Goal: Task Accomplishment & Management: Manage account settings

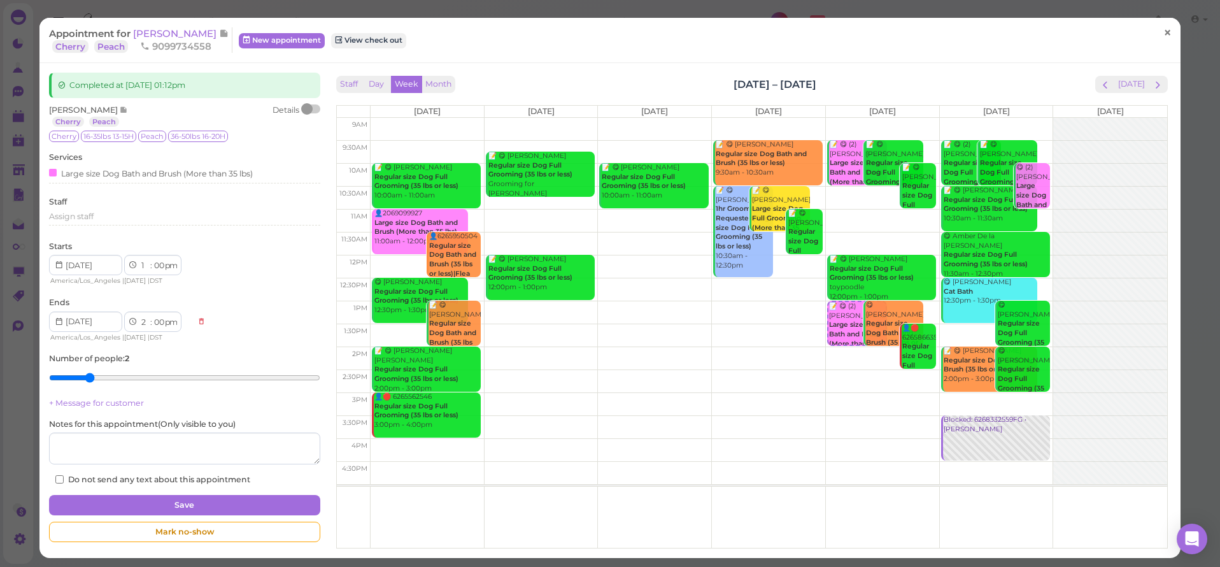
click at [1166, 41] on span "×" at bounding box center [1167, 33] width 8 height 18
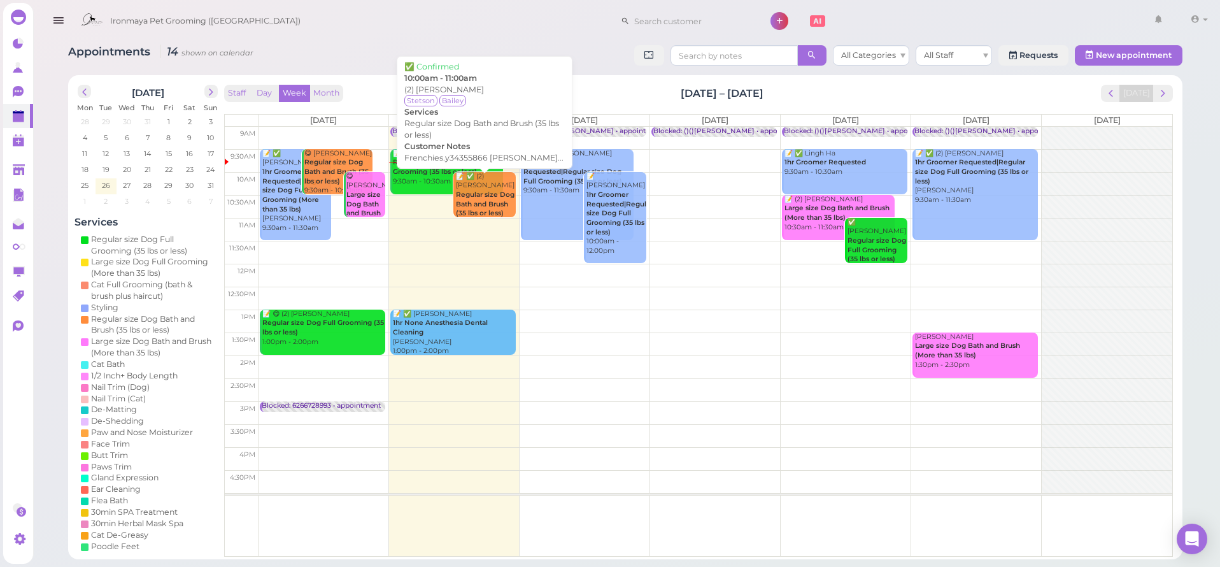
click at [488, 192] on b "Regular size Dog Bath and Brush (35 lbs or less)" at bounding box center [485, 203] width 59 height 27
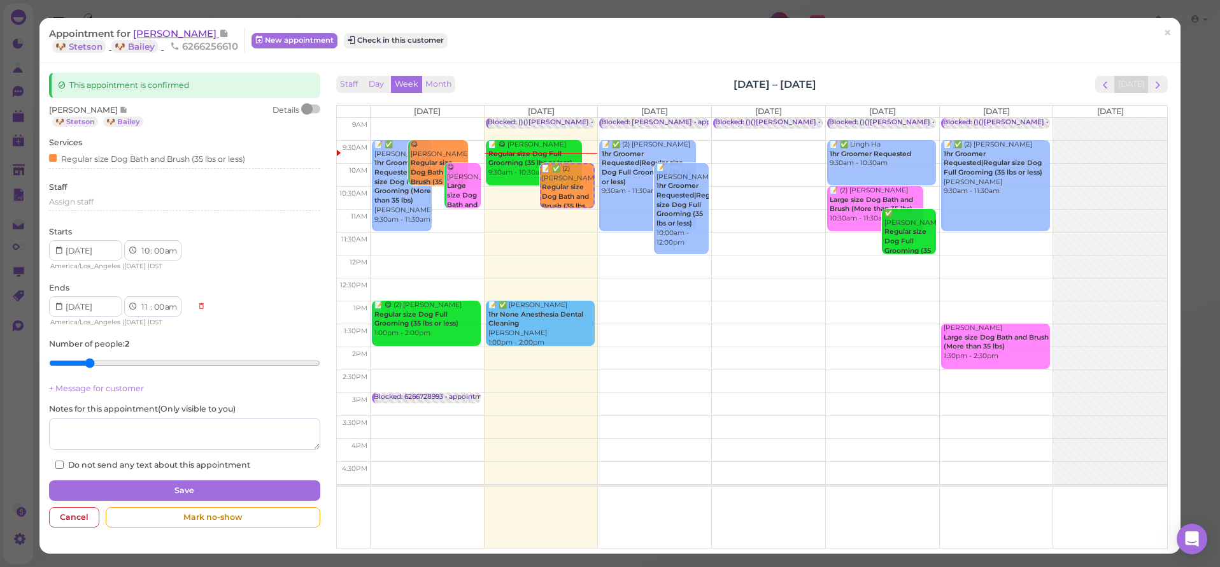
click at [166, 36] on span "[PERSON_NAME]" at bounding box center [176, 33] width 86 height 12
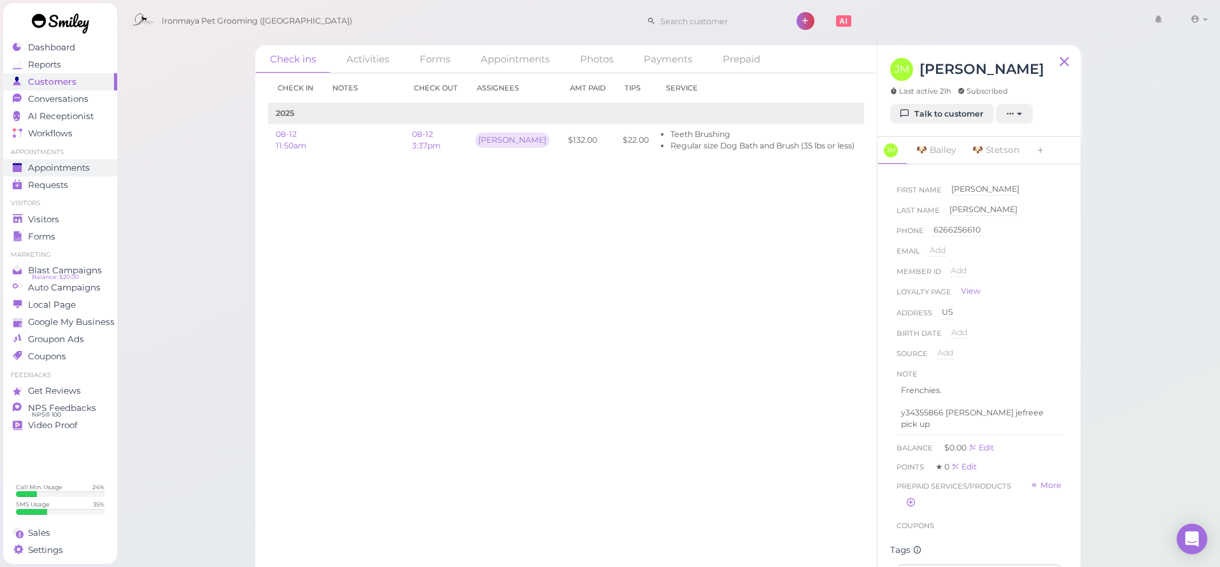
click at [90, 162] on link "Appointments" at bounding box center [60, 167] width 114 height 17
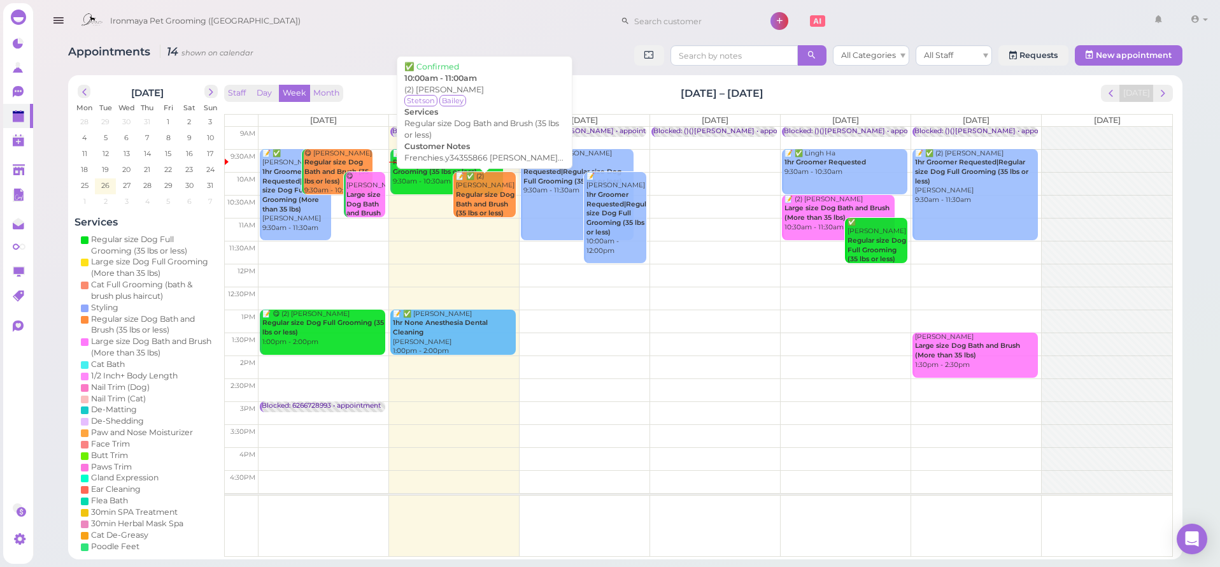
click at [470, 187] on div "📝 ✅ (2) [PERSON_NAME] Regular size Dog Bath and Brush (35 lbs or less) 10:00am …" at bounding box center [485, 205] width 60 height 66
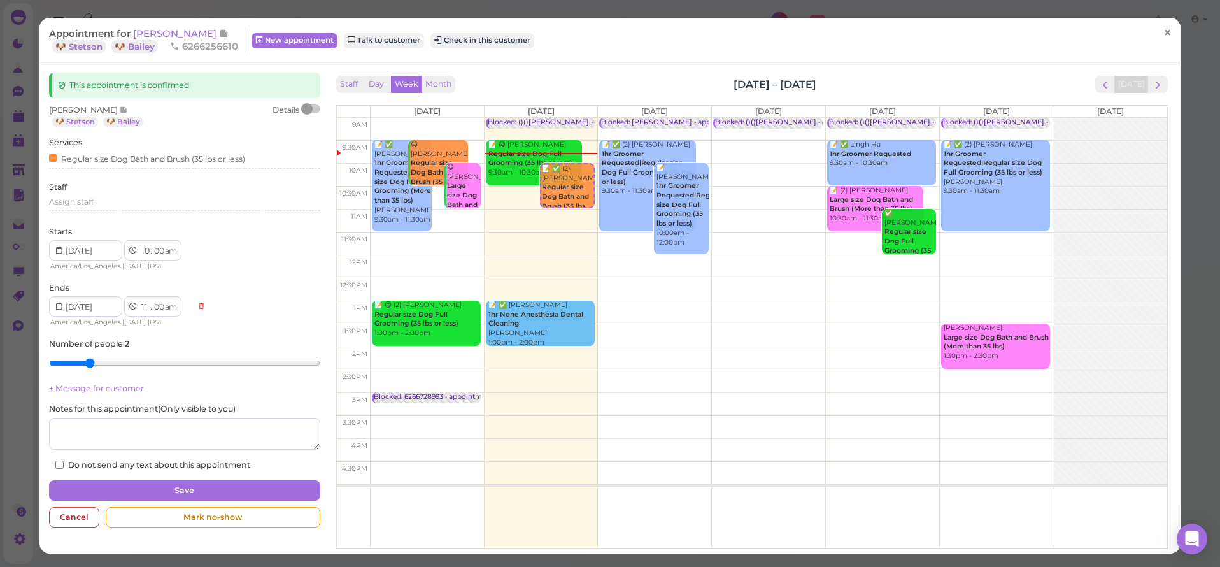
click at [1168, 43] on link "×" at bounding box center [1168, 33] width 24 height 30
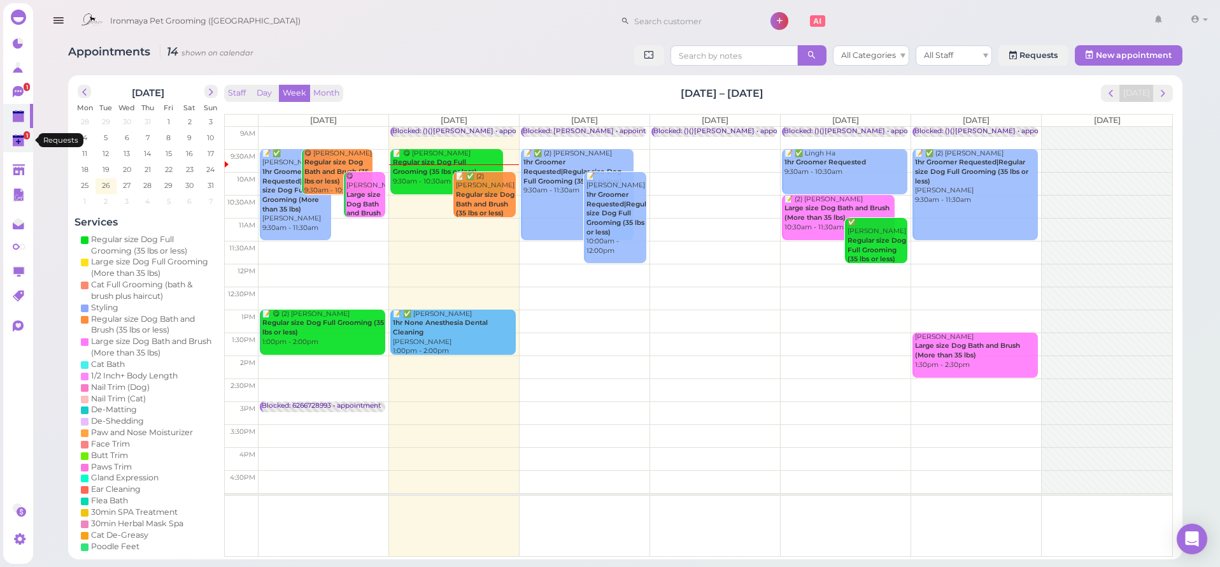
click at [22, 141] on polygon at bounding box center [18, 142] width 11 height 9
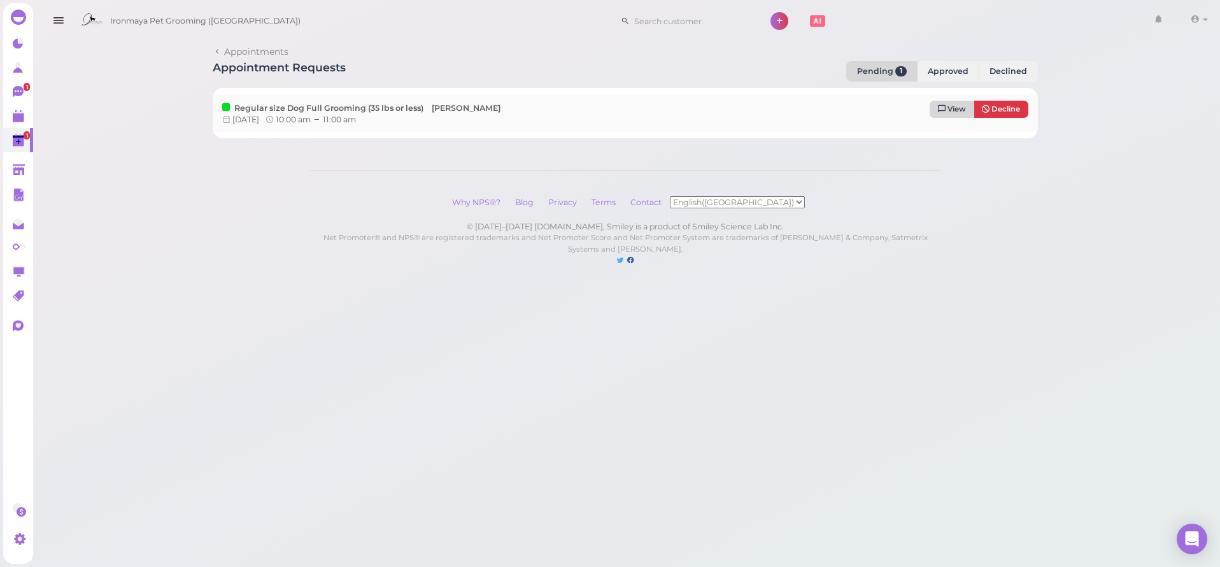
click at [961, 108] on span "View" at bounding box center [956, 108] width 18 height 9
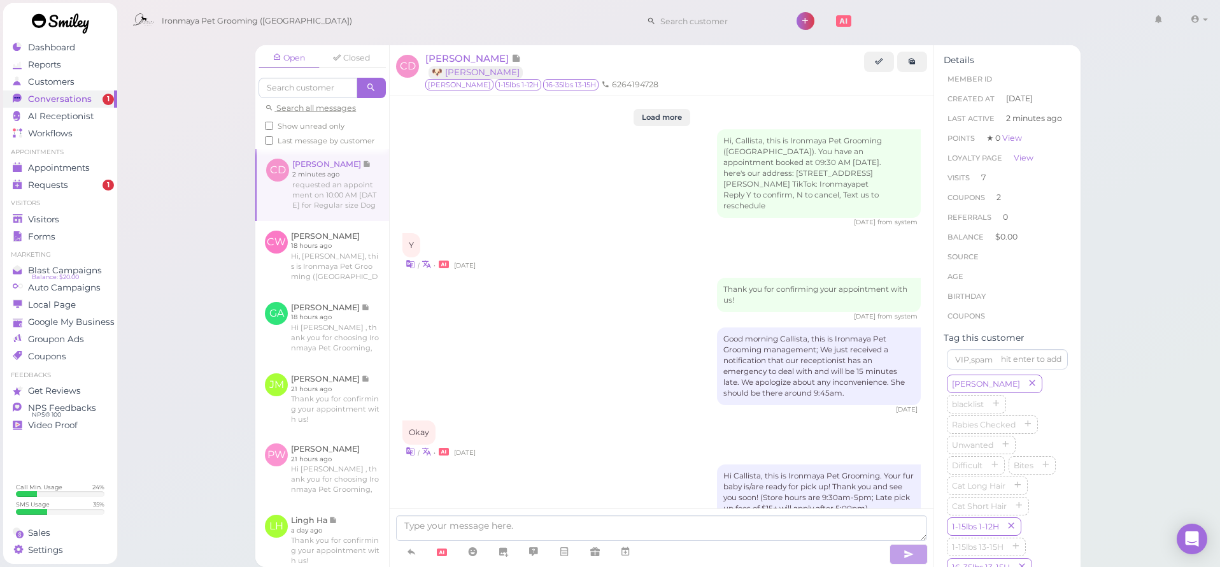
scroll to position [2410, 0]
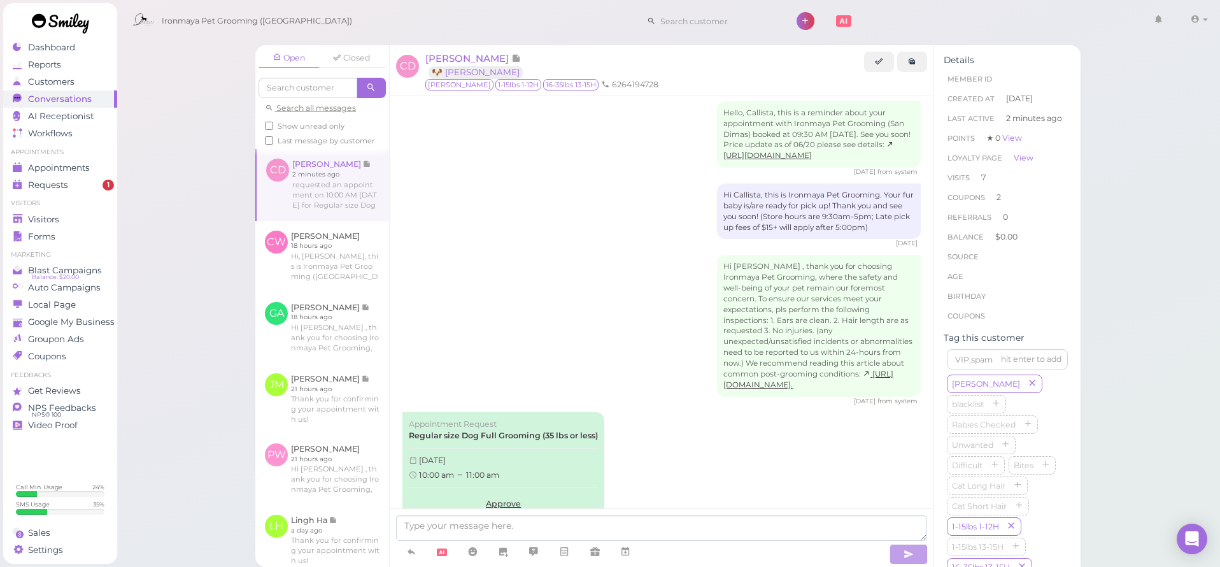
click at [497, 532] on button "Decline" at bounding box center [503, 541] width 189 height 19
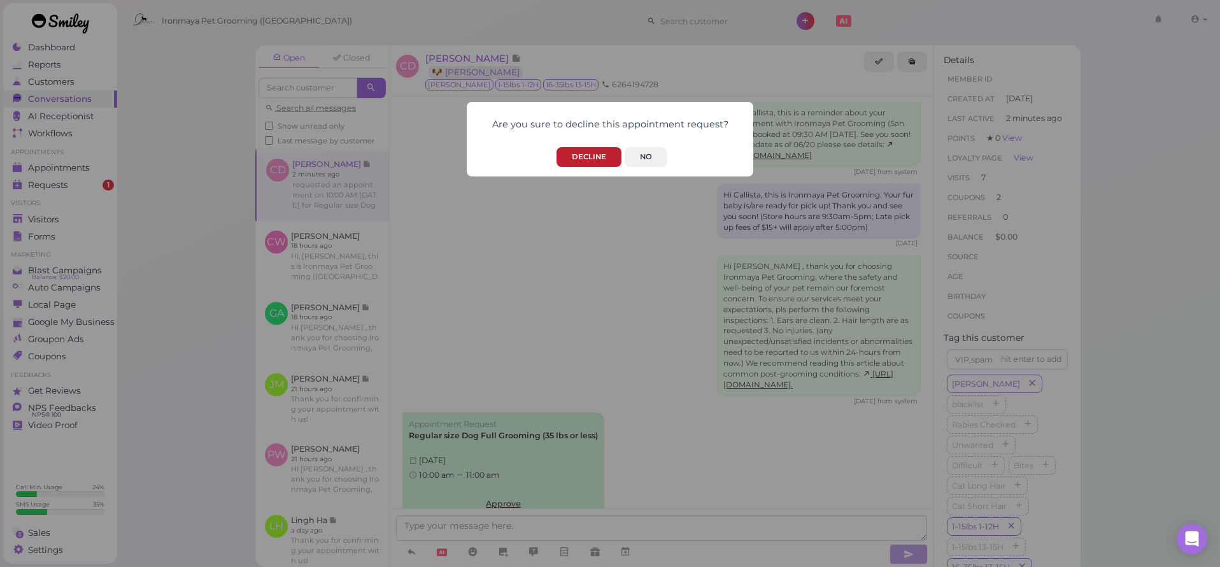
click at [584, 154] on button "Decline" at bounding box center [588, 157] width 65 height 20
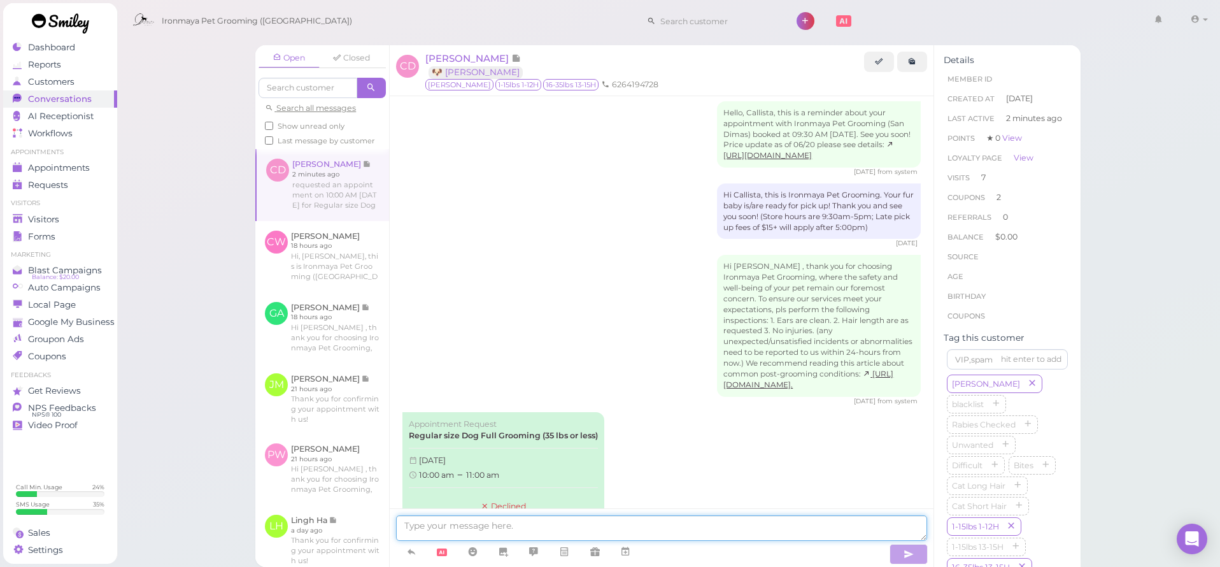
click at [465, 538] on textarea at bounding box center [661, 527] width 531 height 25
type textarea "Hi, can you come [DATE]?"
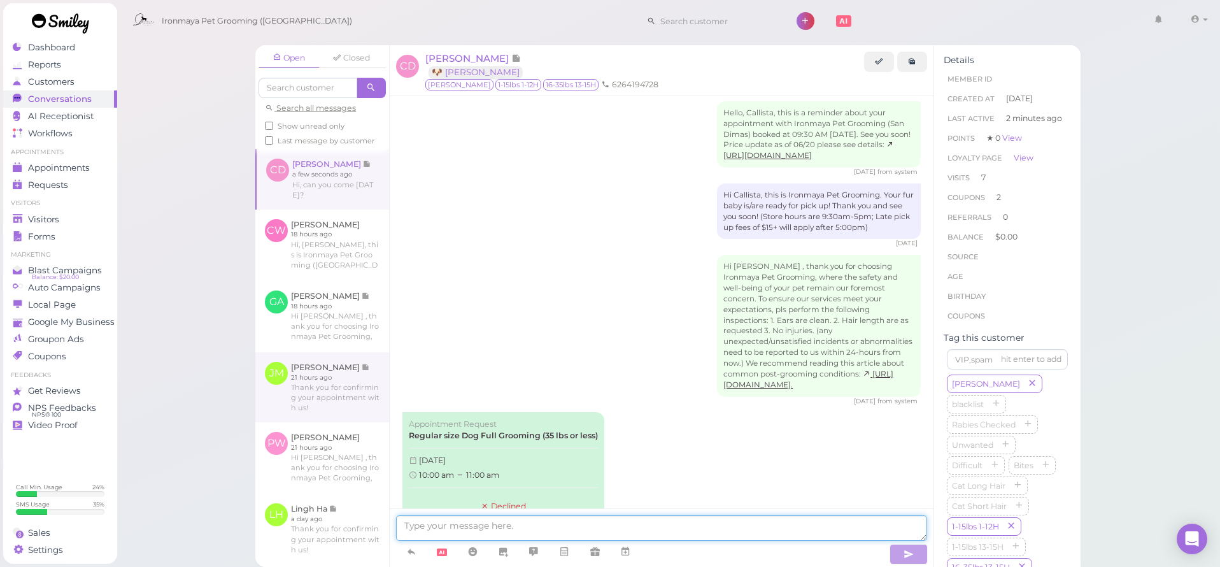
scroll to position [2439, 0]
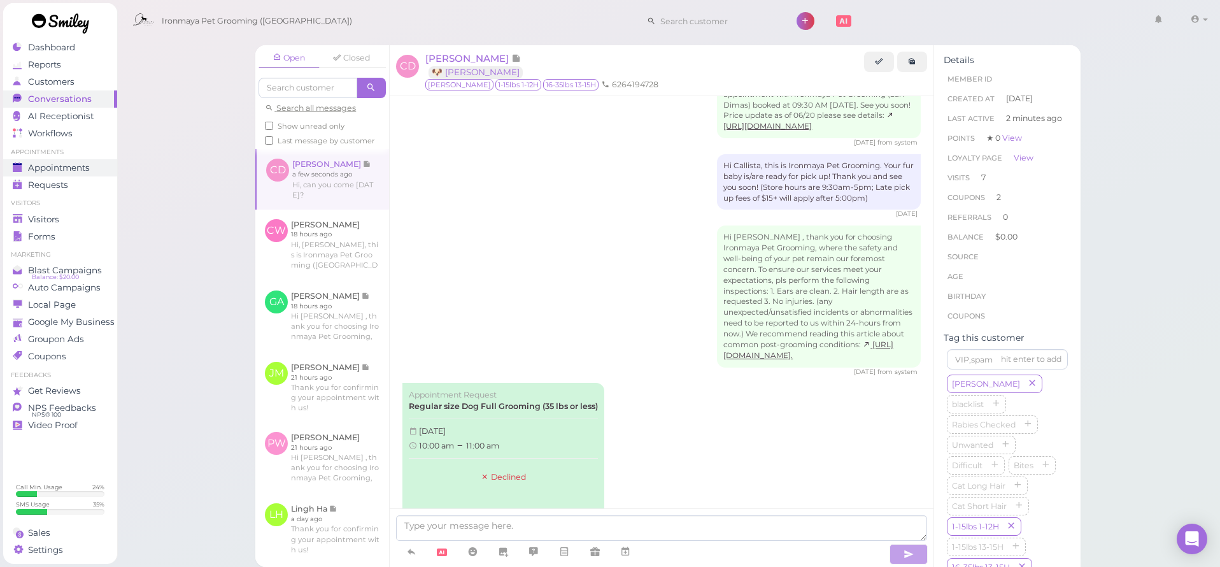
click at [60, 172] on span "Appointments" at bounding box center [59, 167] width 62 height 11
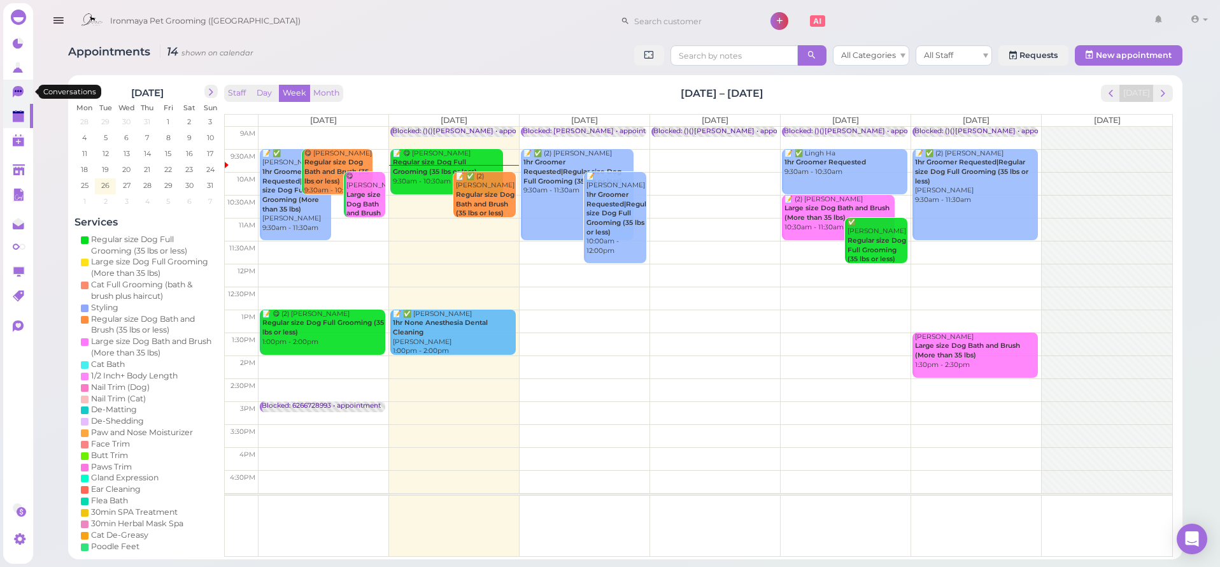
click at [10, 94] on link "0" at bounding box center [18, 92] width 30 height 24
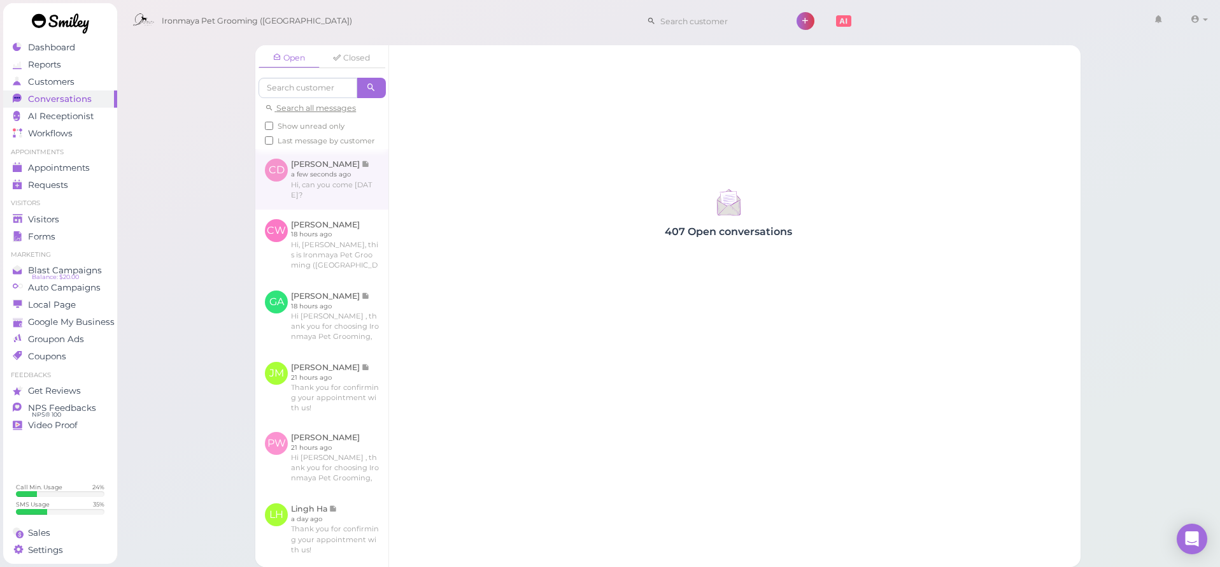
click at [298, 169] on link at bounding box center [321, 179] width 133 height 60
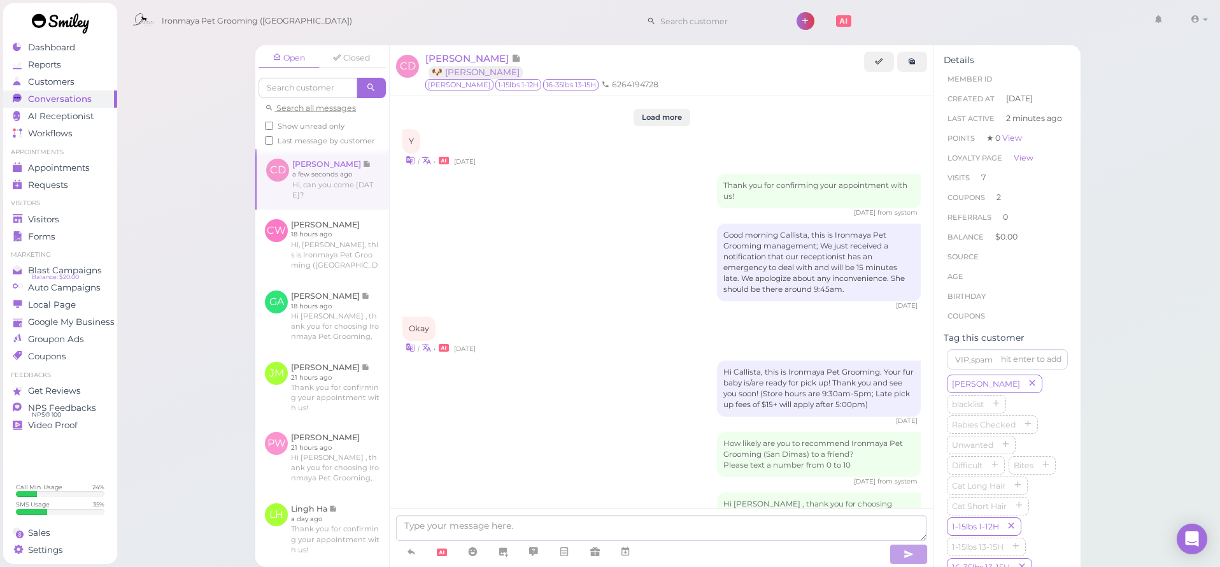
scroll to position [2349, 0]
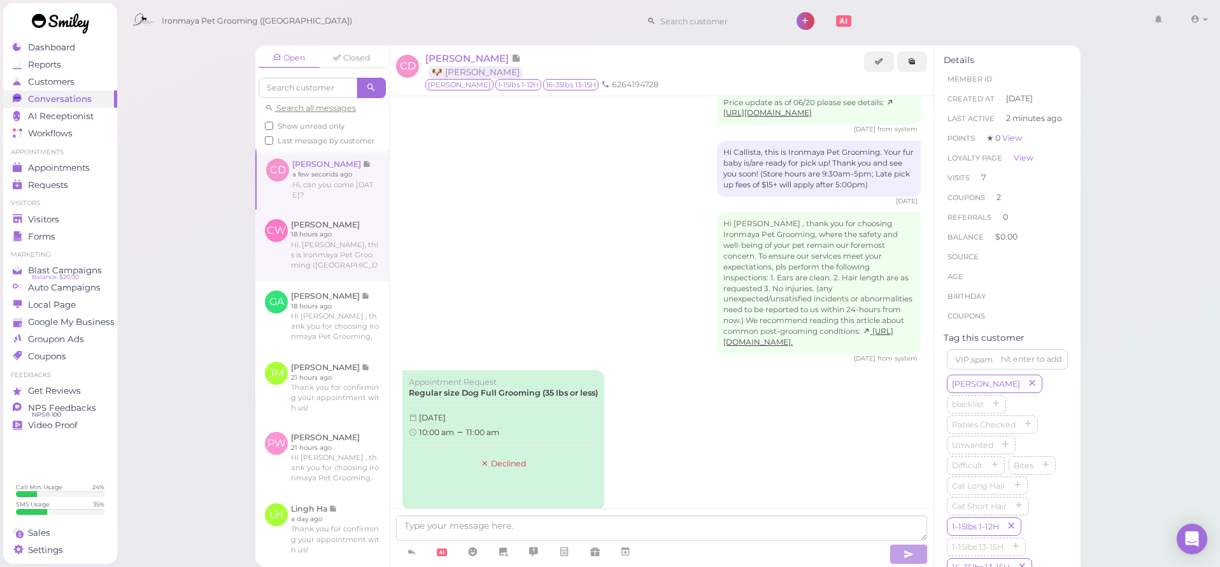
click at [316, 237] on link at bounding box center [322, 244] width 134 height 71
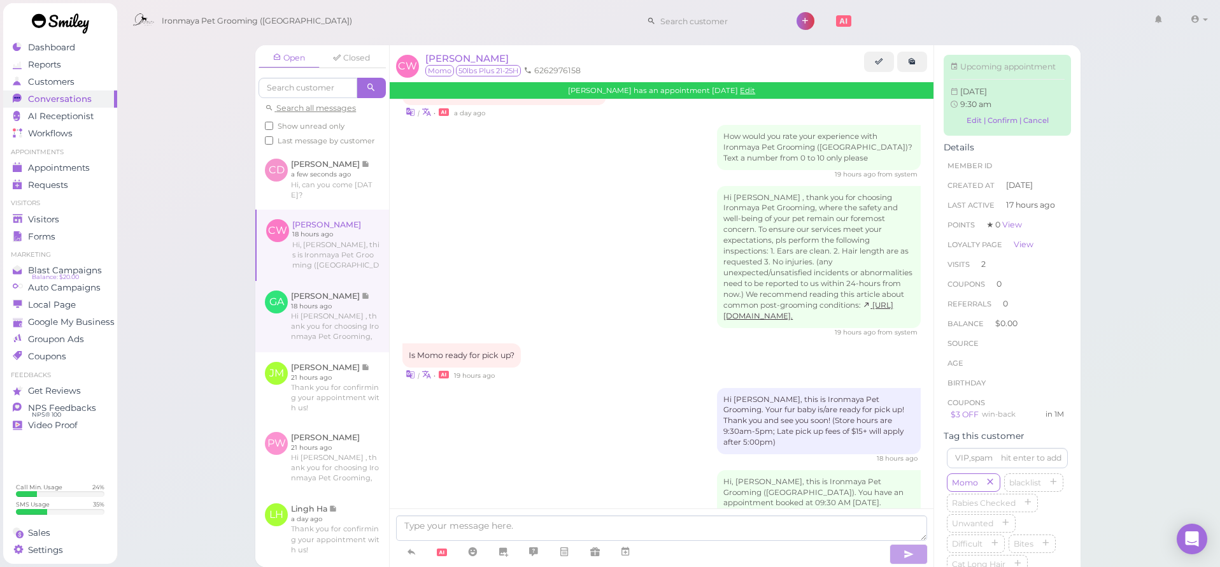
click at [327, 309] on link at bounding box center [322, 316] width 134 height 71
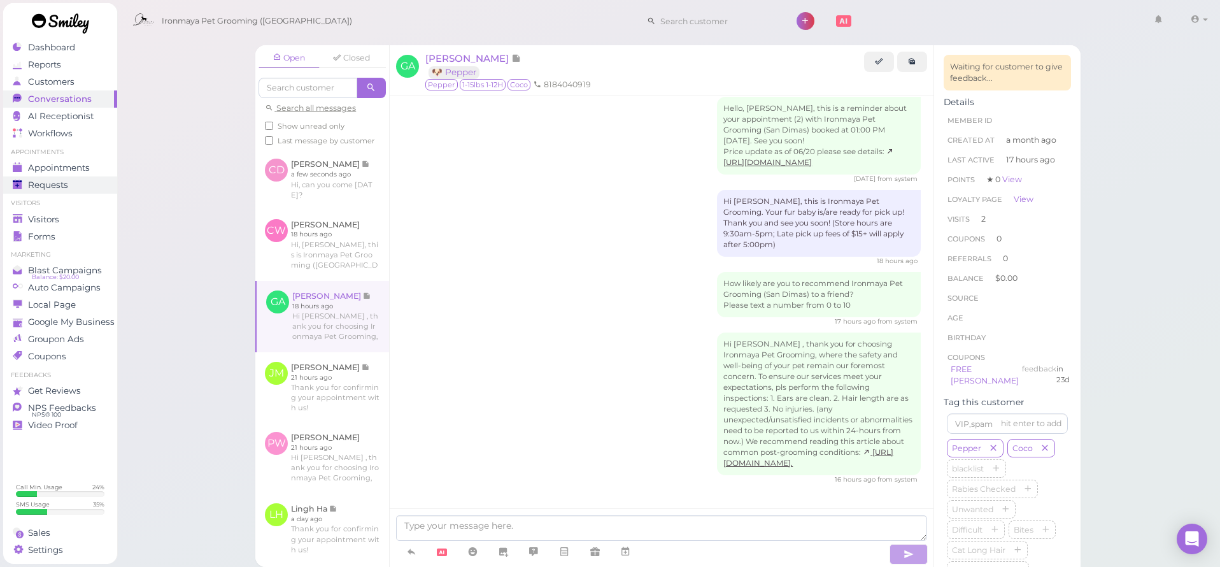
scroll to position [1607, 0]
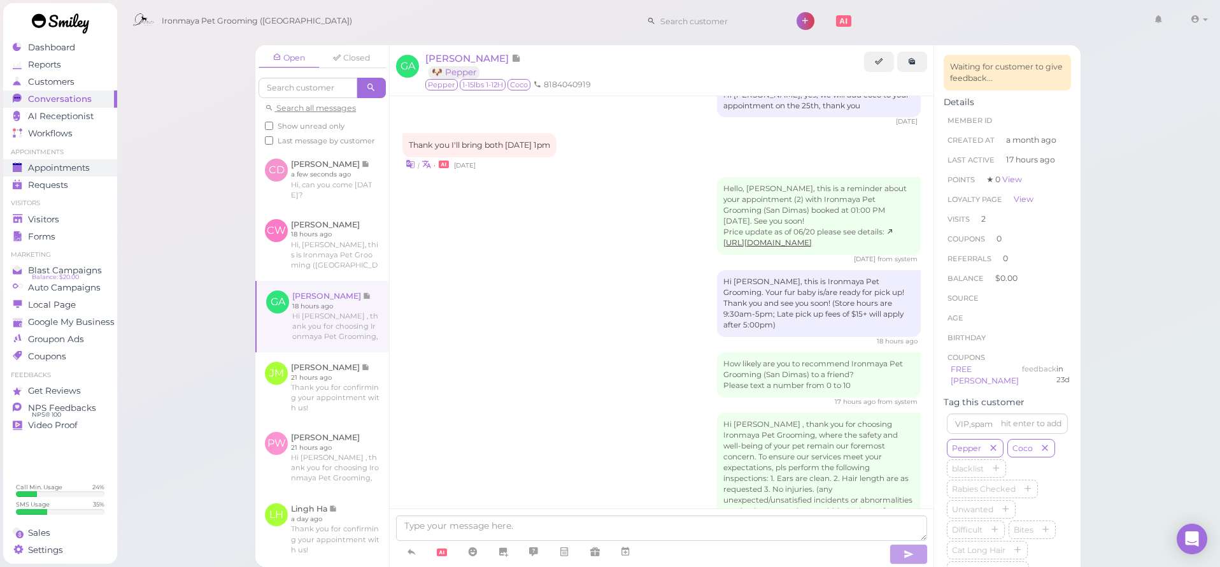
click at [77, 175] on link "Appointments" at bounding box center [60, 167] width 114 height 17
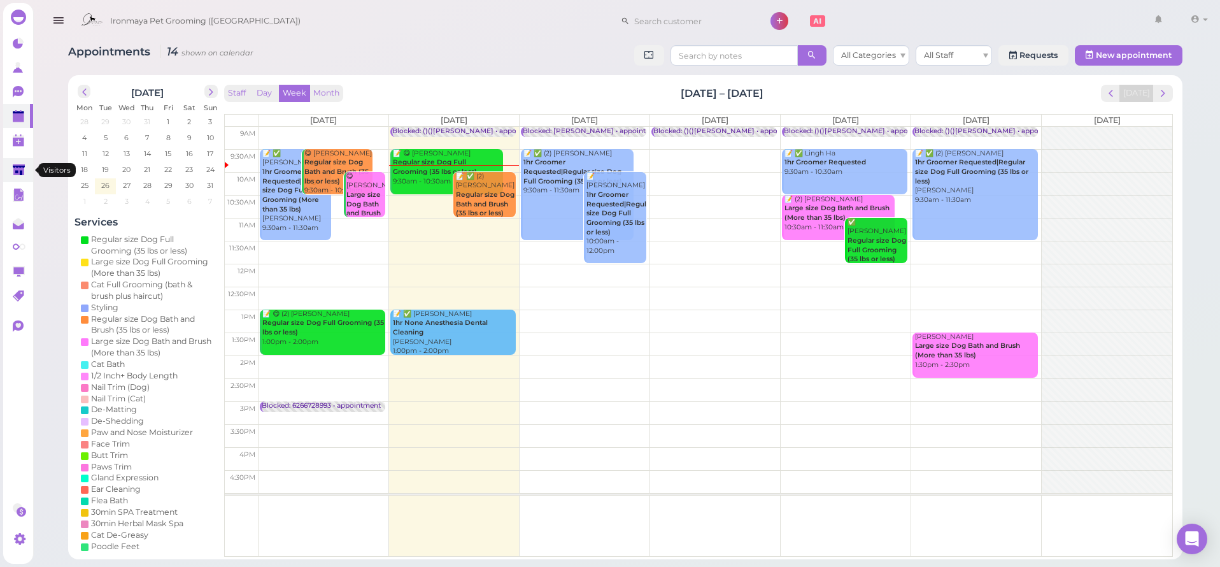
click at [10, 171] on link at bounding box center [18, 170] width 30 height 24
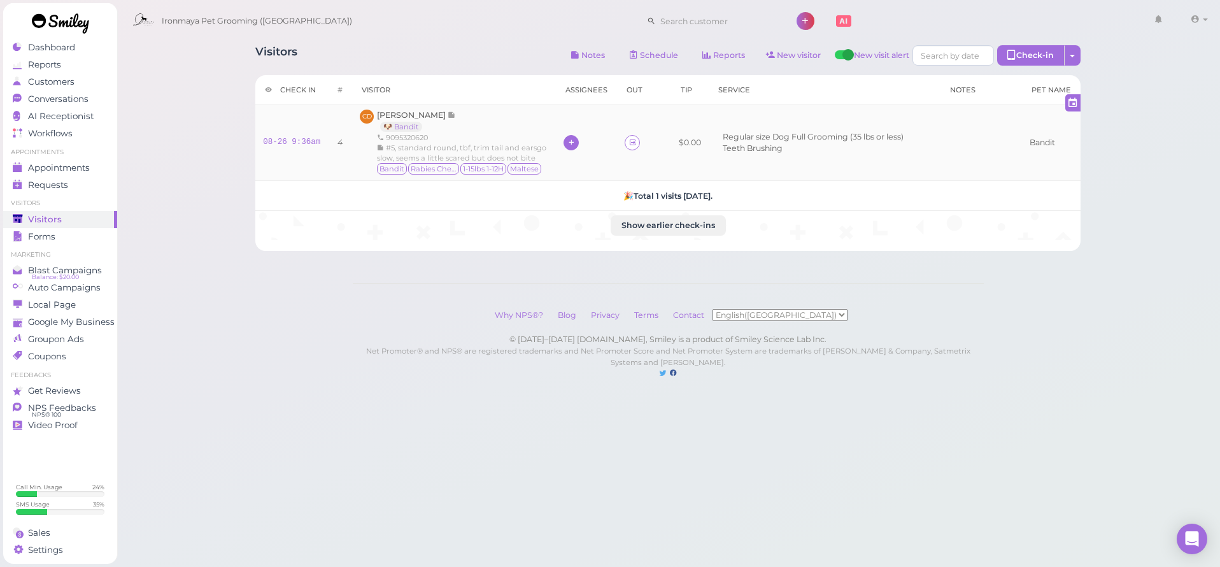
click at [570, 140] on icon at bounding box center [571, 143] width 8 height 10
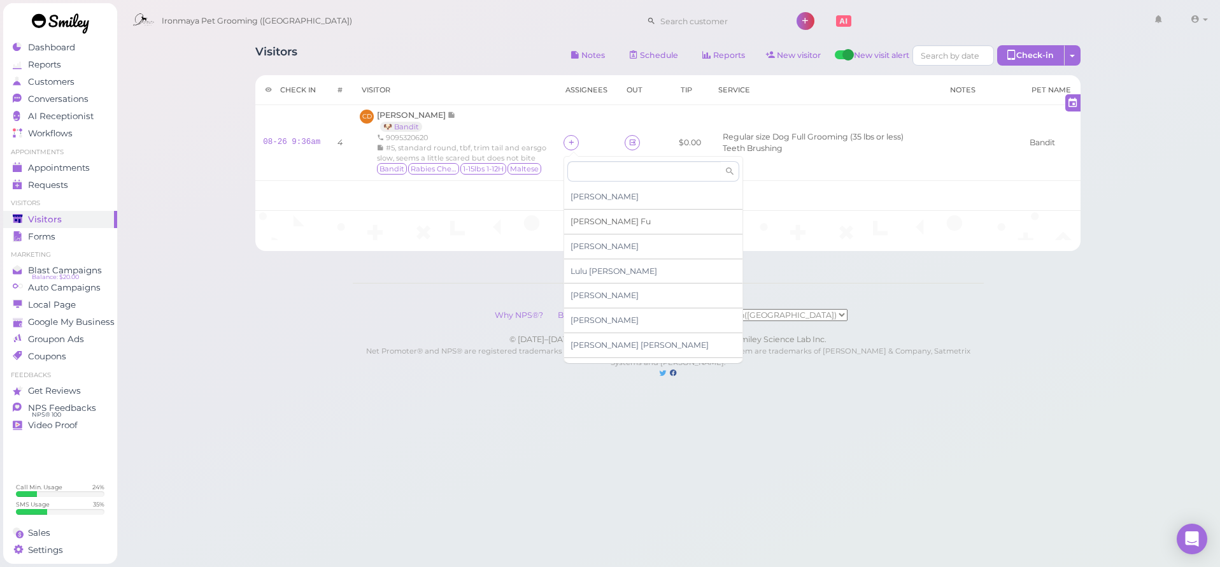
click at [590, 224] on span "[PERSON_NAME]" at bounding box center [610, 221] width 80 height 10
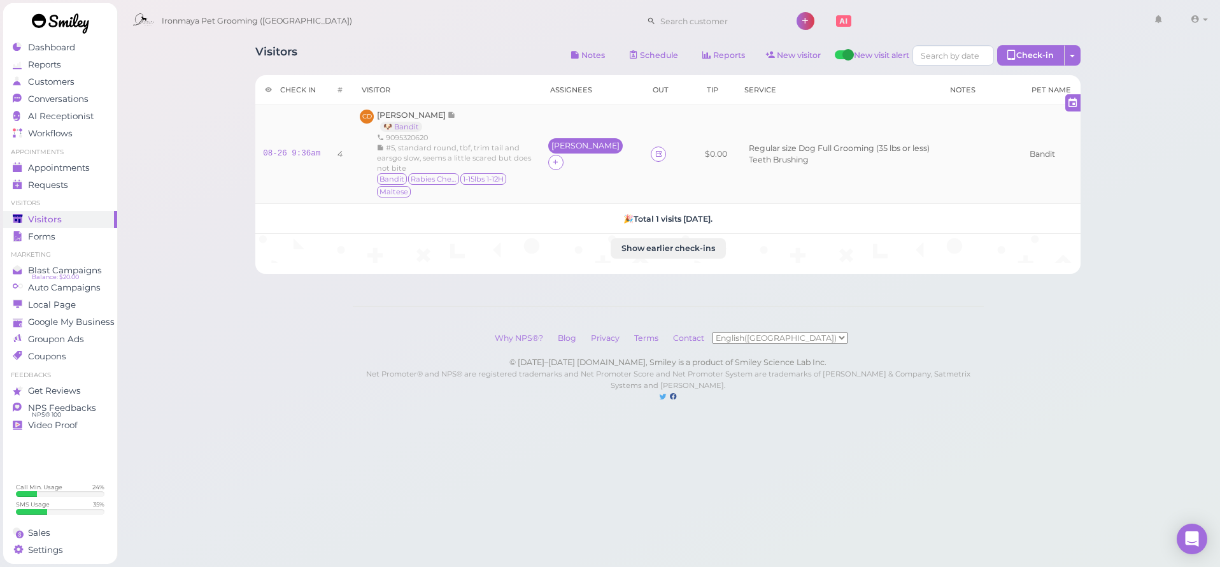
click at [574, 143] on div "[PERSON_NAME]" at bounding box center [585, 145] width 68 height 9
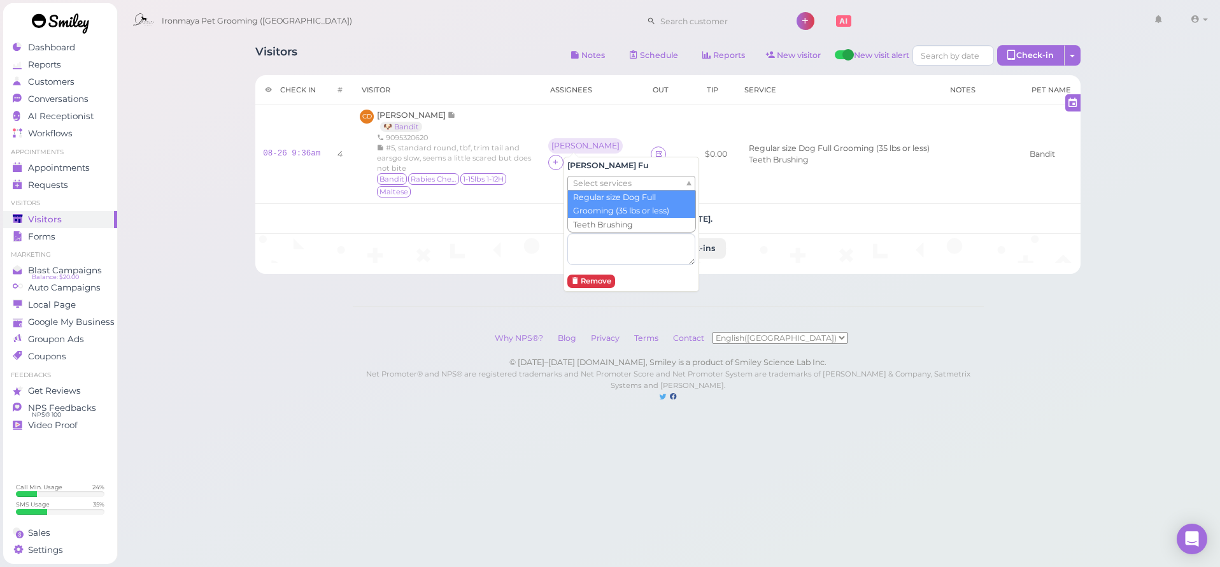
click at [579, 183] on span "Select services" at bounding box center [602, 183] width 59 height 14
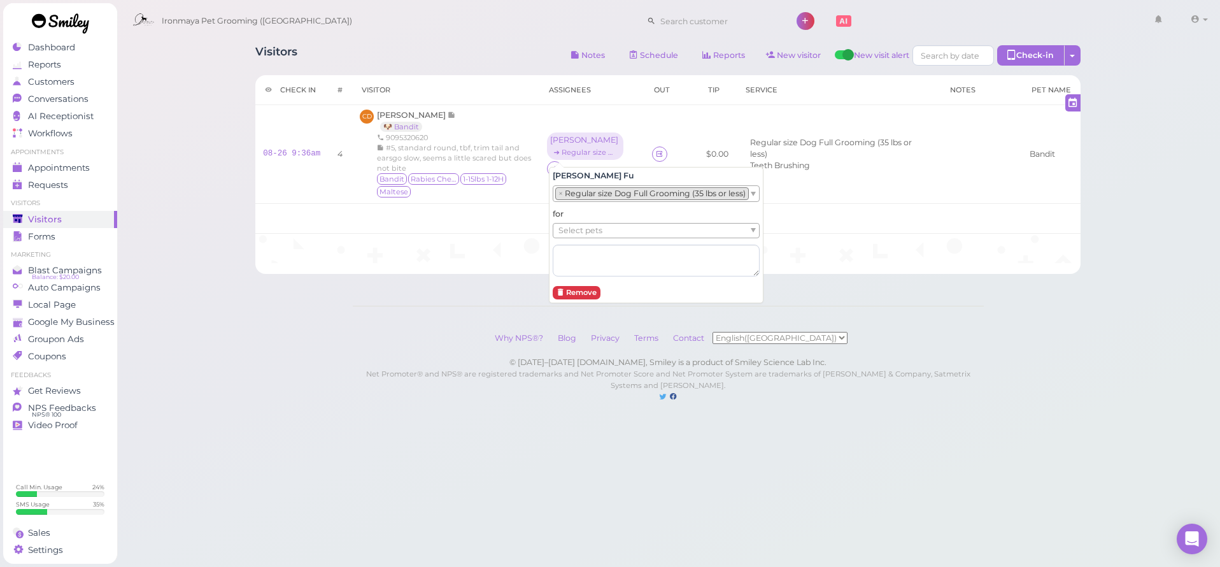
click at [586, 194] on li "× Regular size Dog Full Grooming (35 lbs or less)" at bounding box center [652, 193] width 194 height 13
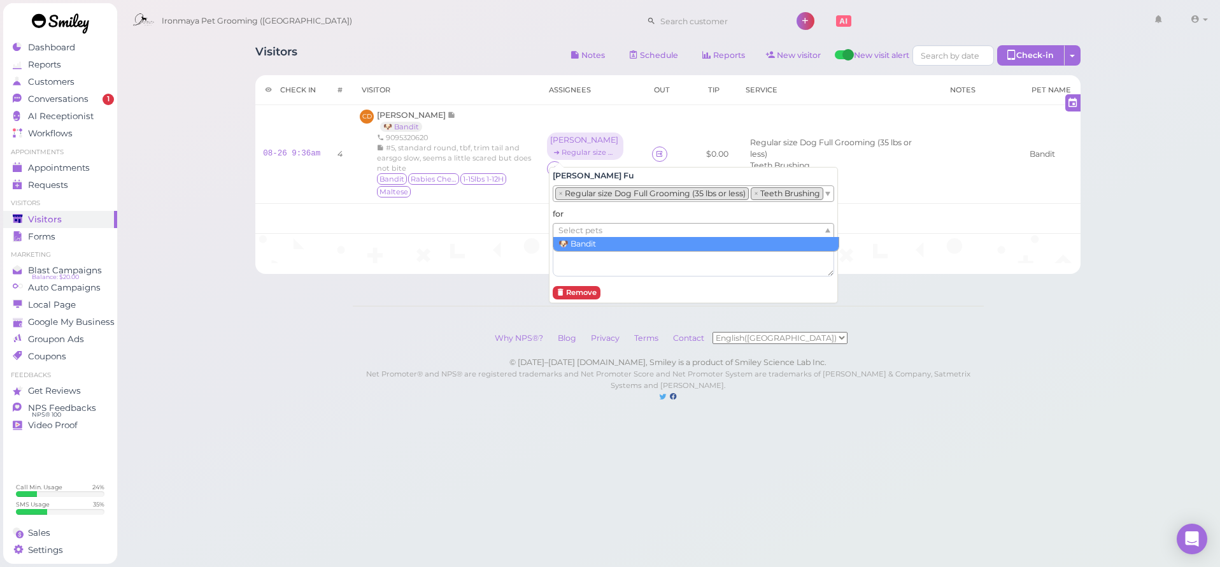
drag, startPoint x: 588, startPoint y: 232, endPoint x: 587, endPoint y: 239, distance: 6.4
click at [588, 232] on span "Select pets" at bounding box center [580, 230] width 44 height 14
click at [588, 251] on textarea at bounding box center [693, 260] width 281 height 32
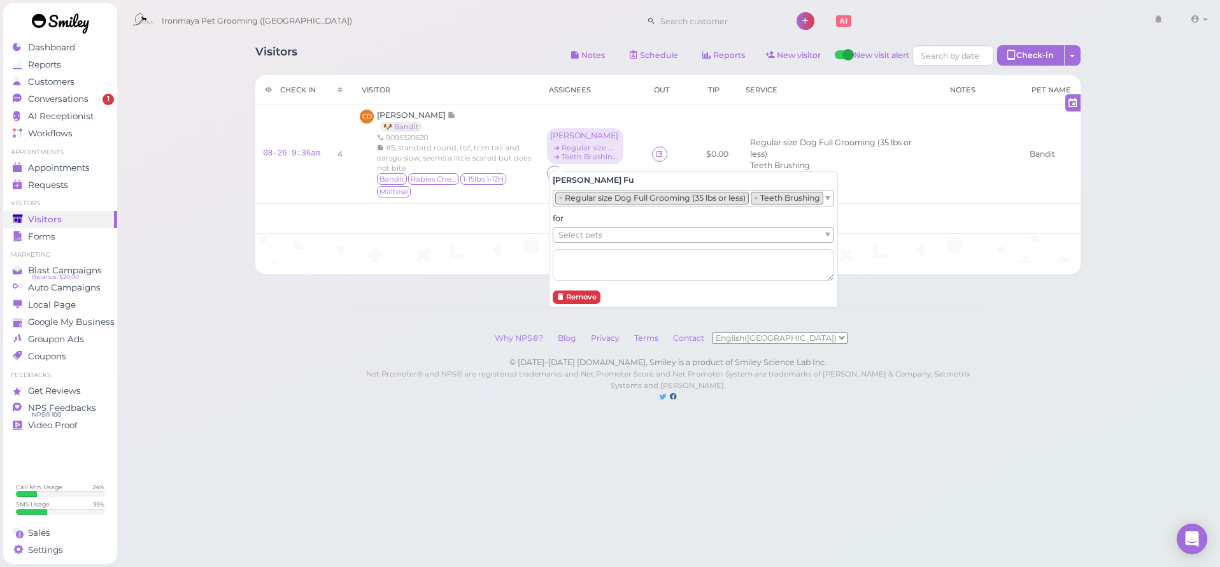
click at [260, 265] on div "Check in # Visitor Assignees Out Tip Service Notes Pet Name 08-26 9:36am 4 CD […" at bounding box center [667, 174] width 825 height 199
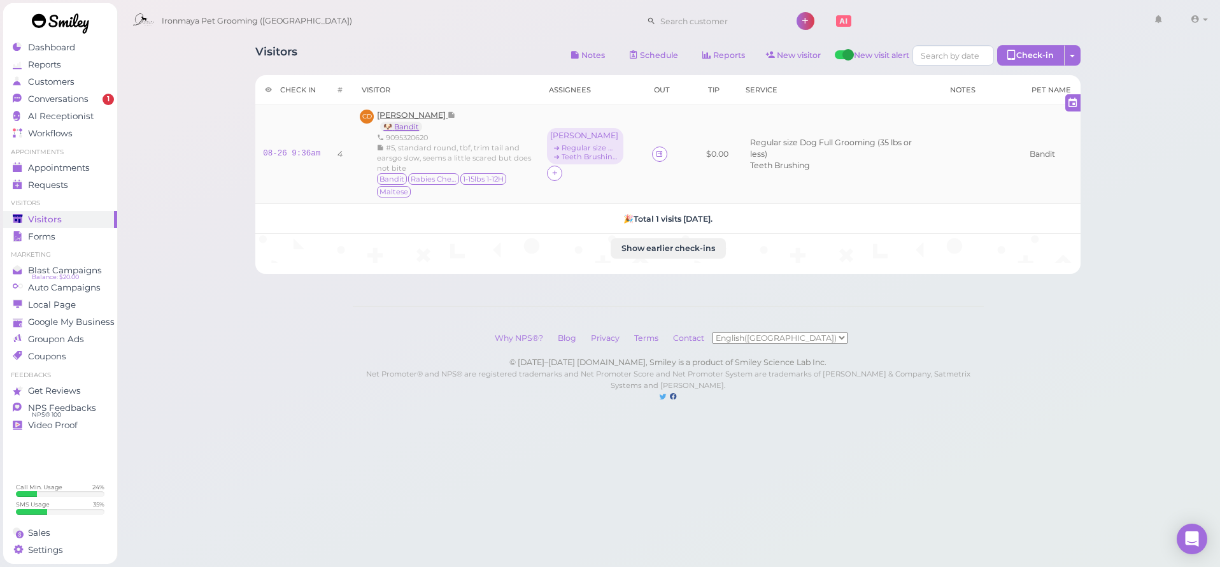
click at [397, 129] on link "🐶 Bandit" at bounding box center [401, 127] width 42 height 10
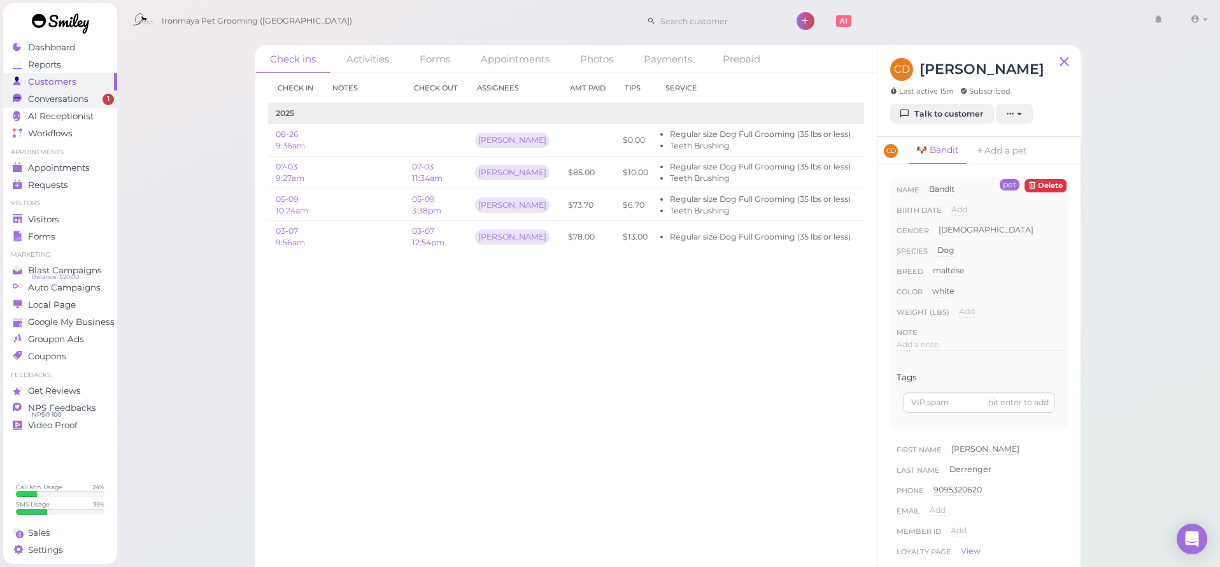
click at [69, 101] on span "Conversations" at bounding box center [58, 99] width 60 height 11
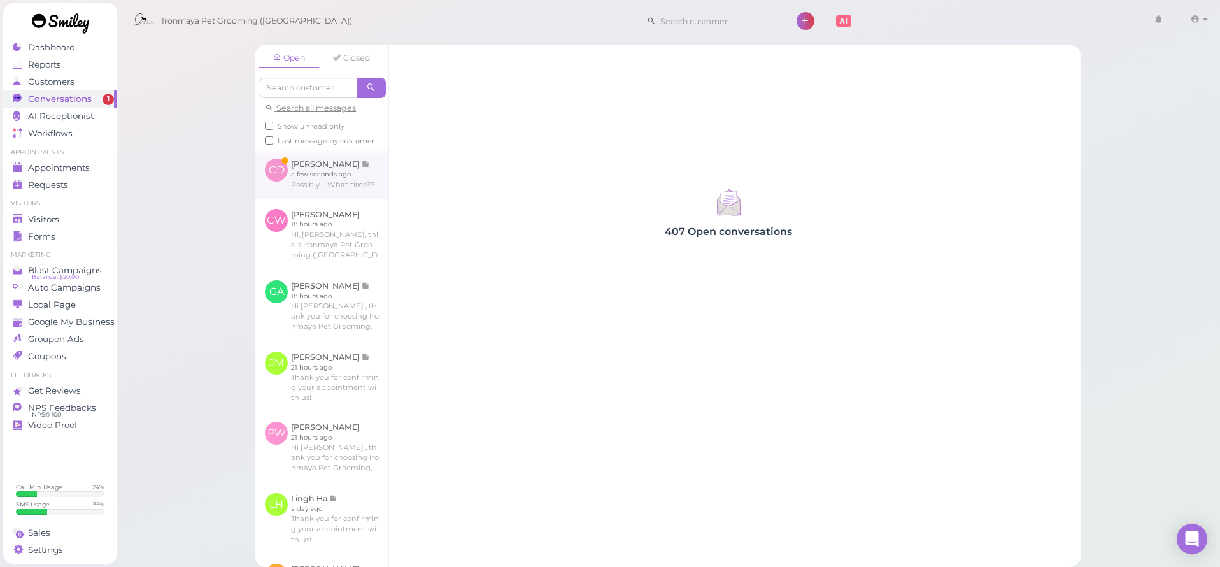
click at [347, 181] on link at bounding box center [321, 174] width 133 height 50
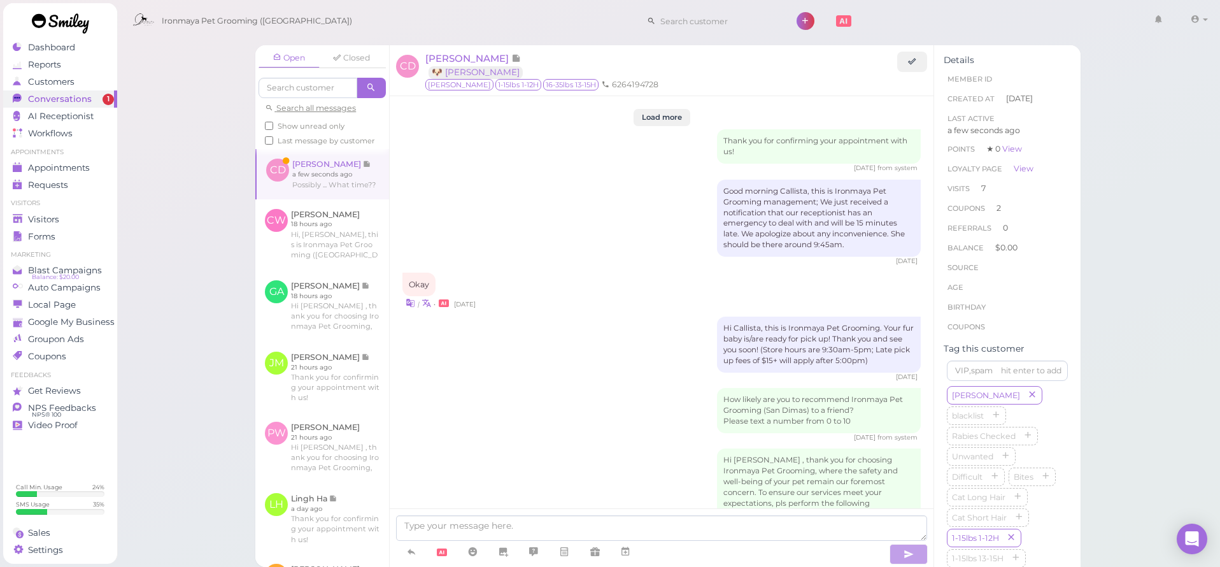
scroll to position [2349, 0]
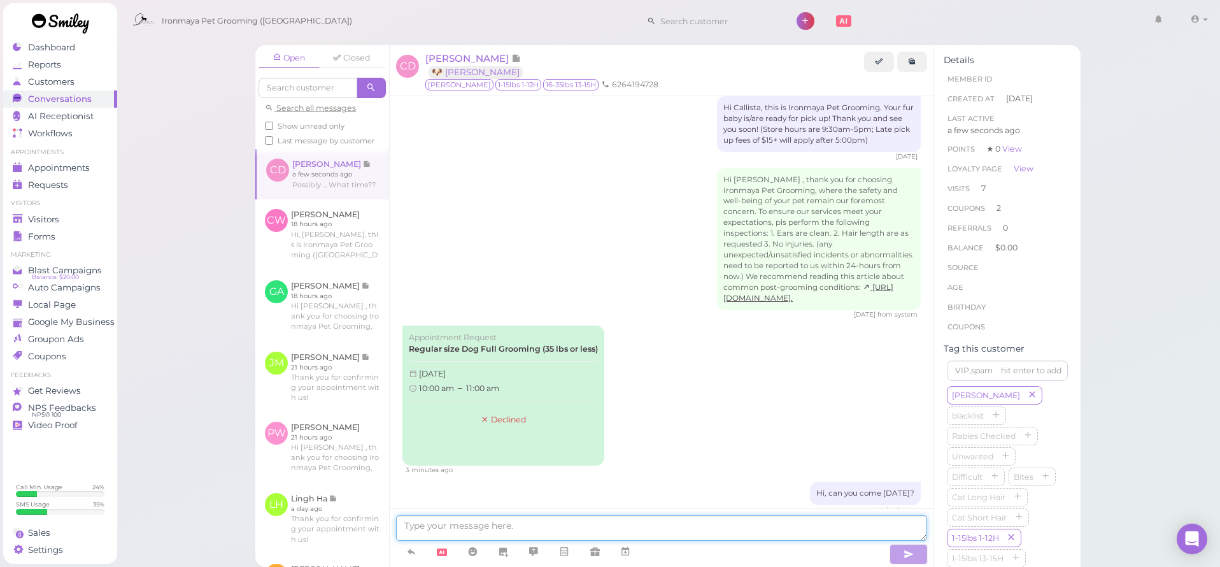
click at [577, 517] on textarea at bounding box center [661, 527] width 531 height 25
type textarea "We have afternoon available"
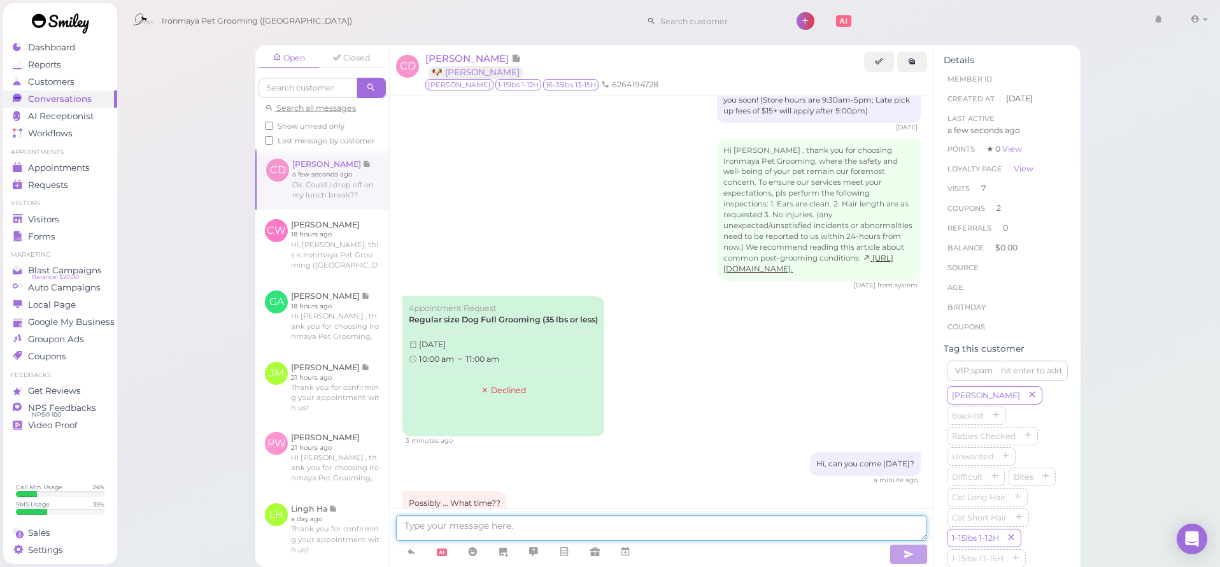
scroll to position [2430, 0]
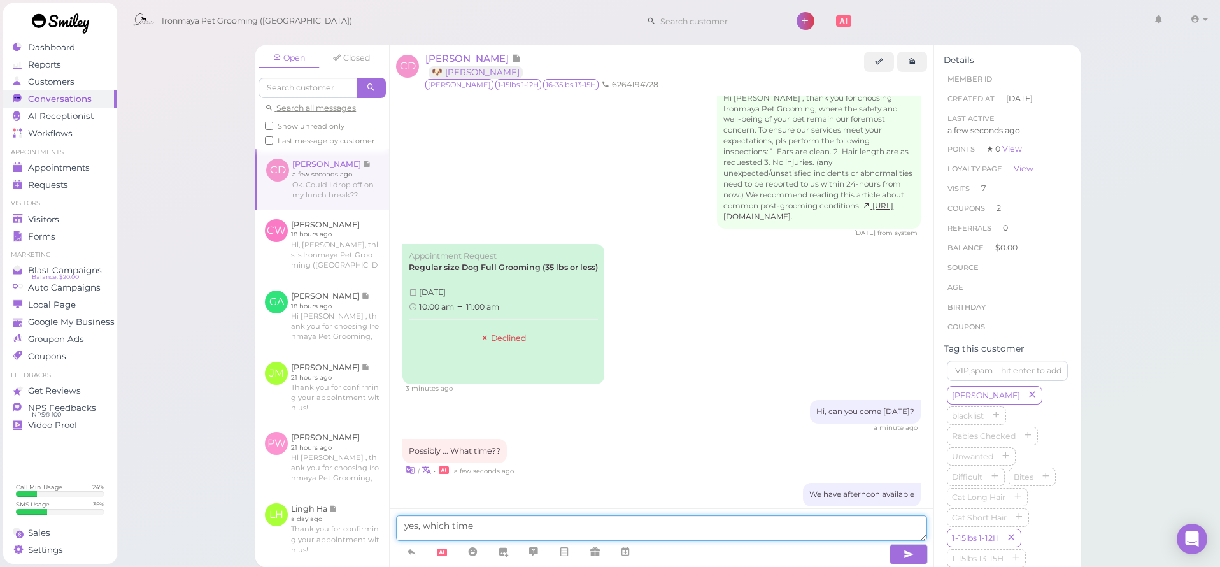
type textarea "yes, which time?"
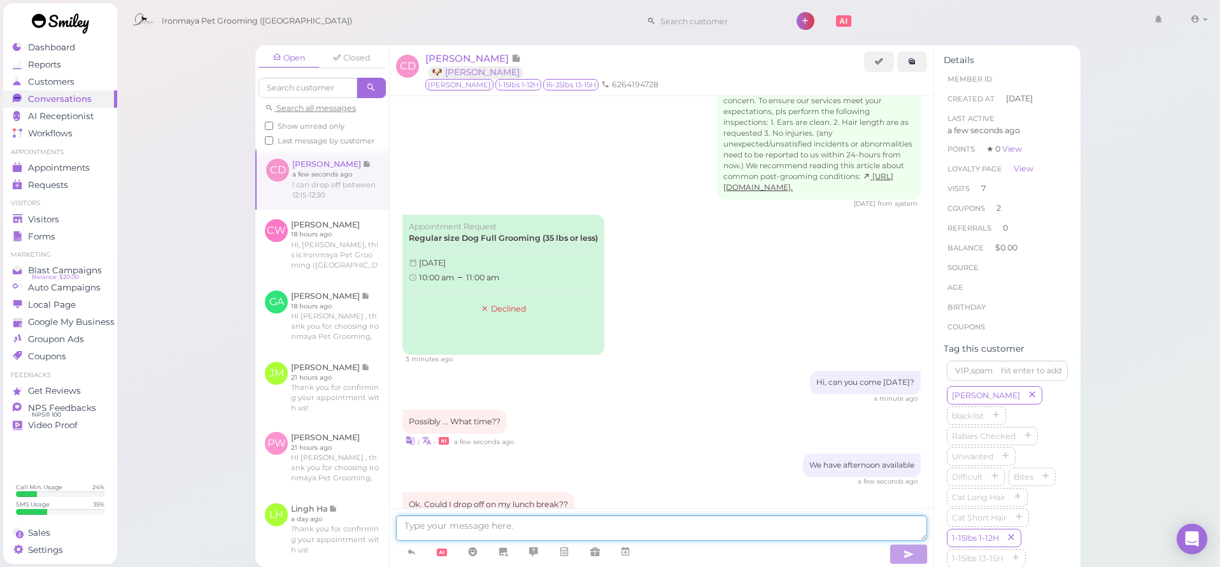
scroll to position [2512, 0]
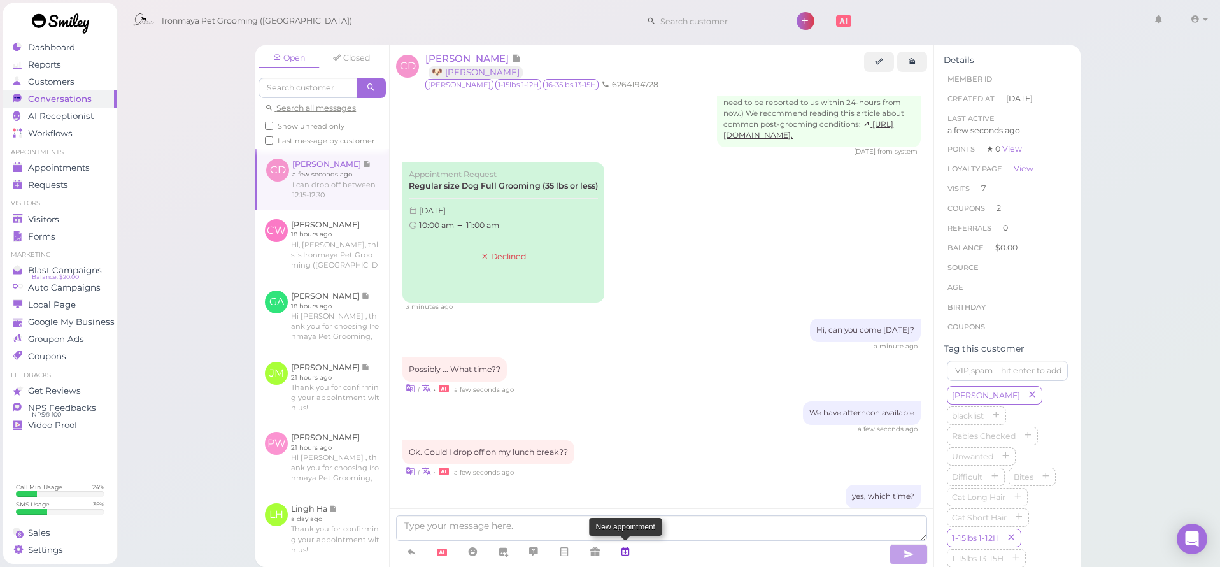
click at [626, 552] on icon at bounding box center [625, 551] width 10 height 13
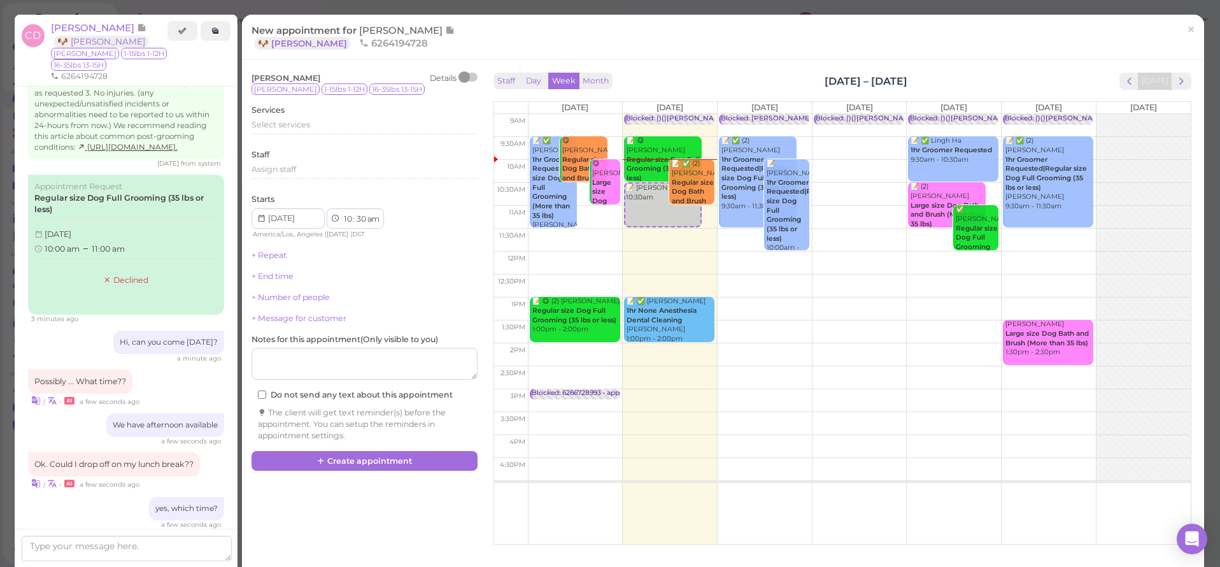
click at [745, 286] on td at bounding box center [859, 285] width 663 height 23
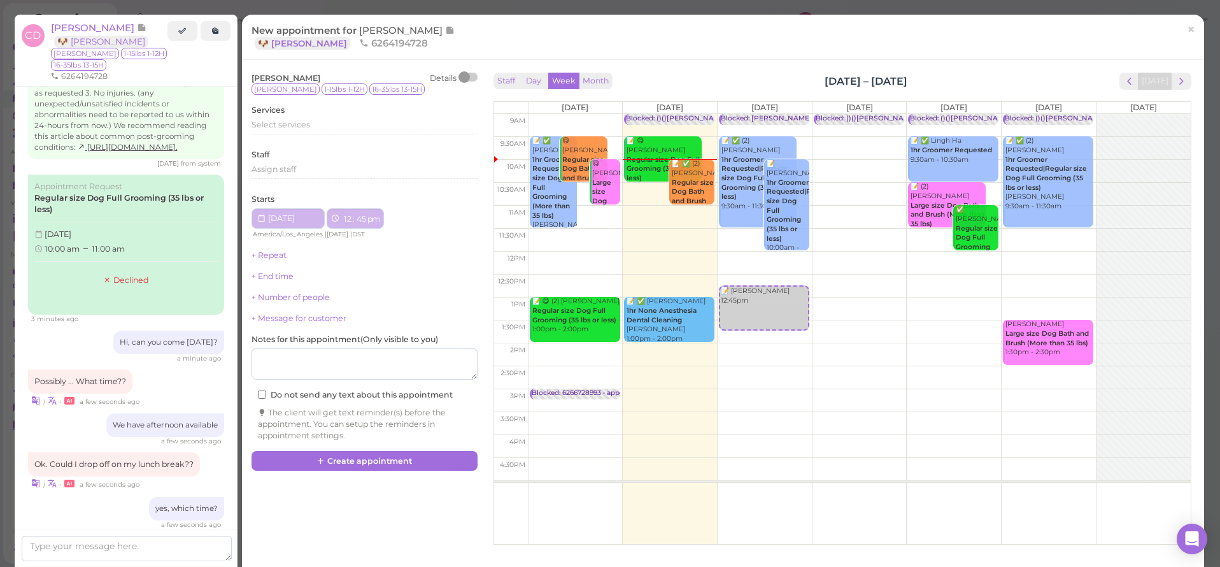
type input "[DATE]"
select select "12"
select select "45"
select select "pm"
click at [742, 278] on td at bounding box center [859, 285] width 663 height 23
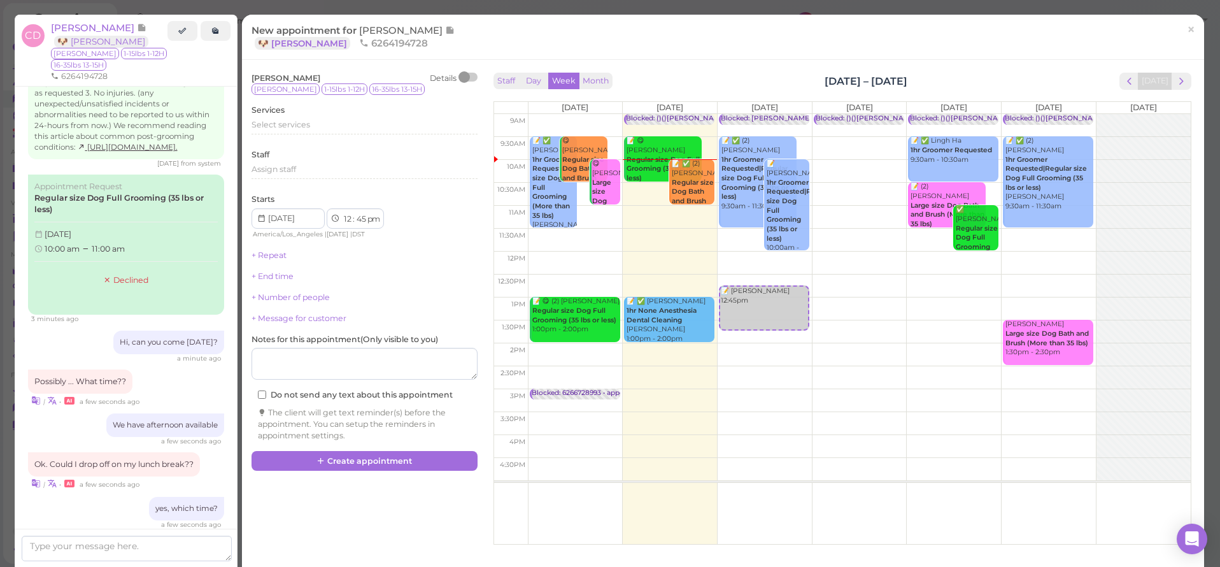
select select "30"
click at [257, 122] on span "Select services" at bounding box center [280, 125] width 59 height 10
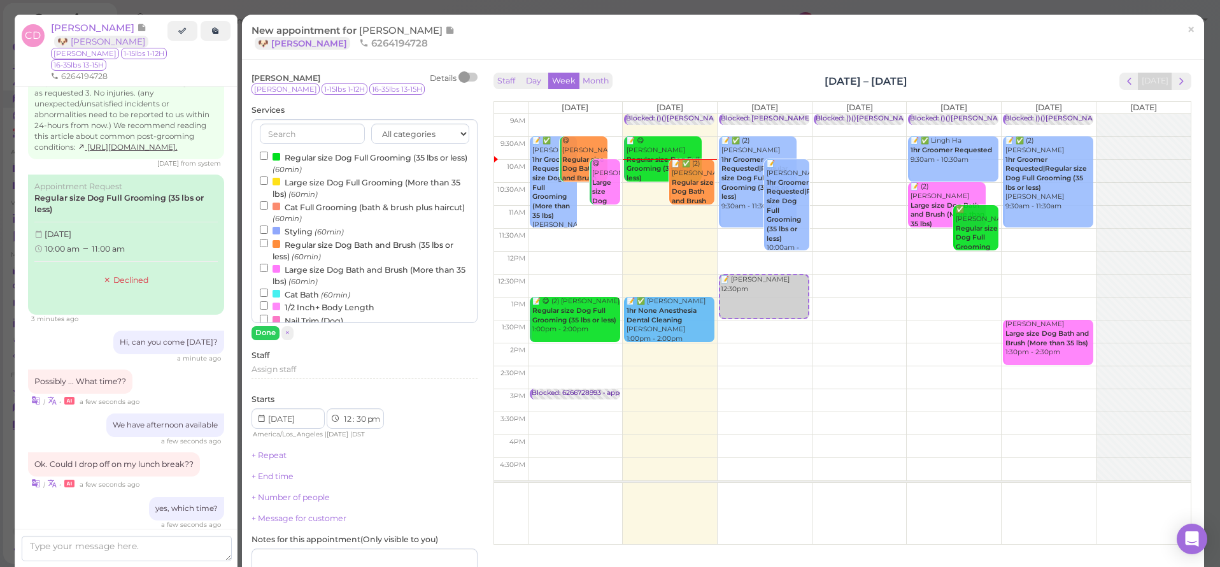
click at [285, 160] on label "Regular size Dog Full Grooming (35 lbs or less) (60min)" at bounding box center [364, 162] width 209 height 25
click at [268, 160] on input "Regular size Dog Full Grooming (35 lbs or less) (60min)" at bounding box center [264, 156] width 8 height 8
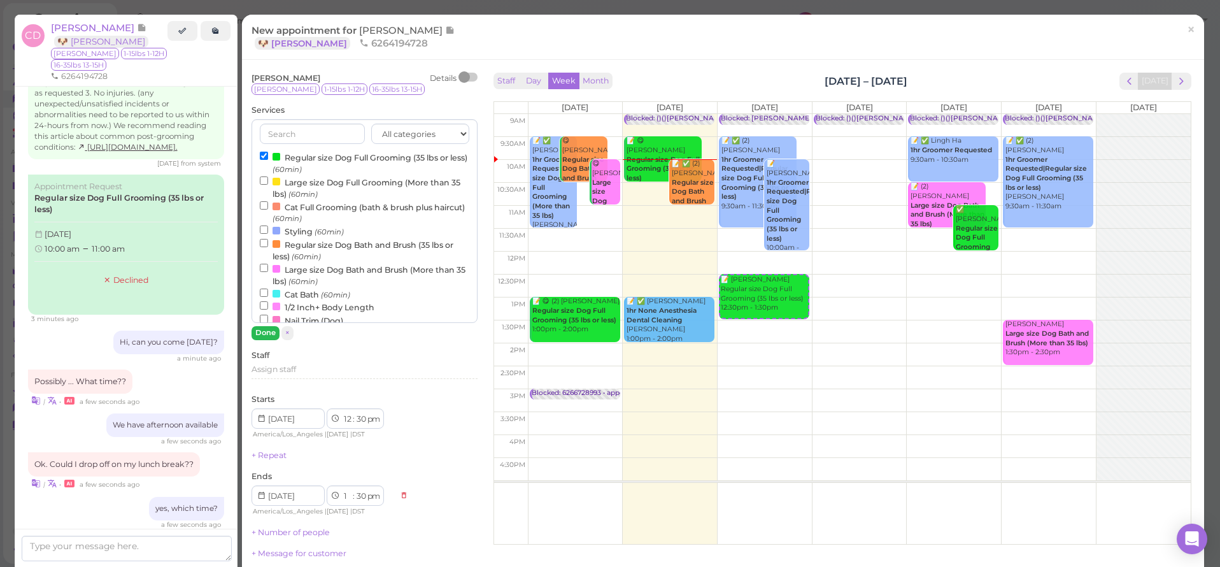
click at [260, 335] on button "Done" at bounding box center [265, 332] width 28 height 13
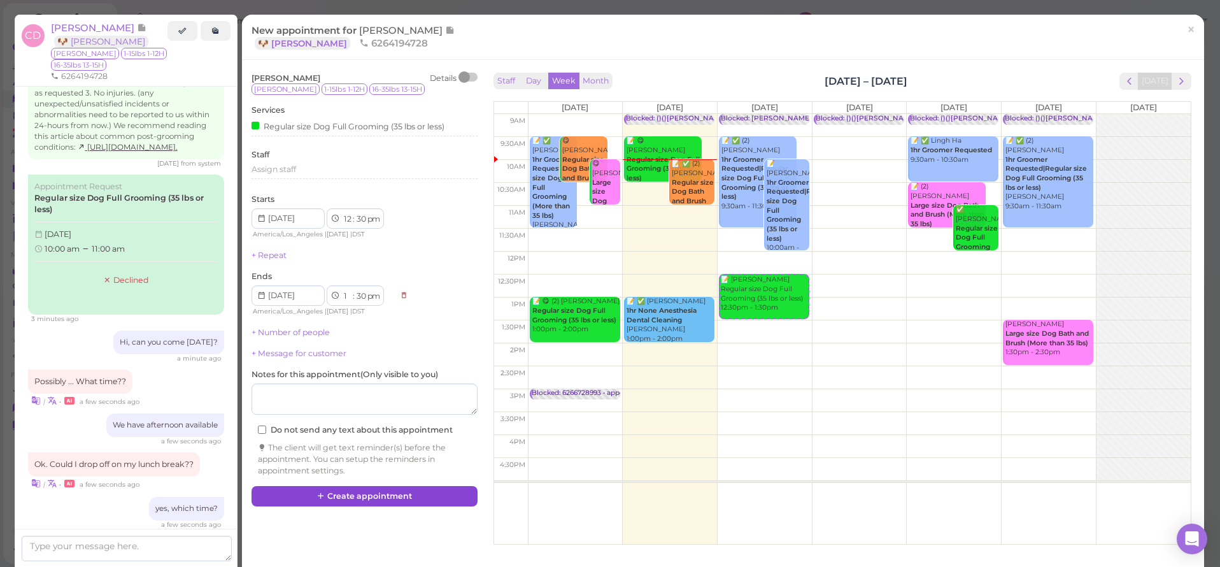
click at [355, 492] on button "Create appointment" at bounding box center [364, 496] width 226 height 20
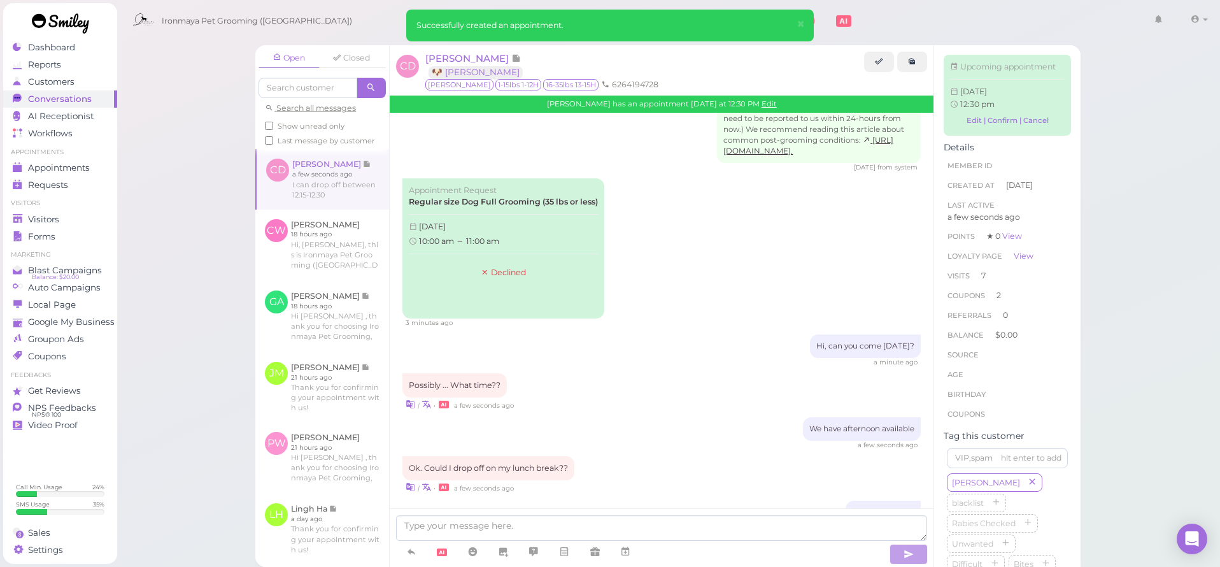
scroll to position [2637, 0]
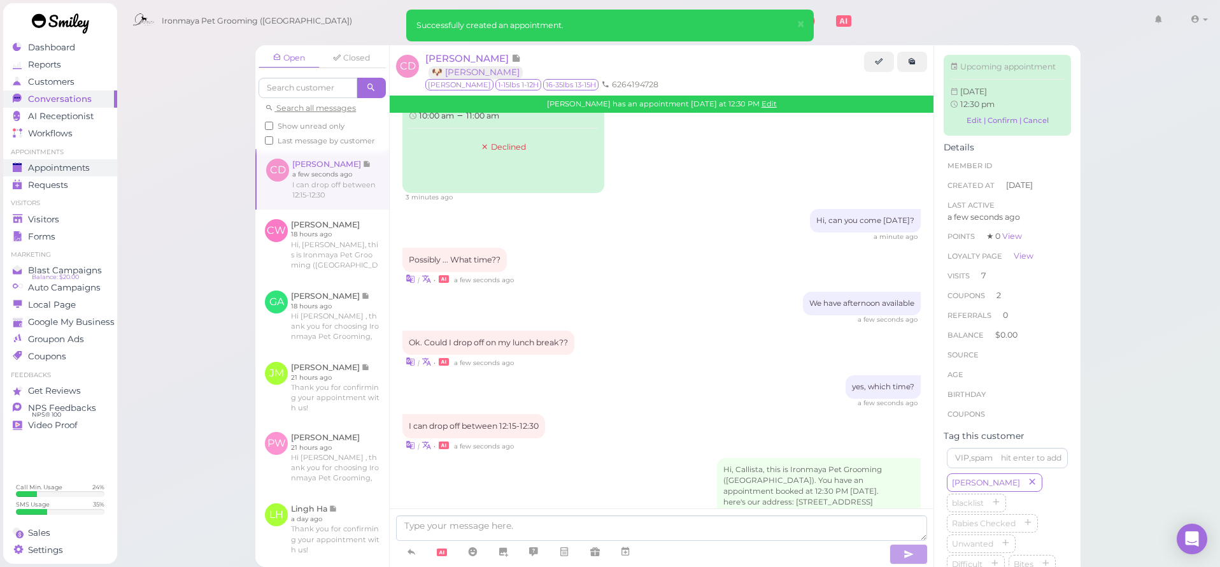
click at [76, 164] on span "Appointments" at bounding box center [59, 167] width 62 height 11
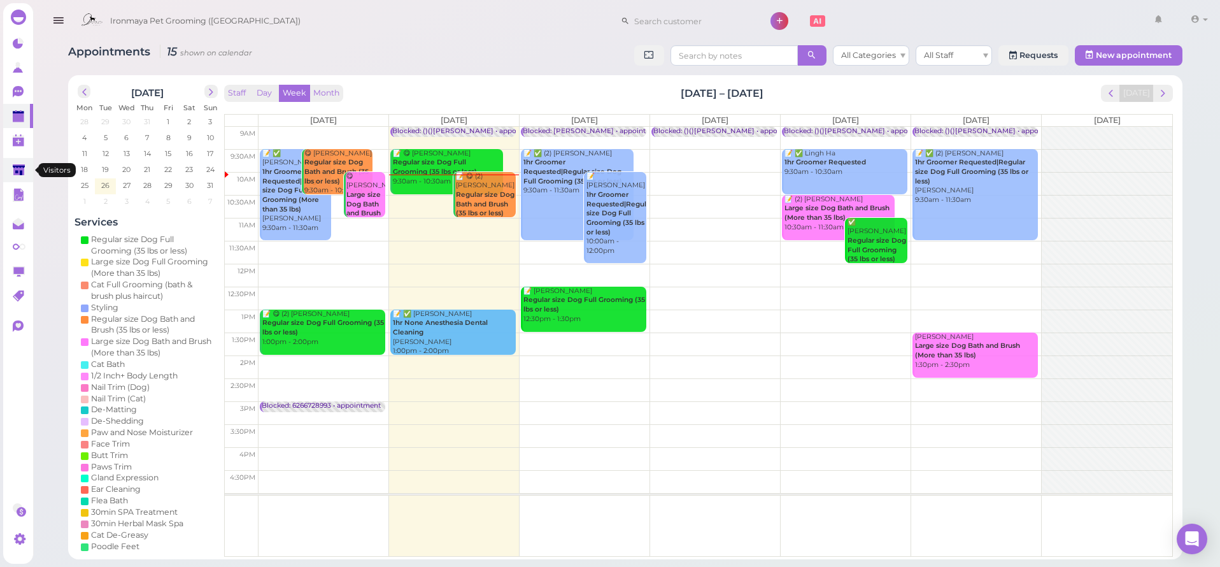
click at [22, 164] on polygon at bounding box center [19, 169] width 12 height 11
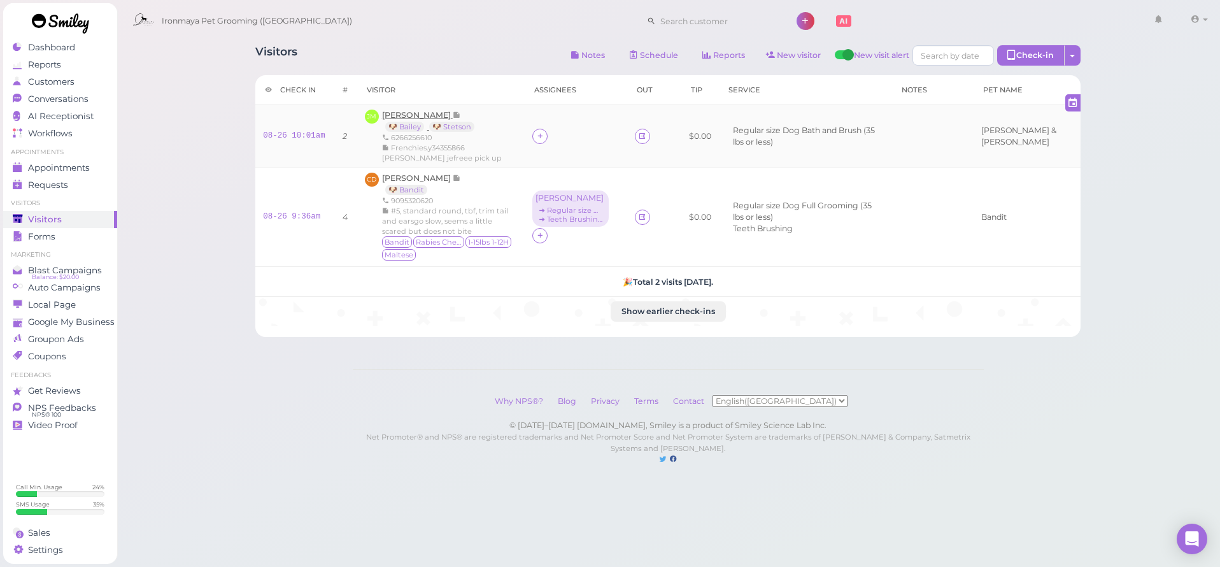
click at [417, 117] on span "[PERSON_NAME]" at bounding box center [417, 115] width 71 height 10
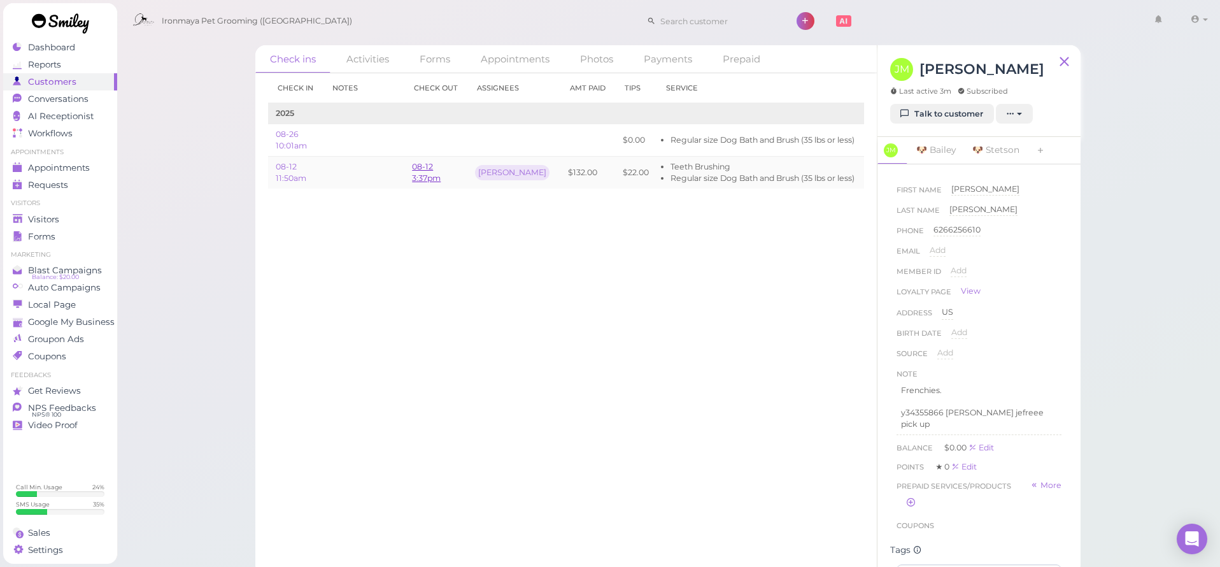
click at [421, 176] on link "08-12 3:37pm" at bounding box center [426, 172] width 29 height 21
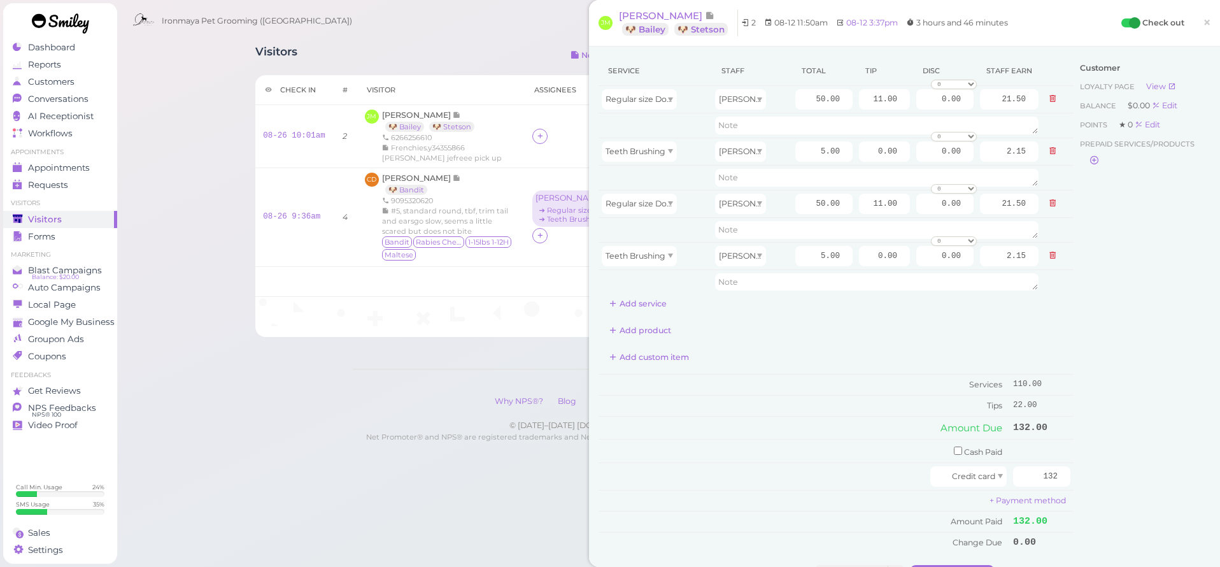
drag, startPoint x: 330, startPoint y: 6, endPoint x: 327, endPoint y: 1, distance: 6.6
click at [329, 6] on div "Ironmaya Pet Grooming ([GEOGRAPHIC_DATA]) 1 Account" at bounding box center [669, 21] width 1086 height 36
click at [1206, 29] on span "×" at bounding box center [1207, 22] width 8 height 18
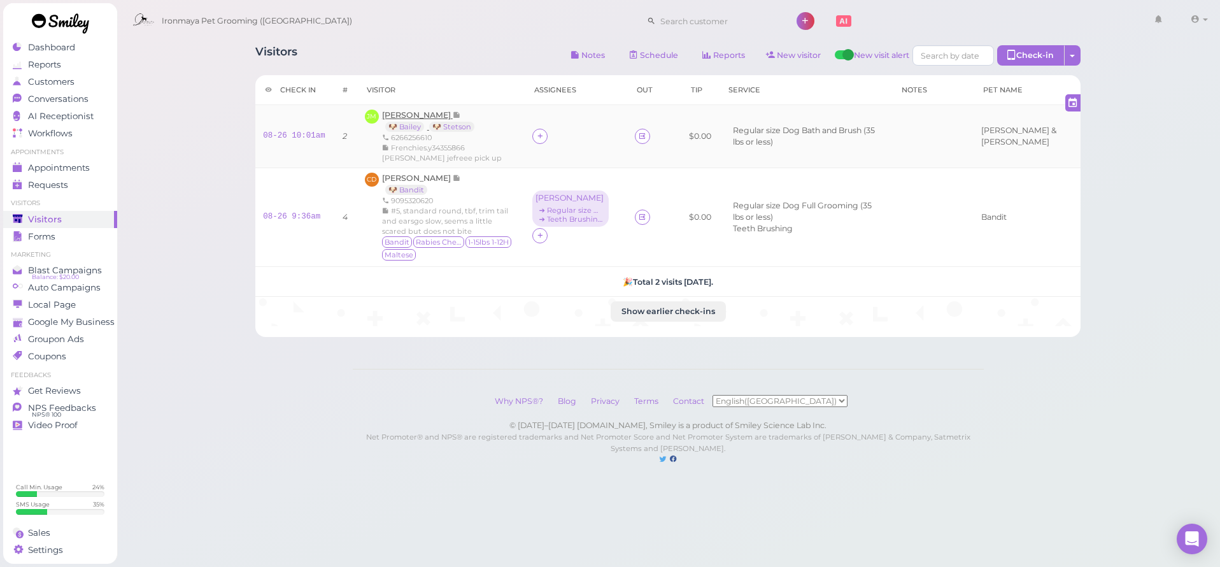
click at [401, 115] on span "[PERSON_NAME]" at bounding box center [417, 115] width 71 height 10
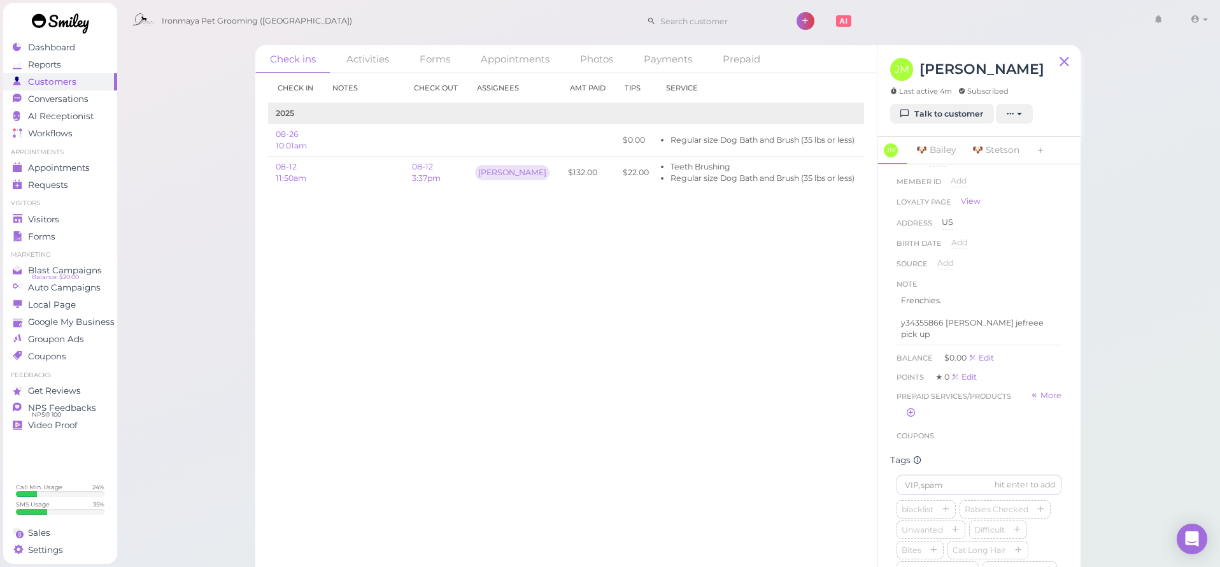
scroll to position [103, 0]
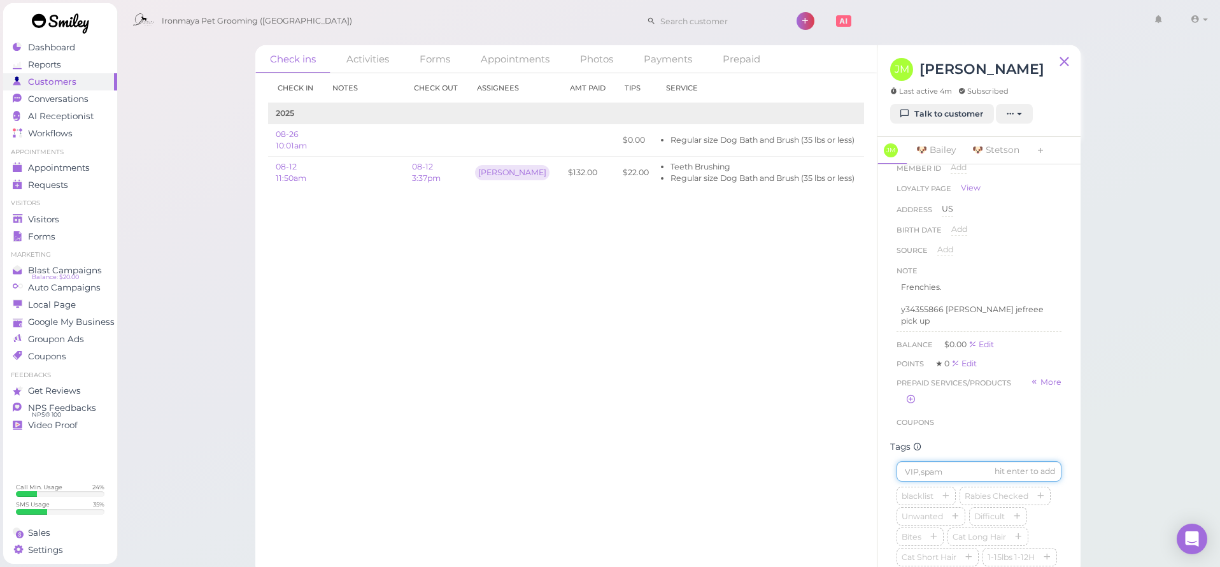
click at [951, 461] on input at bounding box center [978, 471] width 165 height 20
type input "Bailey"
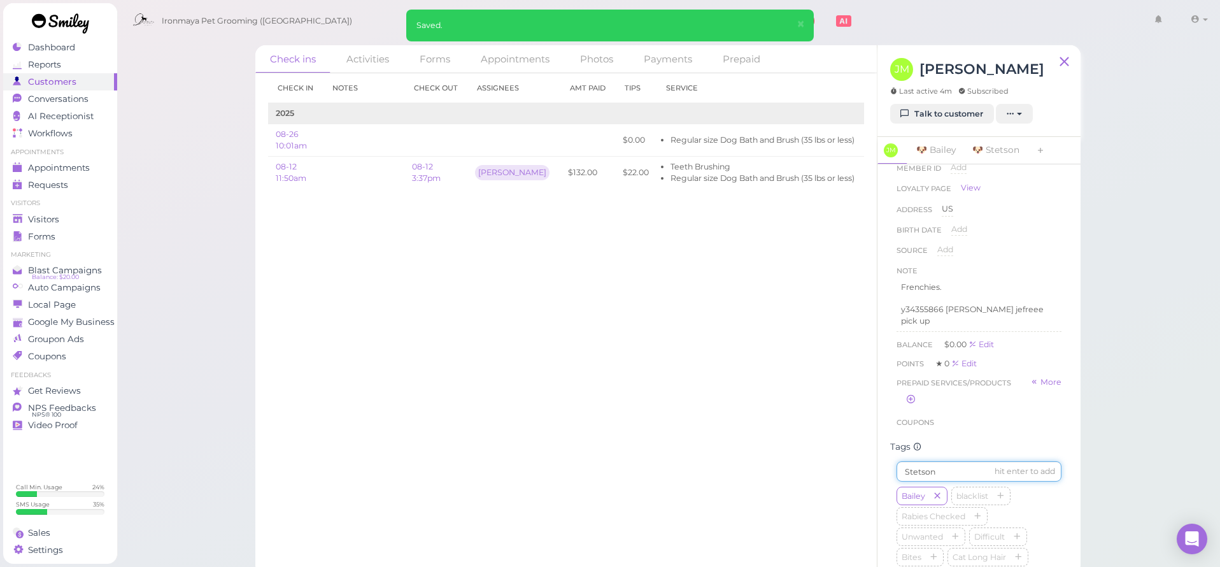
type input "Stetson"
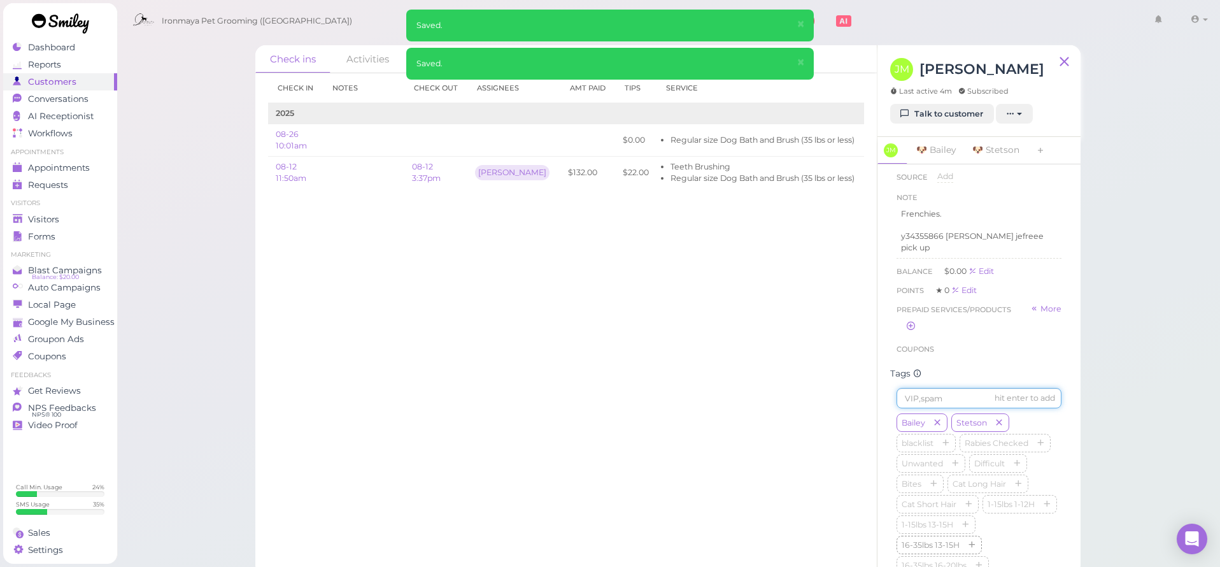
scroll to position [188, 0]
click at [977, 527] on button "button" at bounding box center [971, 533] width 15 height 13
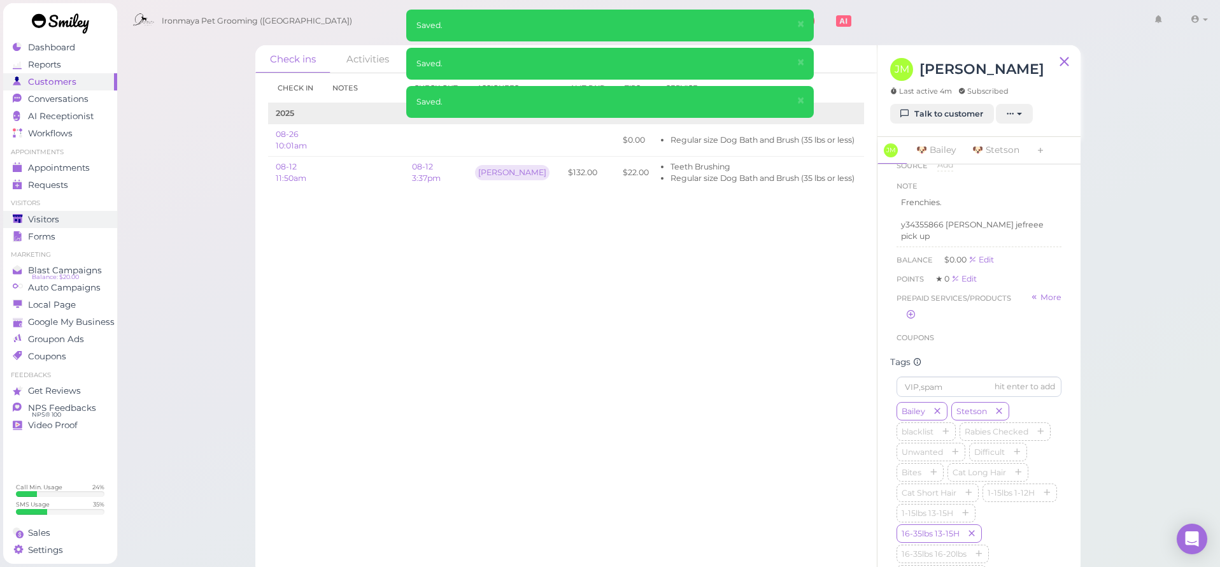
click at [71, 217] on div "Visitors" at bounding box center [59, 219] width 92 height 11
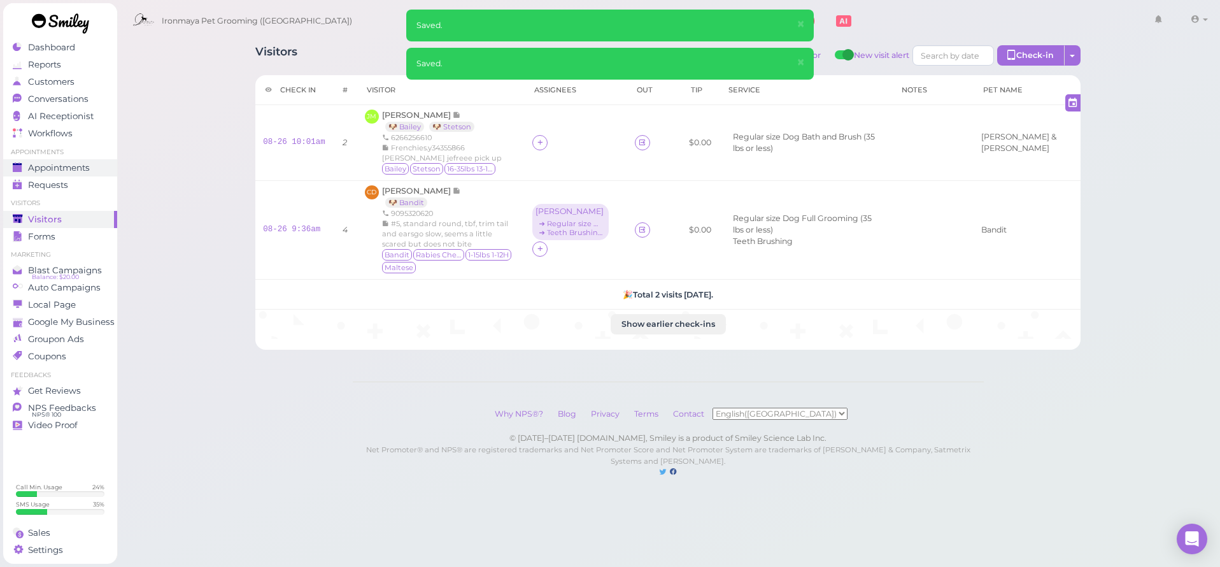
click at [85, 166] on span "Appointments" at bounding box center [59, 167] width 62 height 11
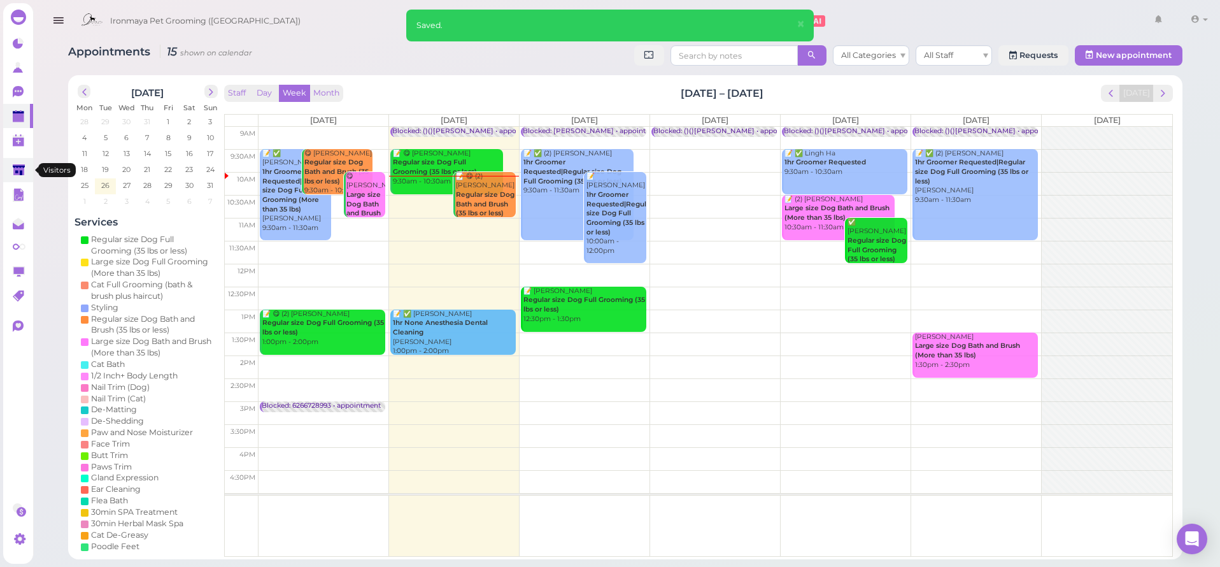
click at [18, 167] on polygon at bounding box center [19, 169] width 12 height 11
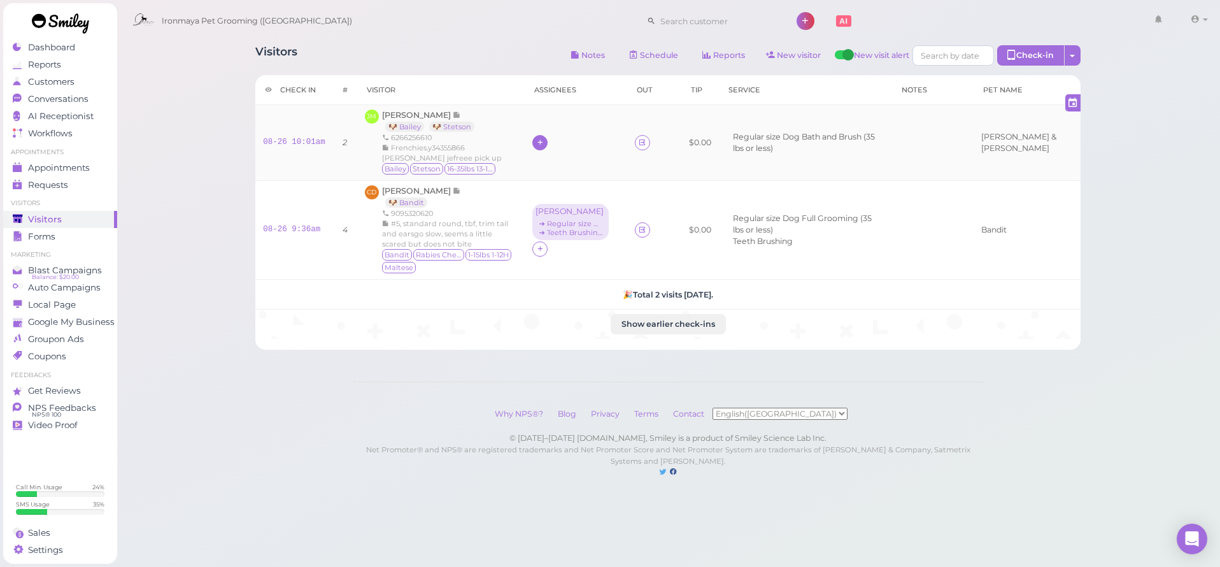
click at [548, 142] on div at bounding box center [539, 142] width 15 height 15
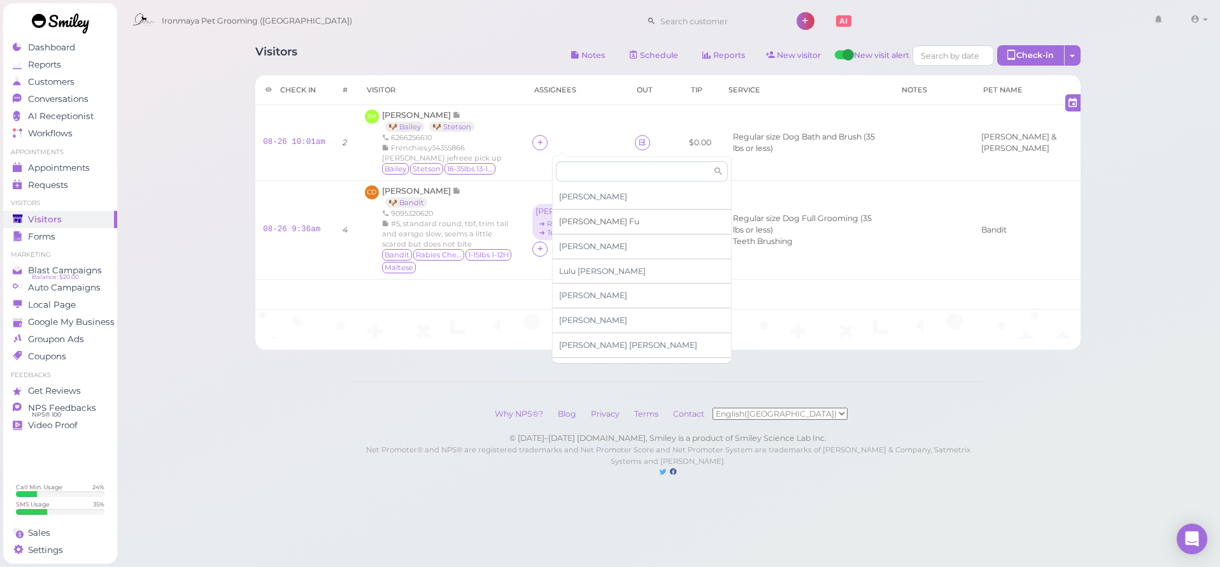
click at [569, 221] on span "[PERSON_NAME]" at bounding box center [599, 221] width 80 height 10
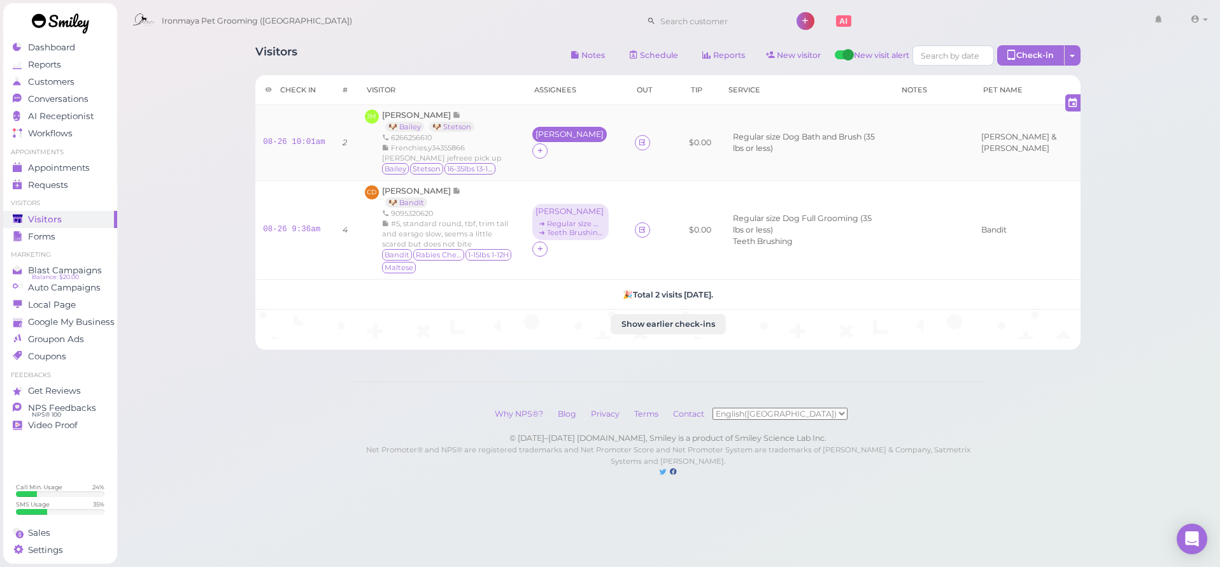
click at [560, 139] on div "[PERSON_NAME]" at bounding box center [569, 134] width 68 height 9
click at [570, 188] on span "Select services" at bounding box center [591, 183] width 59 height 14
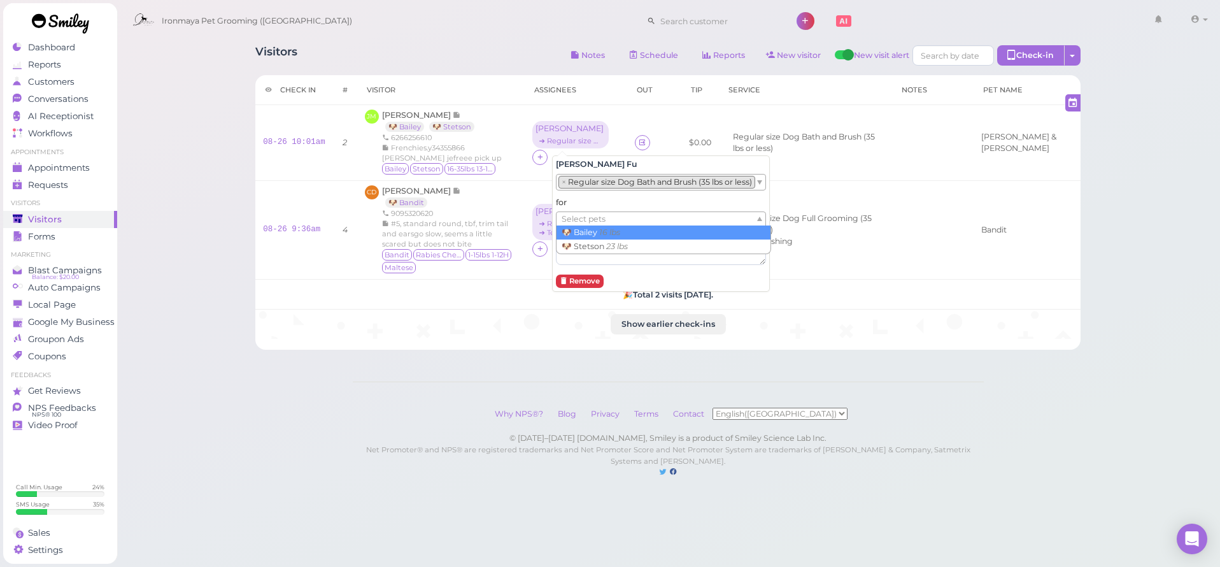
click at [577, 215] on span "Select pets" at bounding box center [584, 219] width 44 height 14
click at [580, 227] on div "× 🐶 [PERSON_NAME] 16 lbs" at bounding box center [661, 219] width 210 height 17
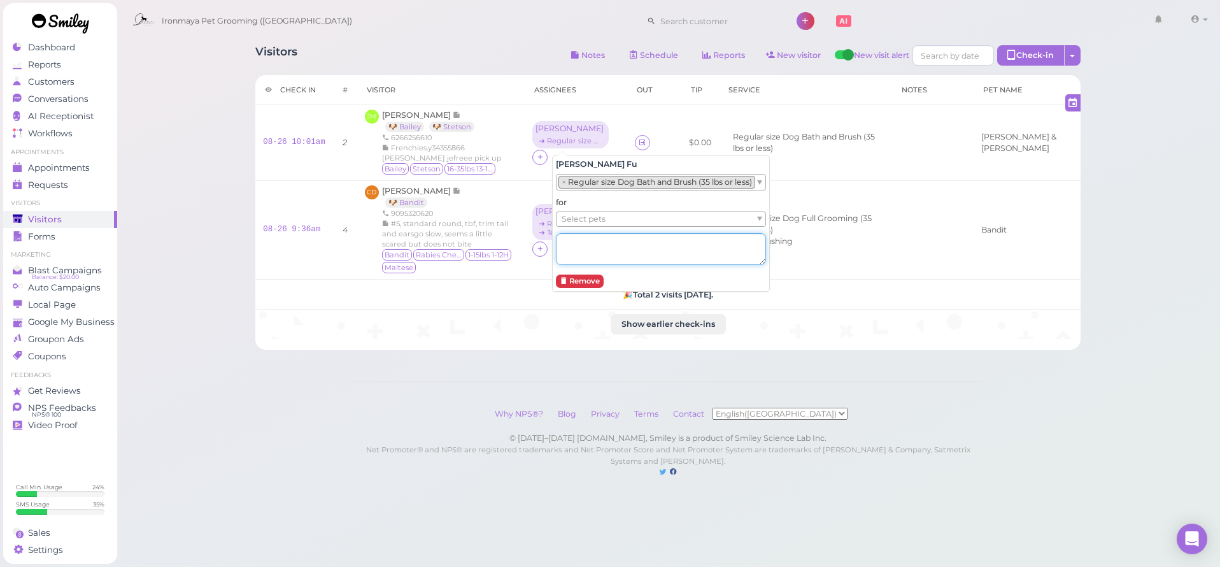
click at [584, 240] on textarea at bounding box center [661, 249] width 210 height 32
click at [586, 223] on span "Select pets" at bounding box center [584, 219] width 44 height 14
click at [229, 265] on div "Visitors Notes Schedule Reports New visitor New visit alert Check-in Customer c…" at bounding box center [669, 251] width 1104 height 503
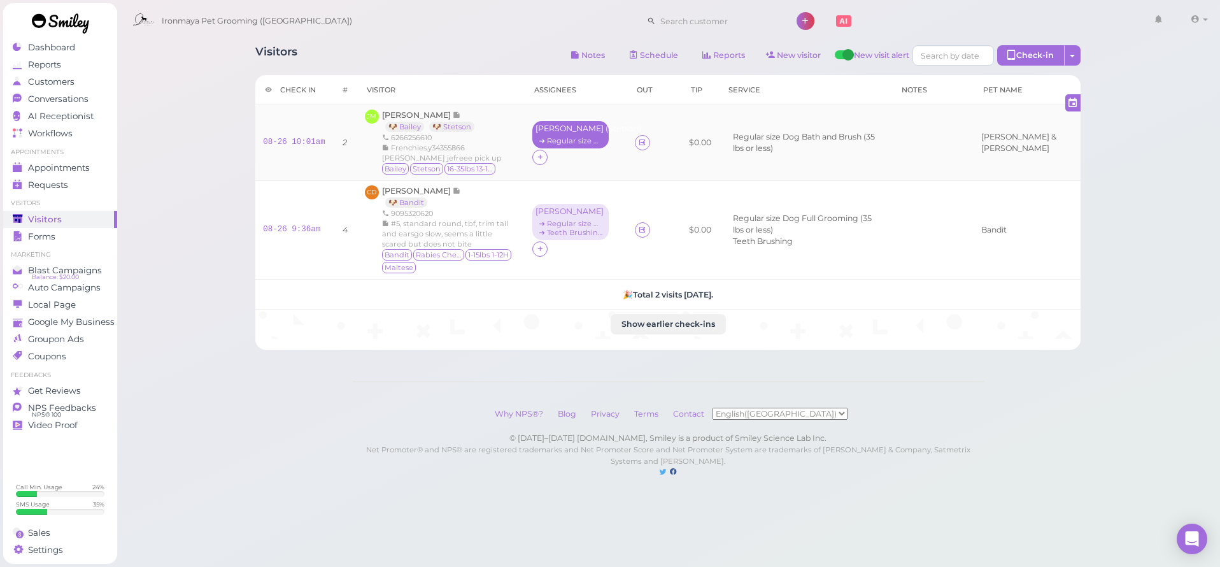
click at [605, 132] on div "[PERSON_NAME] ( Stetson )" at bounding box center [570, 128] width 70 height 9
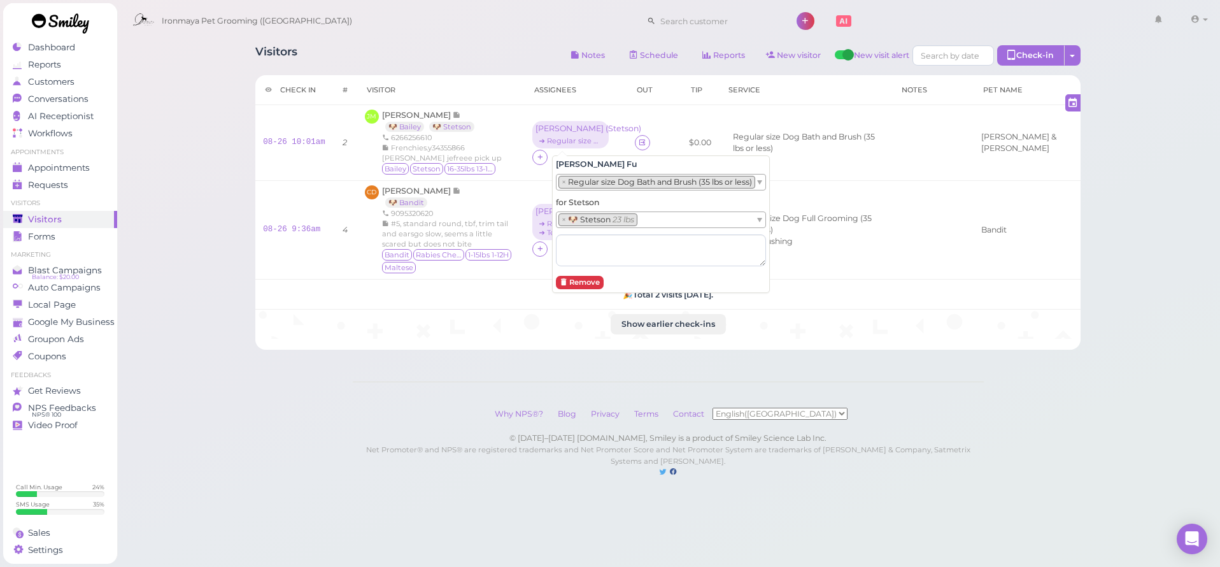
click at [642, 215] on ul "× 🐶 Stetson 23 lbs" at bounding box center [655, 219] width 199 height 15
click at [169, 233] on div "Visitors Notes Schedule Reports New visitor New visit alert Check-in Customer c…" at bounding box center [669, 251] width 1104 height 503
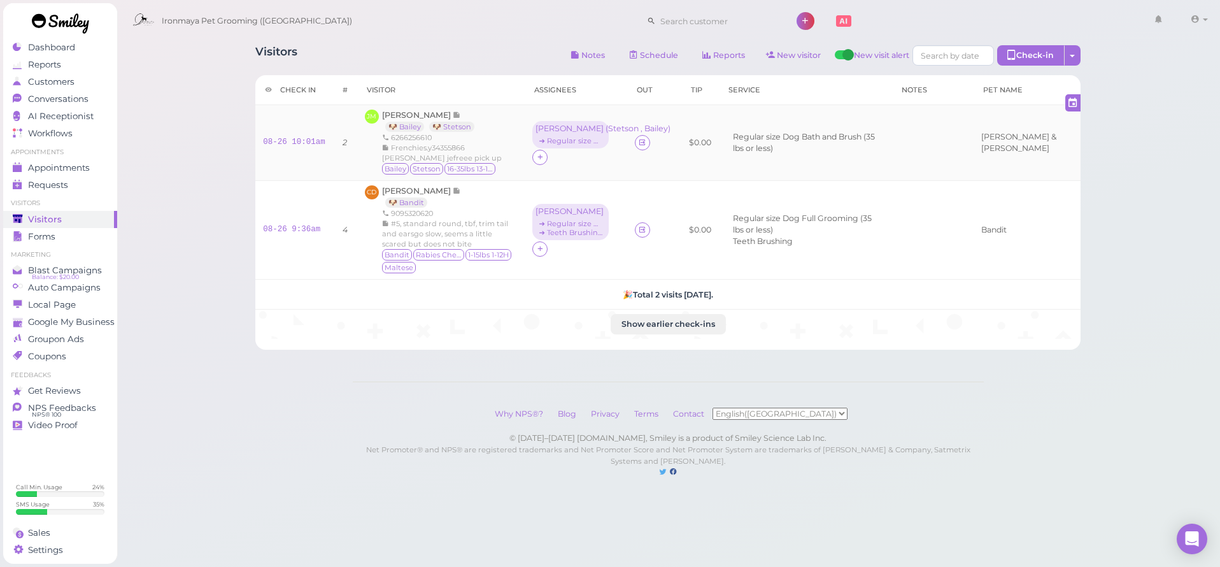
click at [659, 148] on td at bounding box center [644, 143] width 35 height 76
click at [646, 141] on icon at bounding box center [642, 143] width 8 height 10
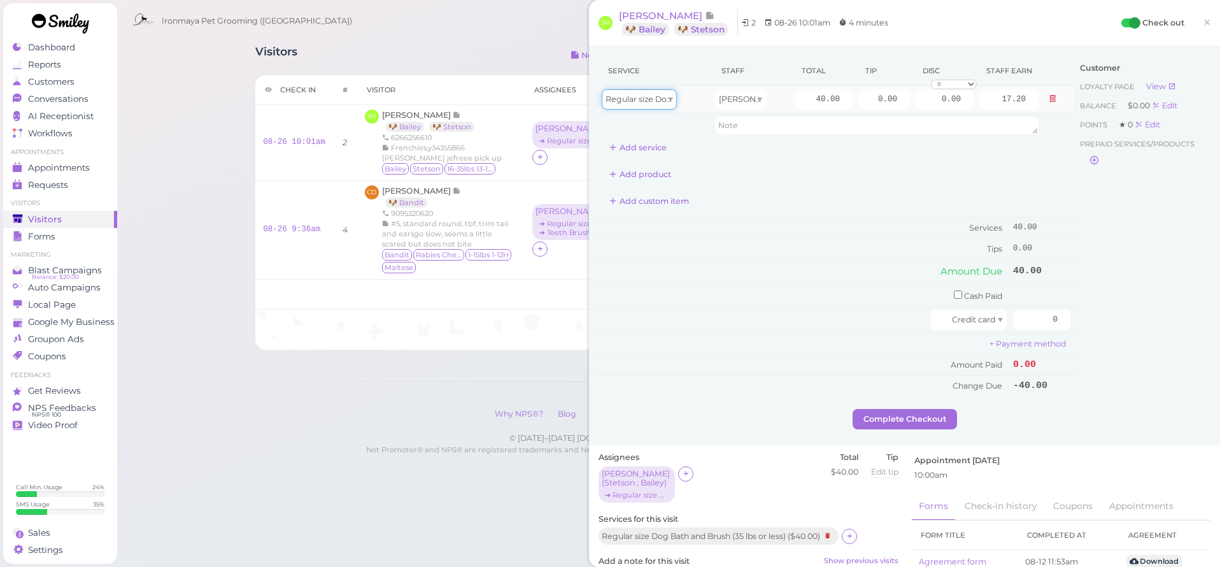
click at [672, 100] on span at bounding box center [670, 99] width 5 height 4
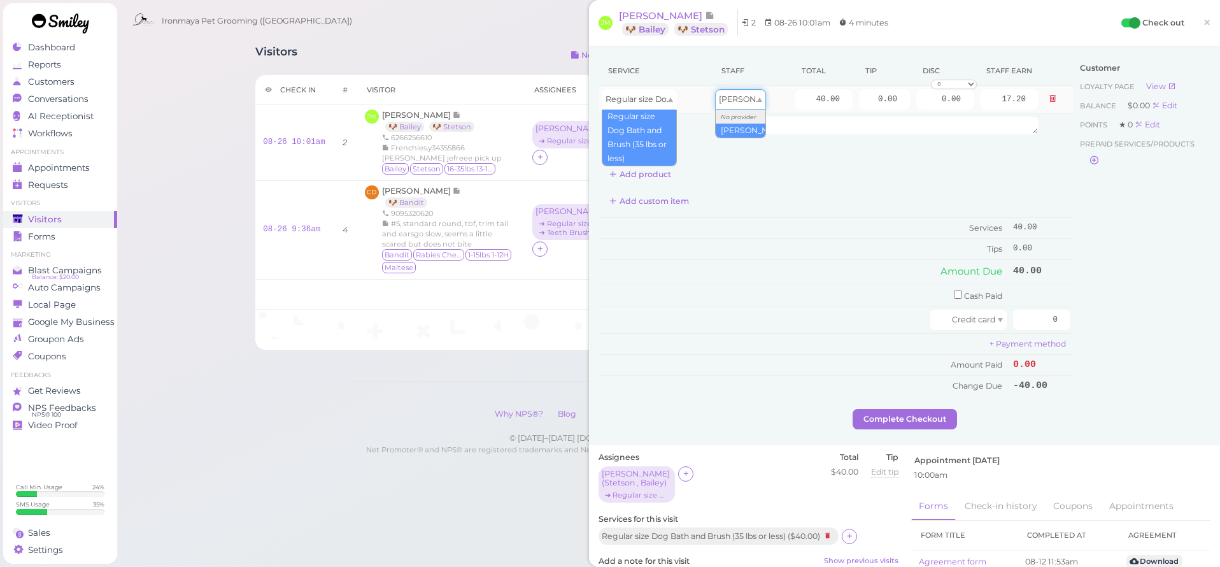
click at [732, 100] on div "[PERSON_NAME]" at bounding box center [740, 99] width 51 height 20
click at [792, 99] on td "40.00" at bounding box center [824, 99] width 64 height 27
click at [792, 98] on td "40.00" at bounding box center [824, 99] width 64 height 27
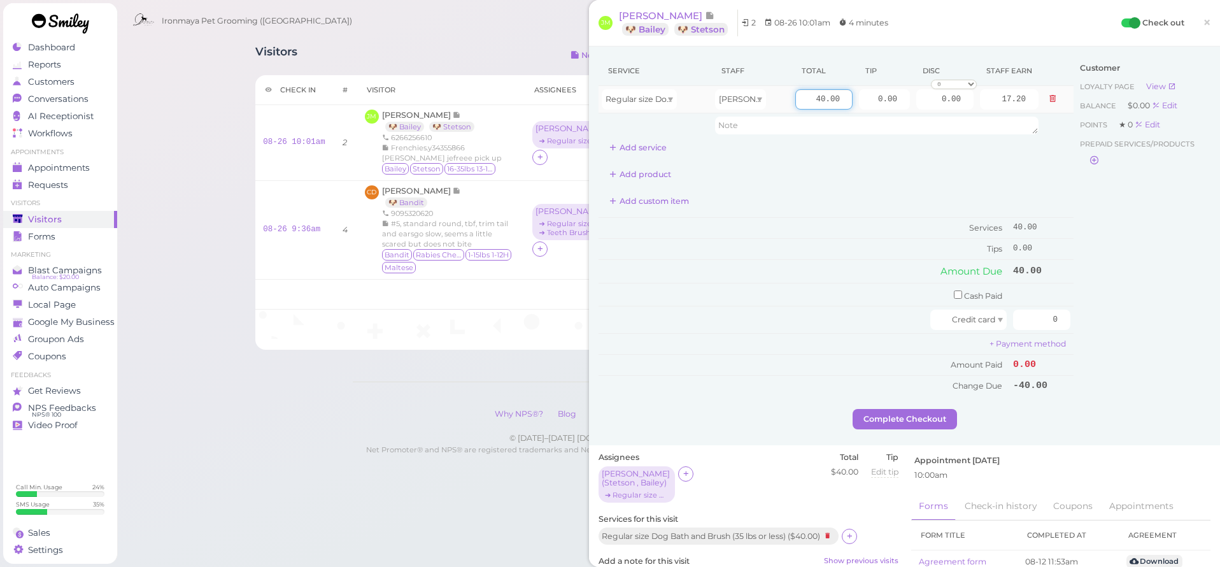
click at [800, 99] on input "40.00" at bounding box center [823, 99] width 57 height 20
type input "50"
type input "21.50"
click at [1041, 157] on div "Service Staff Total Tip Disc Staff earn Regular size Dog Bath and Brush (35 lbs…" at bounding box center [835, 226] width 475 height 340
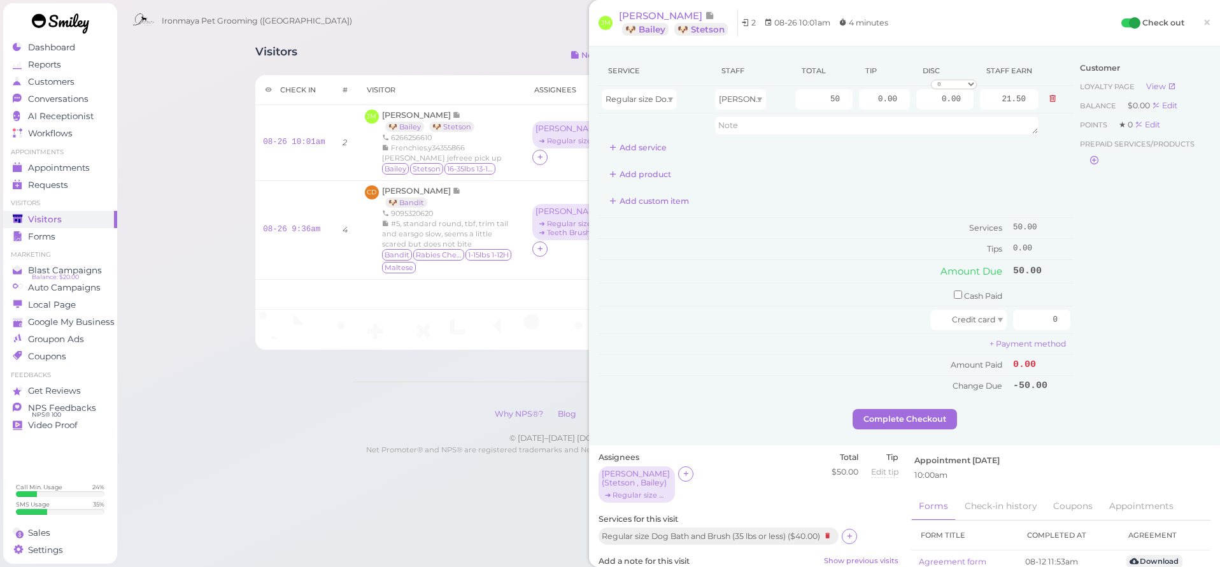
drag, startPoint x: 1173, startPoint y: 246, endPoint x: 1124, endPoint y: 237, distance: 50.6
click at [1173, 246] on div "Customer Loyalty page View Balance $0.00 Edit Points ★ 0 Edit Prepaid services/…" at bounding box center [1141, 232] width 137 height 353
click at [639, 139] on button "Add service" at bounding box center [637, 148] width 79 height 20
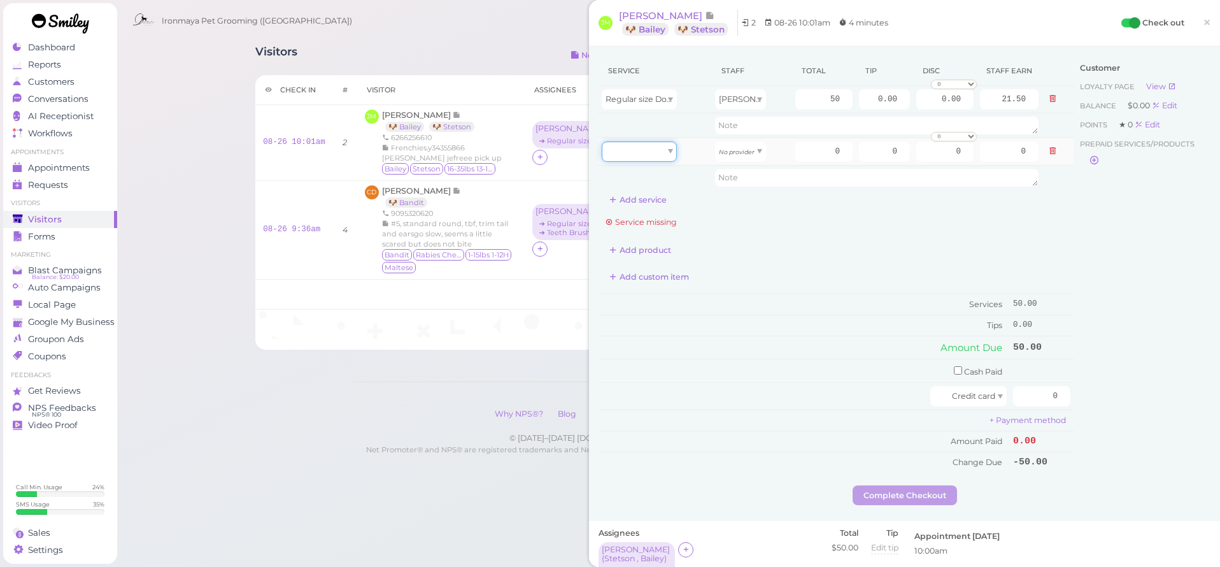
click at [645, 143] on div at bounding box center [639, 151] width 75 height 20
type input "40.00"
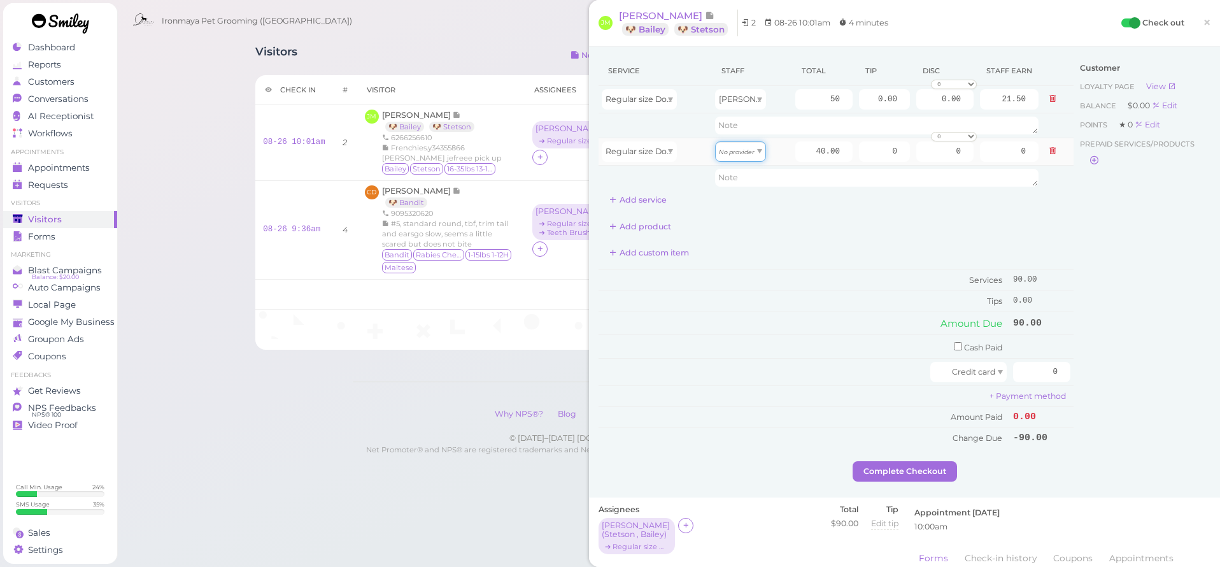
click at [749, 160] on div "No provider" at bounding box center [740, 151] width 51 height 20
type input "17.20"
click at [802, 153] on input "40.00" at bounding box center [823, 151] width 57 height 20
type input "50"
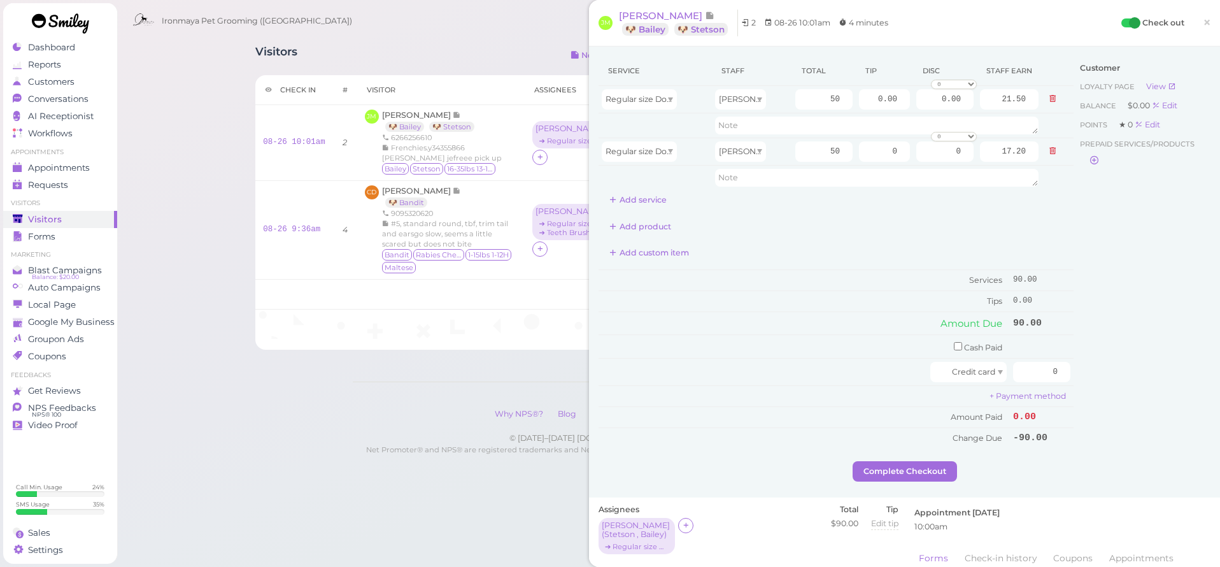
type input "21.50"
click at [1052, 234] on div "Add product" at bounding box center [835, 226] width 475 height 20
click at [1206, 20] on span "×" at bounding box center [1207, 22] width 8 height 18
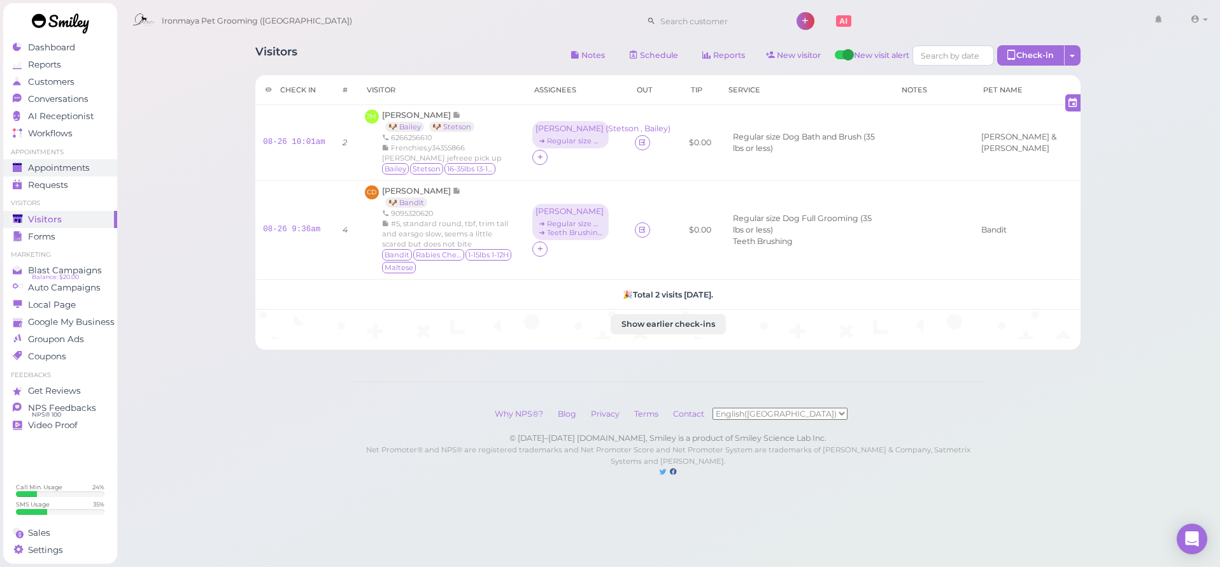
click at [94, 166] on div "Appointments" at bounding box center [59, 167] width 92 height 11
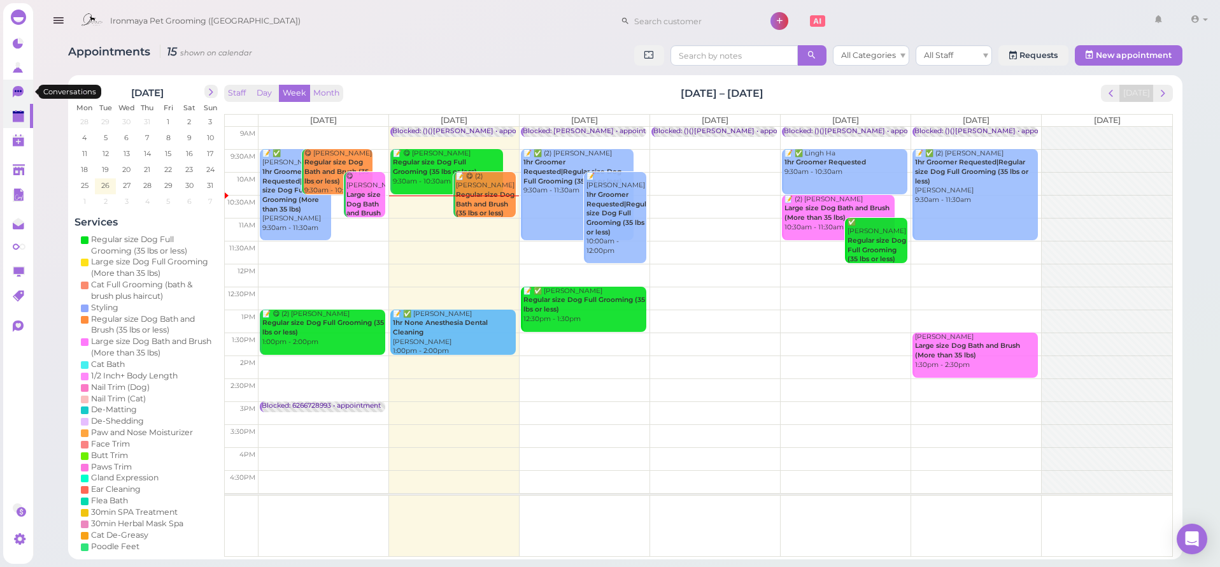
click at [20, 99] on icon at bounding box center [19, 92] width 13 height 13
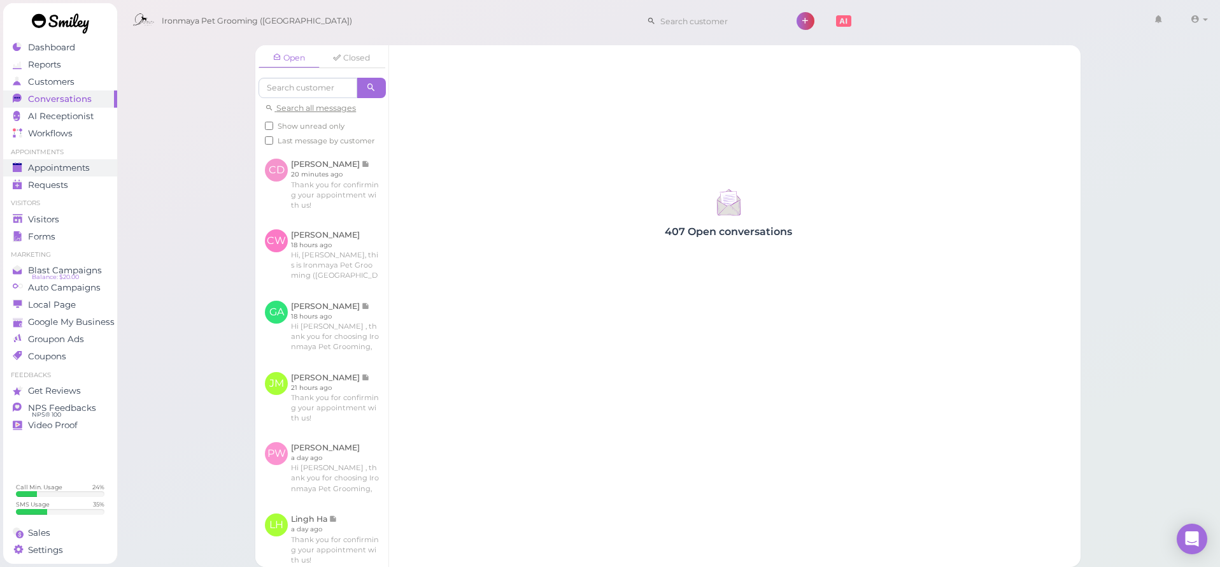
click at [90, 171] on span "Appointments" at bounding box center [59, 167] width 62 height 11
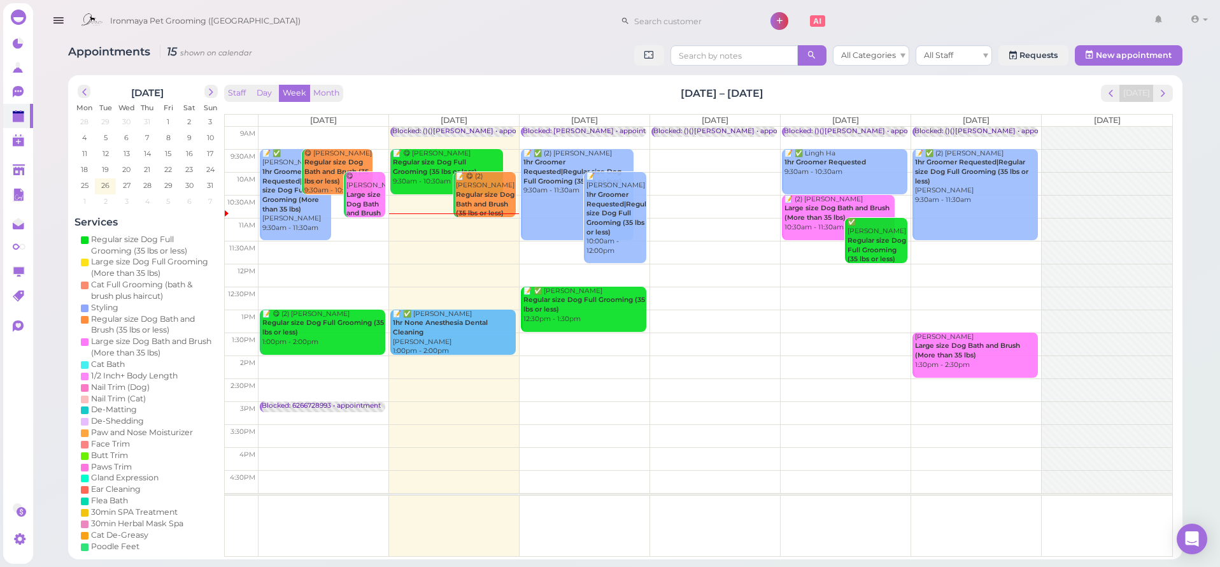
click at [432, 43] on div "Appointments 15 shown on calendar All Categories All Staff Requests New appoint…" at bounding box center [625, 297] width 1146 height 523
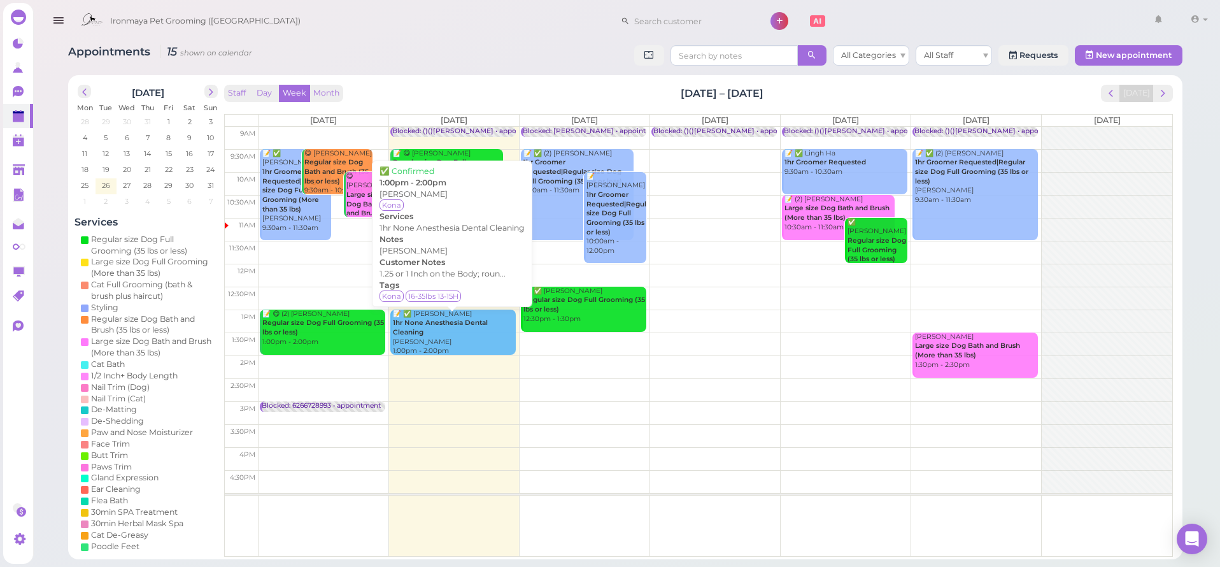
click at [397, 334] on div "📝 ✅ [PERSON_NAME] 1hr None Anesthesia Dental Cleaning [PERSON_NAME] 1:00pm - 2:…" at bounding box center [454, 332] width 124 height 46
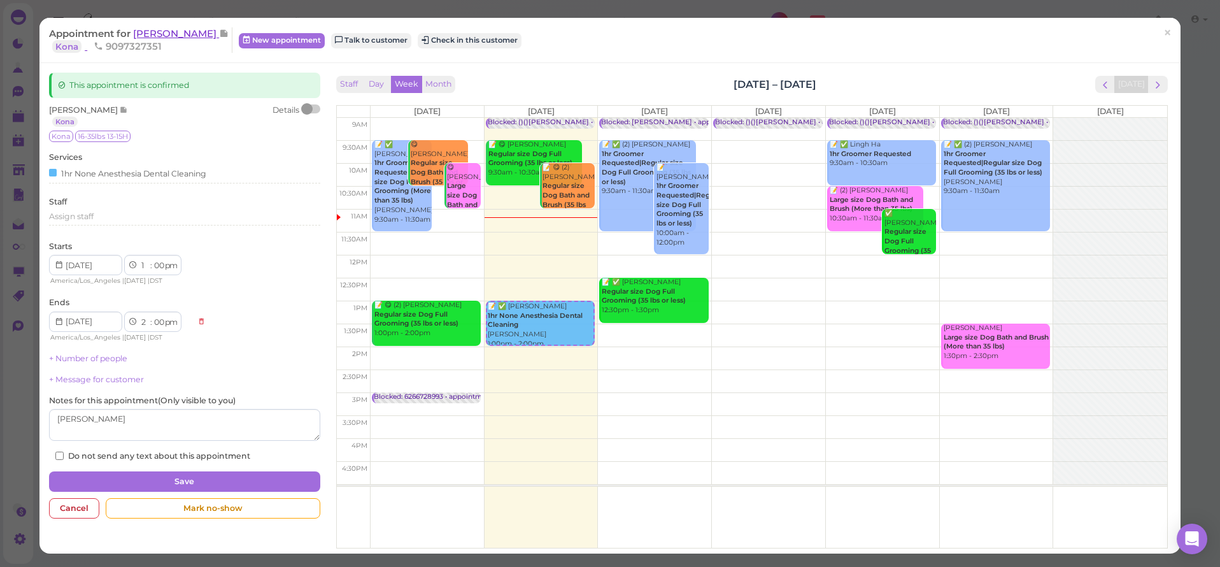
click at [180, 36] on span "[PERSON_NAME]" at bounding box center [176, 33] width 86 height 12
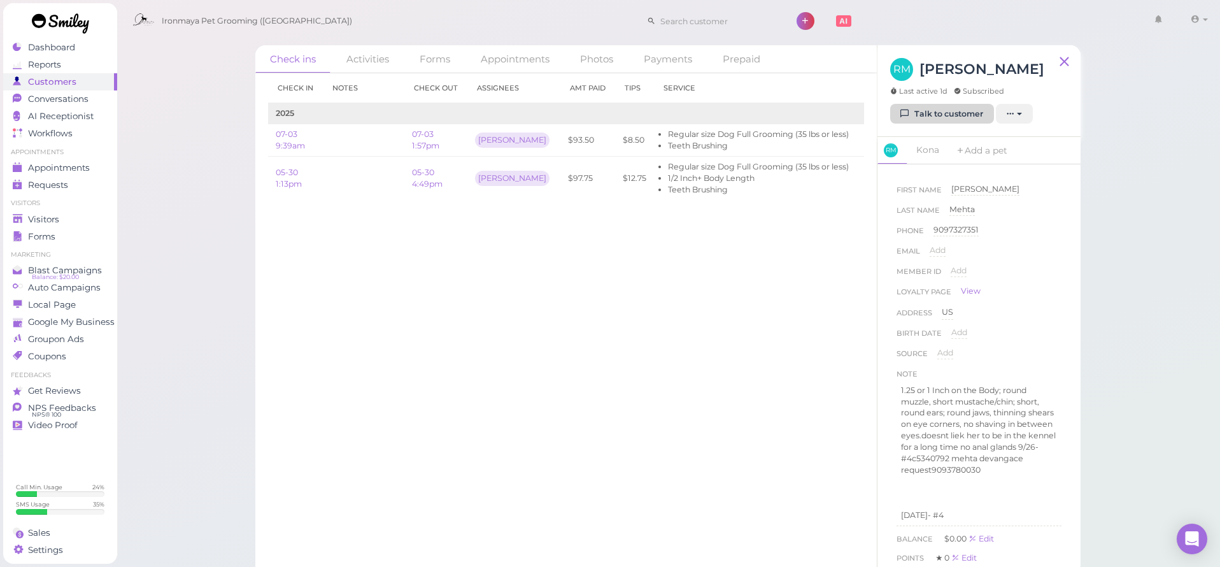
click at [956, 119] on link "Talk to customer" at bounding box center [942, 114] width 104 height 20
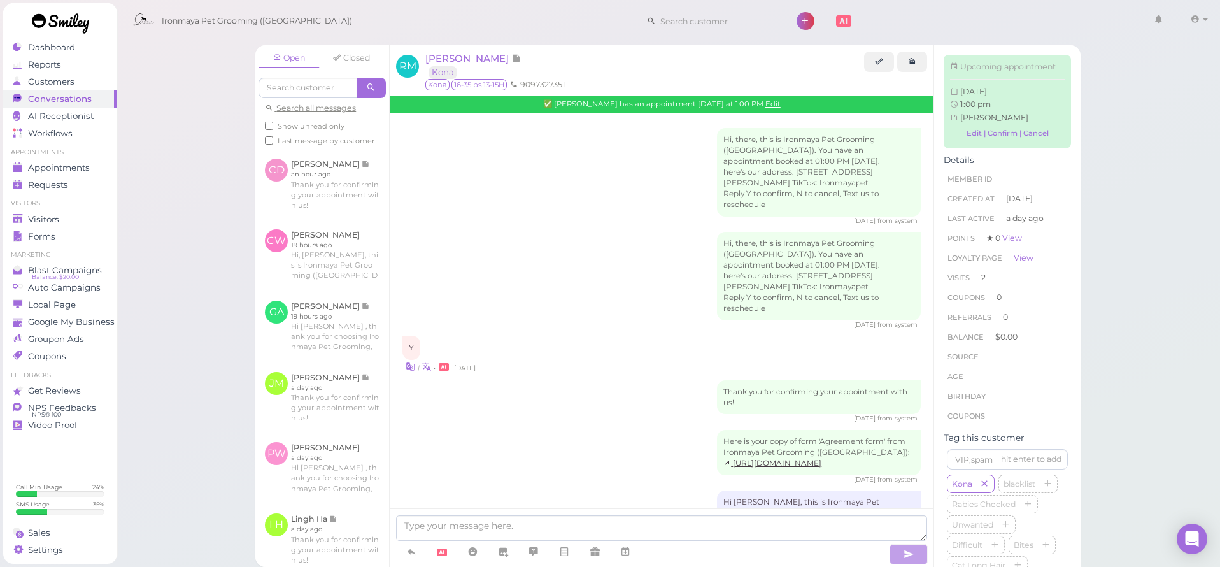
scroll to position [1577, 0]
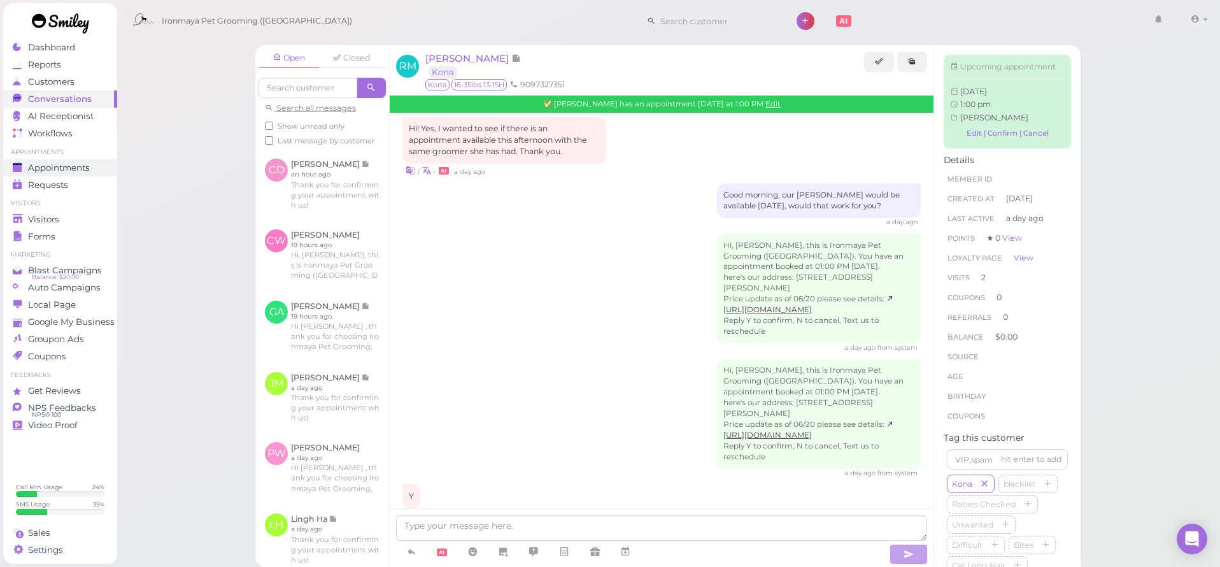
click at [53, 166] on span "Appointments" at bounding box center [59, 167] width 62 height 11
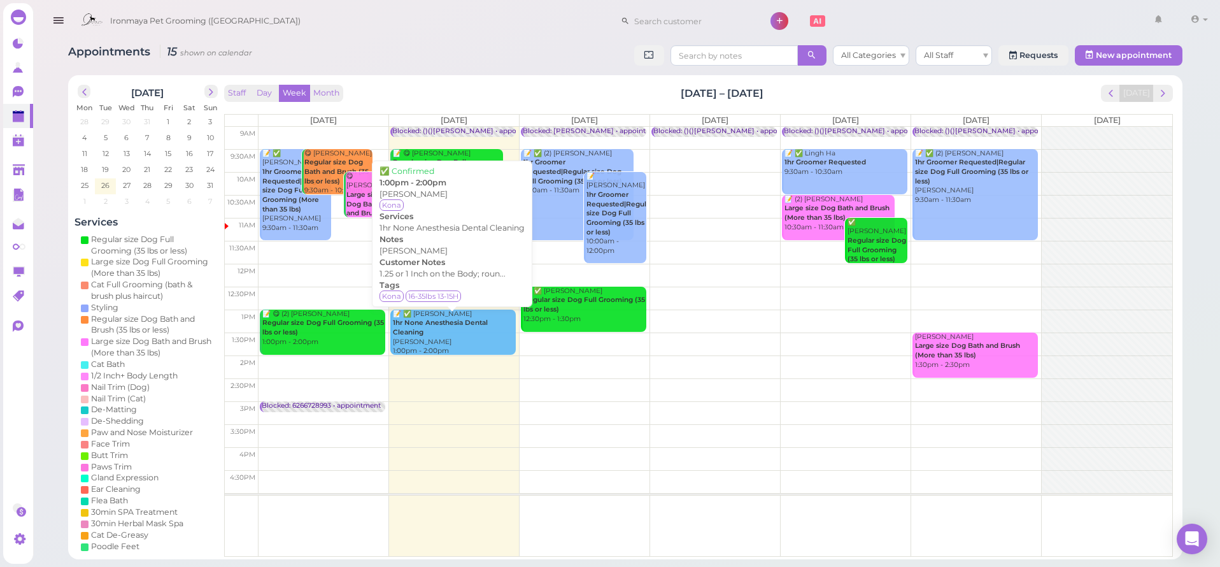
click at [495, 322] on div "📝 ✅ [PERSON_NAME] 1hr None Anesthesia Dental Cleaning [PERSON_NAME] 1:00pm - 2:…" at bounding box center [454, 332] width 124 height 46
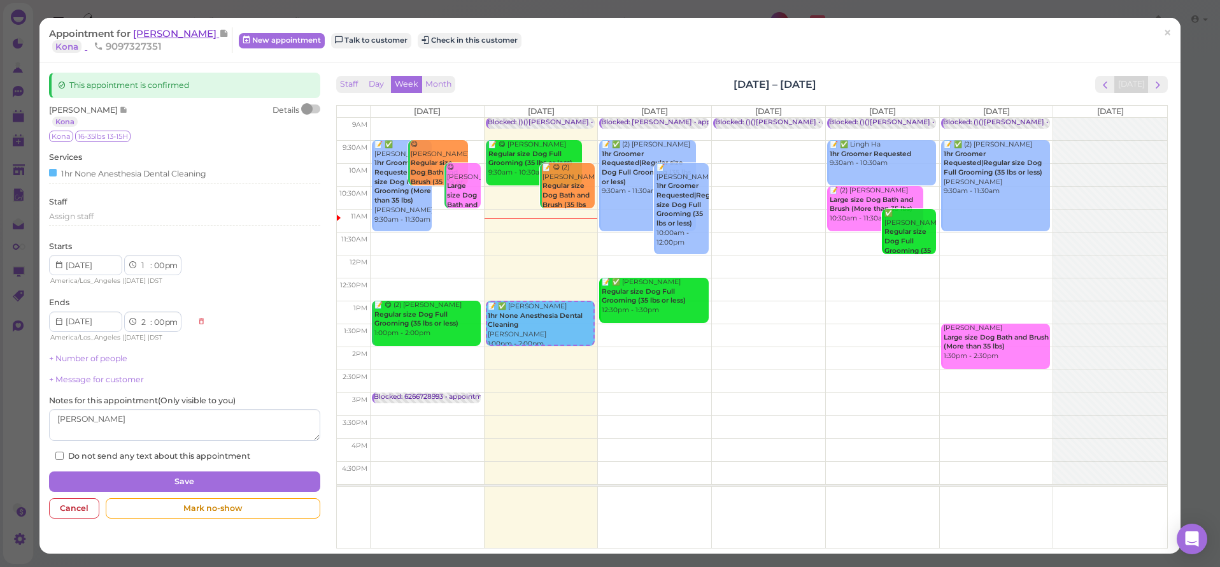
click at [192, 32] on span "[PERSON_NAME]" at bounding box center [176, 33] width 86 height 12
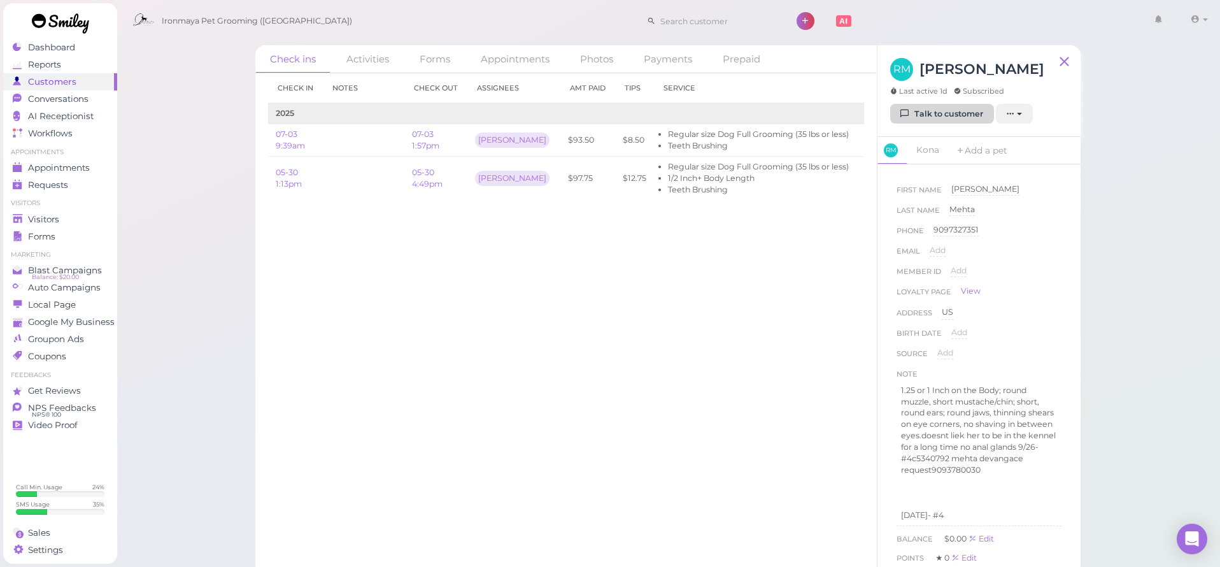
click at [938, 109] on link "Talk to customer" at bounding box center [942, 114] width 104 height 20
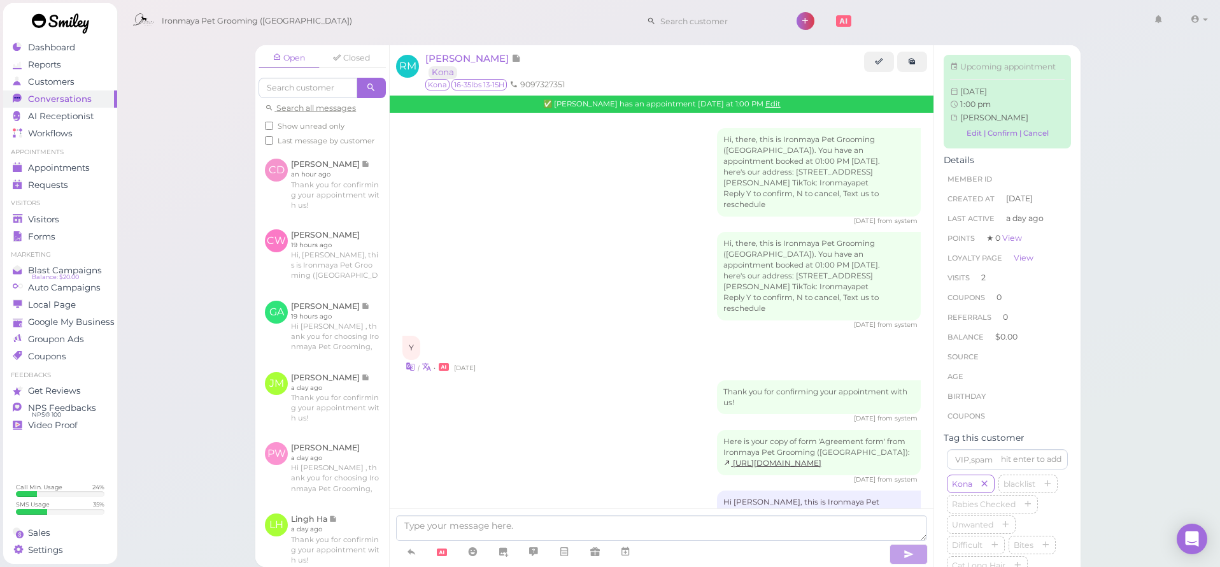
scroll to position [1577, 0]
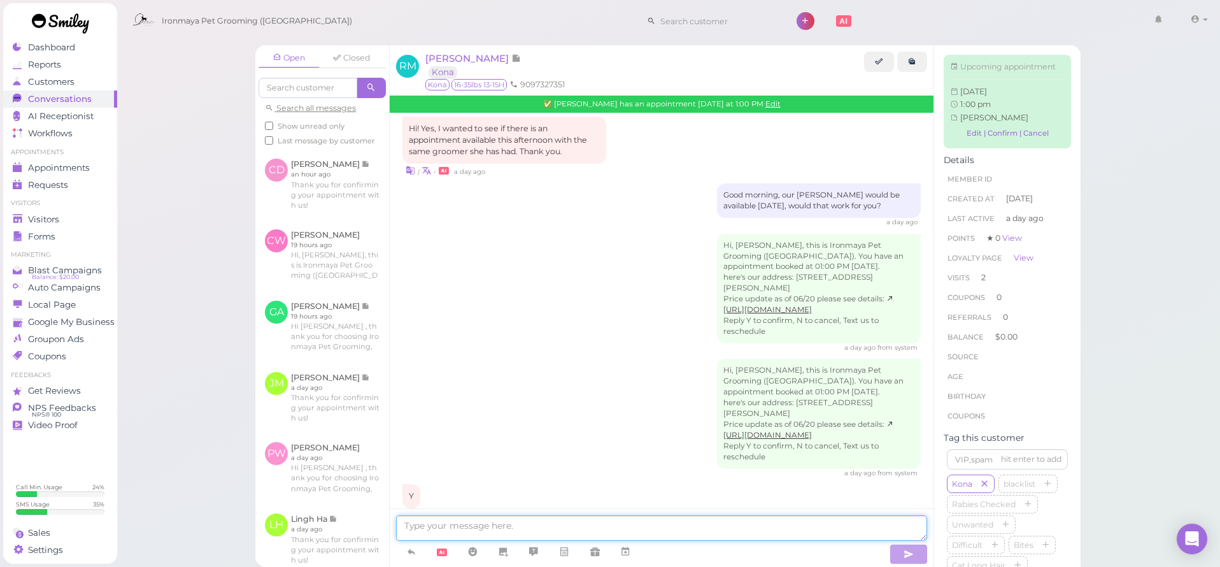
click at [513, 524] on textarea at bounding box center [661, 527] width 531 height 25
type textarea "Good morning, we need to reschedule your appointment for [DATE]. please give us…"
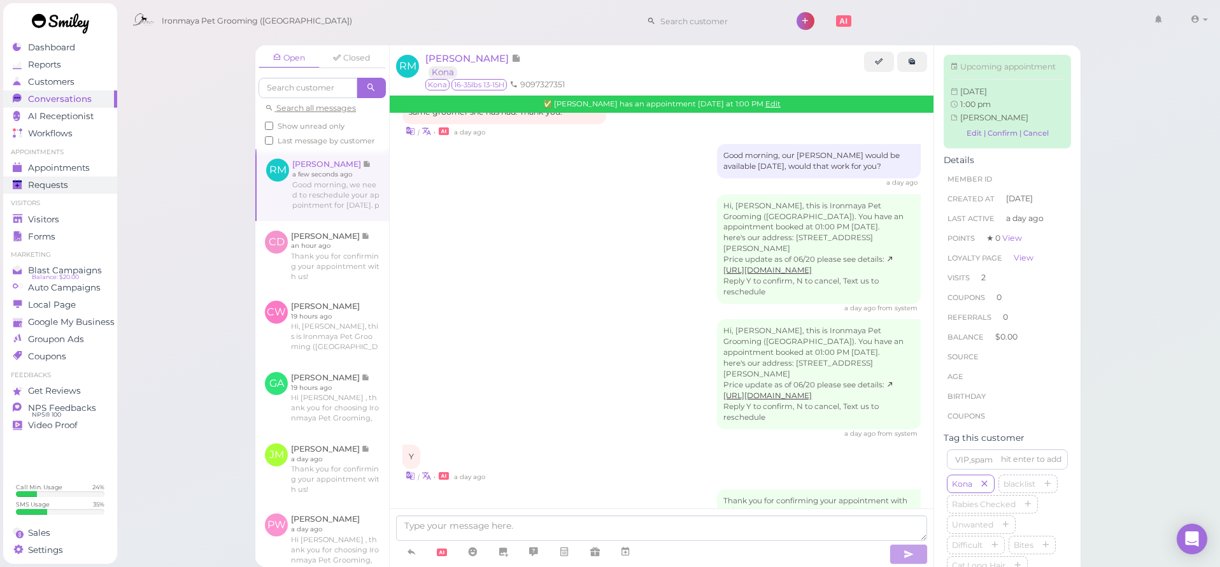
click at [57, 177] on link "Requests 0" at bounding box center [60, 184] width 114 height 17
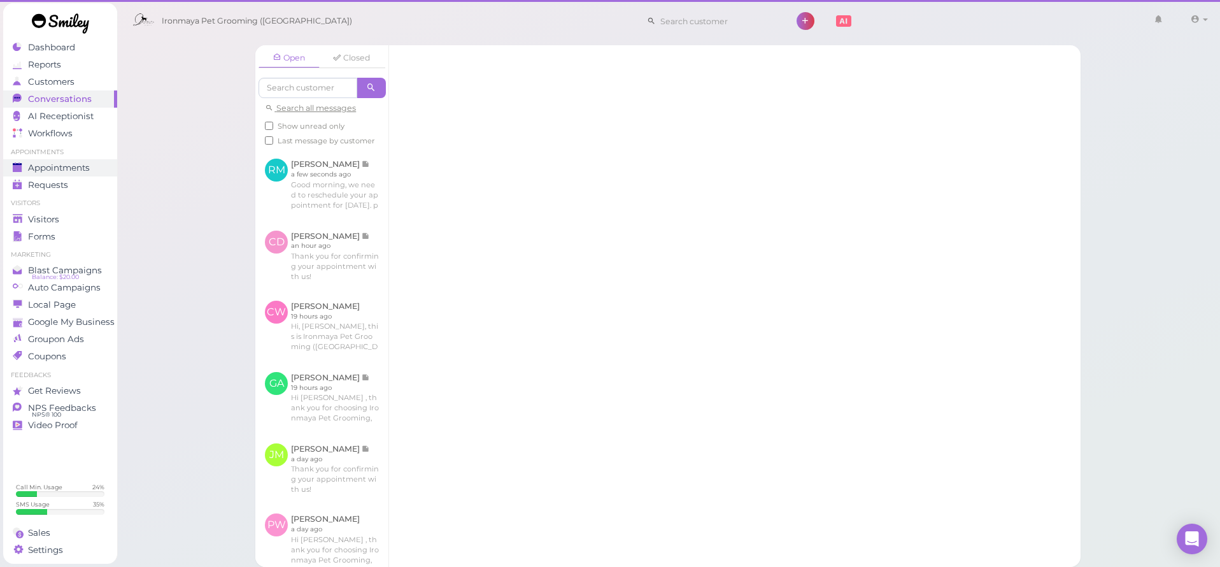
click at [58, 174] on link "Appointments" at bounding box center [60, 167] width 114 height 17
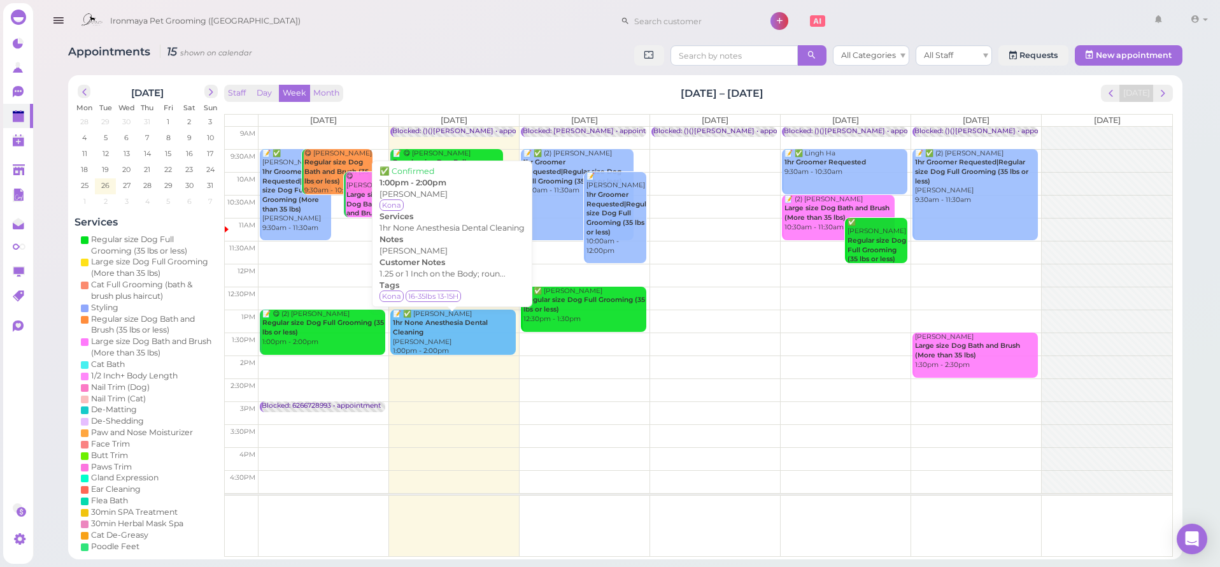
click at [477, 330] on div "📝 ✅ [PERSON_NAME] 1hr None Anesthesia Dental Cleaning [PERSON_NAME] 1:00pm - 2:…" at bounding box center [454, 332] width 124 height 46
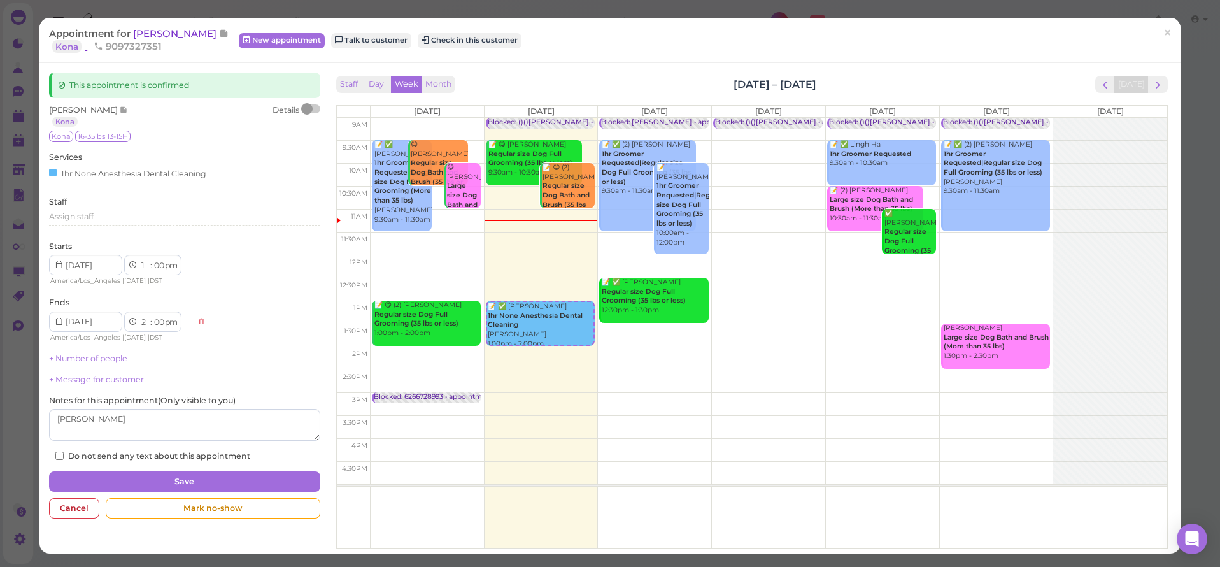
click at [174, 33] on span "[PERSON_NAME]" at bounding box center [176, 33] width 86 height 12
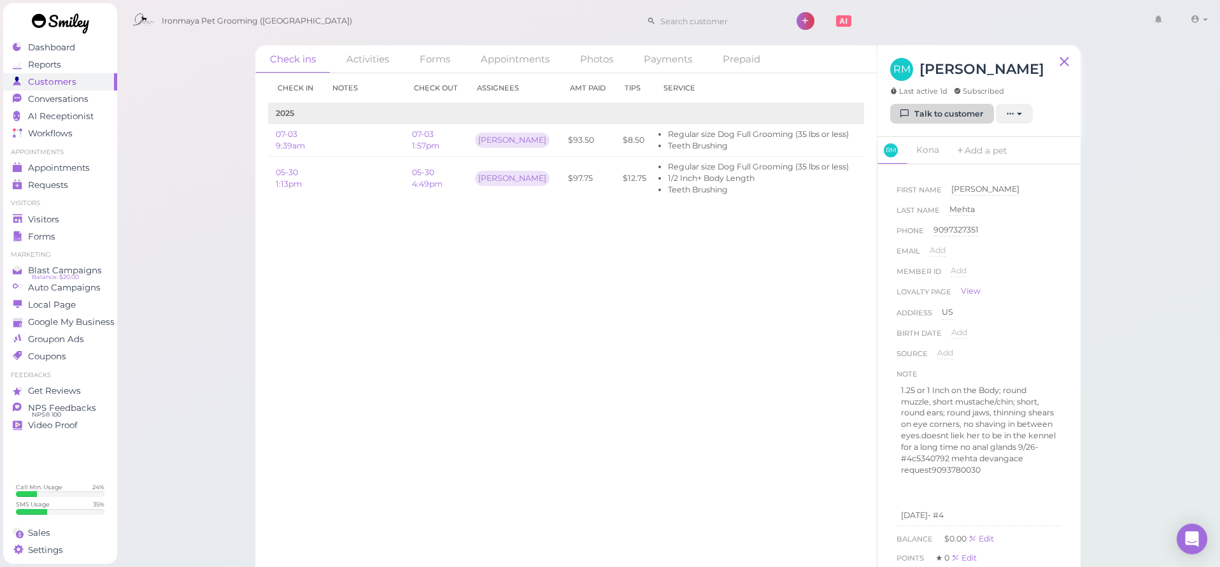
click at [919, 113] on link "Talk to customer" at bounding box center [942, 114] width 104 height 20
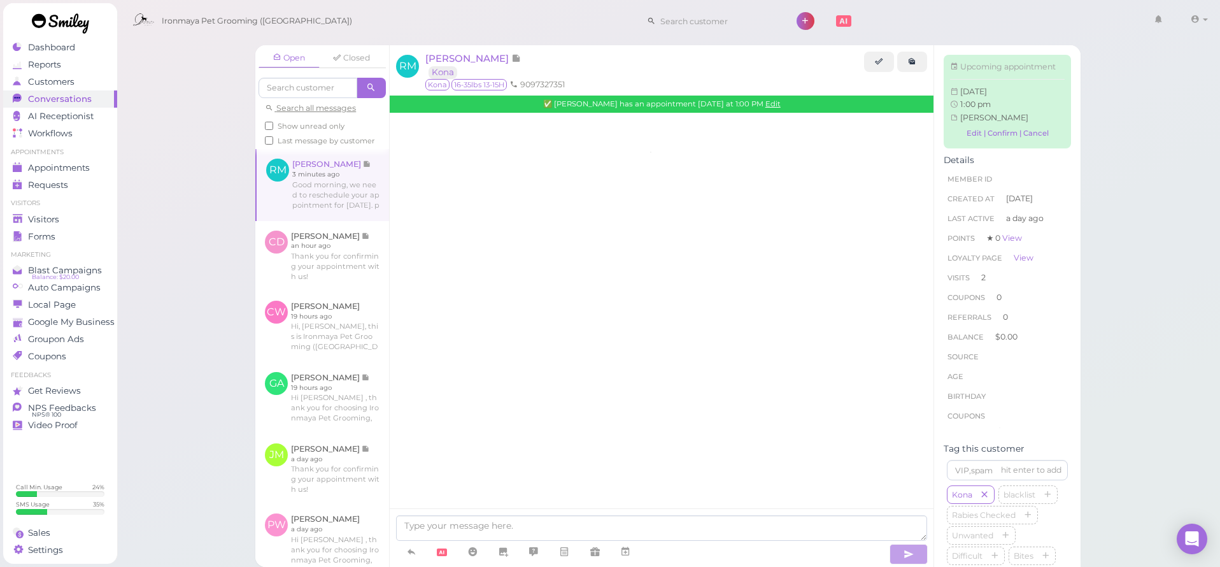
scroll to position [1625, 0]
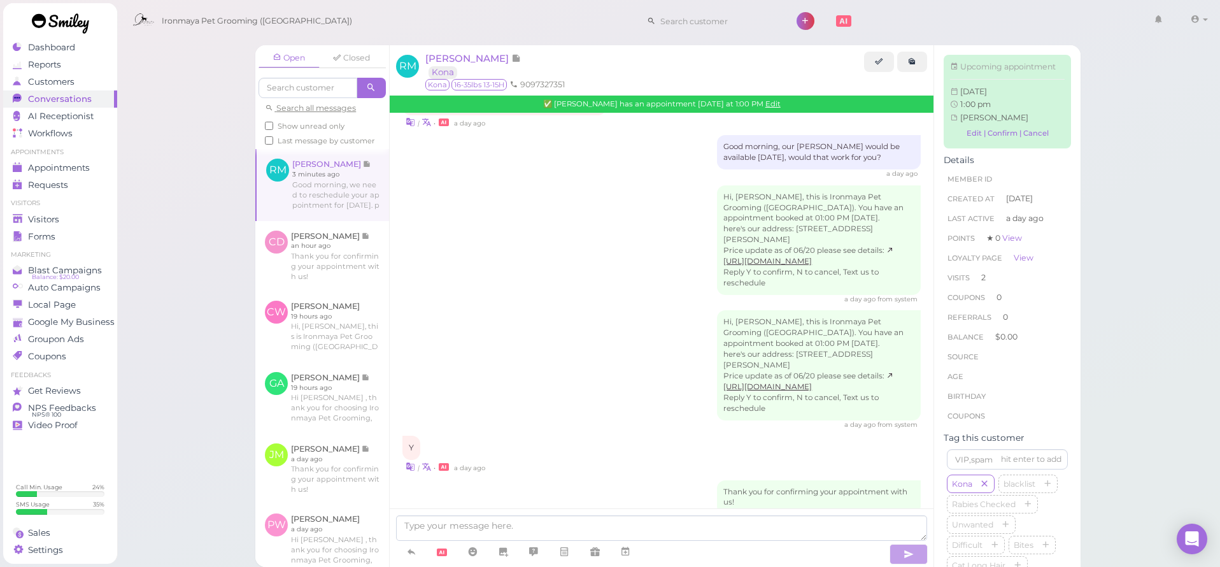
click at [568, 310] on div "Hi, [PERSON_NAME], this is Ironmaya Pet Grooming ([GEOGRAPHIC_DATA]). You have …" at bounding box center [661, 369] width 518 height 119
click at [408, 552] on link at bounding box center [411, 552] width 31 height 22
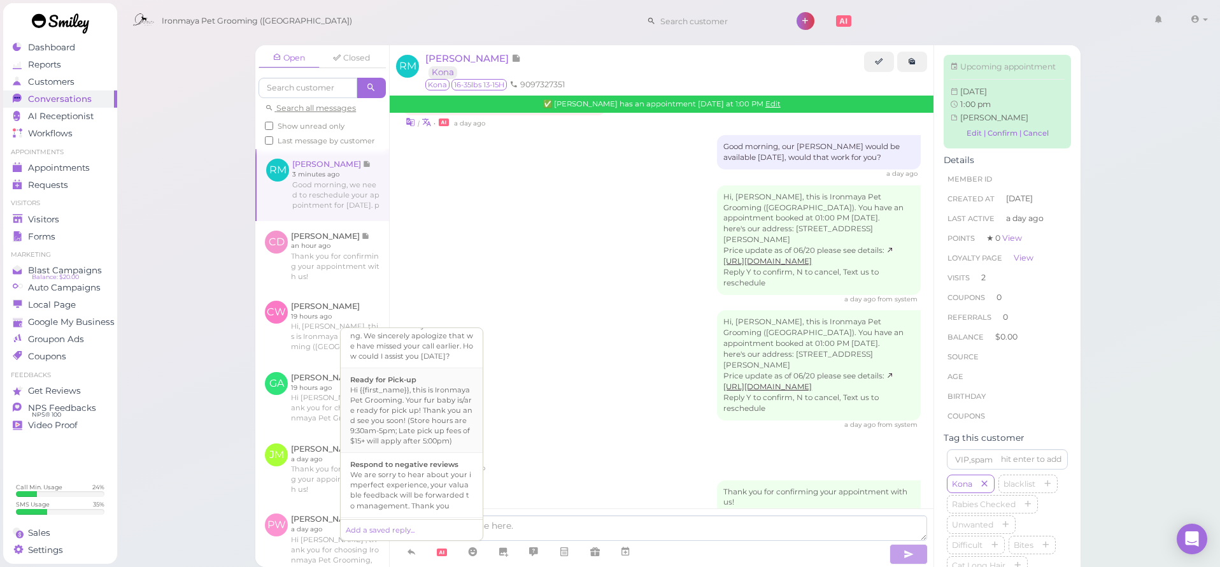
scroll to position [429, 0]
click at [642, 310] on div "Hi, [PERSON_NAME], this is Ironmaya Pet Grooming ([GEOGRAPHIC_DATA]). You have …" at bounding box center [661, 369] width 518 height 119
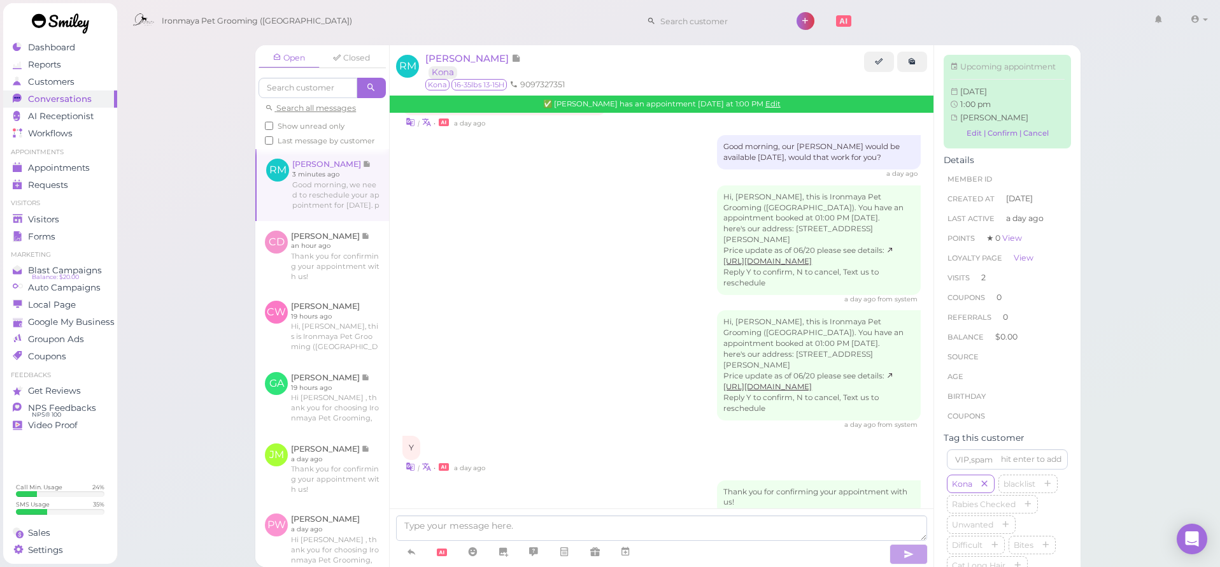
drag, startPoint x: 417, startPoint y: 552, endPoint x: 420, endPoint y: 475, distance: 77.1
click at [417, 552] on link at bounding box center [411, 552] width 31 height 22
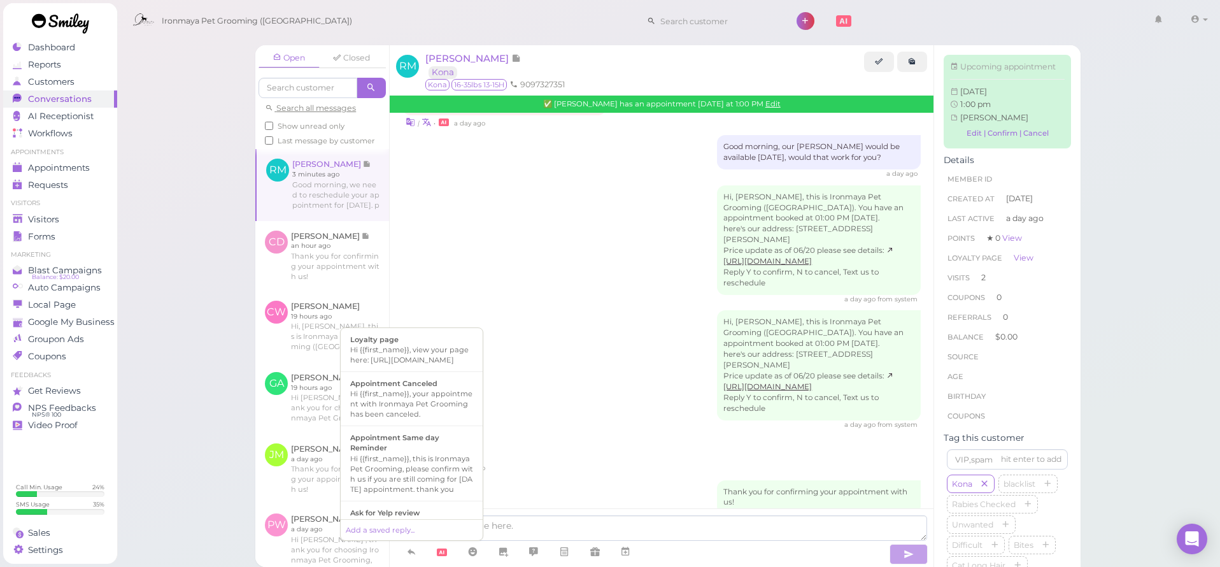
click at [590, 310] on div "Hi, [PERSON_NAME], this is Ironmaya Pet Grooming ([GEOGRAPHIC_DATA]). You have …" at bounding box center [661, 369] width 518 height 119
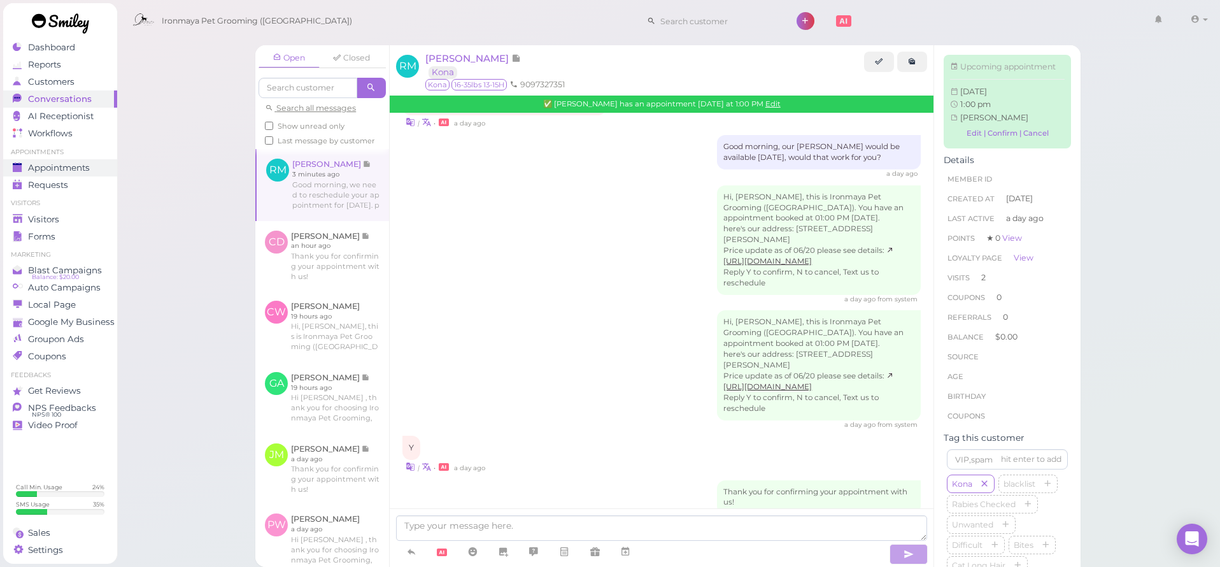
click at [98, 173] on div "Appointments" at bounding box center [59, 167] width 92 height 11
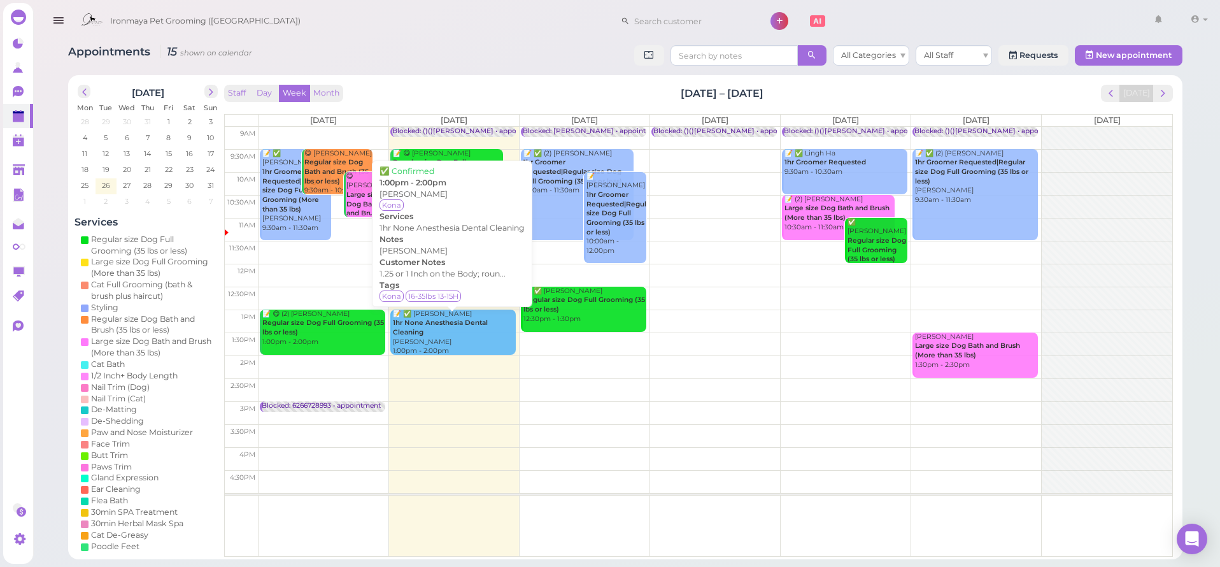
click at [465, 332] on div "📝 ✅ [PERSON_NAME] 1hr None Anesthesia Dental Cleaning [PERSON_NAME] 1:00pm - 2:…" at bounding box center [454, 332] width 124 height 46
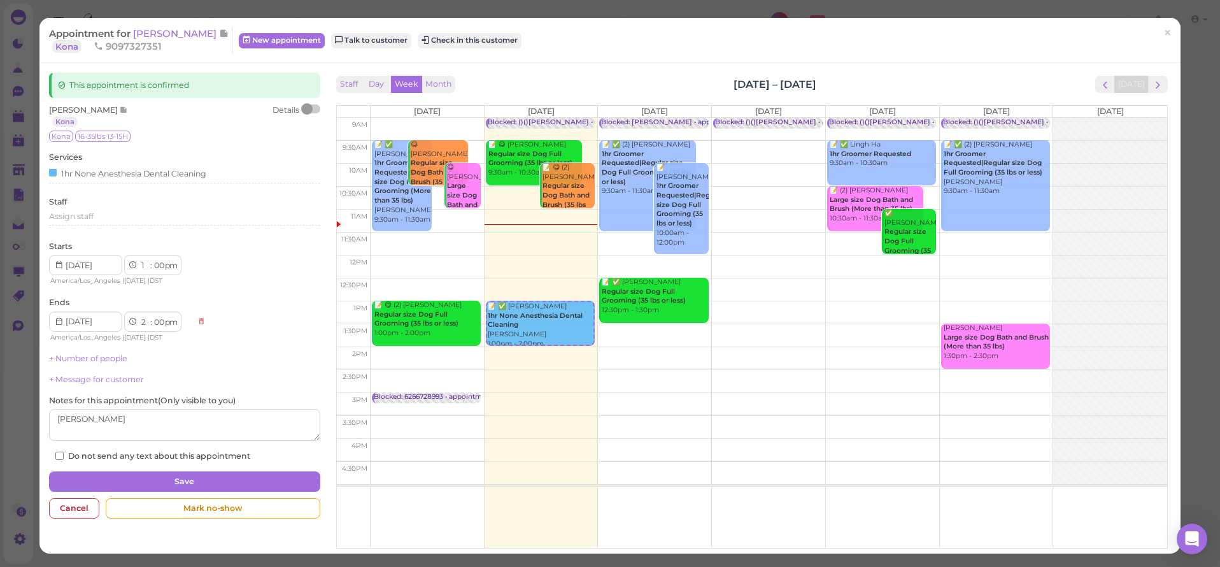
click at [174, 39] on span "[PERSON_NAME]" at bounding box center [176, 33] width 86 height 12
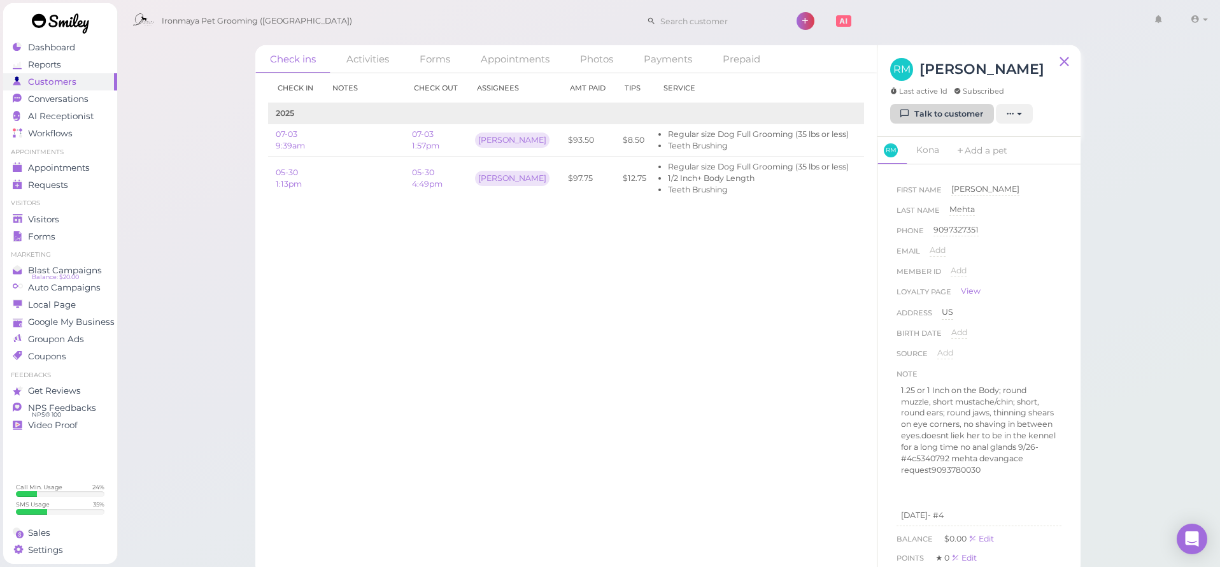
click at [940, 107] on link "Talk to customer" at bounding box center [942, 114] width 104 height 20
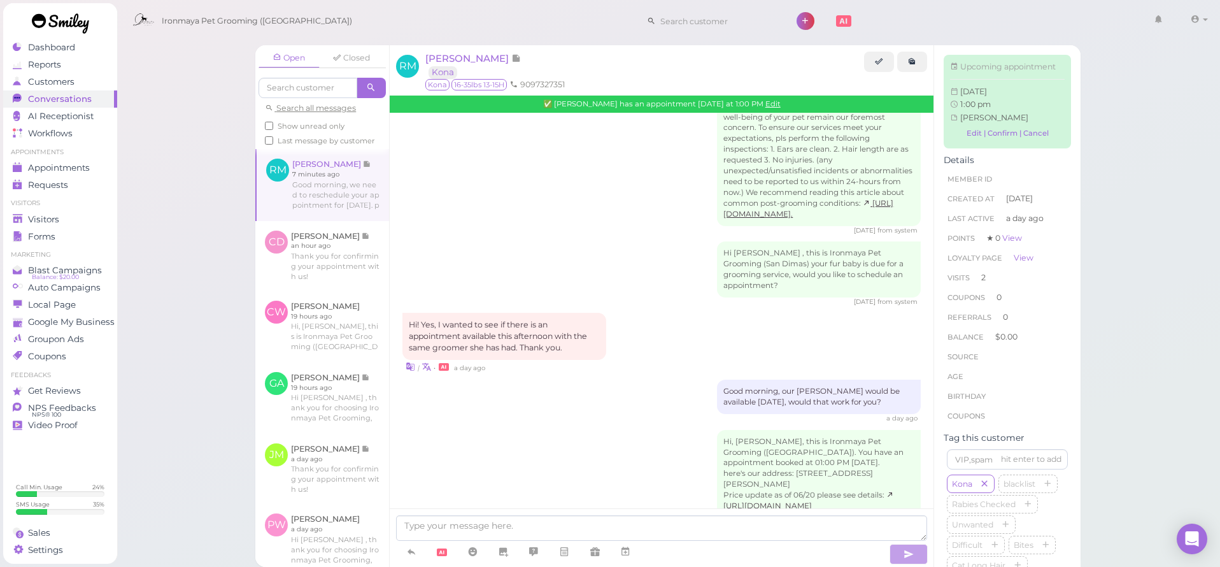
scroll to position [1273, 0]
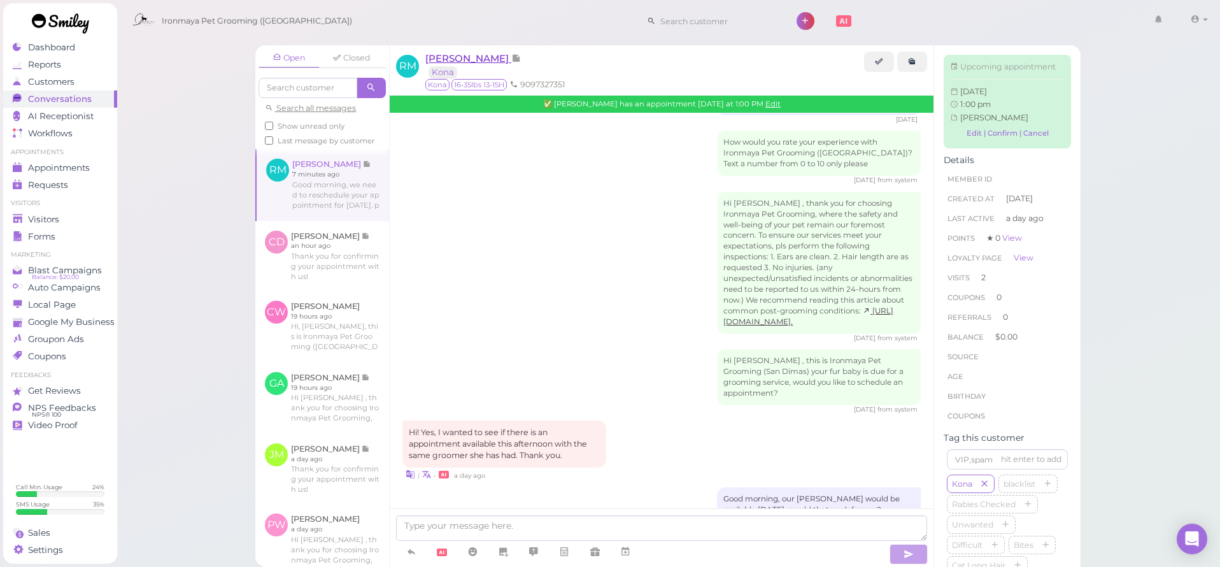
click at [471, 63] on span "[PERSON_NAME]" at bounding box center [468, 58] width 86 height 12
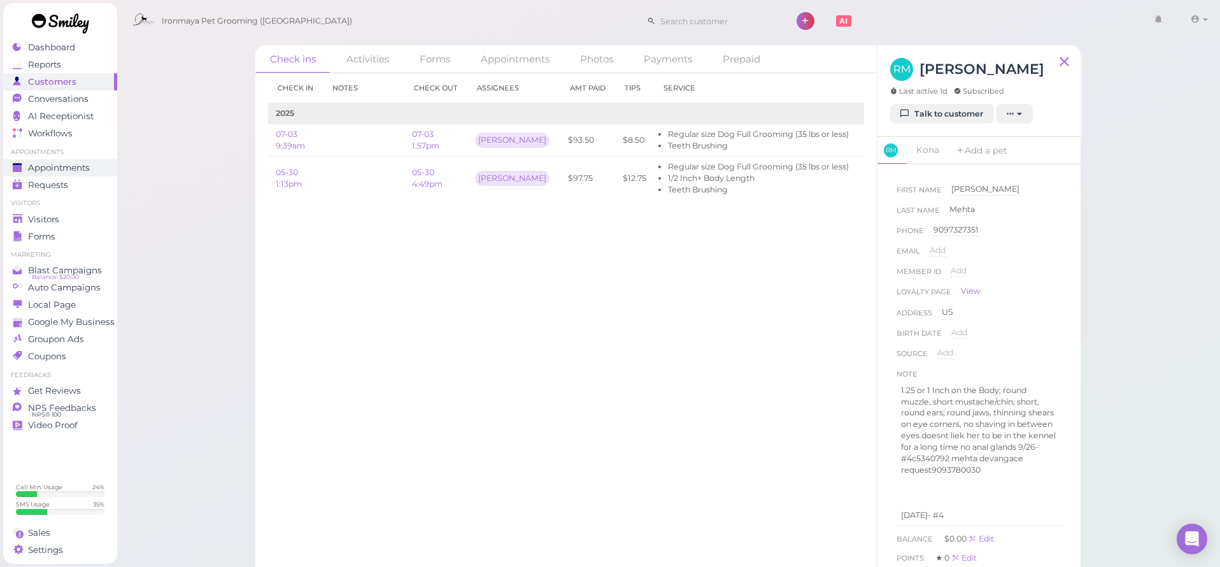
click at [73, 167] on span "Appointments" at bounding box center [59, 167] width 62 height 11
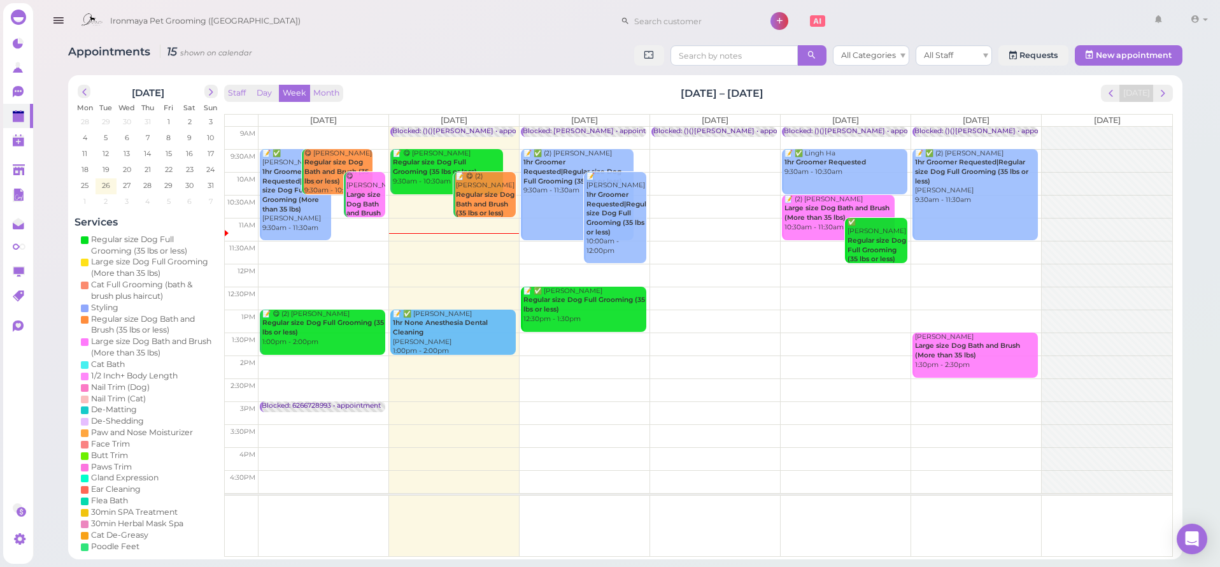
click at [444, 346] on div "📝 ✅ [PERSON_NAME] 1hr None Anesthesia Dental Cleaning [PERSON_NAME] 1:00pm - 2:…" at bounding box center [454, 332] width 124 height 46
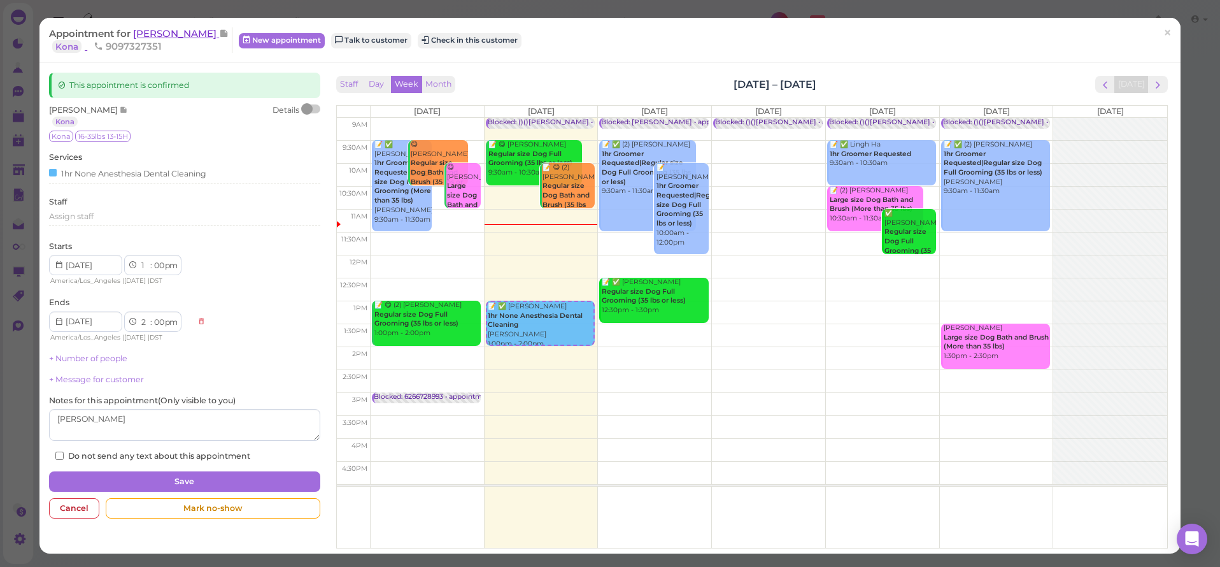
click at [191, 34] on span "[PERSON_NAME]" at bounding box center [176, 33] width 86 height 12
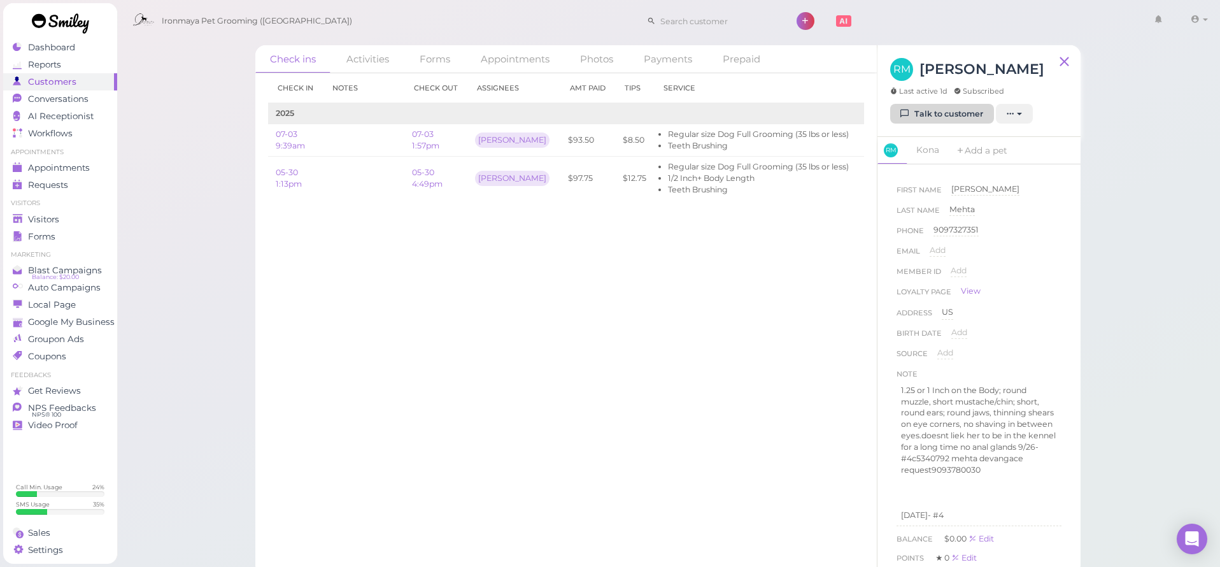
click at [956, 109] on link "Talk to customer" at bounding box center [942, 114] width 104 height 20
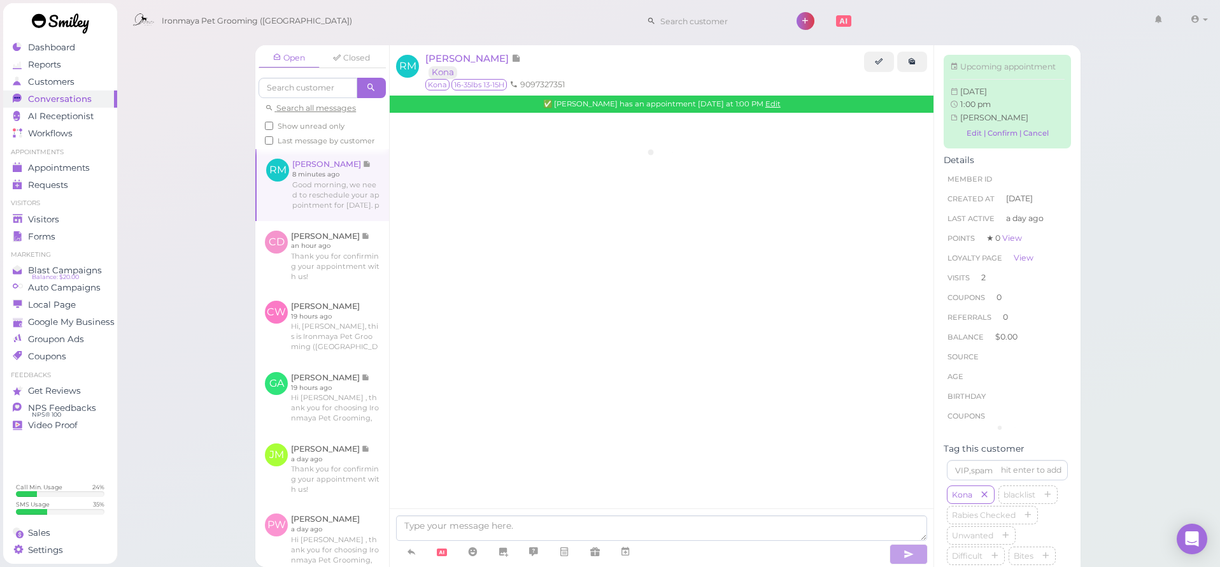
scroll to position [1625, 0]
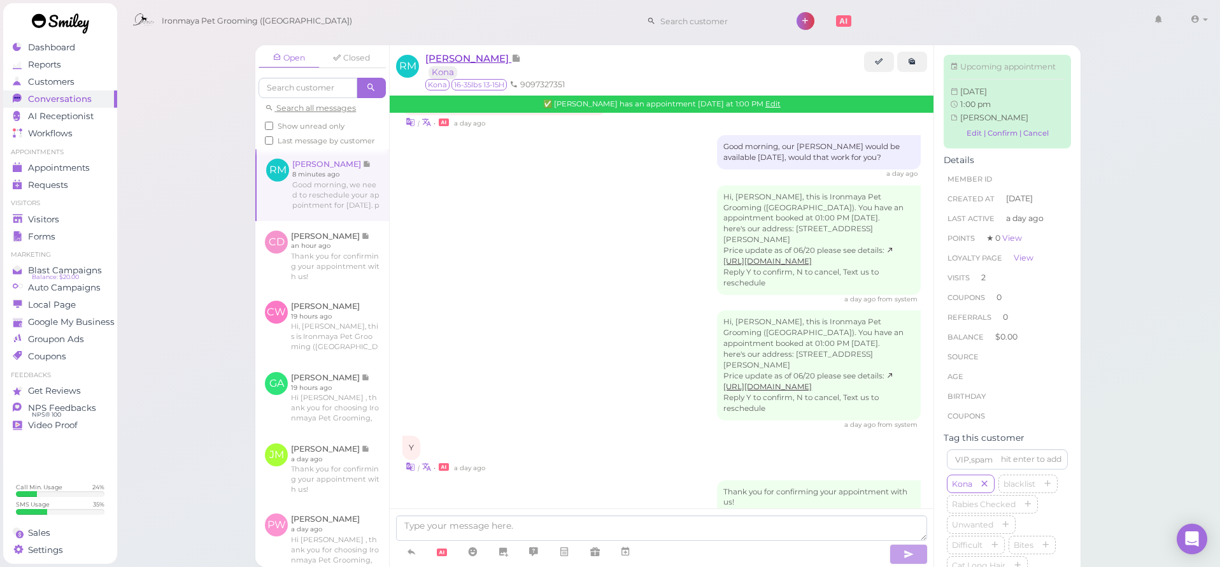
click at [466, 62] on span "[PERSON_NAME]" at bounding box center [468, 58] width 86 height 12
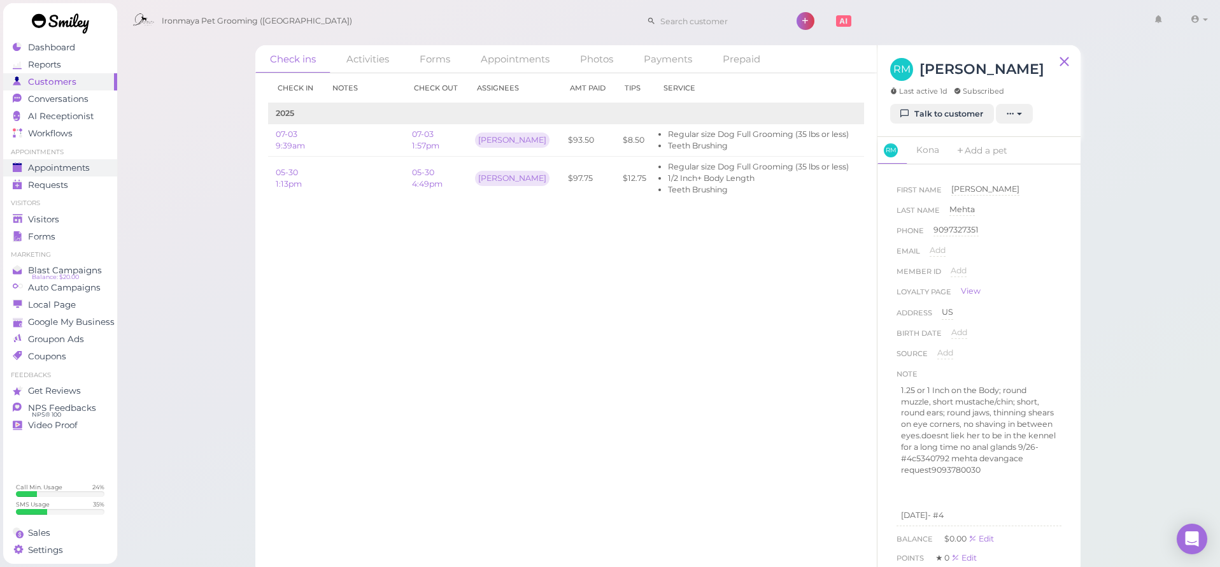
click at [66, 173] on link "Appointments" at bounding box center [60, 167] width 114 height 17
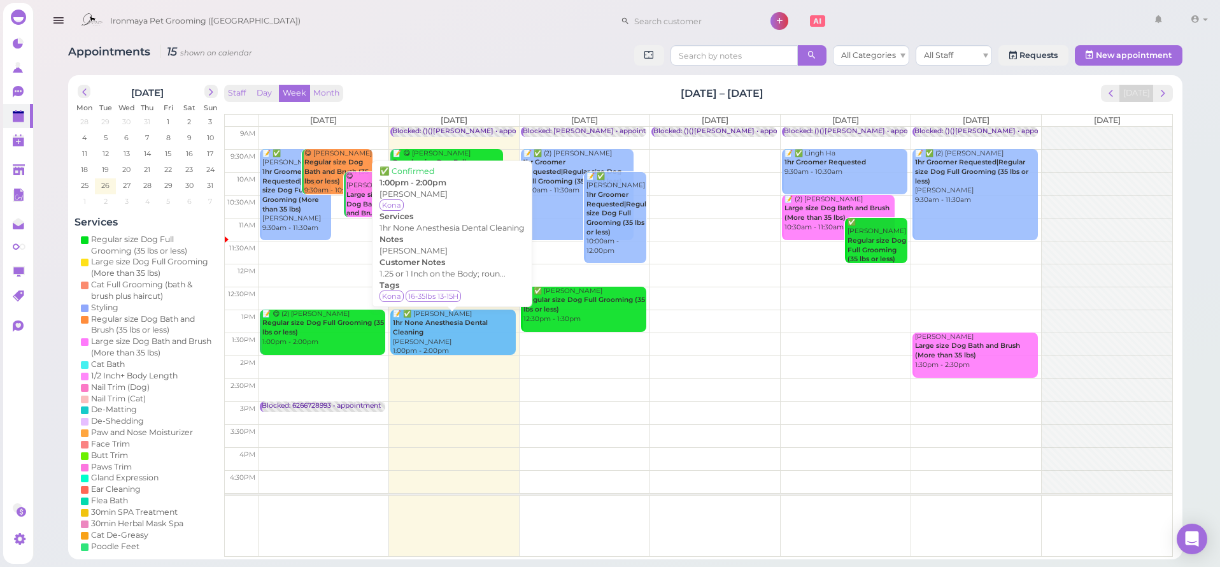
click at [443, 334] on div "📝 ✅ [PERSON_NAME] 1hr None Anesthesia Dental Cleaning [PERSON_NAME] 1:00pm - 2:…" at bounding box center [454, 332] width 124 height 46
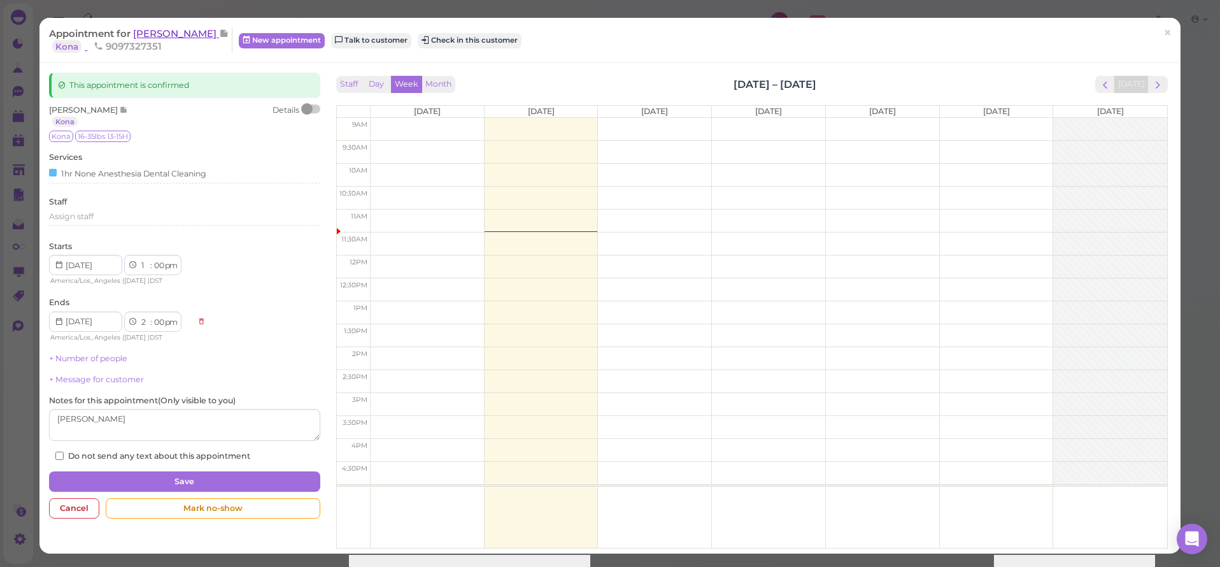
click at [155, 31] on span "[PERSON_NAME]" at bounding box center [176, 33] width 86 height 12
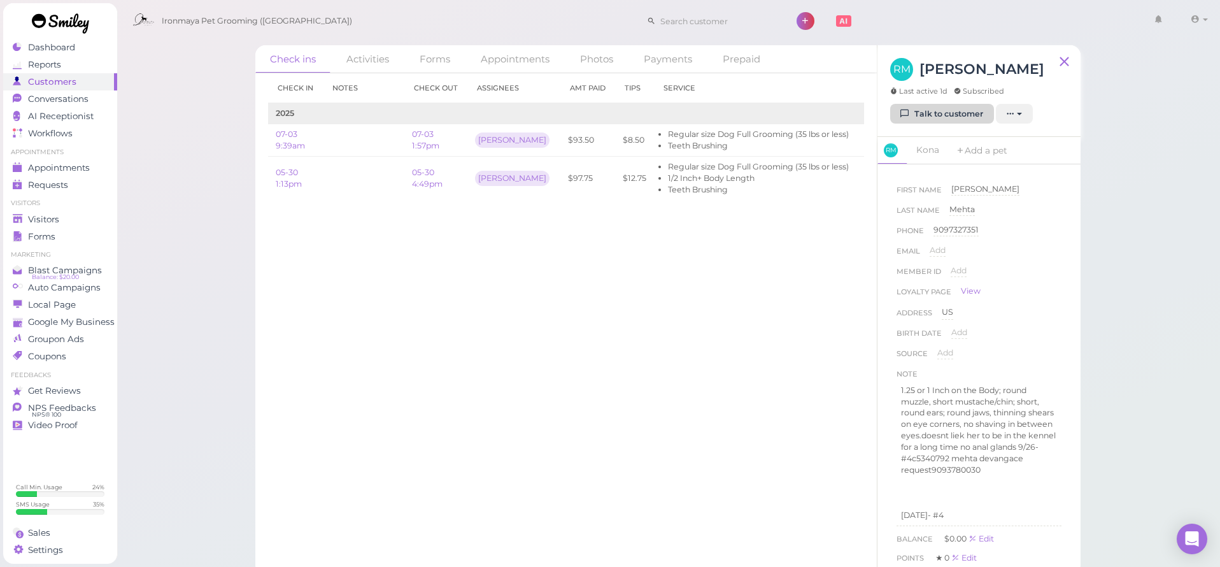
click at [949, 104] on link "Talk to customer" at bounding box center [942, 114] width 104 height 20
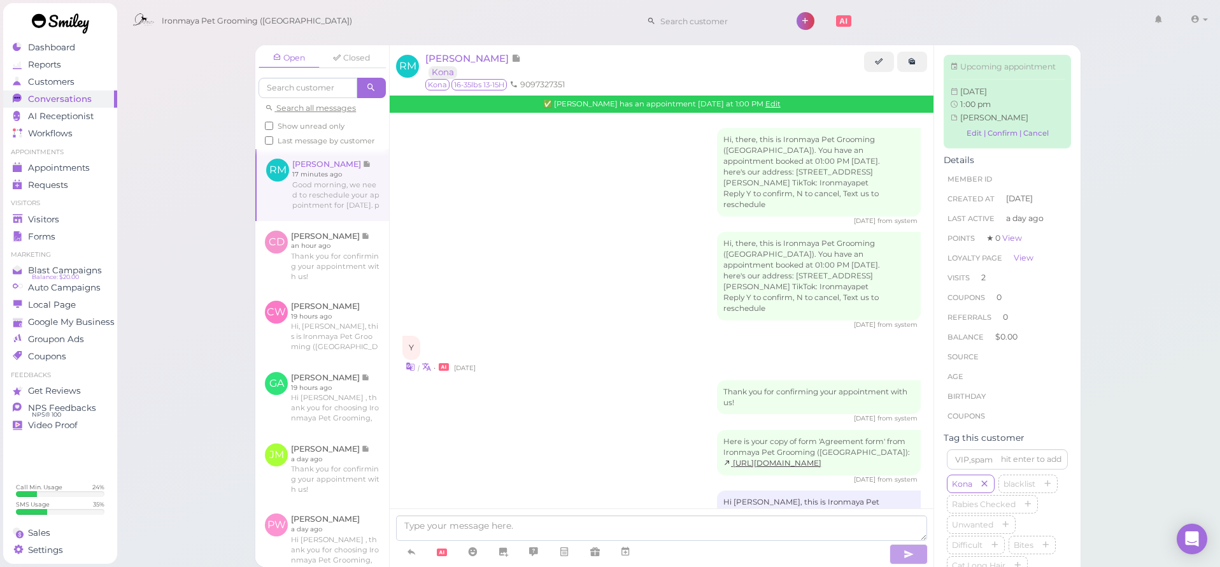
scroll to position [1625, 0]
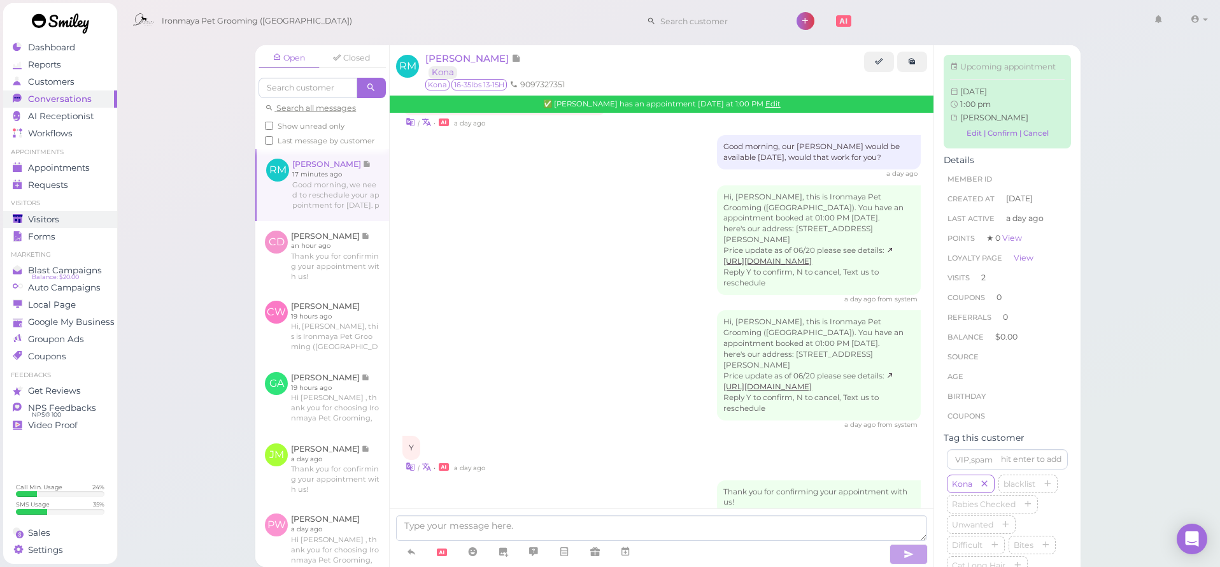
click at [64, 216] on div "Visitors" at bounding box center [59, 219] width 92 height 11
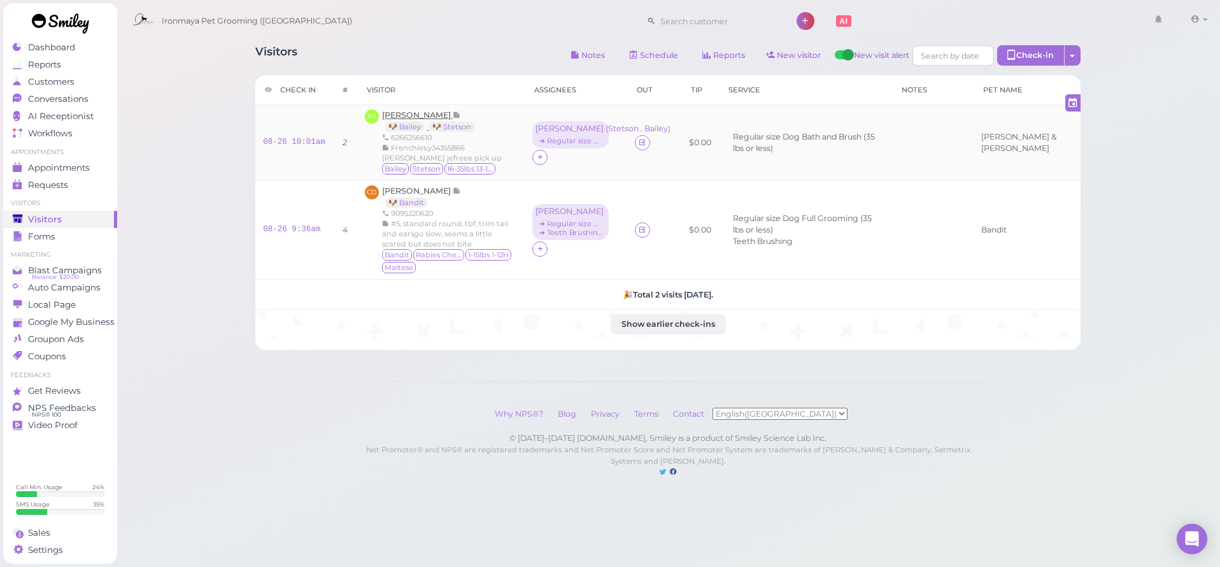
click at [407, 118] on span "[PERSON_NAME]" at bounding box center [417, 115] width 71 height 10
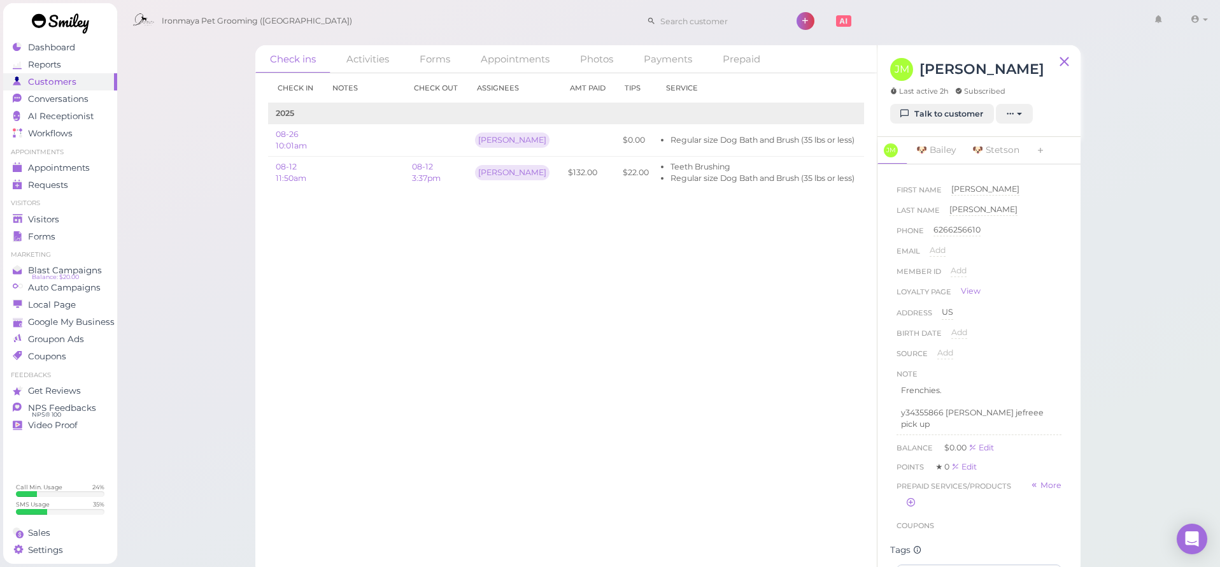
click at [586, 280] on div "Check in Notes Check out Assignees Amt Paid Tips Service 2025 08-26 10:01am [PE…" at bounding box center [565, 319] width 621 height 493
click at [954, 114] on link "Talk to customer" at bounding box center [942, 114] width 104 height 20
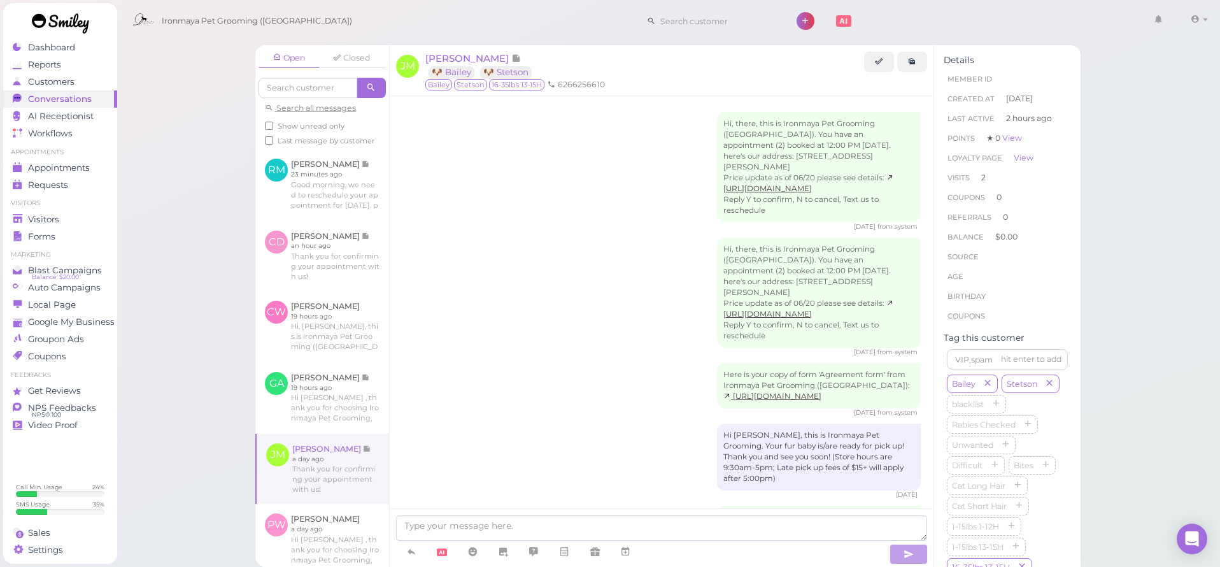
scroll to position [419, 0]
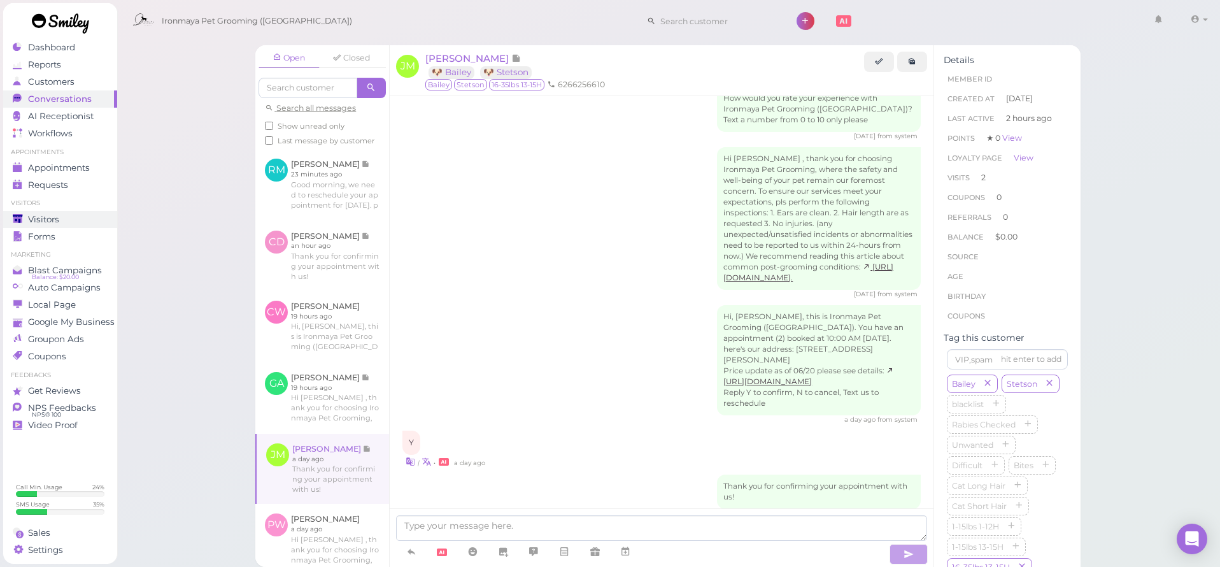
click at [96, 214] on div "Visitors" at bounding box center [59, 219] width 92 height 11
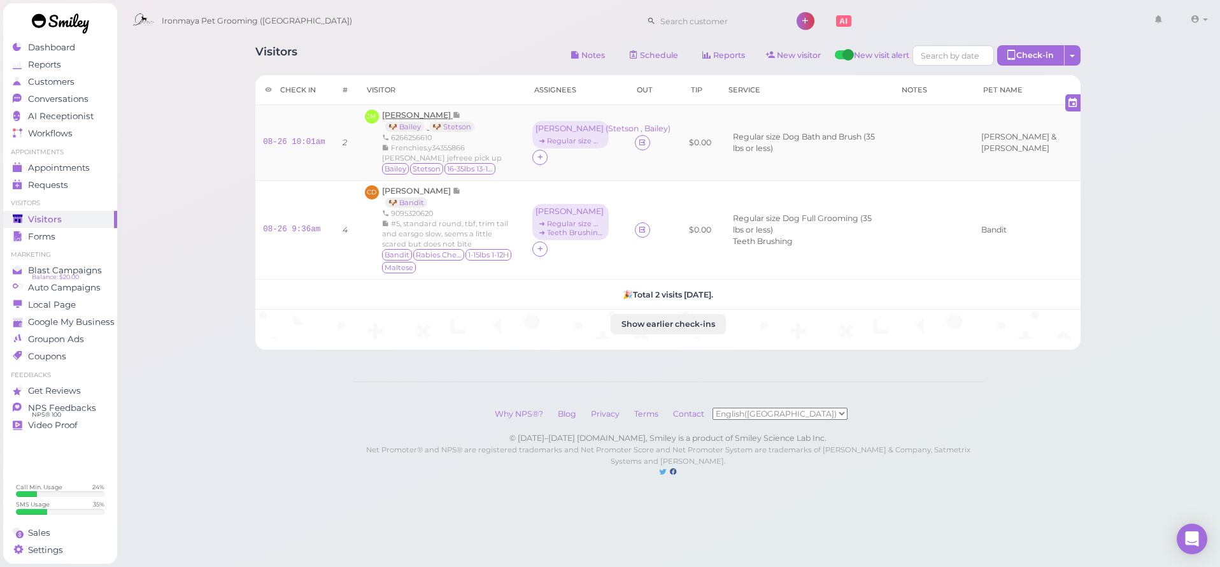
click at [421, 113] on span "[PERSON_NAME]" at bounding box center [417, 115] width 71 height 10
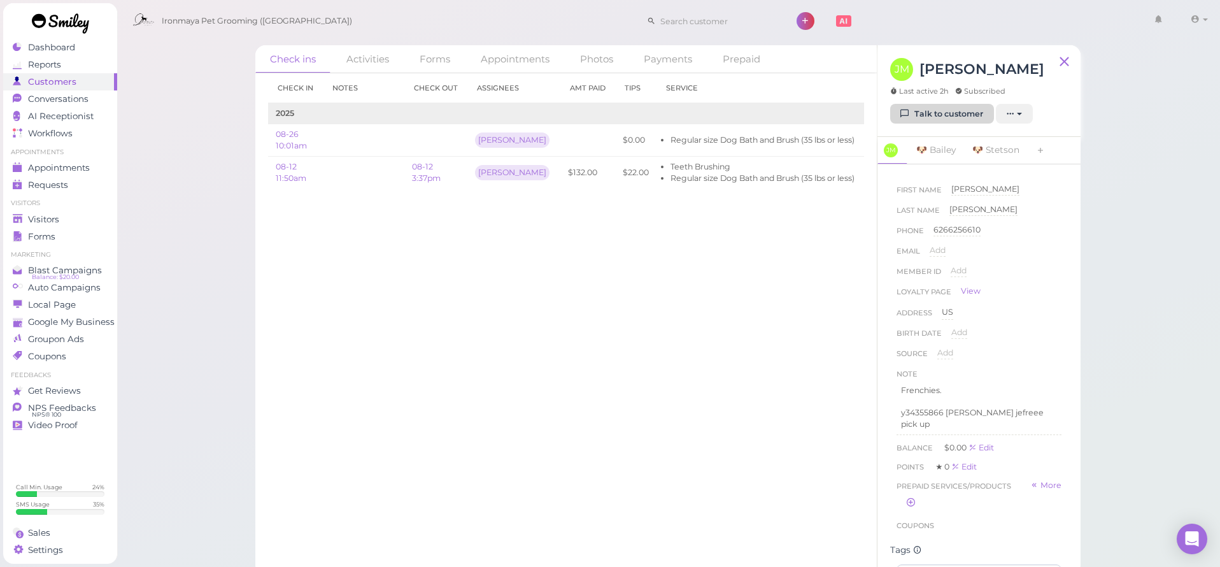
click at [956, 117] on link "Talk to customer" at bounding box center [942, 114] width 104 height 20
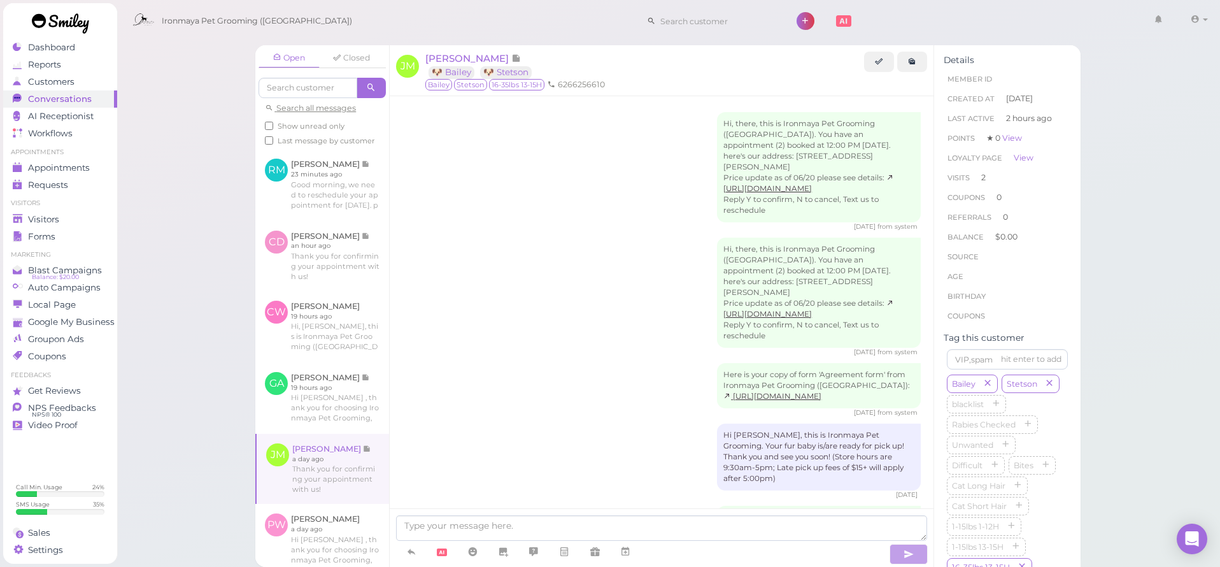
scroll to position [419, 0]
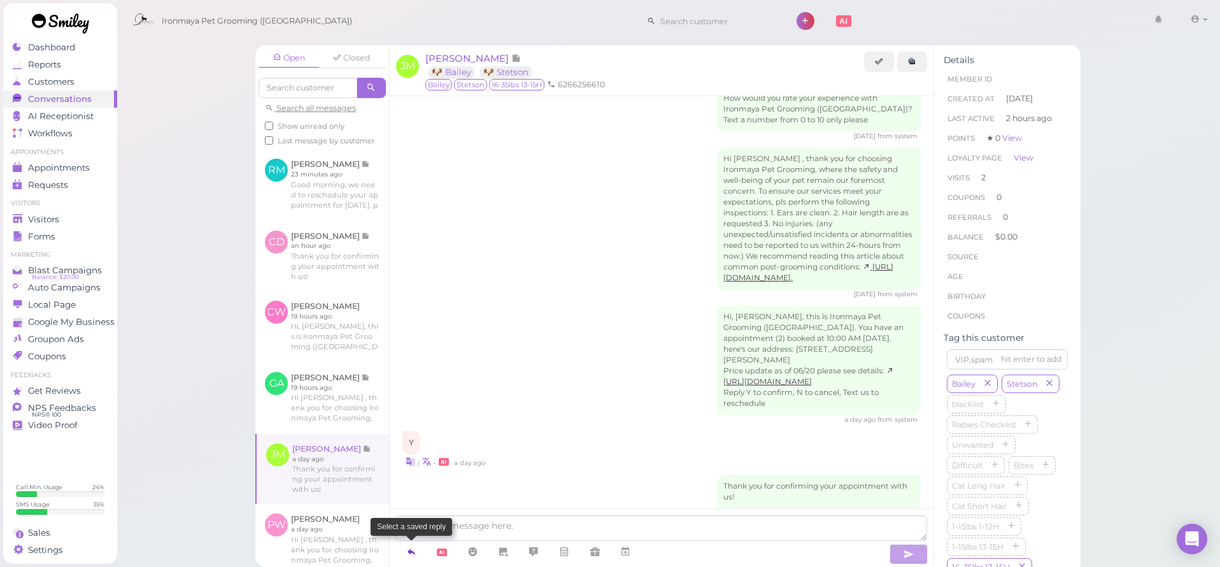
click at [415, 556] on icon at bounding box center [411, 551] width 10 height 13
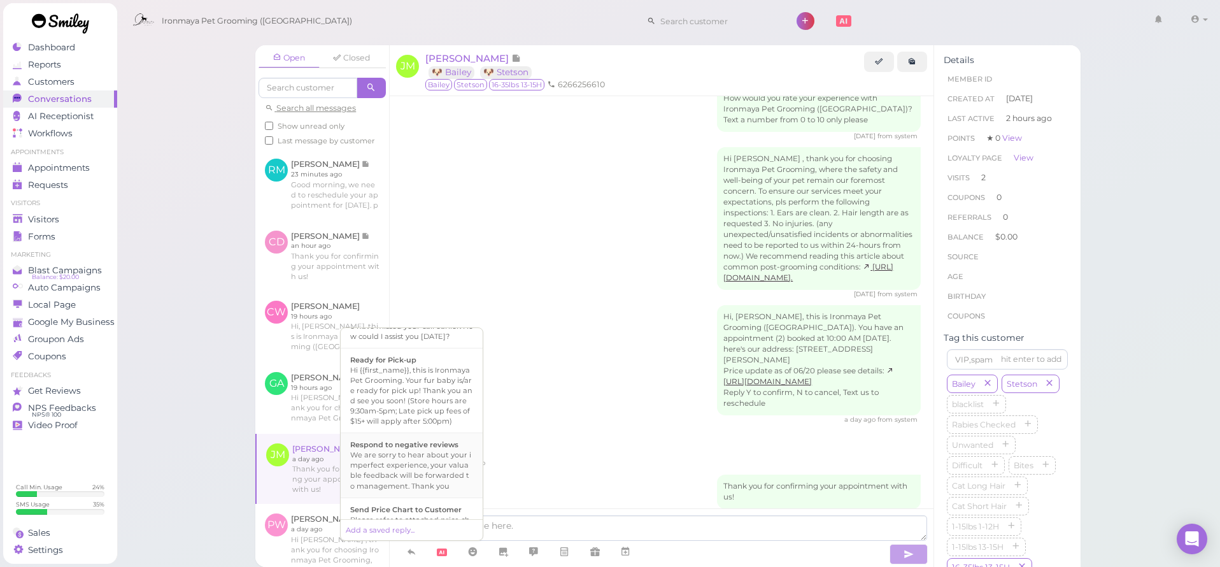
scroll to position [364, 0]
click at [446, 412] on div "Hi {{first_name}}, this is Ironmaya Pet Grooming. Your fur baby is/are ready fo…" at bounding box center [411, 397] width 123 height 61
type textarea "Hi {{first_name}}, this is Ironmaya Pet Grooming. Your fur baby is/are ready fo…"
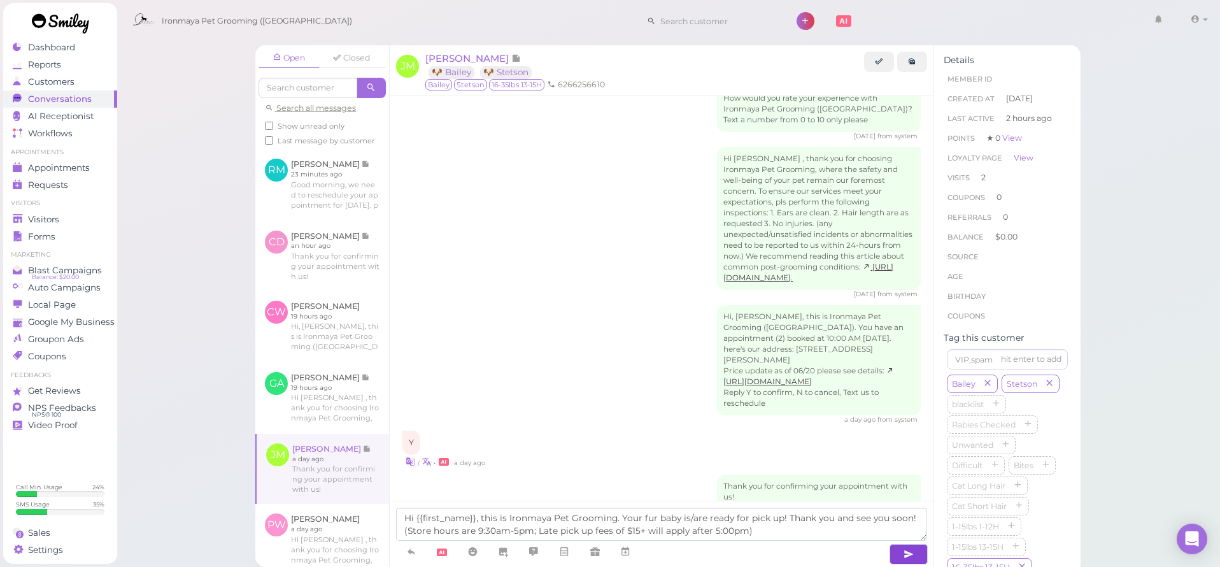
click at [891, 549] on button "button" at bounding box center [908, 554] width 38 height 20
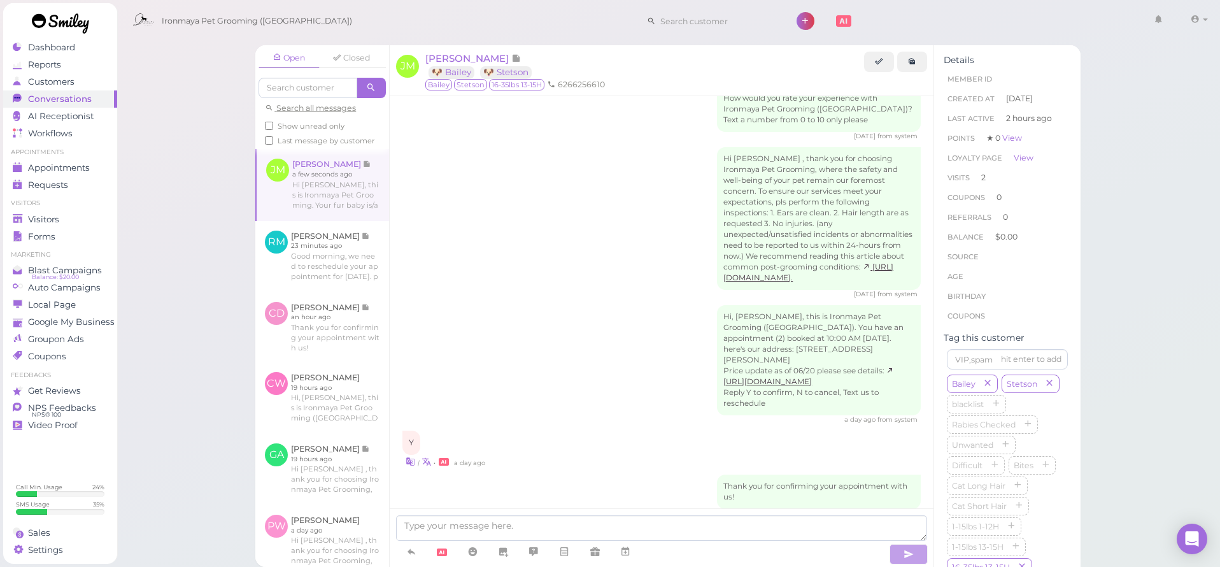
scroll to position [479, 0]
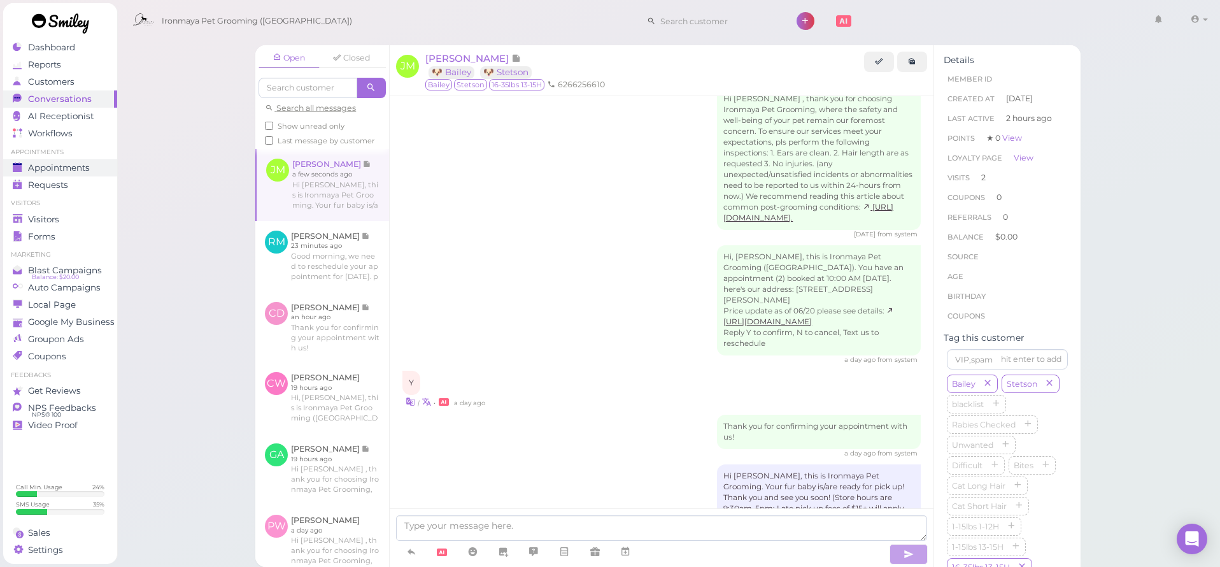
click at [68, 172] on span "Appointments" at bounding box center [59, 167] width 62 height 11
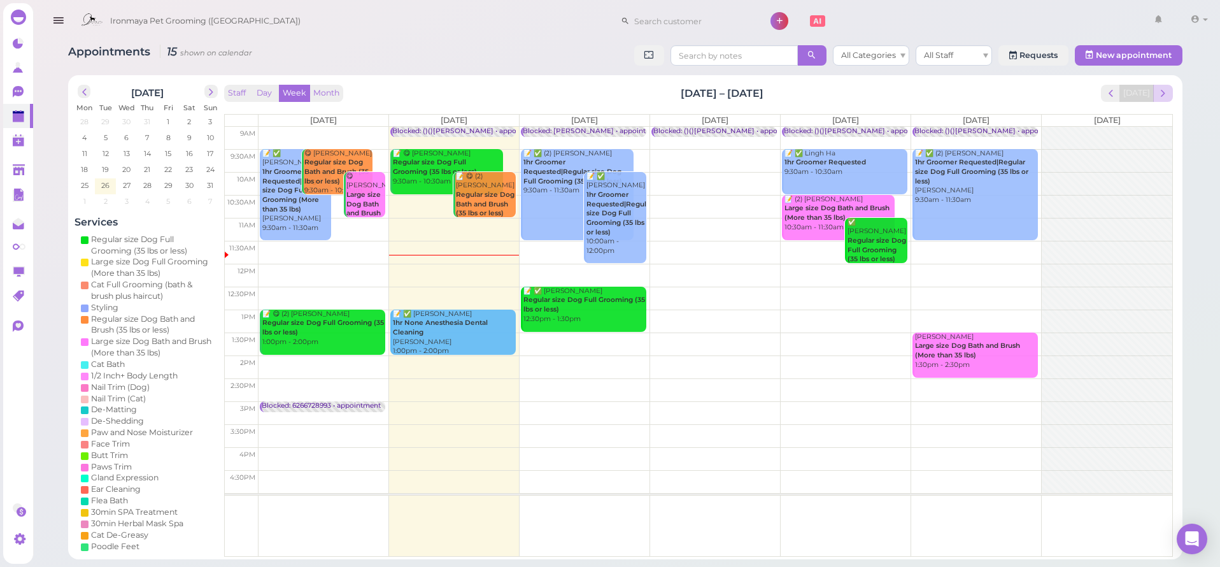
click at [1171, 90] on button "next" at bounding box center [1163, 93] width 20 height 17
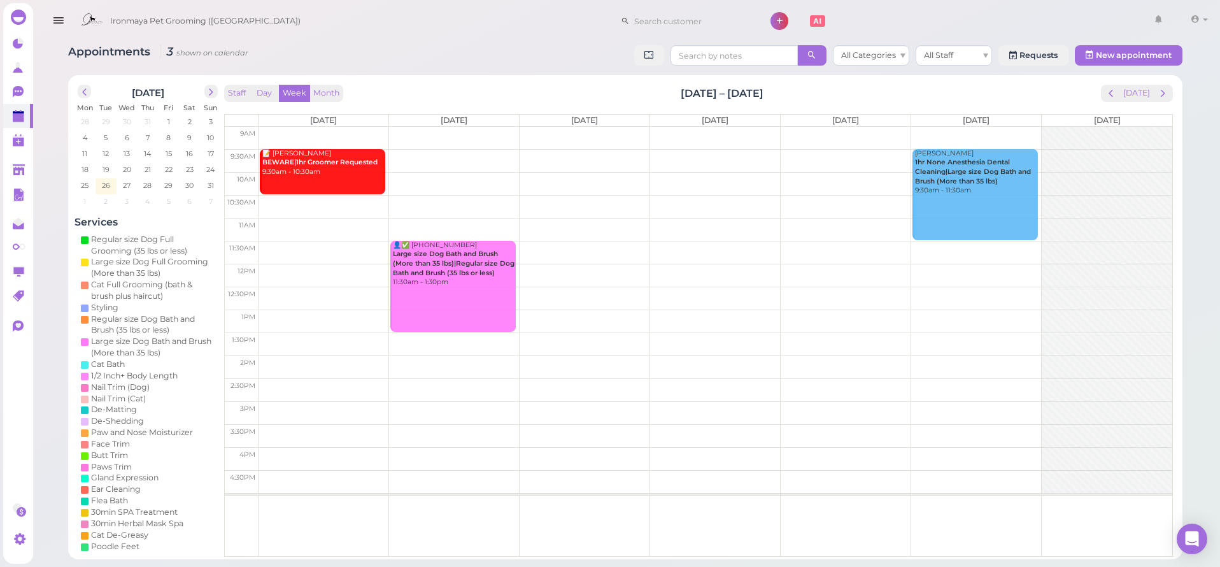
click at [870, 153] on td at bounding box center [715, 160] width 914 height 23
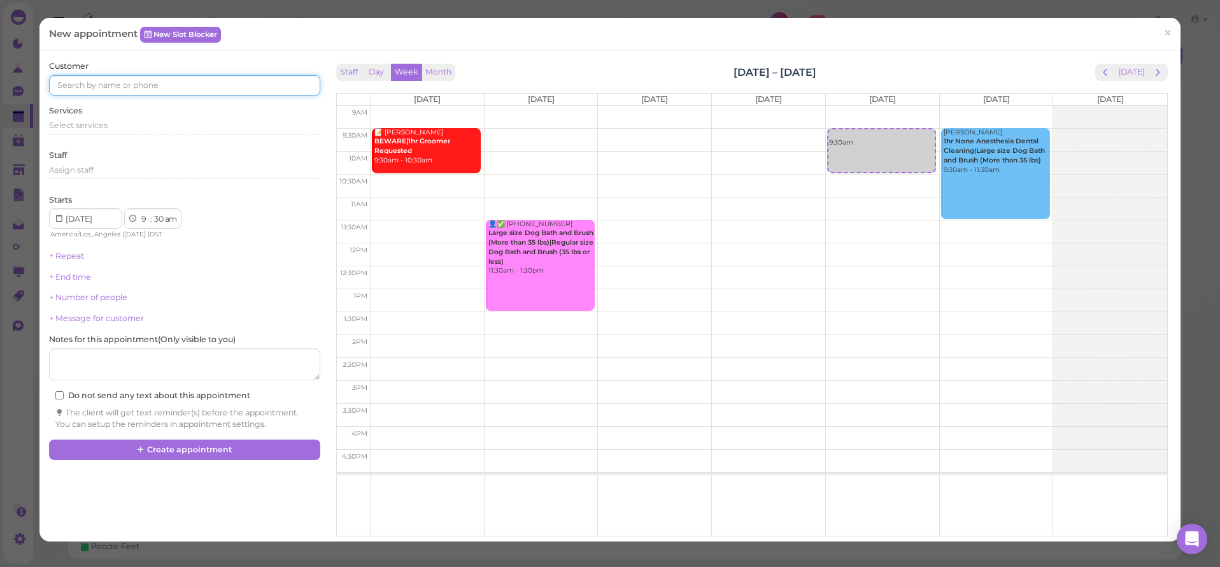
click at [124, 87] on input at bounding box center [184, 85] width 271 height 20
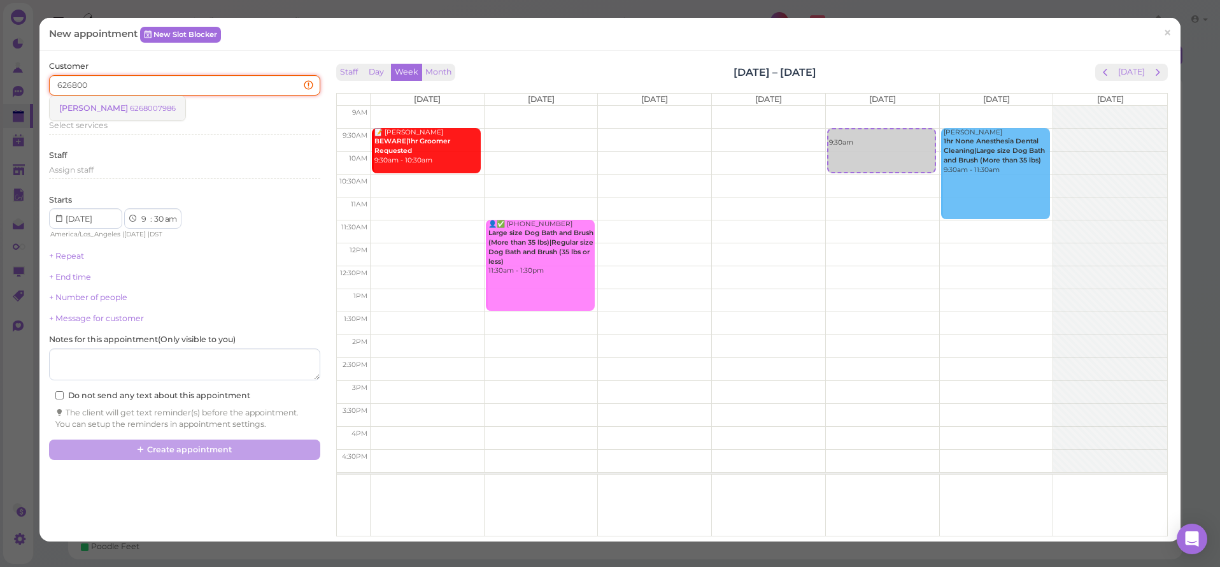
type input "626800"
click at [130, 109] on small "6268007986" at bounding box center [153, 108] width 46 height 9
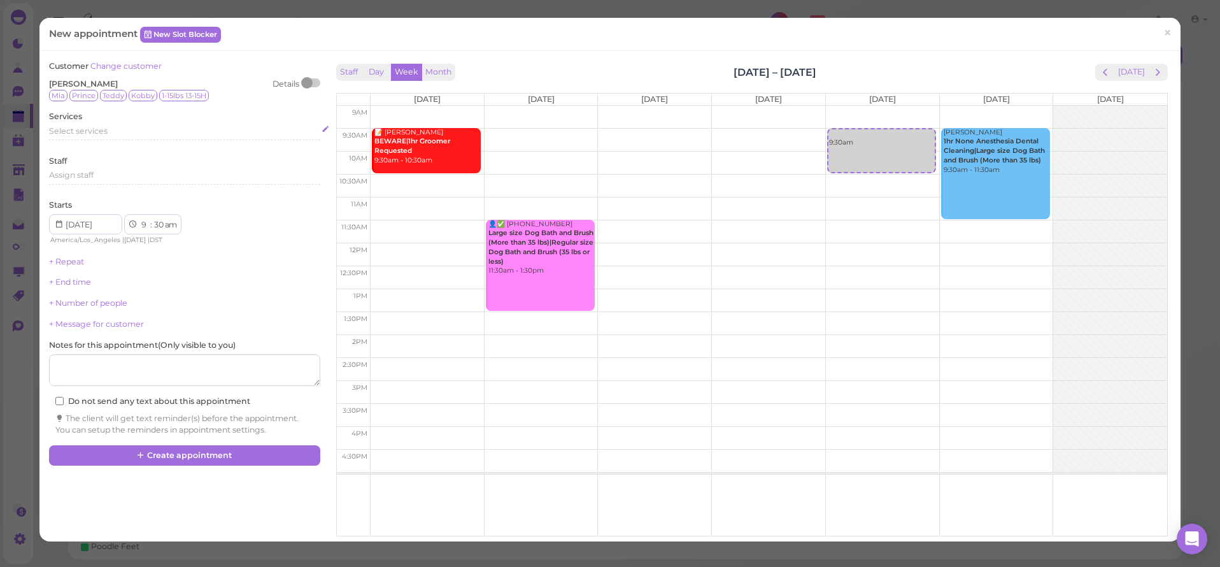
click at [122, 131] on div "Select services" at bounding box center [184, 130] width 271 height 11
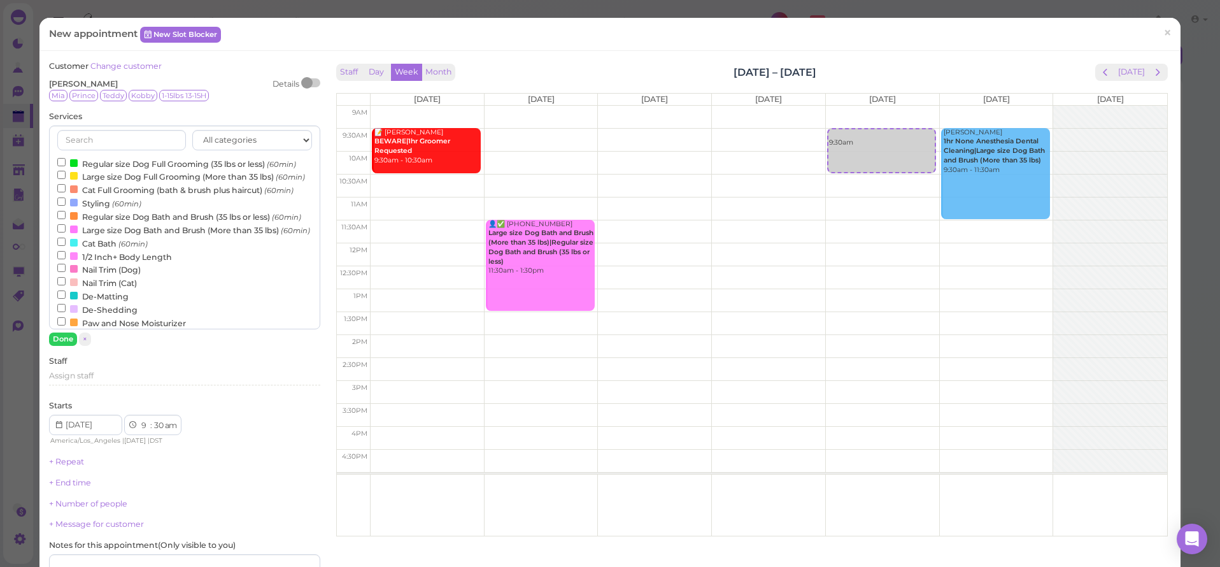
click at [129, 157] on label "Regular size Dog Full Grooming (35 lbs or less) (60min)" at bounding box center [176, 163] width 239 height 13
click at [66, 158] on input "Regular size Dog Full Grooming (35 lbs or less) (60min)" at bounding box center [61, 162] width 8 height 8
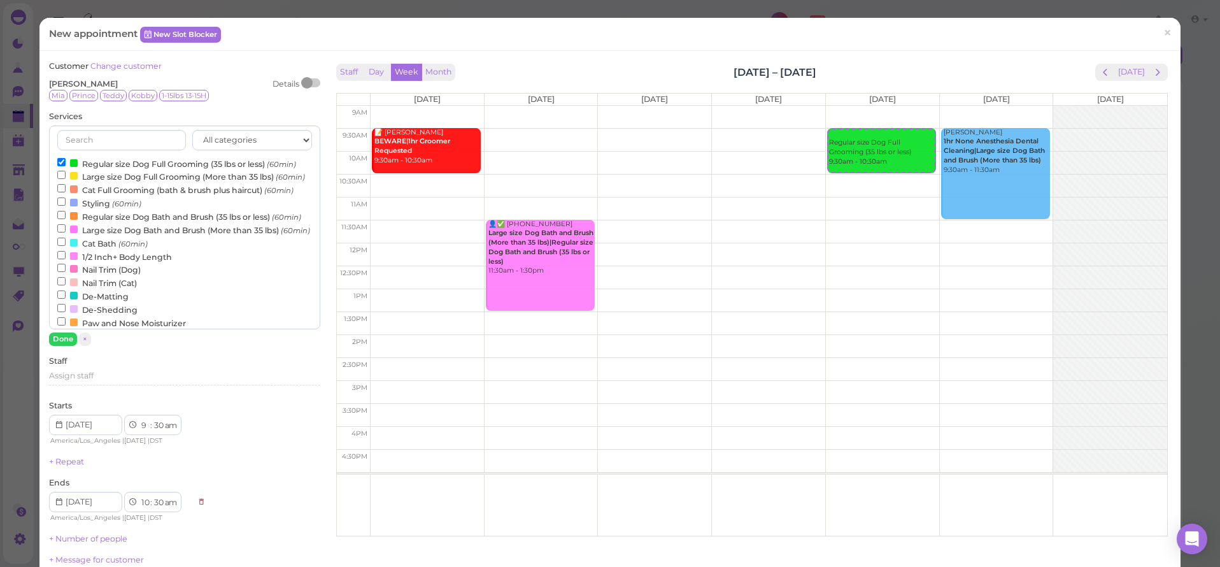
click at [127, 160] on label "Regular size Dog Full Grooming (35 lbs or less) (60min)" at bounding box center [176, 163] width 239 height 13
click at [66, 160] on input "Regular size Dog Full Grooming (35 lbs or less) (60min)" at bounding box center [61, 162] width 8 height 8
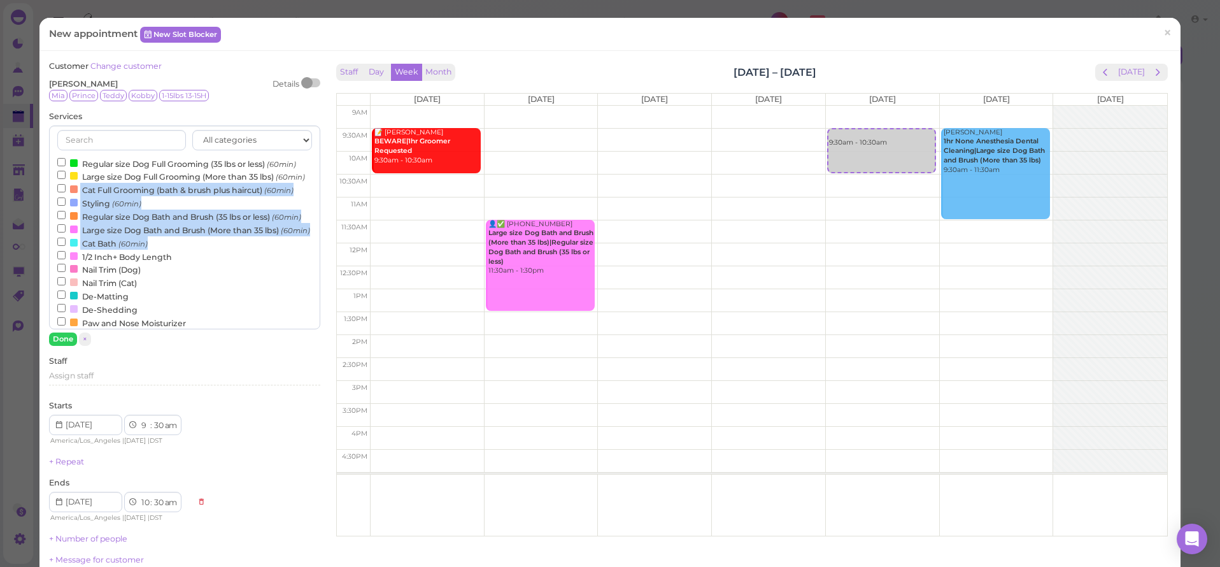
drag, startPoint x: 314, startPoint y: 176, endPoint x: 311, endPoint y: 244, distance: 68.8
click at [311, 244] on div "All categories Full Grooming Bath & Brush Add-ons Special Requests Ironmaya Mer…" at bounding box center [184, 227] width 271 height 204
drag, startPoint x: 316, startPoint y: 188, endPoint x: 315, endPoint y: 220, distance: 31.2
click at [315, 220] on div "All categories Full Grooming Bath & Brush Add-ons Special Requests Ironmaya Mer…" at bounding box center [184, 227] width 271 height 204
click at [324, 201] on div "Customer Change customer [PERSON_NAME] Details [PERSON_NAME] [PERSON_NAME] 1-15…" at bounding box center [184, 370] width 283 height 620
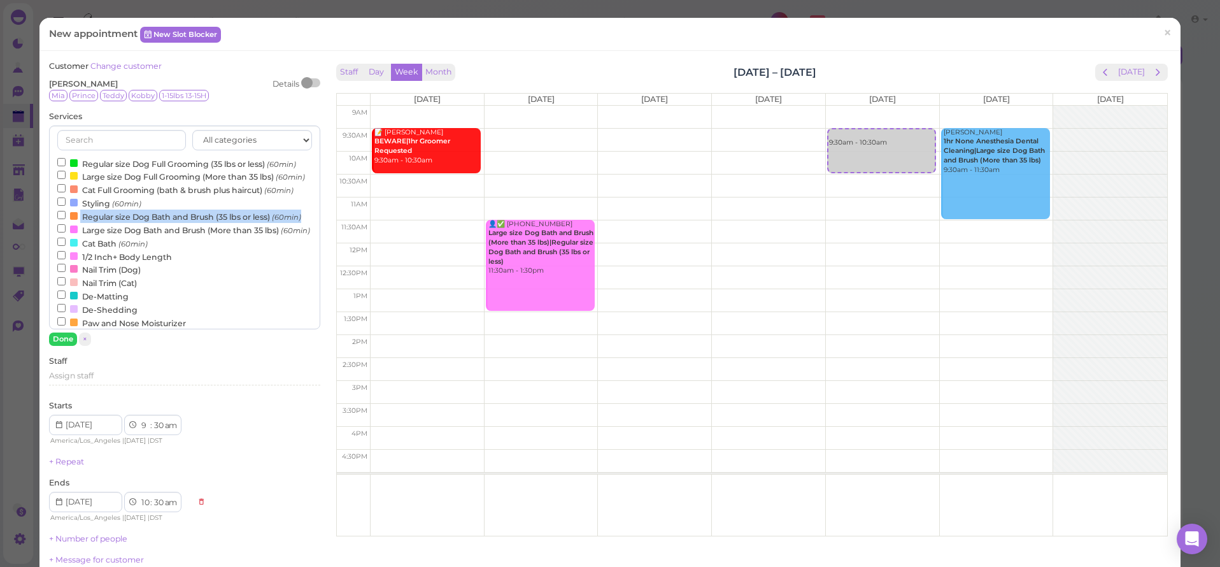
drag, startPoint x: 316, startPoint y: 194, endPoint x: 312, endPoint y: 217, distance: 24.0
click at [312, 217] on div "All categories Full Grooming Bath & Brush Add-ons Special Requests Ironmaya Mer…" at bounding box center [184, 227] width 271 height 204
click at [324, 218] on div "Customer Change customer [PERSON_NAME] Details [PERSON_NAME] [PERSON_NAME] 1-15…" at bounding box center [184, 370] width 283 height 620
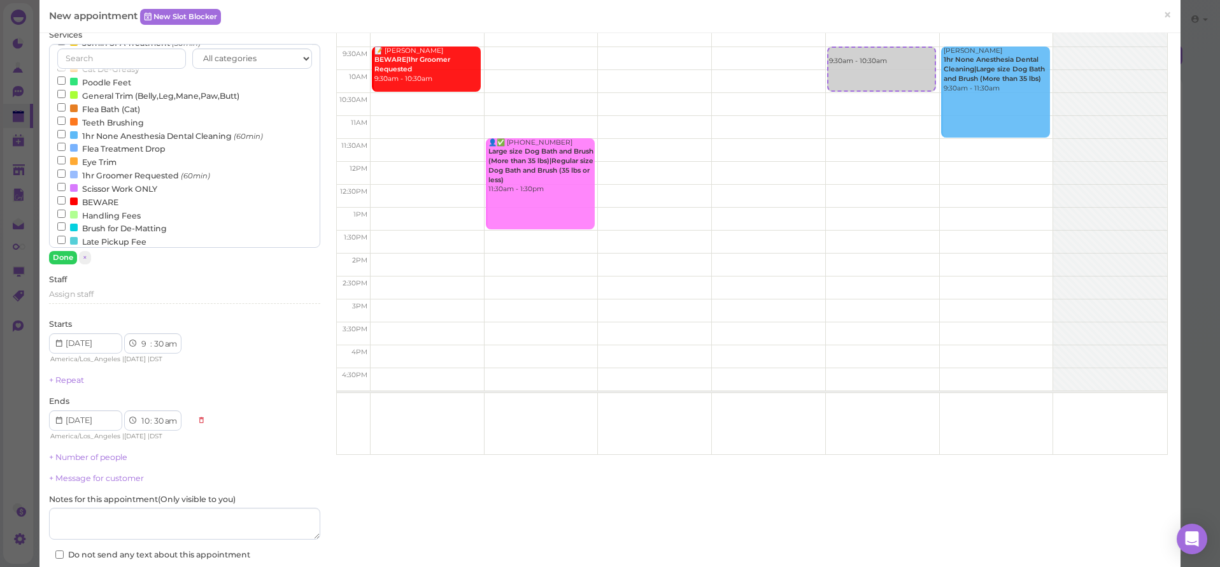
scroll to position [196, 0]
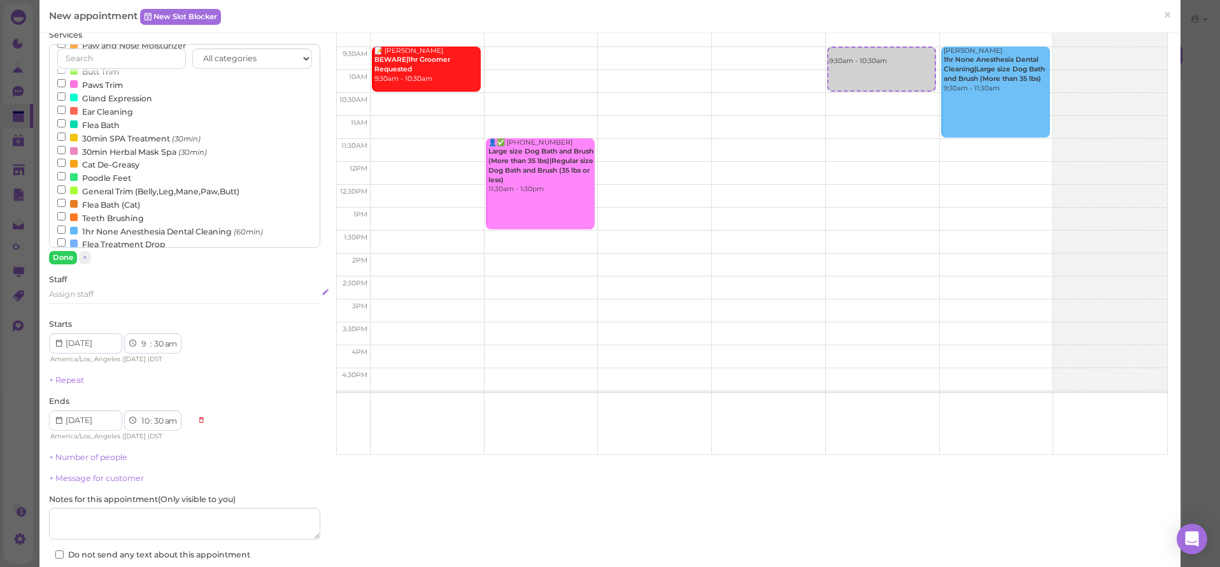
click at [198, 290] on div "Assign staff" at bounding box center [184, 293] width 271 height 11
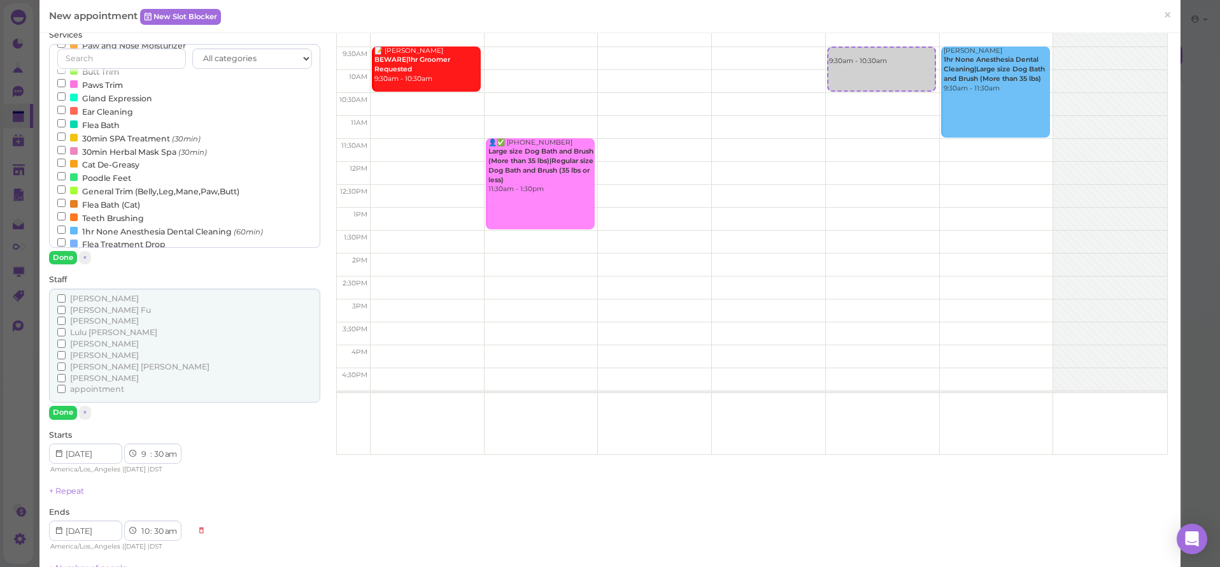
click at [91, 266] on div "Customer Change customer [PERSON_NAME] Details [PERSON_NAME] [PERSON_NAME] 1-15…" at bounding box center [184, 339] width 271 height 721
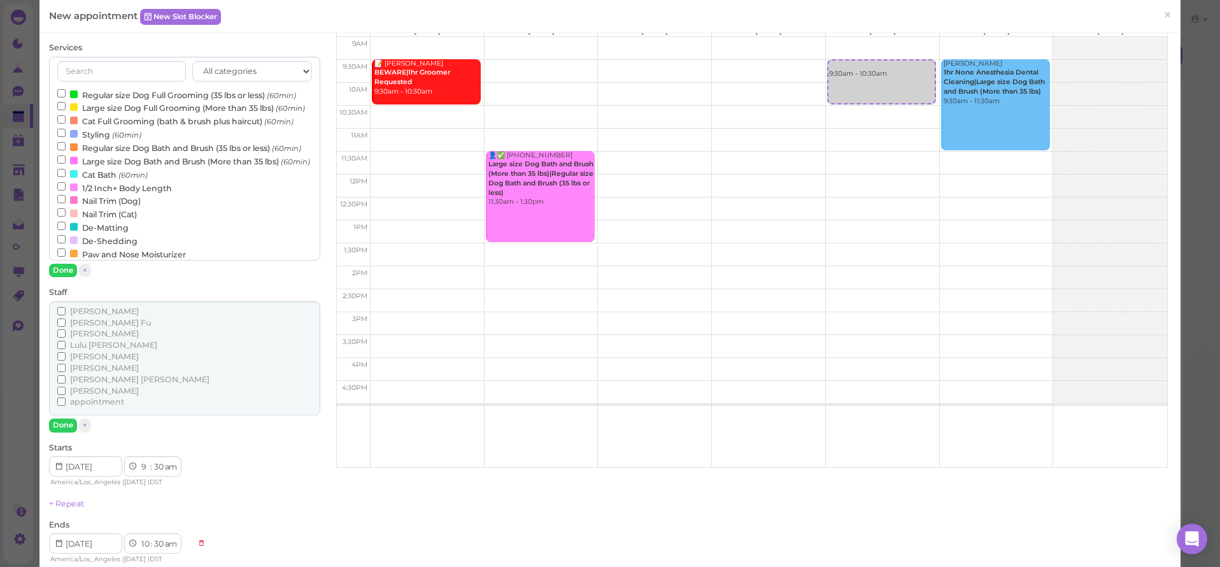
scroll to position [259, 0]
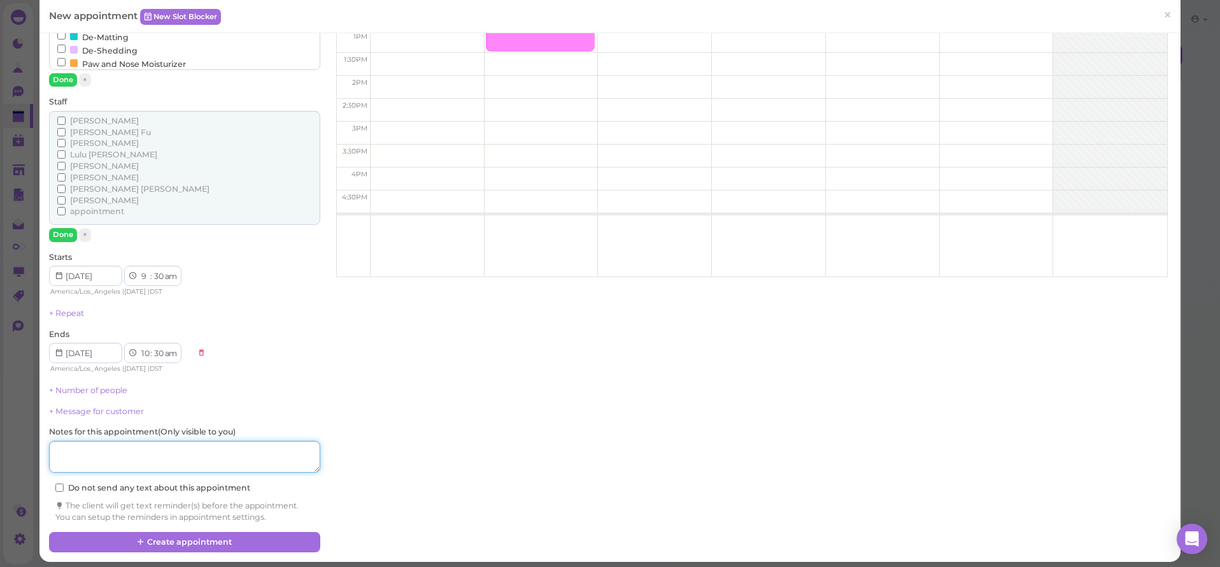
click at [134, 458] on textarea at bounding box center [184, 457] width 271 height 32
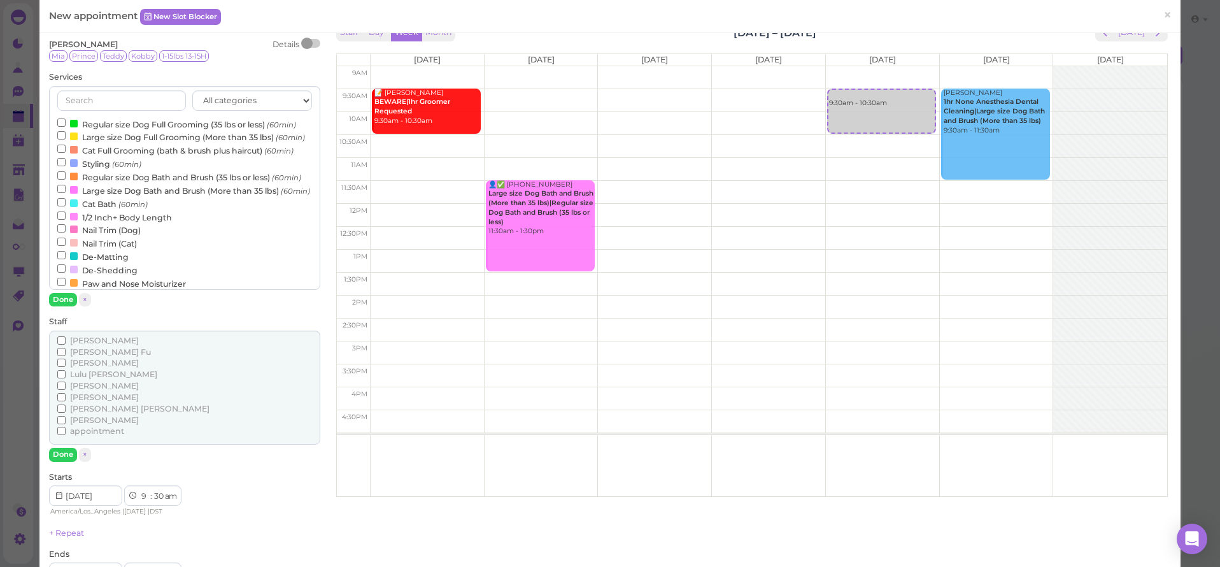
scroll to position [37, 0]
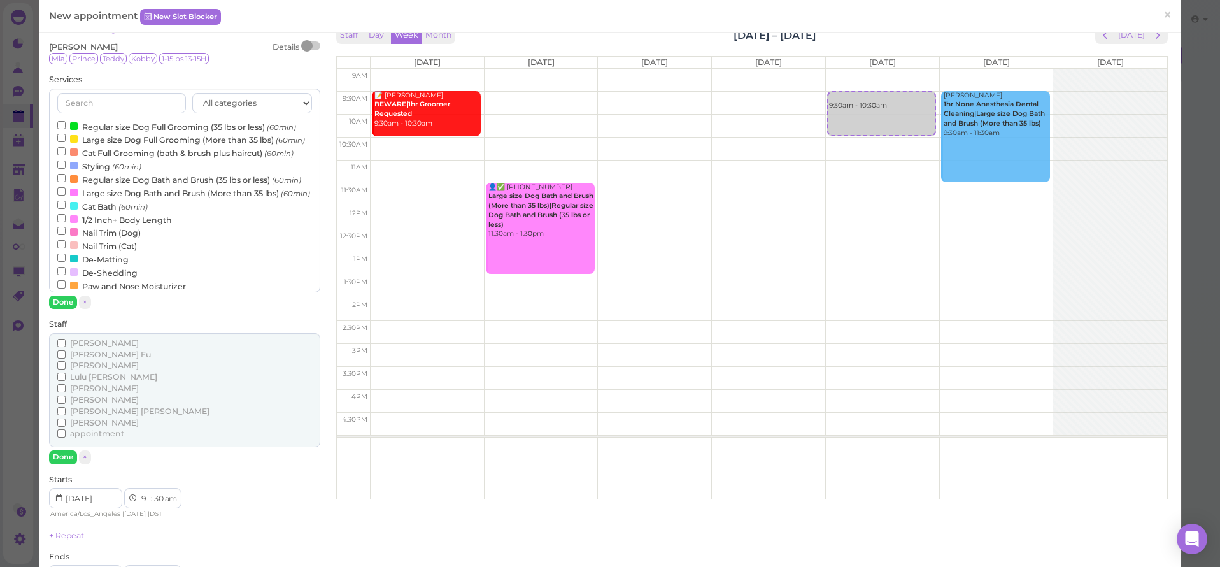
type textarea "kobe"
drag, startPoint x: 314, startPoint y: 145, endPoint x: 308, endPoint y: 196, distance: 52.0
click at [308, 196] on div "All categories Full Grooming Bath & Brush Add-ons Special Requests Ironmaya Mer…" at bounding box center [184, 190] width 271 height 204
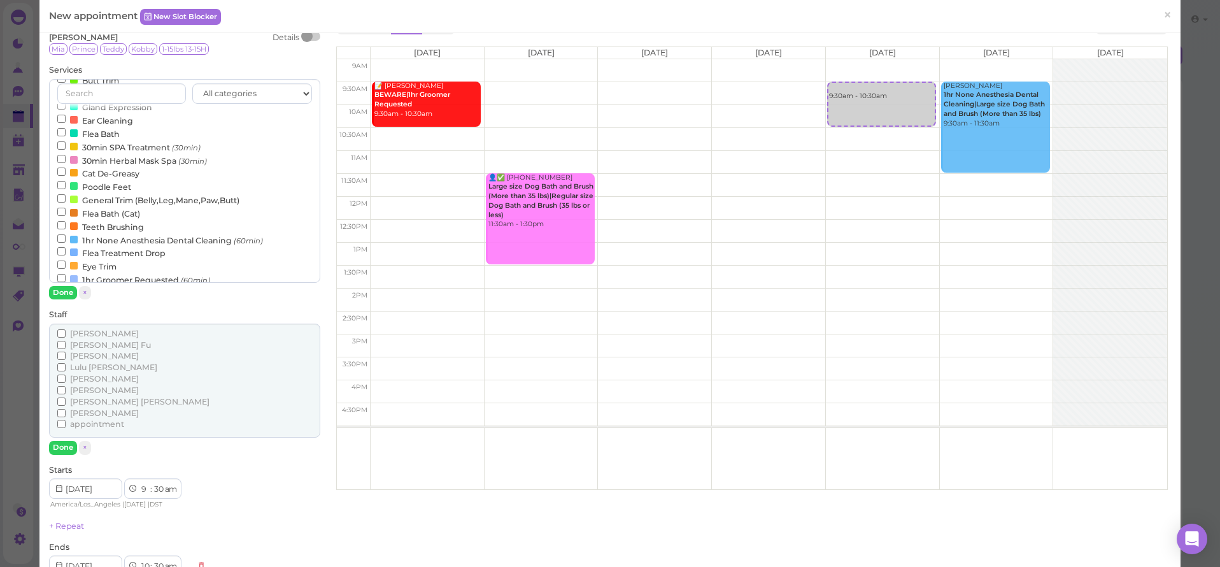
scroll to position [244, 0]
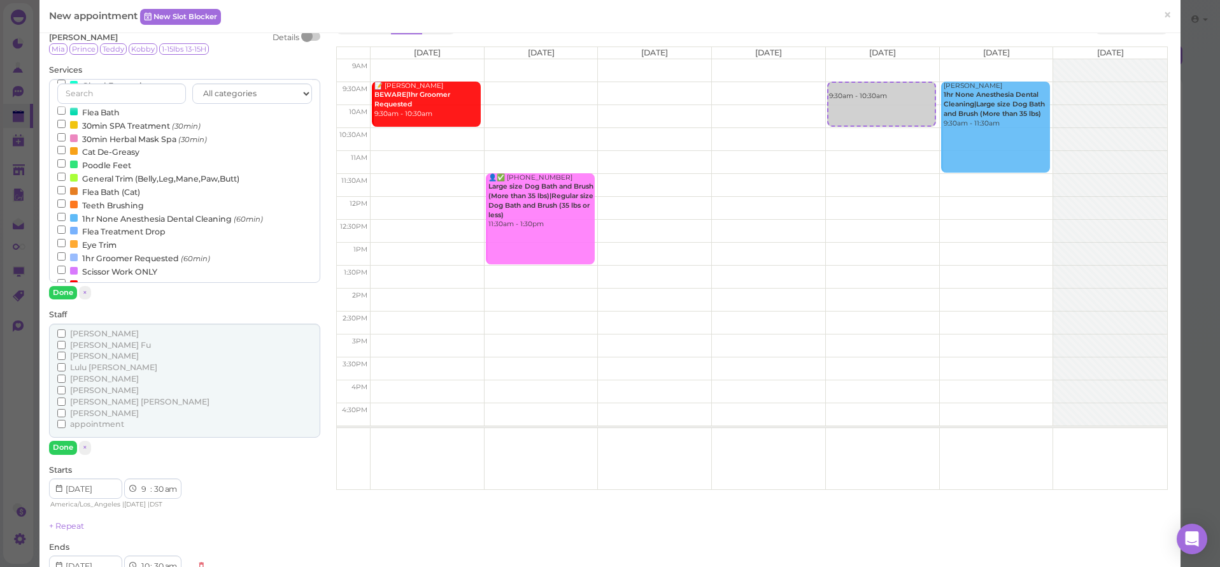
click at [118, 264] on label "Scissor Work ONLY" at bounding box center [107, 270] width 100 height 13
click at [66, 265] on input "Scissor Work ONLY" at bounding box center [61, 269] width 8 height 8
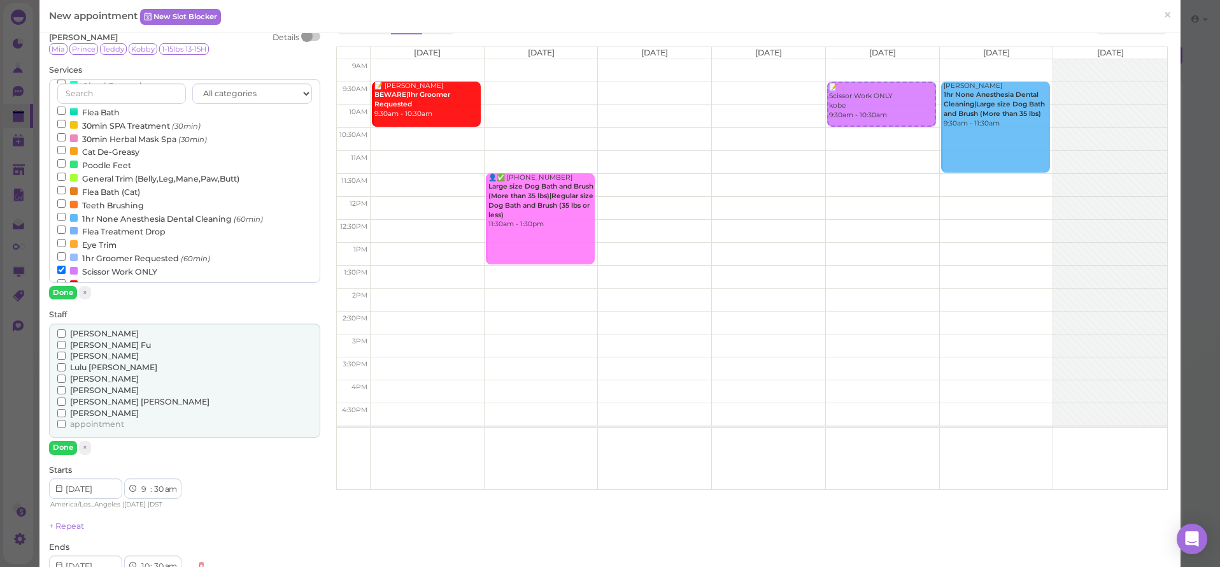
click at [103, 264] on label "Scissor Work ONLY" at bounding box center [107, 270] width 100 height 13
click at [66, 265] on input "Scissor Work ONLY" at bounding box center [61, 269] width 8 height 8
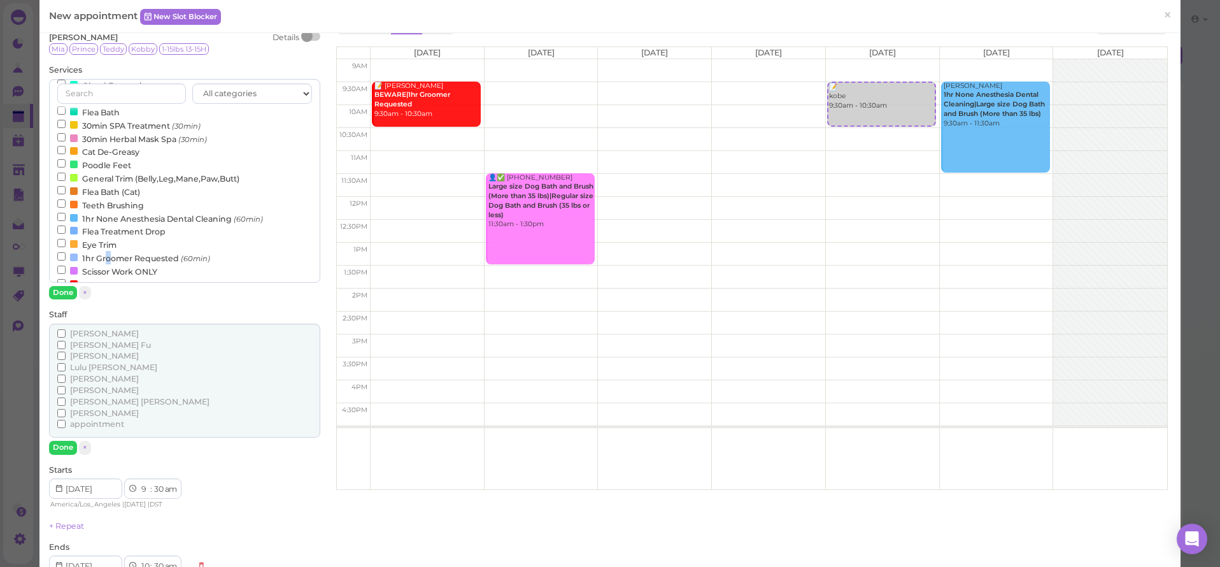
click at [108, 251] on label "1hr Groomer Requested (60min)" at bounding box center [133, 257] width 153 height 13
click at [66, 252] on input "1hr Groomer Requested (60min)" at bounding box center [61, 256] width 8 height 8
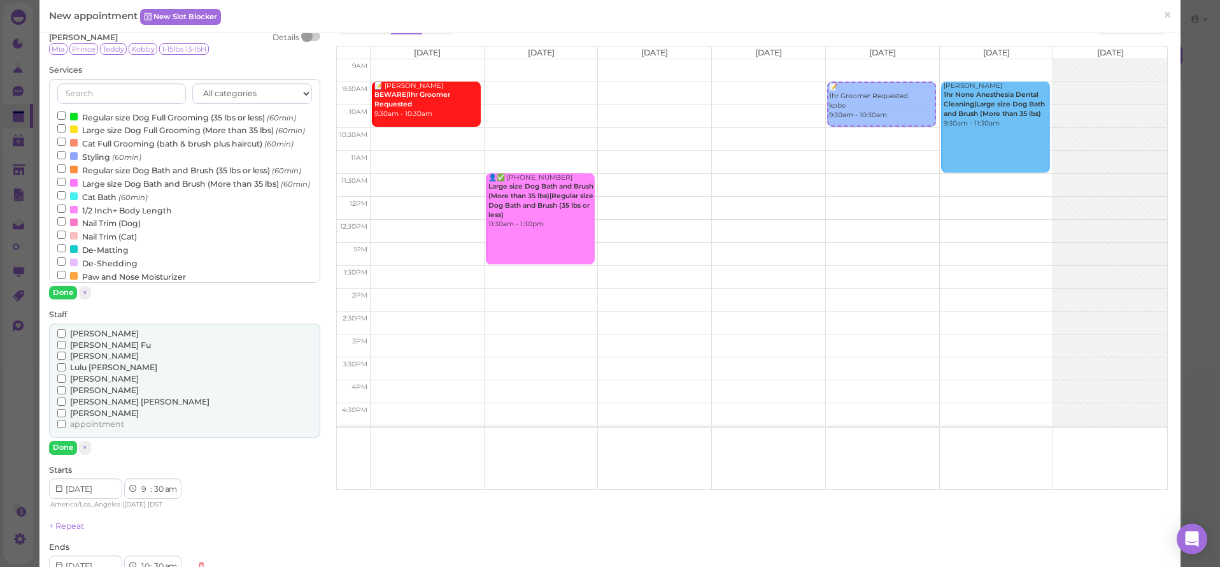
scroll to position [0, 0]
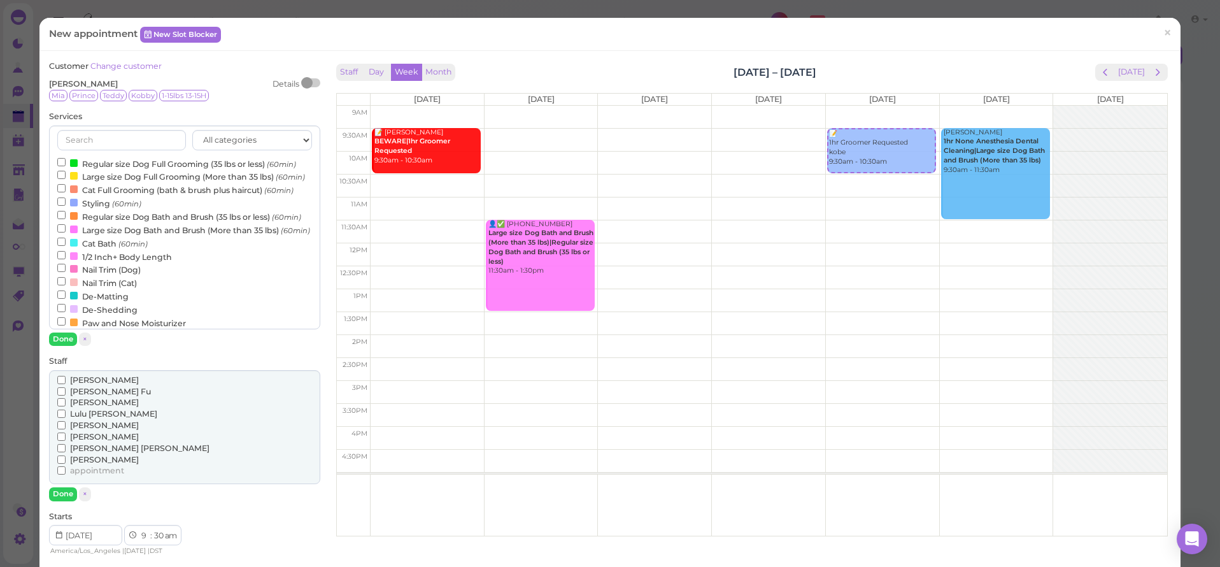
click at [138, 162] on label "Regular size Dog Full Grooming (35 lbs or less) (60min)" at bounding box center [176, 163] width 239 height 13
click at [66, 162] on input "Regular size Dog Full Grooming (35 lbs or less) (60min)" at bounding box center [61, 162] width 8 height 8
click at [72, 337] on button "Done" at bounding box center [63, 338] width 28 height 13
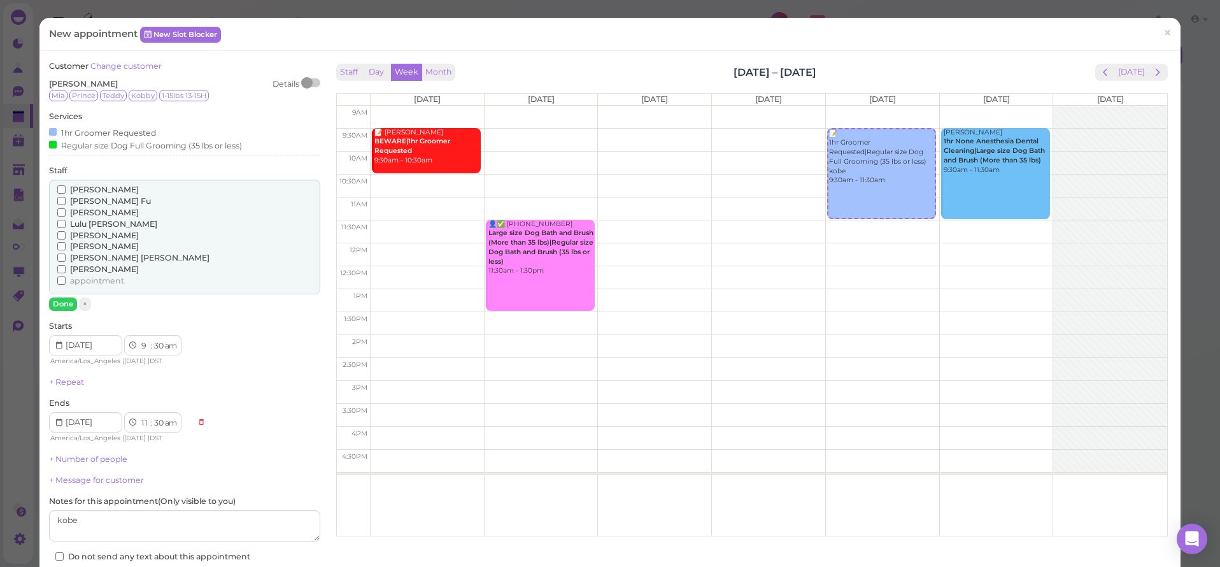
click at [81, 210] on span "[PERSON_NAME]" at bounding box center [104, 213] width 69 height 10
click at [66, 210] on input "[PERSON_NAME]" at bounding box center [61, 212] width 8 height 8
click at [63, 297] on button "Done" at bounding box center [63, 303] width 28 height 13
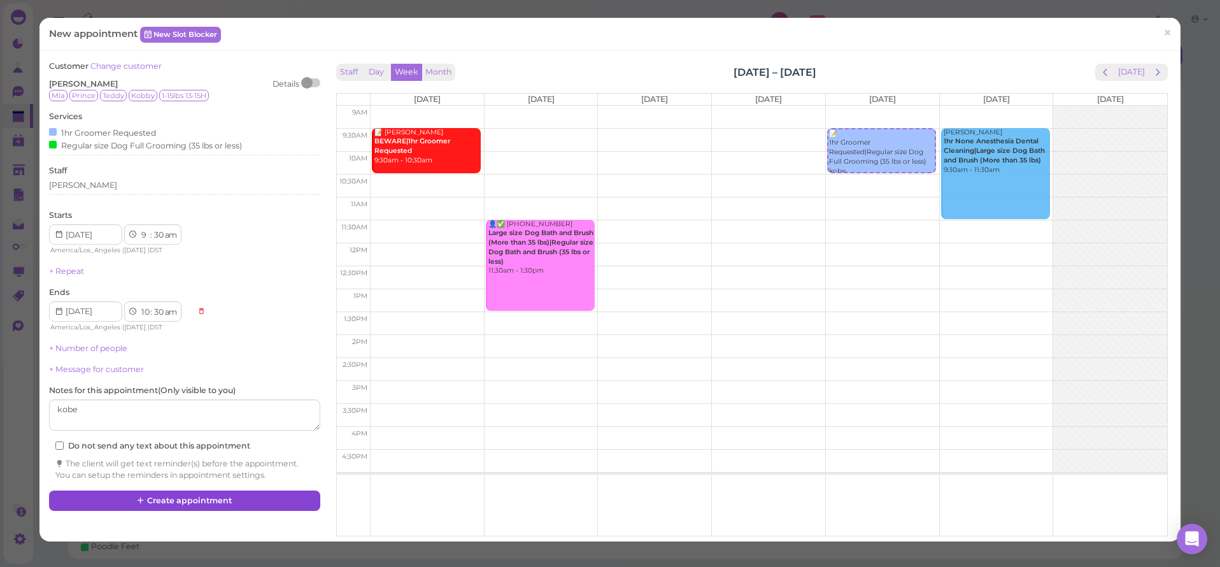
click at [169, 490] on button "Create appointment" at bounding box center [184, 500] width 271 height 20
select select "11"
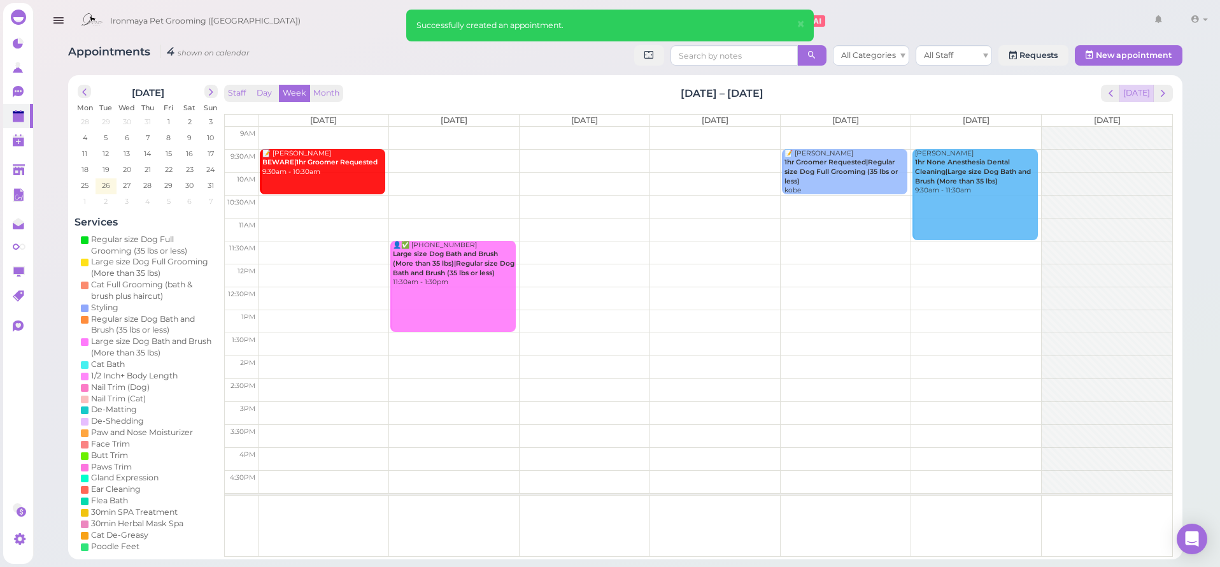
click at [1138, 101] on button "[DATE]" at bounding box center [1136, 93] width 34 height 17
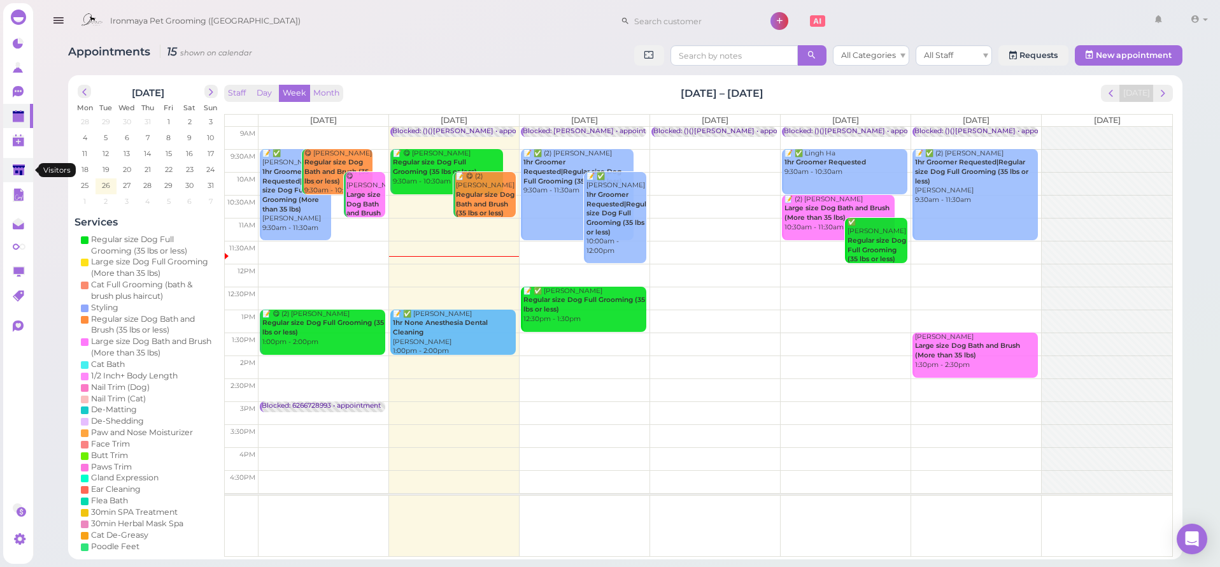
click at [9, 166] on link at bounding box center [18, 170] width 30 height 24
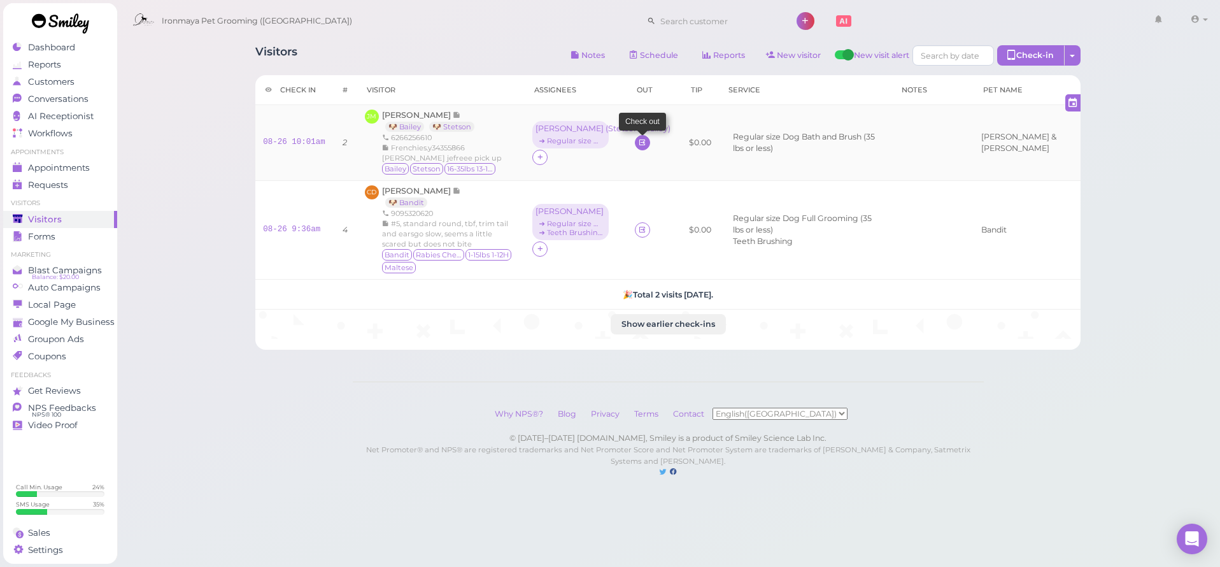
click at [646, 145] on icon at bounding box center [642, 143] width 8 height 10
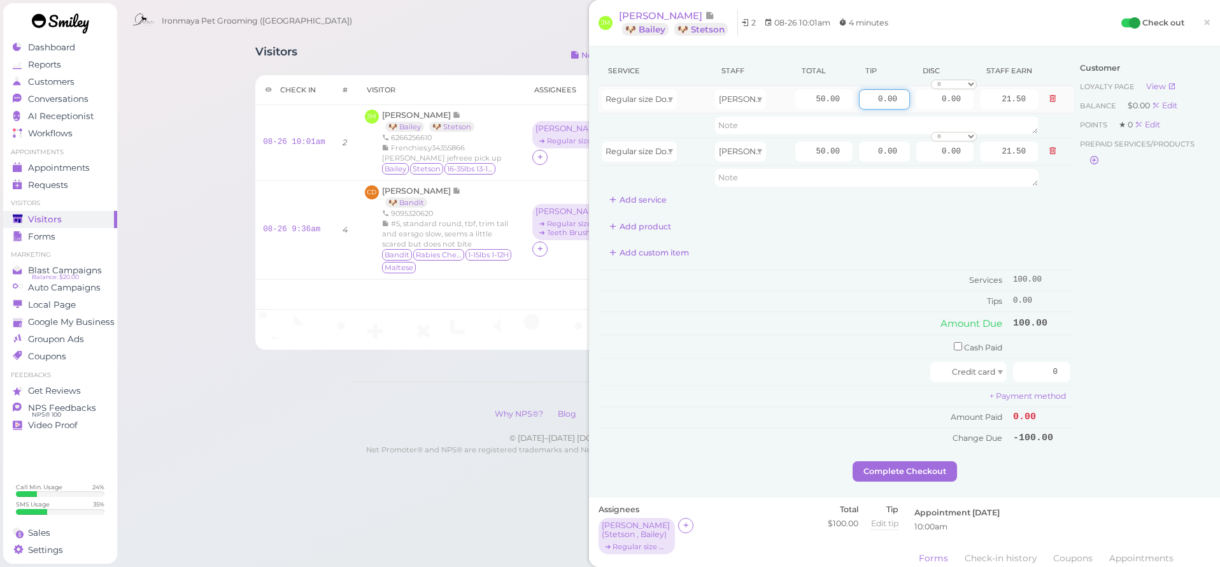
click at [877, 97] on input "0.00" at bounding box center [884, 99] width 51 height 20
type input "10"
click at [877, 146] on input "0.00" at bounding box center [884, 151] width 51 height 20
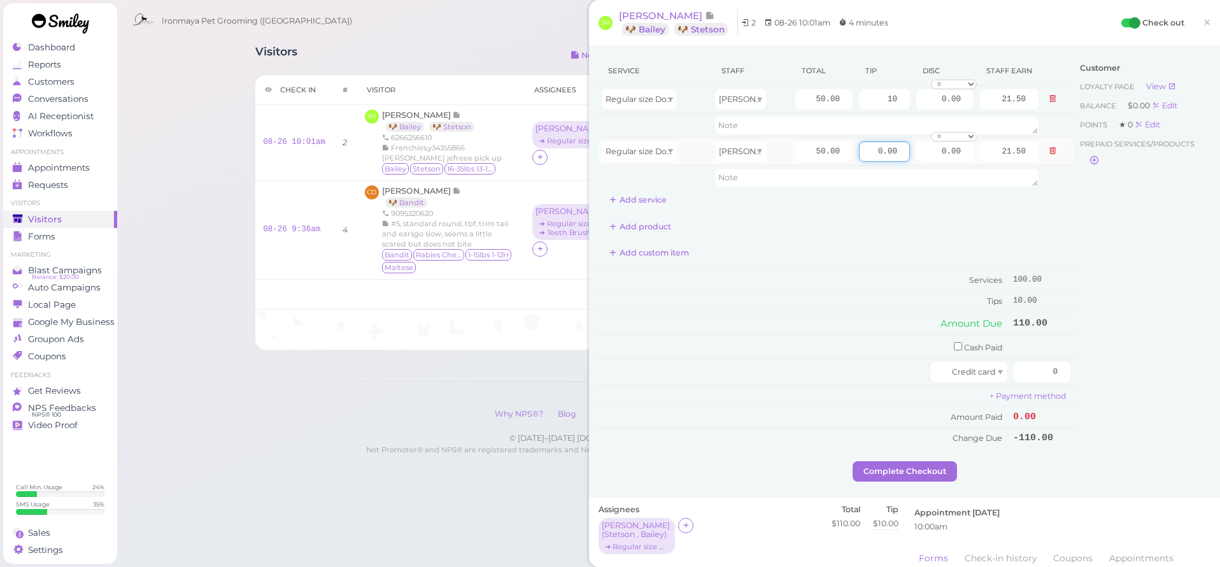
type input "0"
type input "1"
type input "10"
drag, startPoint x: 1150, startPoint y: 223, endPoint x: 1132, endPoint y: 244, distance: 28.0
click at [1150, 223] on div "Customer Loyalty page View Balance $0.00 Edit Points ★ 0 Edit Prepaid services/…" at bounding box center [1141, 258] width 137 height 405
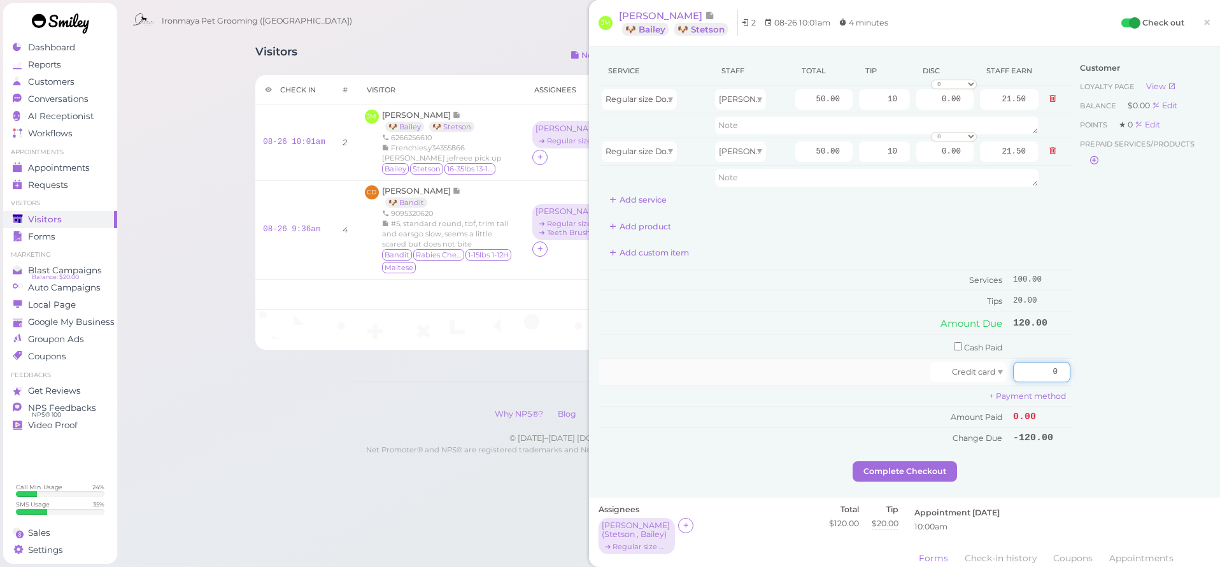
click at [1044, 372] on input "0" at bounding box center [1041, 372] width 57 height 20
type input "120"
click at [1171, 364] on div "Customer Loyalty page View Balance $0.00 Edit Points ★ 0 Edit Prepaid services/…" at bounding box center [1141, 258] width 137 height 405
click at [896, 461] on button "Complete Checkout" at bounding box center [904, 471] width 104 height 20
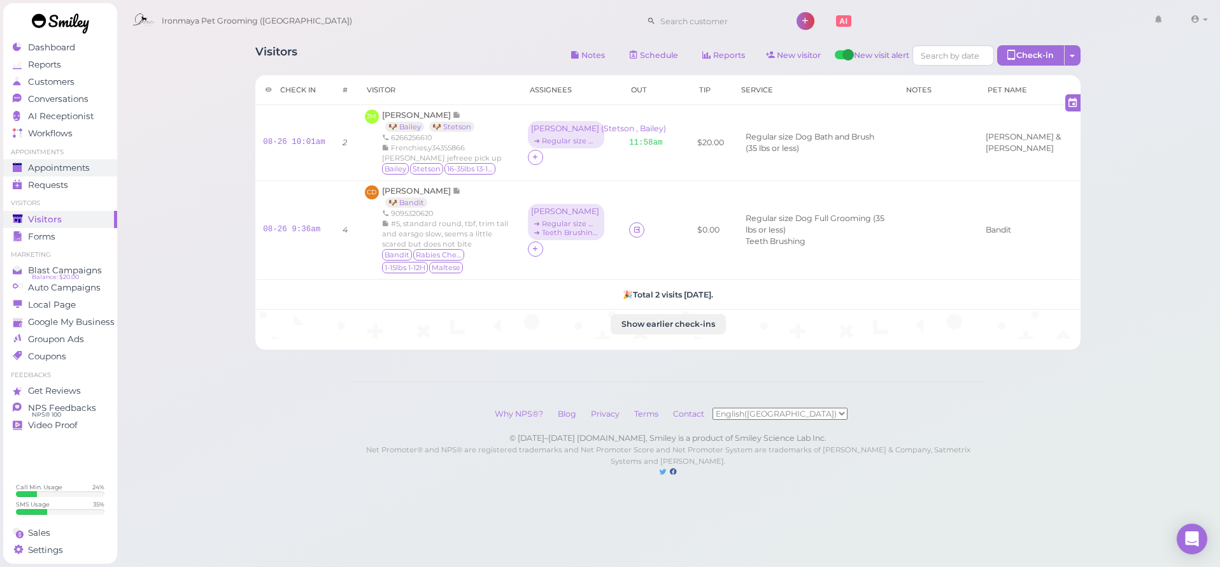
click at [67, 172] on span "Appointments" at bounding box center [59, 167] width 62 height 11
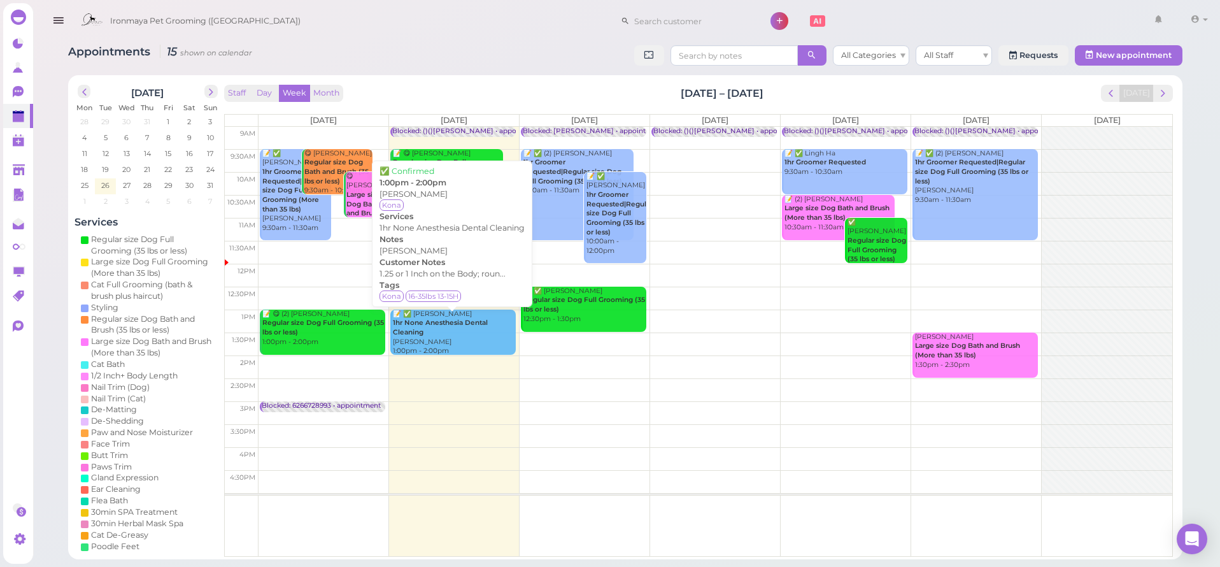
click at [486, 332] on div "📝 ✅ [PERSON_NAME] 1hr None Anesthesia Dental Cleaning [PERSON_NAME] 1:00pm - 2:…" at bounding box center [454, 332] width 124 height 46
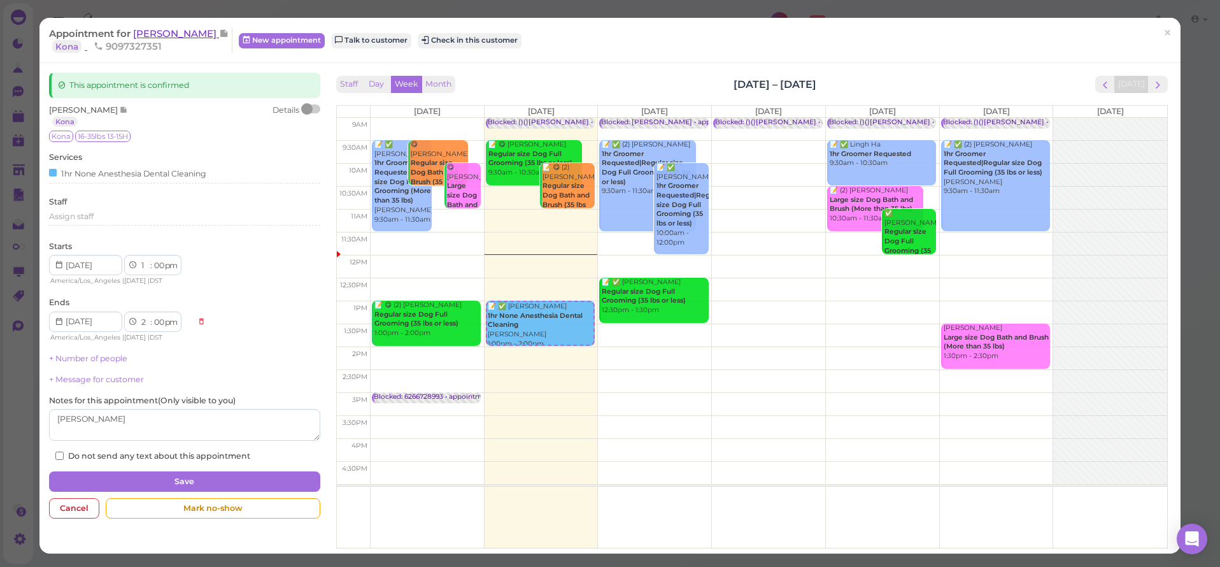
click at [152, 28] on span "[PERSON_NAME]" at bounding box center [176, 33] width 86 height 12
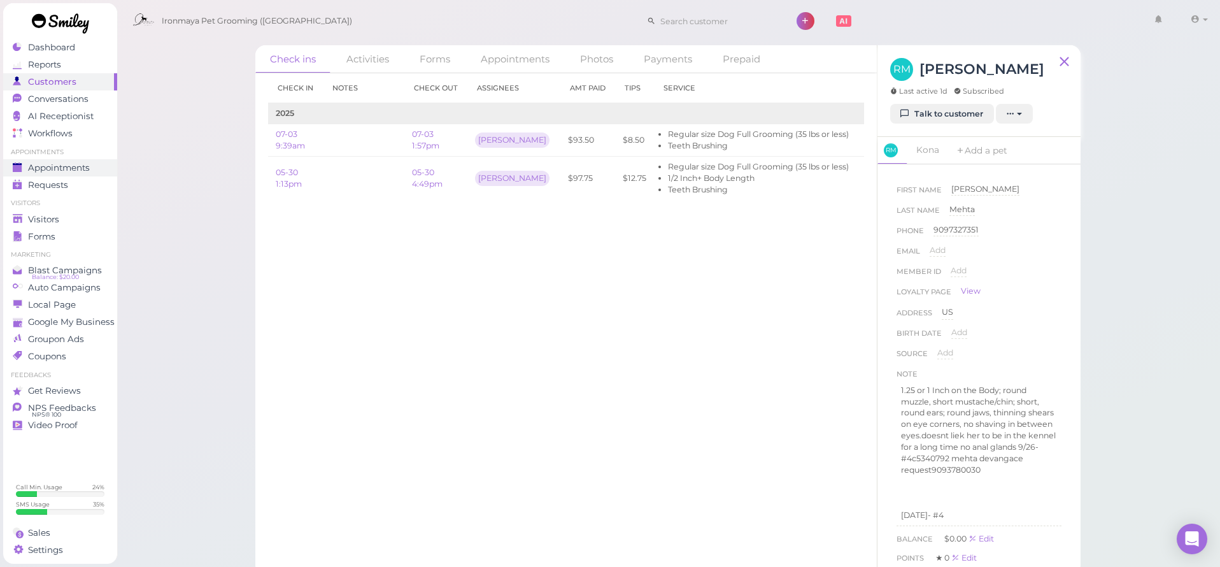
click at [103, 160] on link "Appointments" at bounding box center [60, 167] width 114 height 17
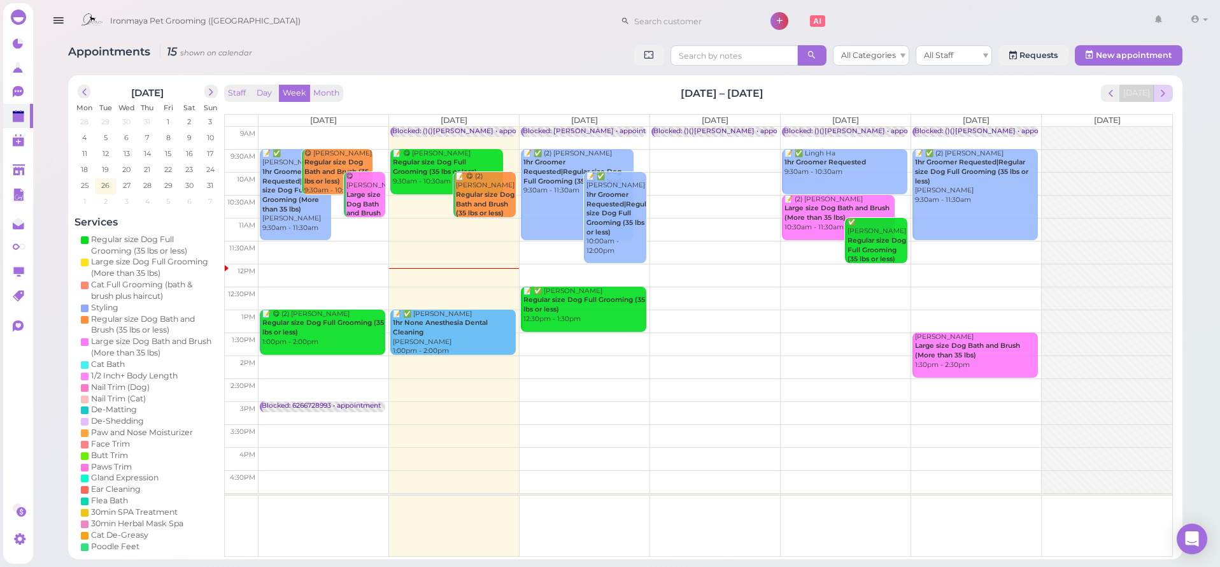
click at [1159, 90] on span "next" at bounding box center [1163, 93] width 12 height 12
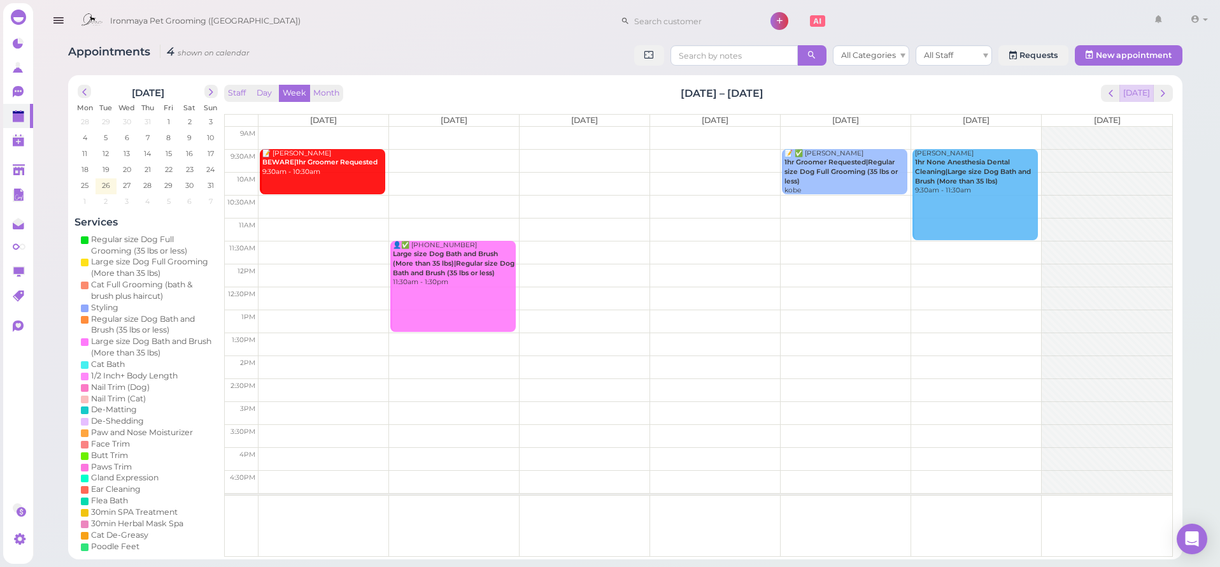
click at [1135, 95] on button "[DATE]" at bounding box center [1136, 93] width 34 height 17
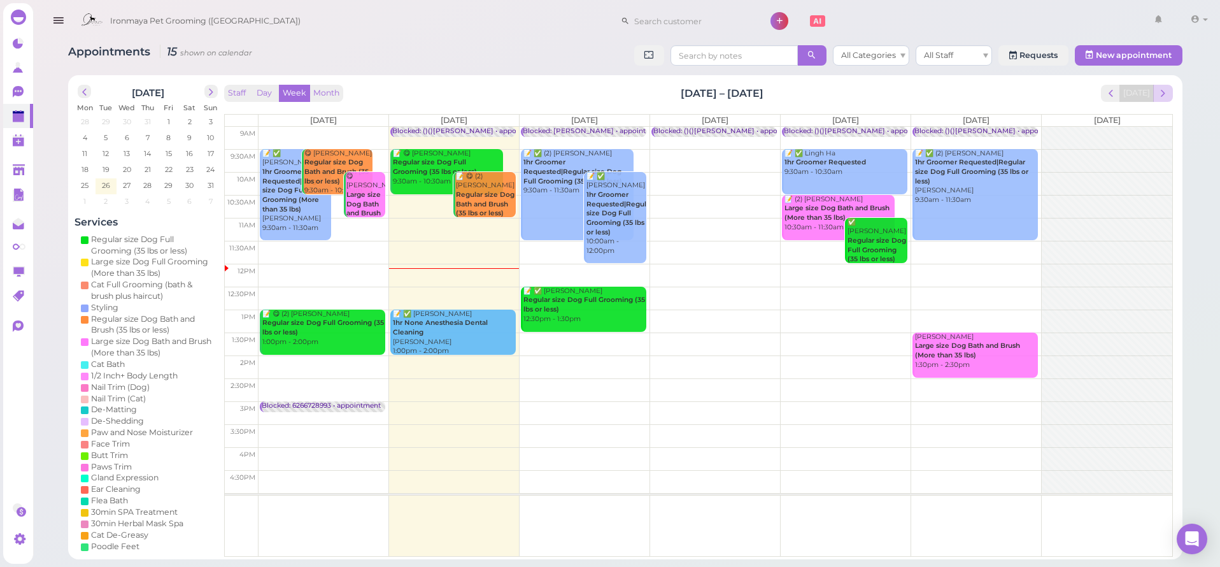
click at [1164, 90] on span "next" at bounding box center [1163, 93] width 12 height 12
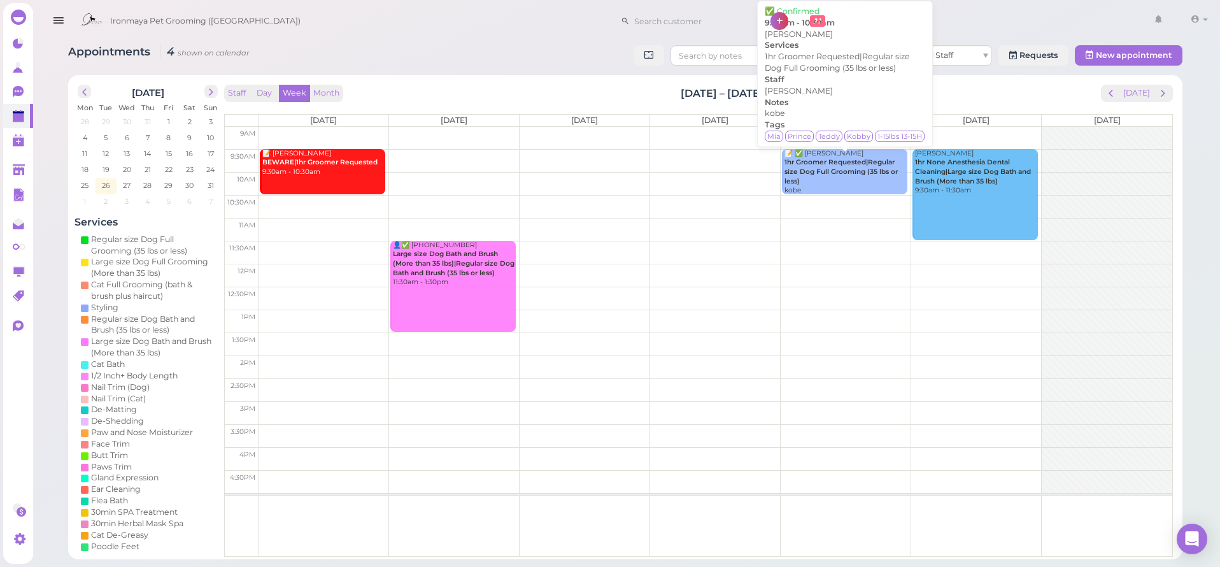
click at [843, 180] on div "📝 ✅ [PERSON_NAME] 1hr Groomer Requested|Regular size Dog Full Grooming (35 lbs …" at bounding box center [846, 182] width 124 height 66
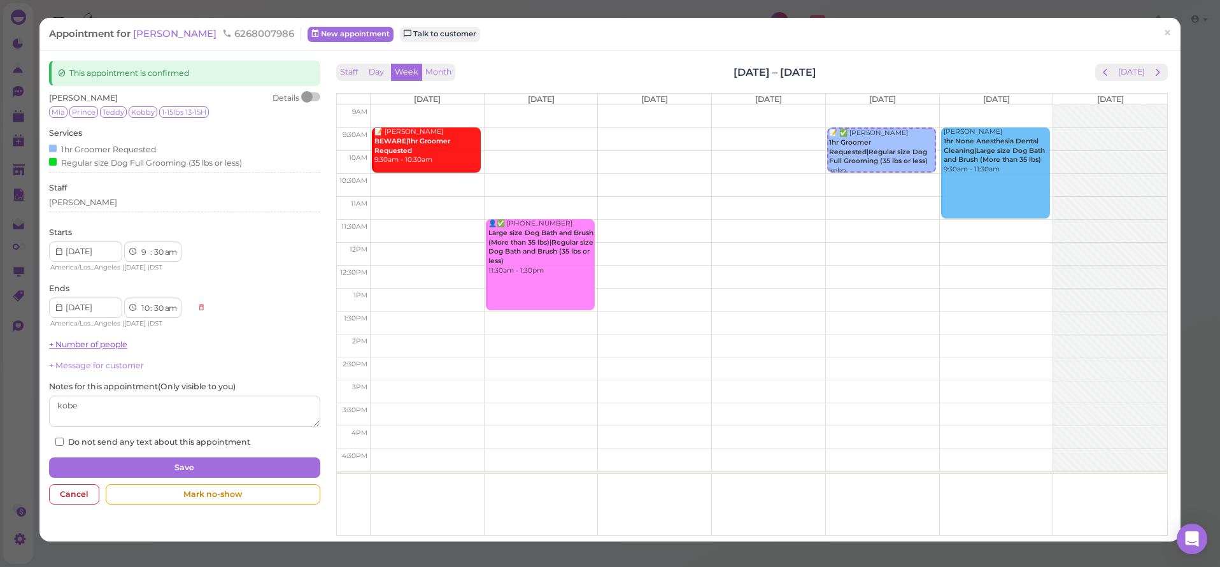
click at [93, 341] on link "+ Number of people" at bounding box center [88, 344] width 78 height 10
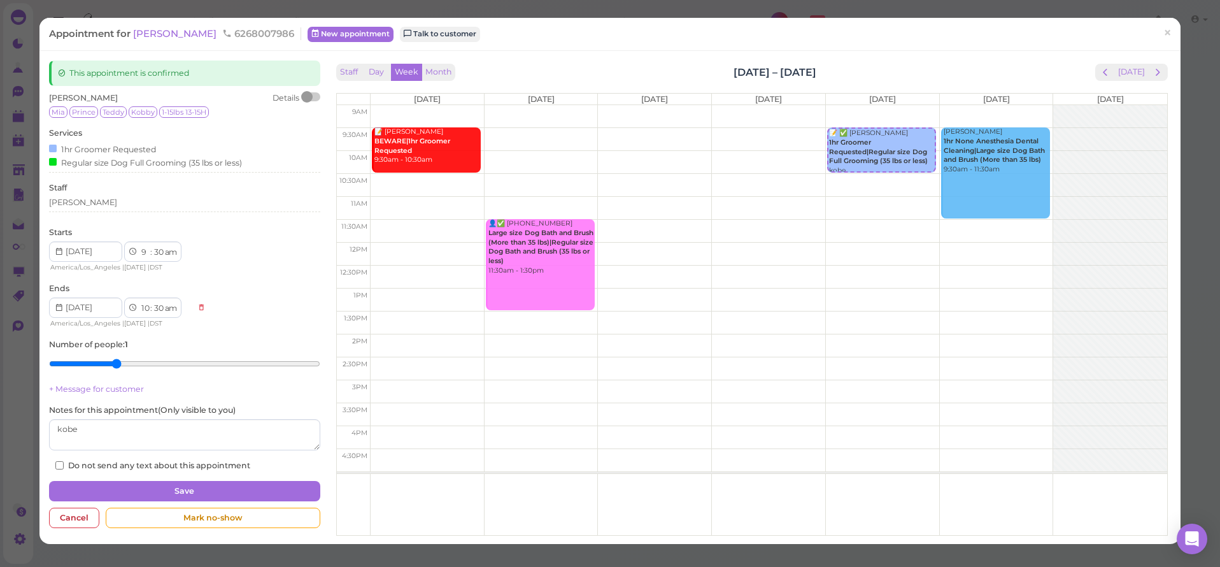
type input "3"
click at [111, 359] on input "range" at bounding box center [184, 363] width 271 height 20
click at [110, 420] on textarea at bounding box center [184, 435] width 271 height 32
click at [119, 481] on button "Save" at bounding box center [184, 491] width 271 height 20
select select "11"
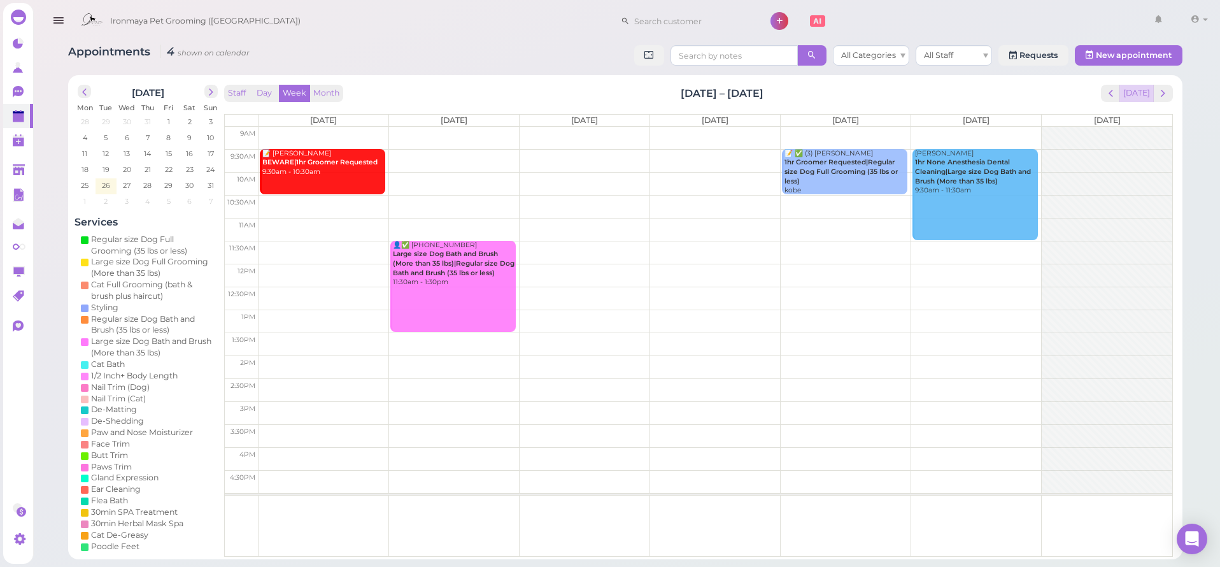
click at [1137, 93] on button "[DATE]" at bounding box center [1136, 93] width 34 height 17
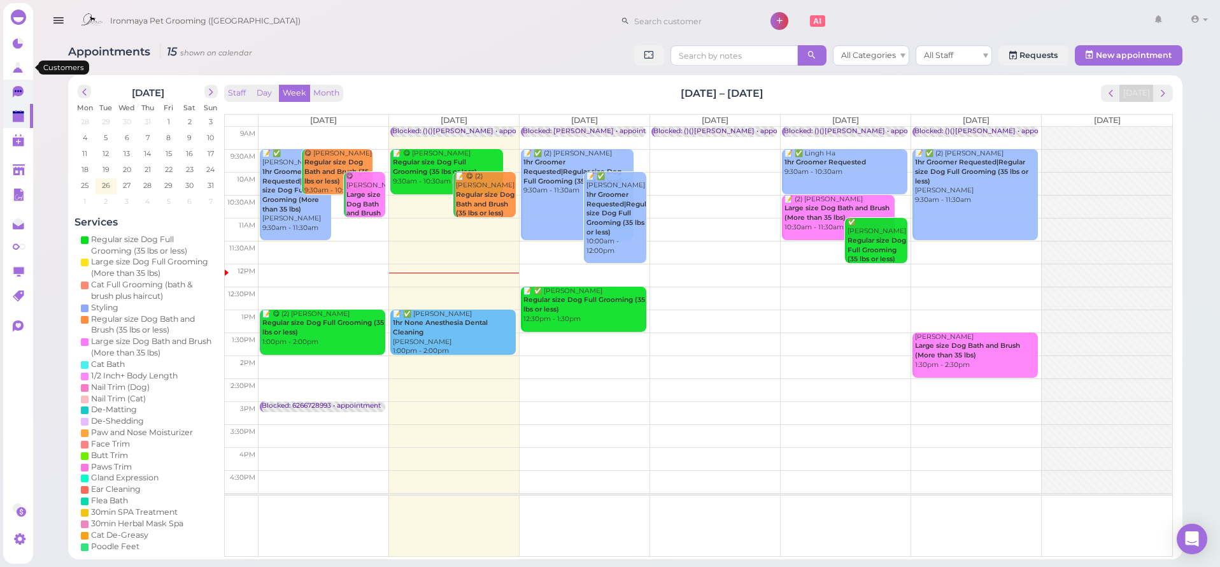
click at [15, 81] on link "0" at bounding box center [18, 92] width 30 height 24
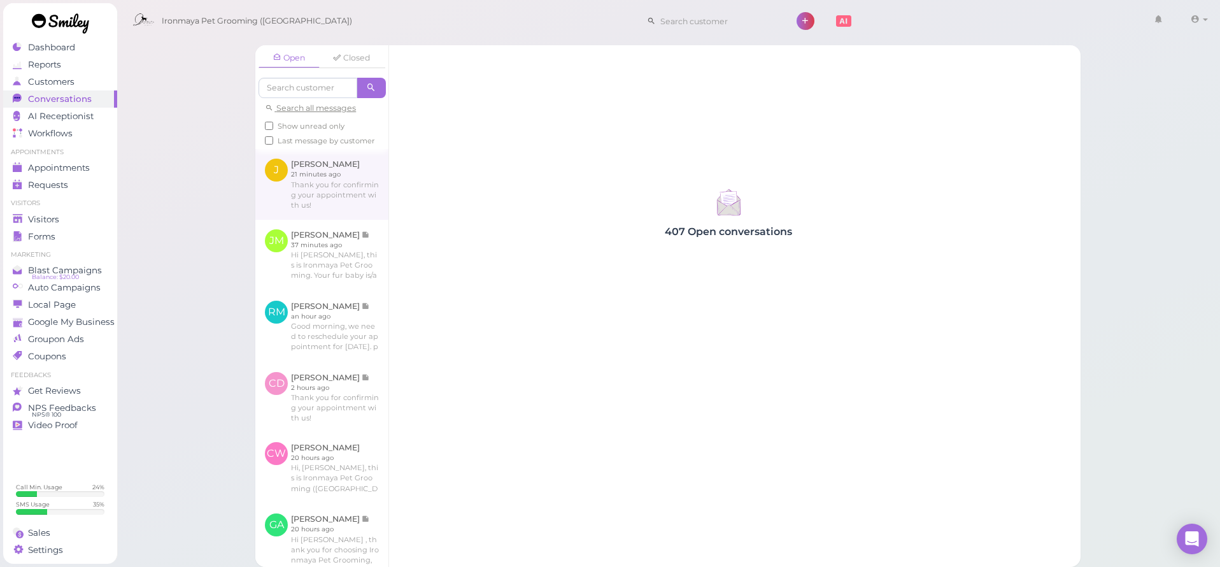
click at [329, 202] on link at bounding box center [321, 184] width 133 height 70
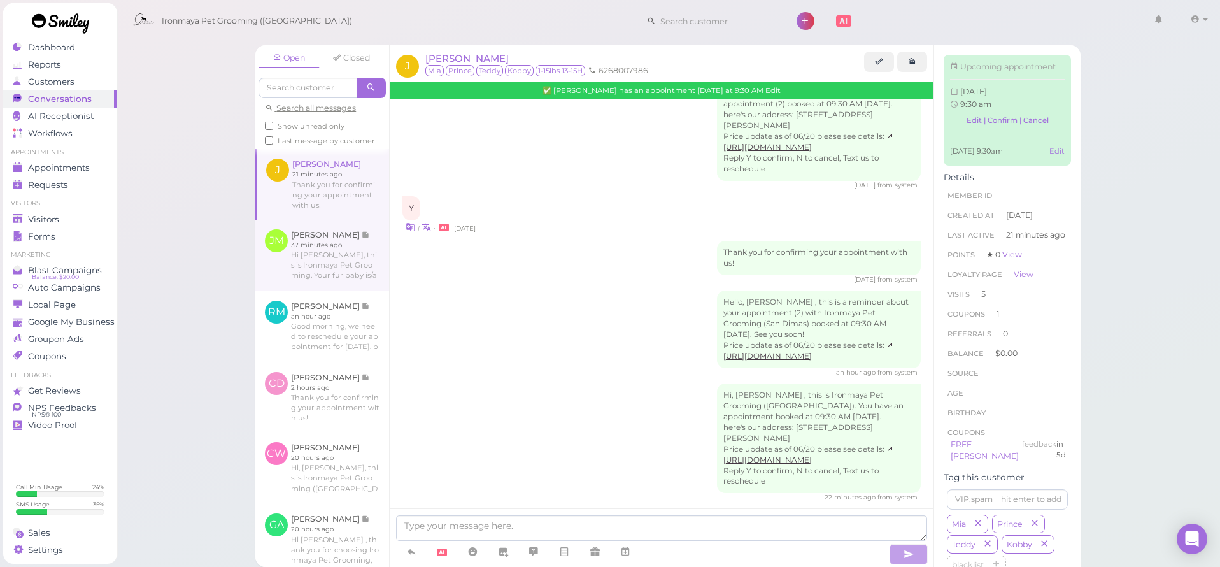
click at [331, 259] on link at bounding box center [322, 255] width 134 height 71
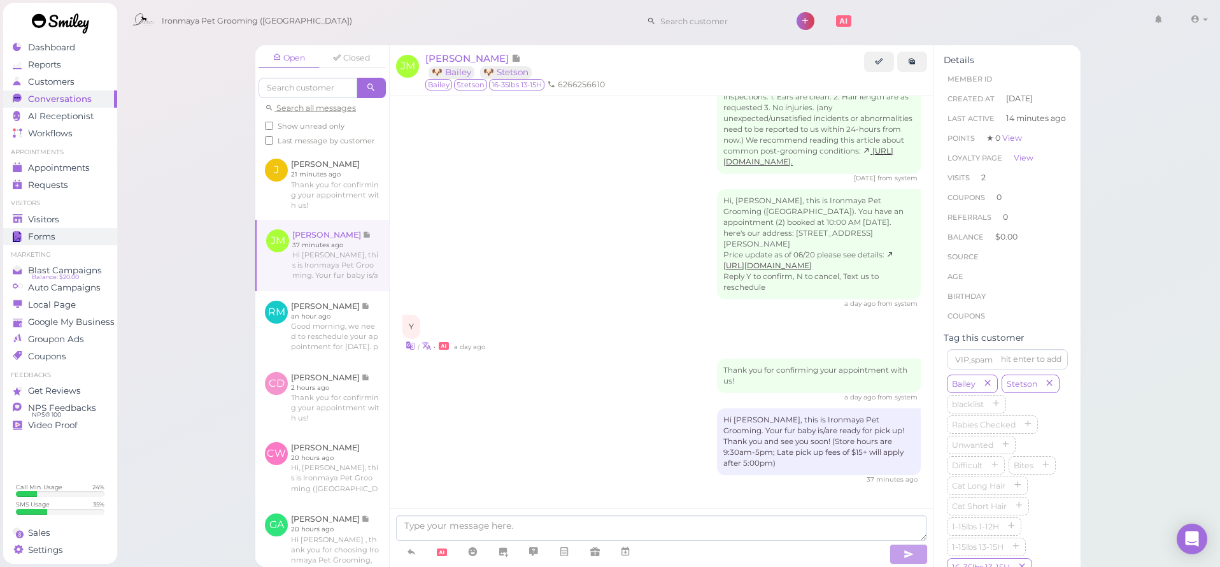
scroll to position [488, 0]
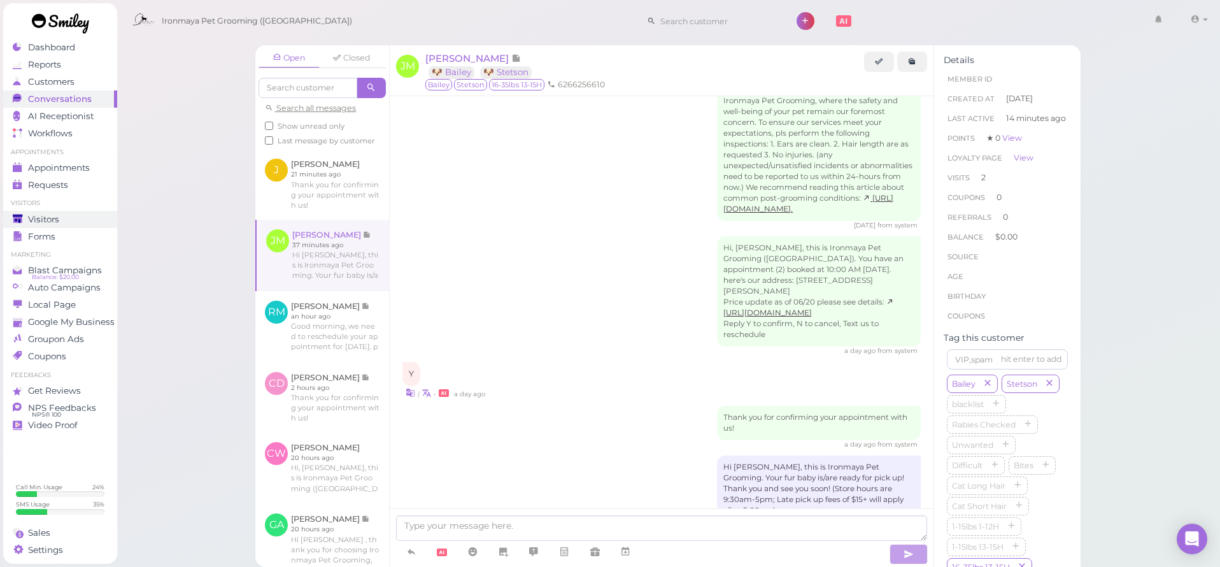
click at [68, 218] on div "Visitors" at bounding box center [59, 219] width 92 height 11
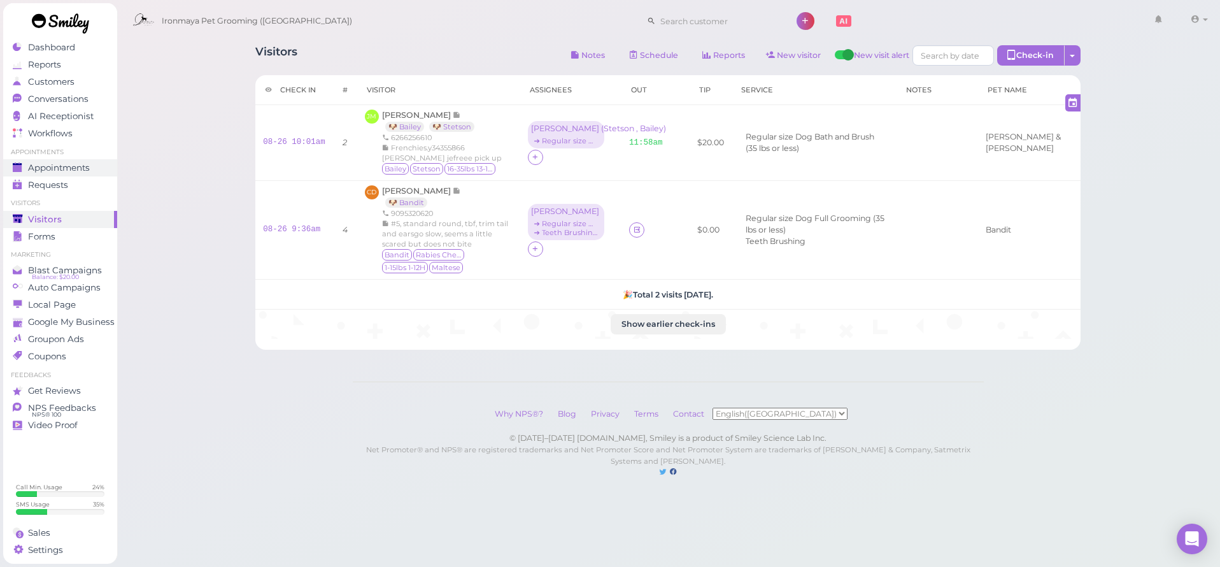
click at [92, 168] on div "Appointments" at bounding box center [59, 167] width 92 height 11
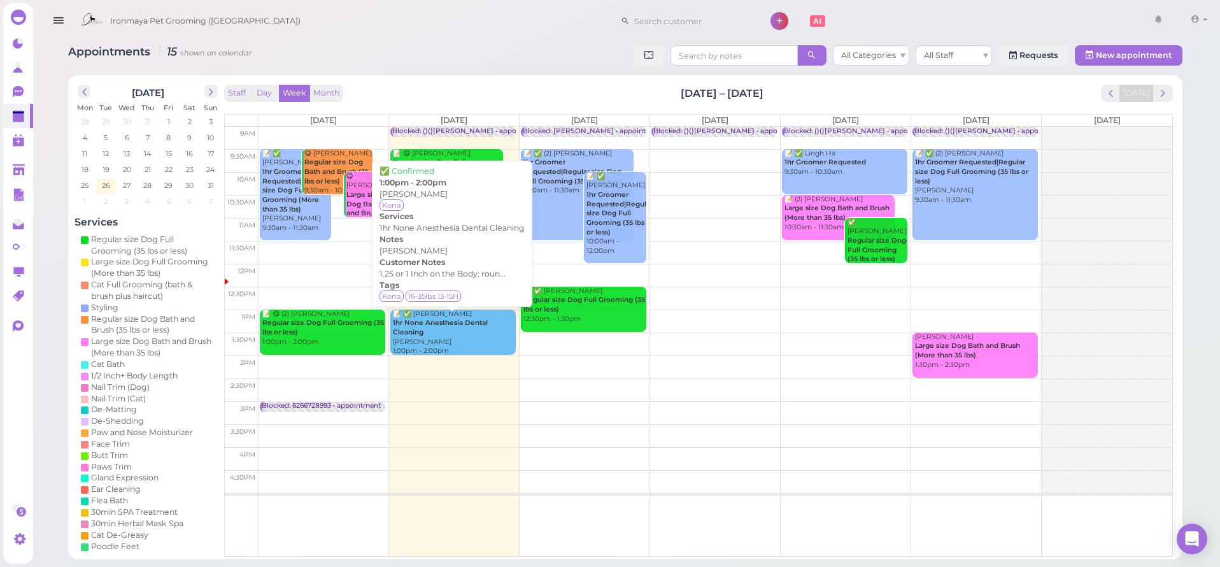
click at [502, 327] on div "📝 ✅ [PERSON_NAME] 1hr None Anesthesia Dental Cleaning [PERSON_NAME] 1:00pm - 2:…" at bounding box center [454, 332] width 124 height 46
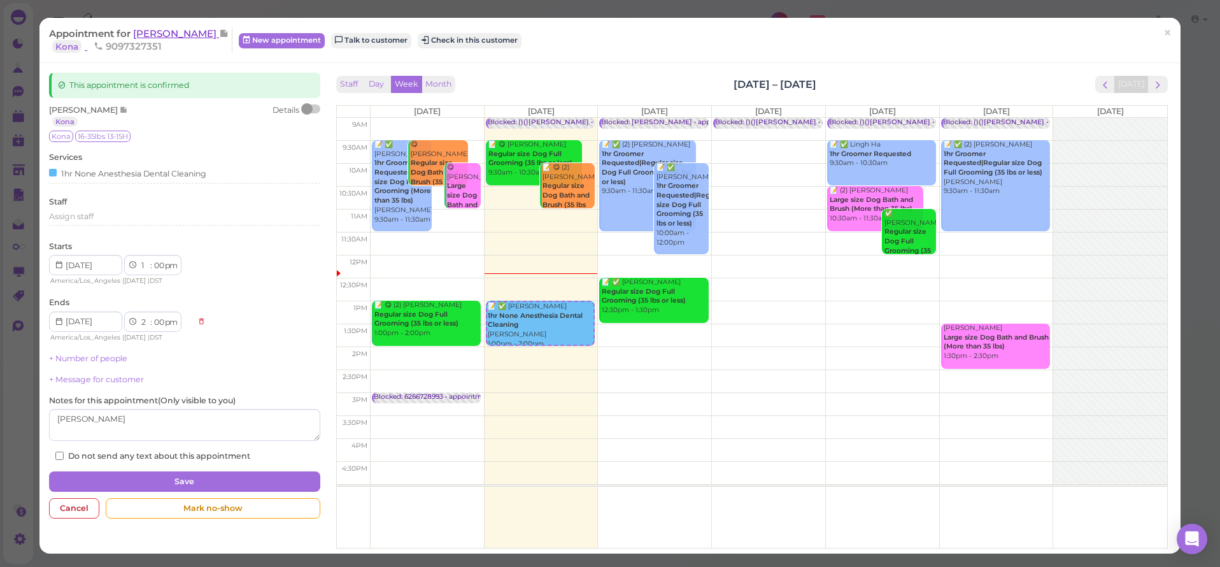
click at [154, 32] on span "[PERSON_NAME]" at bounding box center [176, 33] width 86 height 12
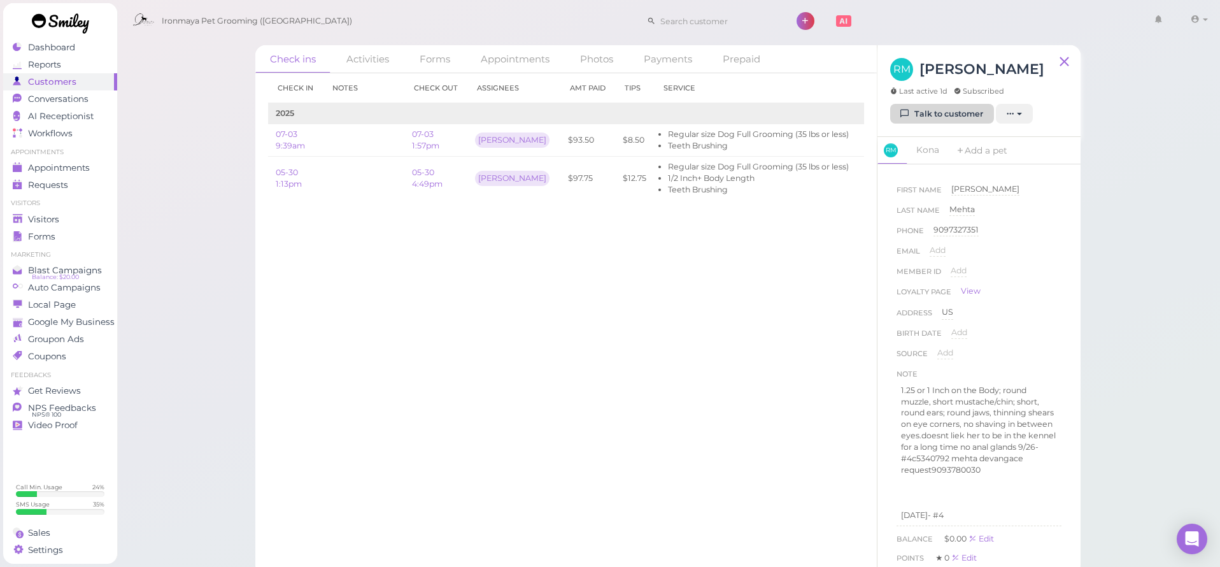
click at [968, 111] on link "Talk to customer" at bounding box center [942, 114] width 104 height 20
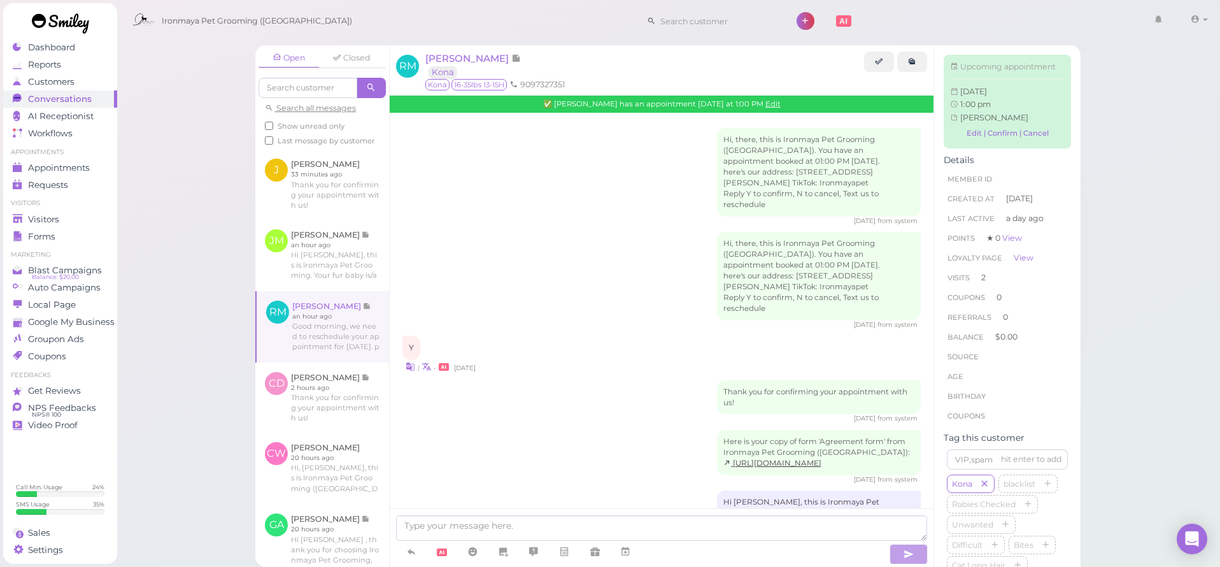
scroll to position [1625, 0]
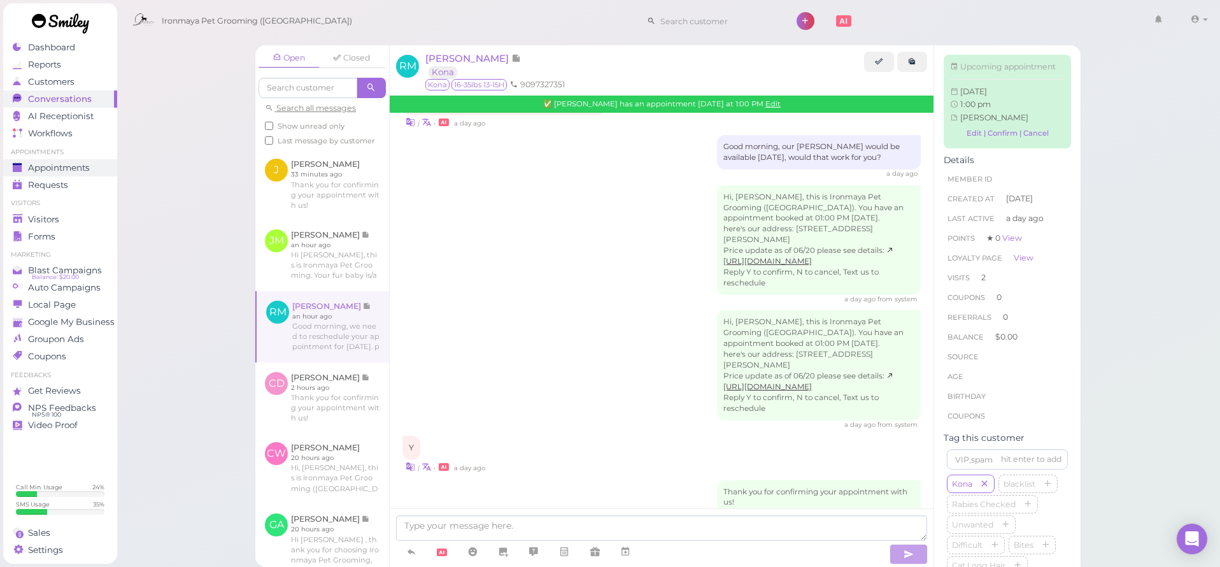
click at [101, 165] on div "Appointments" at bounding box center [59, 167] width 92 height 11
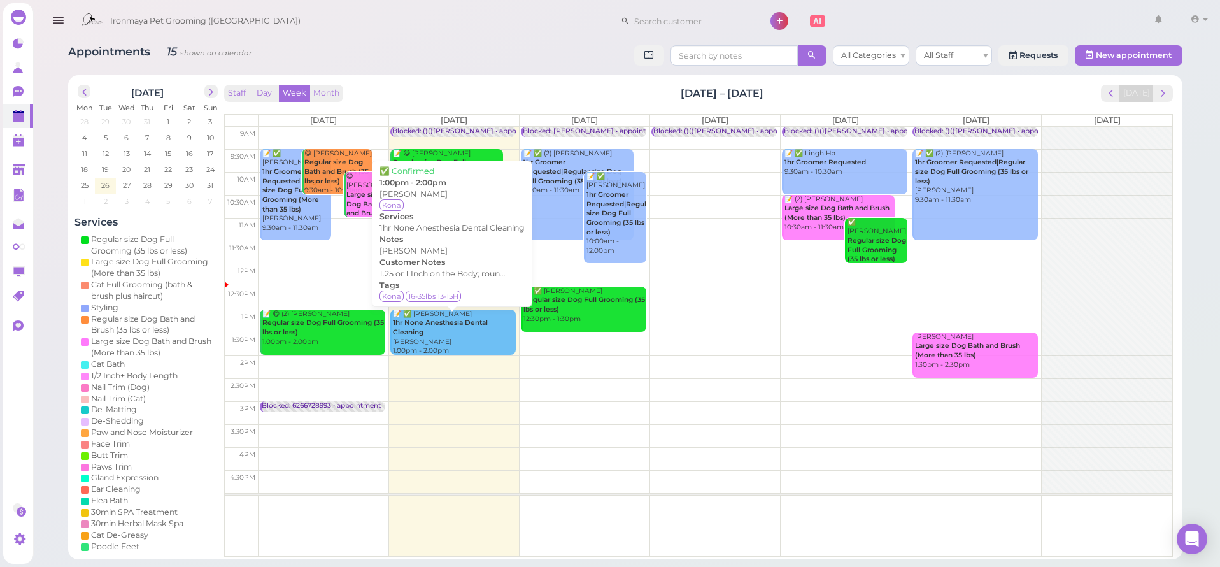
click at [430, 326] on div "📝 ✅ [PERSON_NAME] 1hr None Anesthesia Dental Cleaning [PERSON_NAME] 1:00pm - 2:…" at bounding box center [454, 332] width 124 height 46
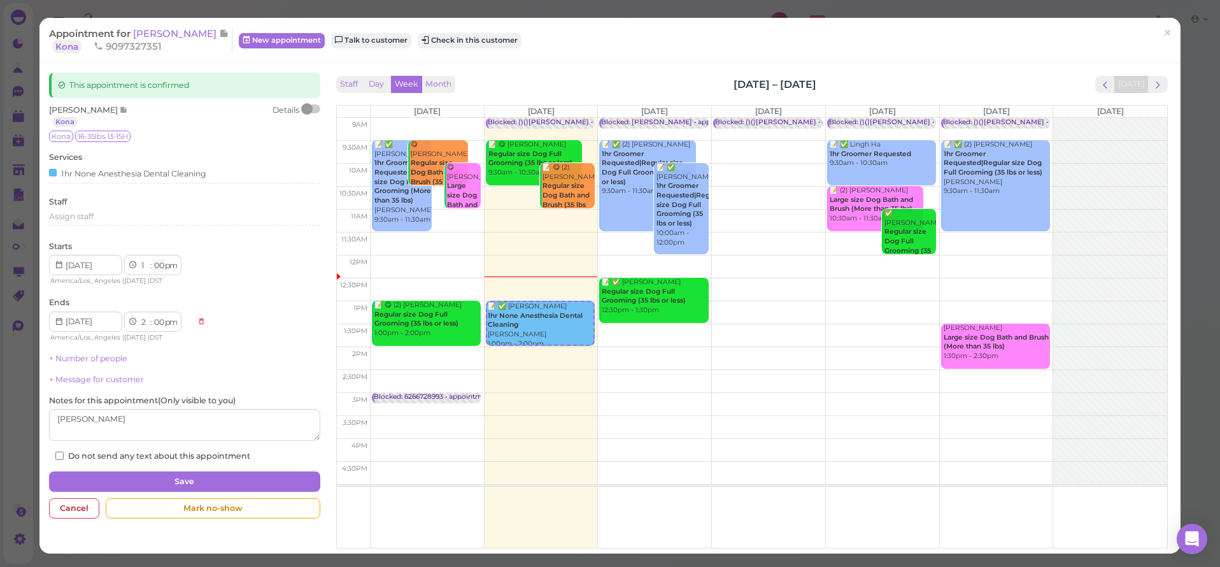
select select "15"
click at [1175, 38] on link "×" at bounding box center [1168, 33] width 24 height 30
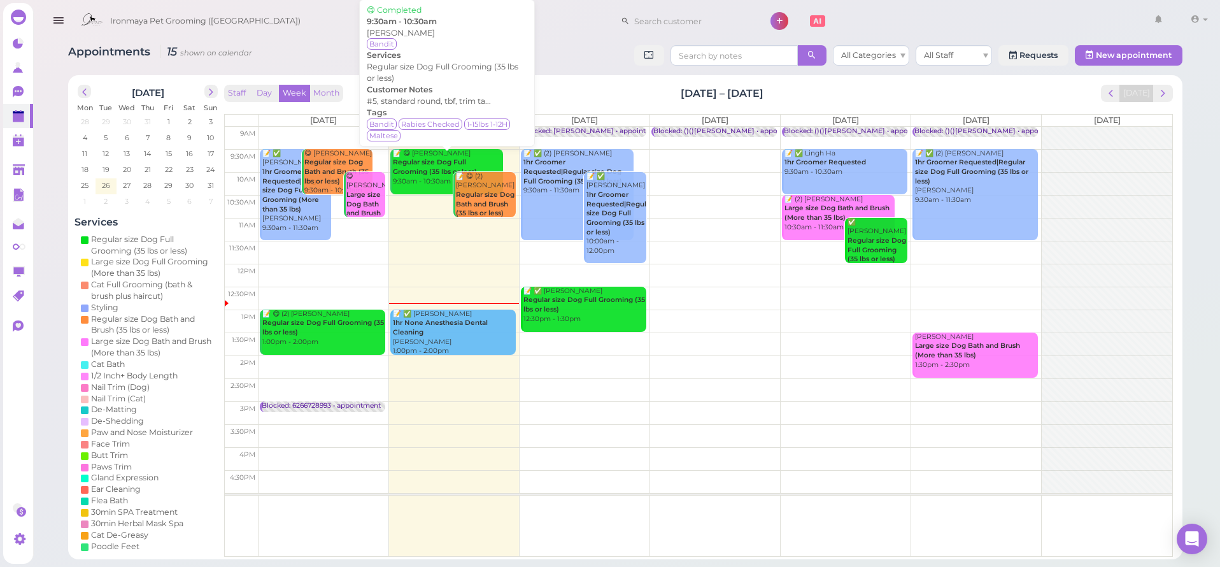
click at [447, 172] on div "📝 😋 [PERSON_NAME] Regular size Dog Full Grooming (35 lbs or less) 9:30am - 10:3…" at bounding box center [447, 168] width 111 height 38
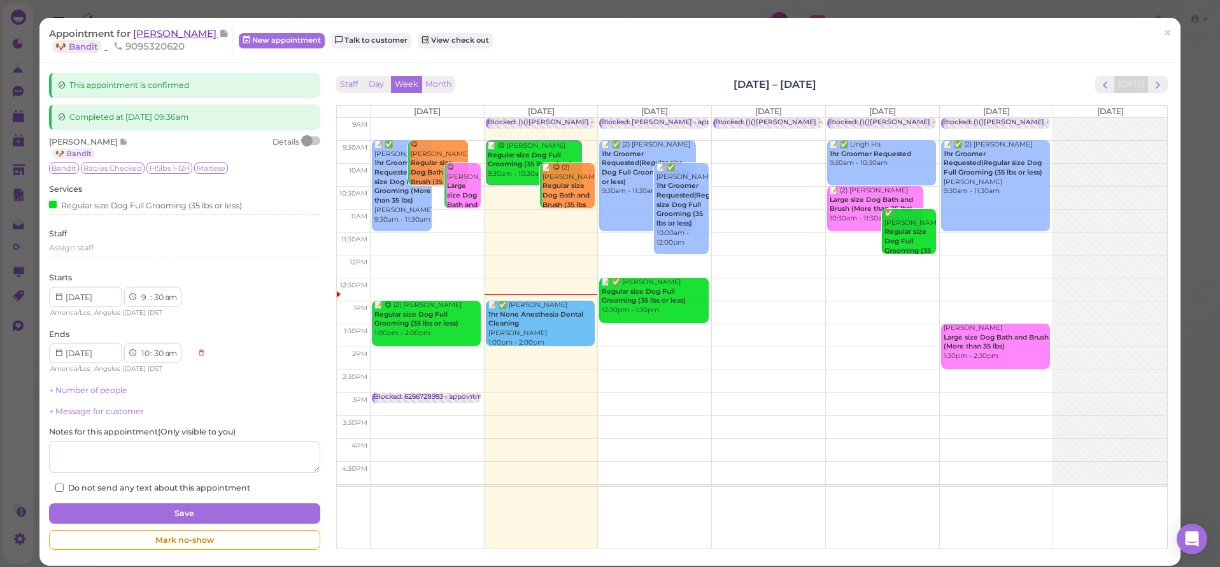
click at [188, 29] on span "[PERSON_NAME]" at bounding box center [176, 33] width 86 height 12
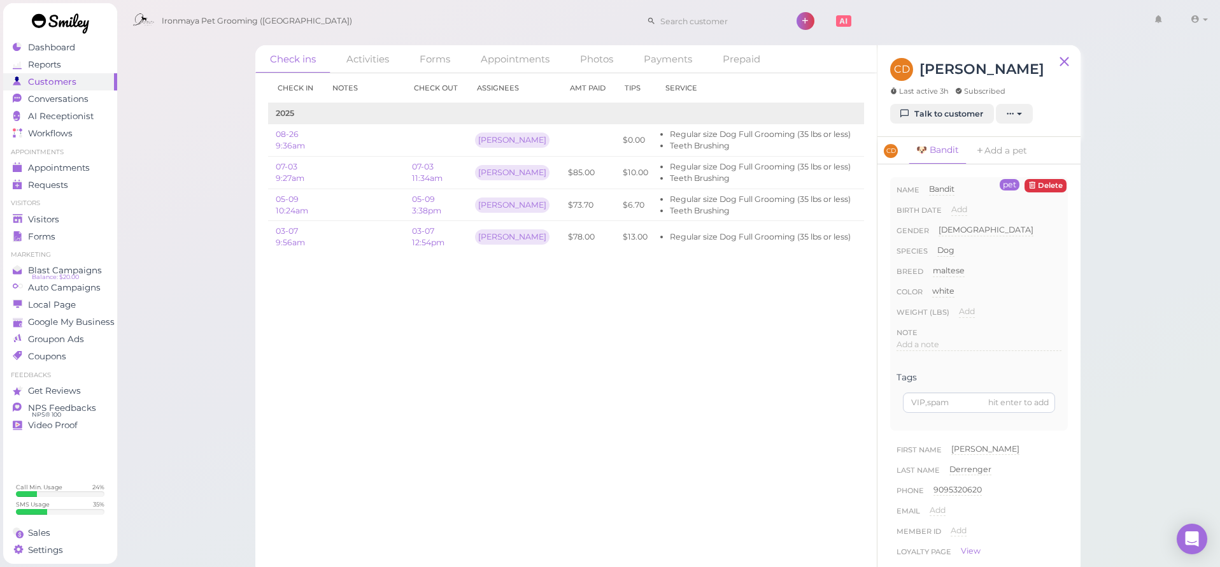
click at [920, 102] on div "CD [PERSON_NAME] Last active 3h Subscribed" at bounding box center [967, 81] width 154 height 46
click at [921, 106] on link "Talk to customer" at bounding box center [942, 114] width 104 height 20
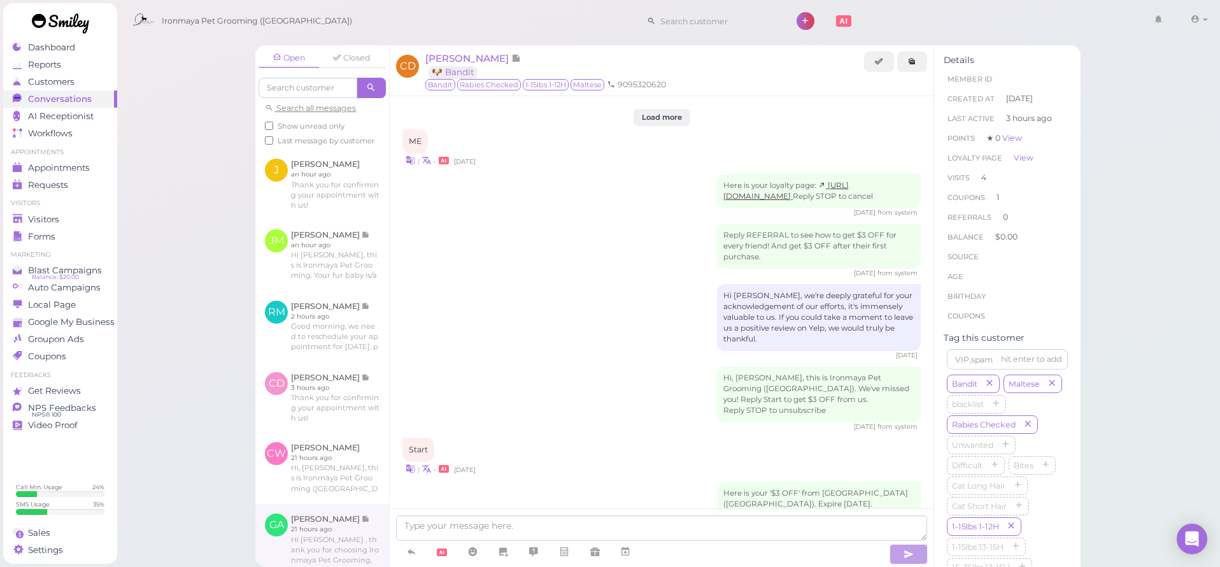
scroll to position [1850, 0]
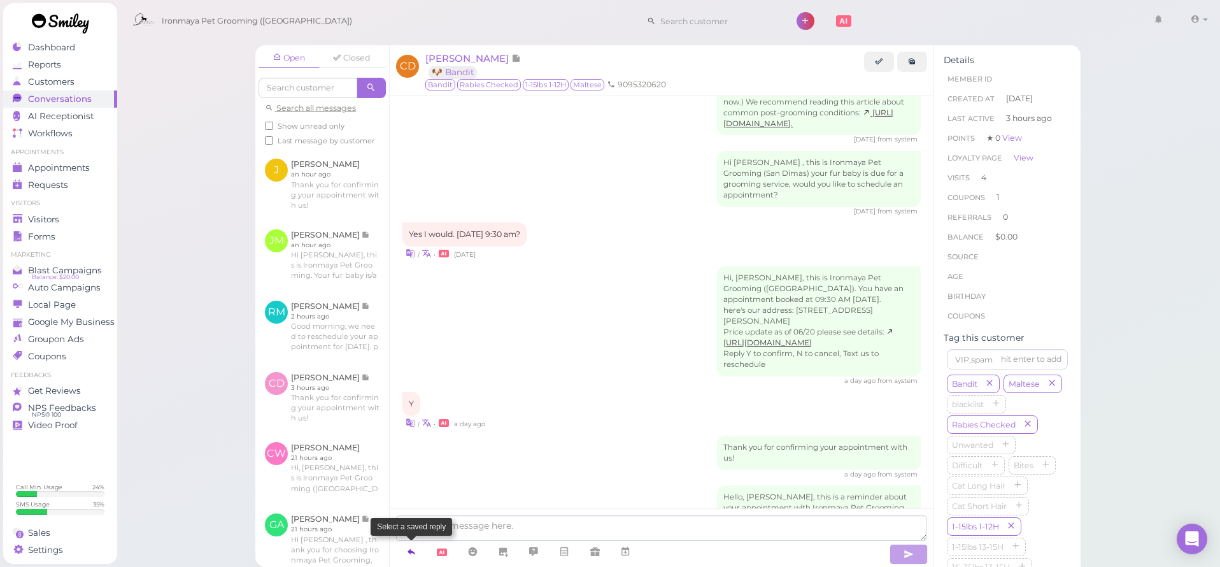
click at [413, 546] on icon at bounding box center [411, 551] width 10 height 13
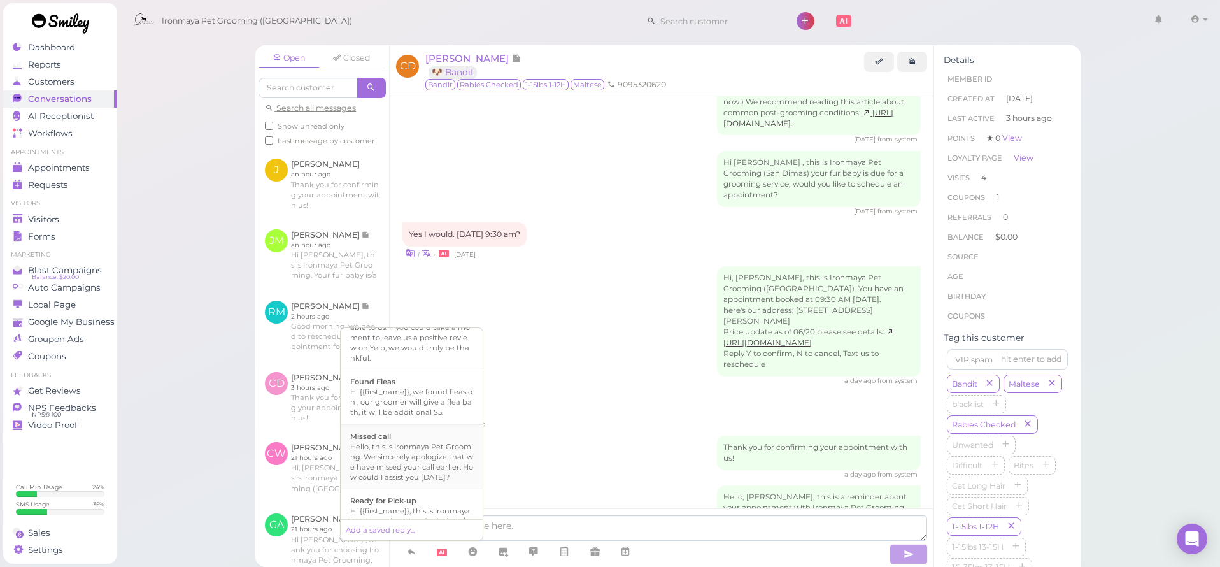
scroll to position [313, 0]
click at [445, 446] on div "Hi {{first_name}}, this is Ironmaya Pet Grooming. Your fur baby is/are ready fo…" at bounding box center [411, 449] width 123 height 61
type textarea "Hi {{first_name}}, this is Ironmaya Pet Grooming. Your fur baby is/are ready fo…"
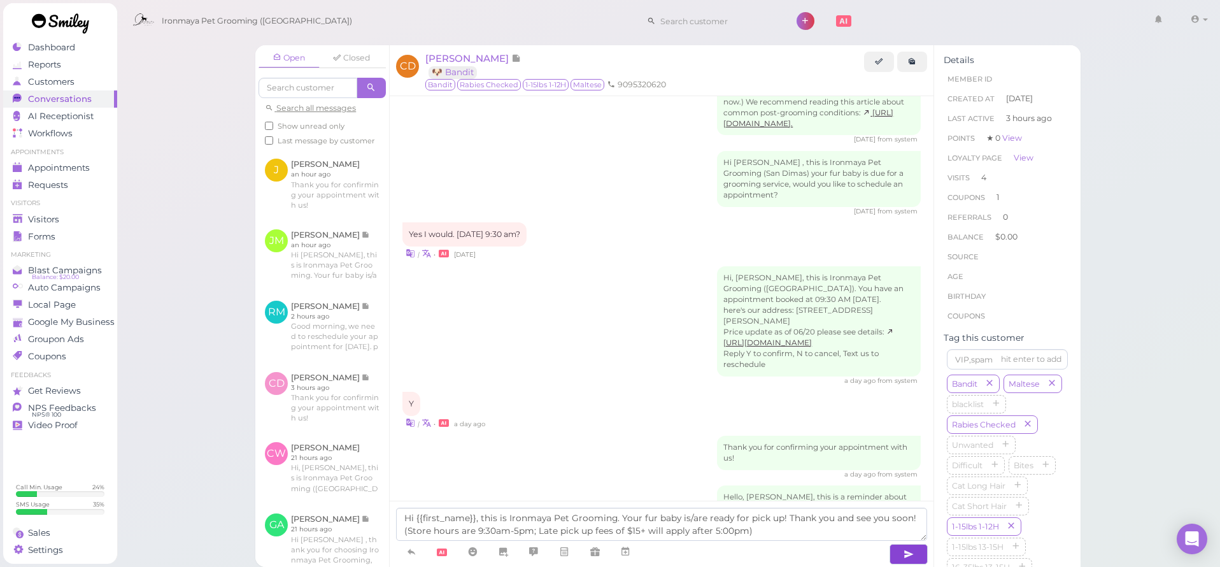
click at [902, 551] on button "button" at bounding box center [908, 554] width 38 height 20
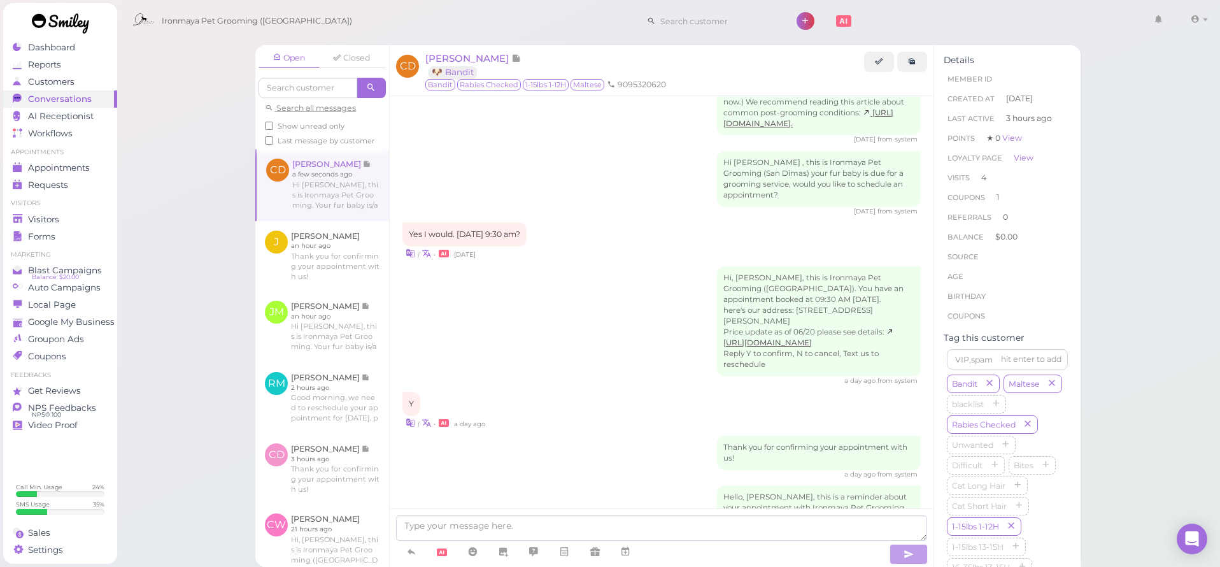
scroll to position [1910, 0]
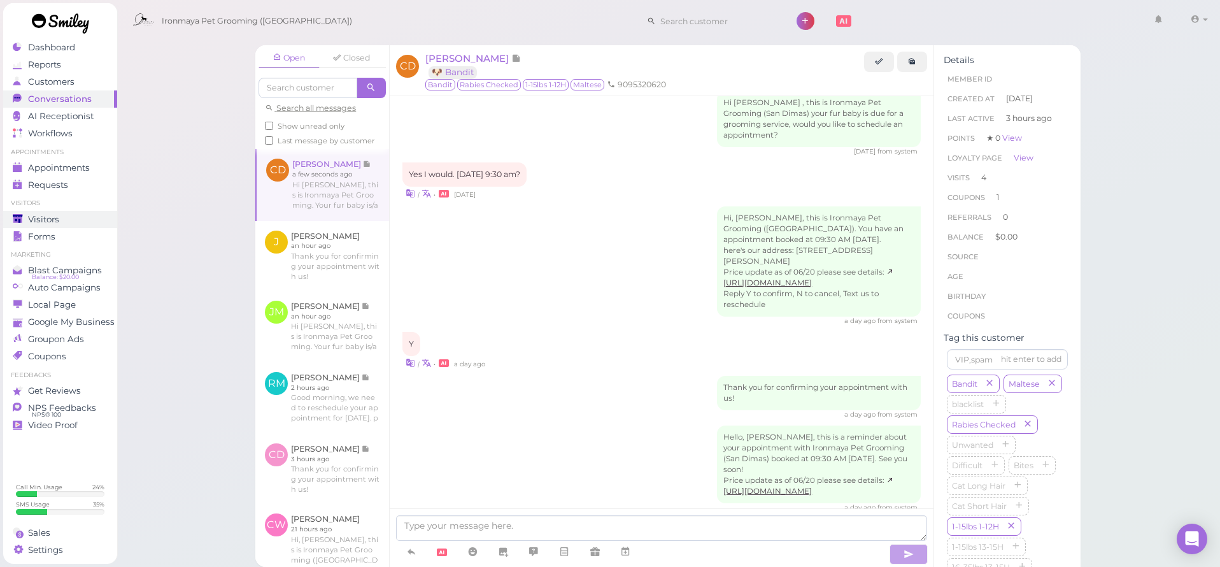
click at [67, 220] on div "Visitors" at bounding box center [59, 219] width 92 height 11
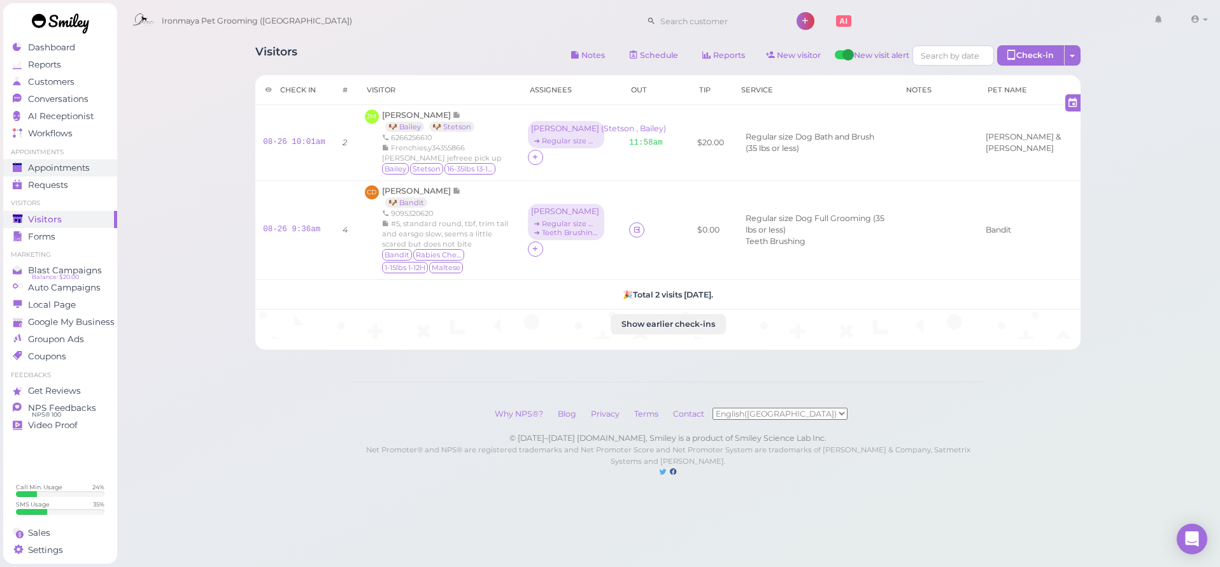
click at [83, 160] on link "Appointments" at bounding box center [60, 167] width 114 height 17
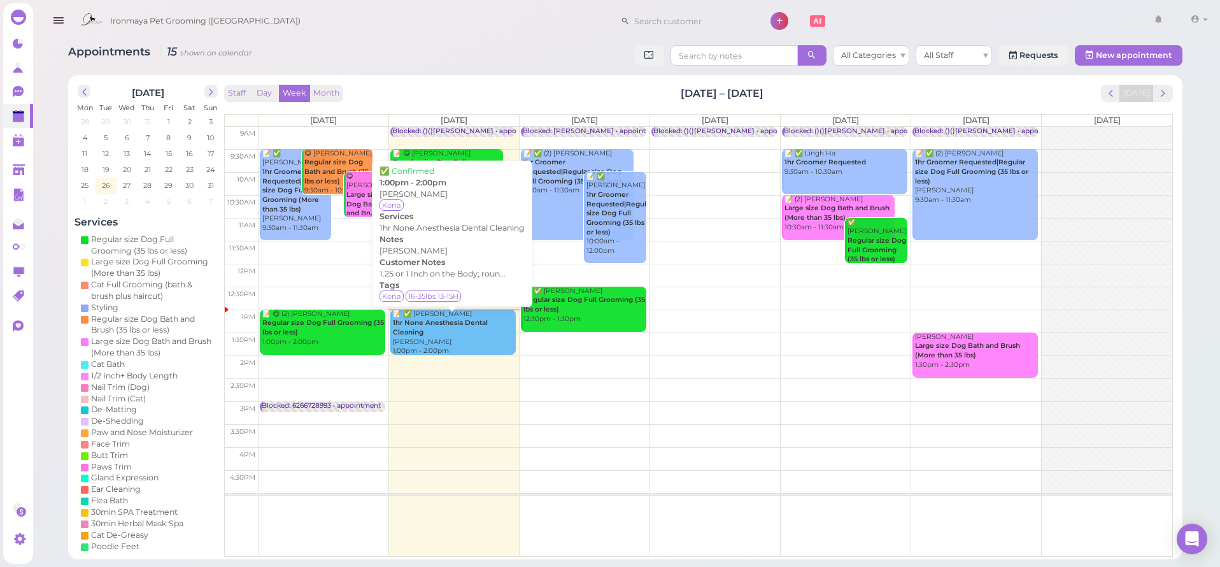
click at [475, 339] on div "📝 ✅ [PERSON_NAME] 1hr None Anesthesia Dental Cleaning [PERSON_NAME] 1:00pm - 2:…" at bounding box center [454, 332] width 124 height 46
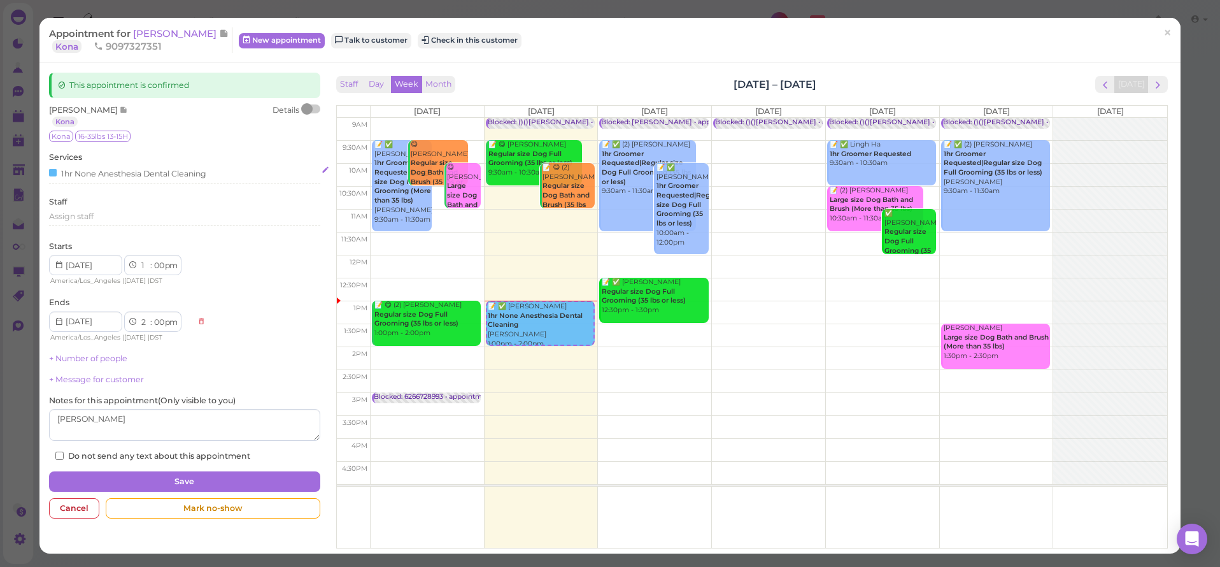
click at [139, 169] on div "1hr None Anesthesia Dental Cleaning" at bounding box center [127, 172] width 157 height 13
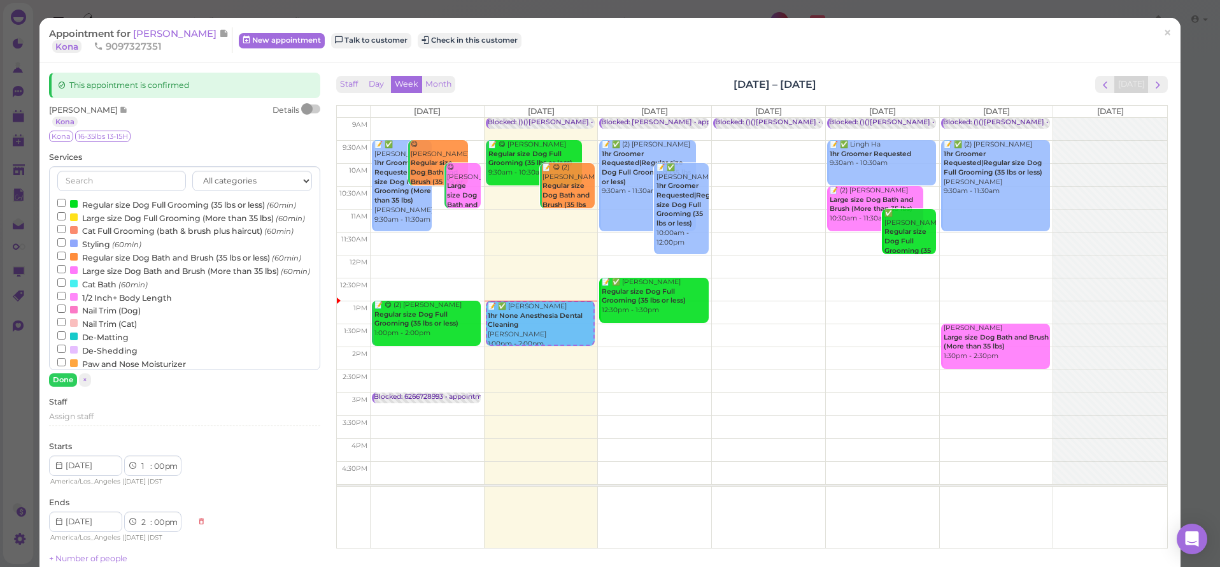
click at [126, 200] on label "Regular size Dog Full Grooming (35 lbs or less) (60min)" at bounding box center [176, 203] width 239 height 13
click at [66, 200] on input "Regular size Dog Full Grooming (35 lbs or less) (60min)" at bounding box center [61, 203] width 8 height 8
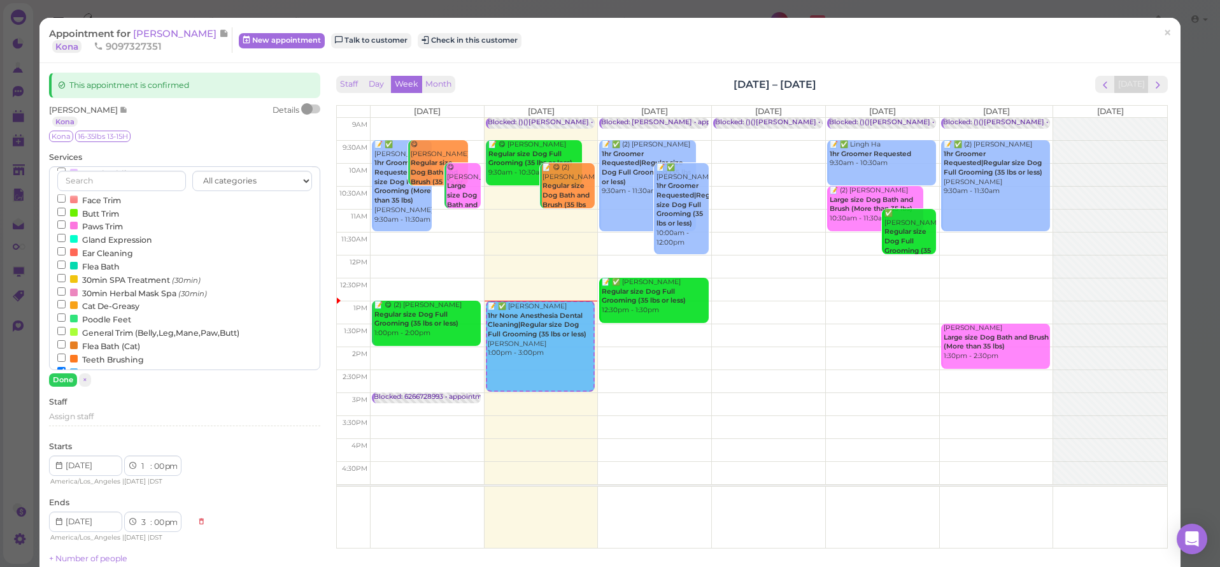
scroll to position [192, 0]
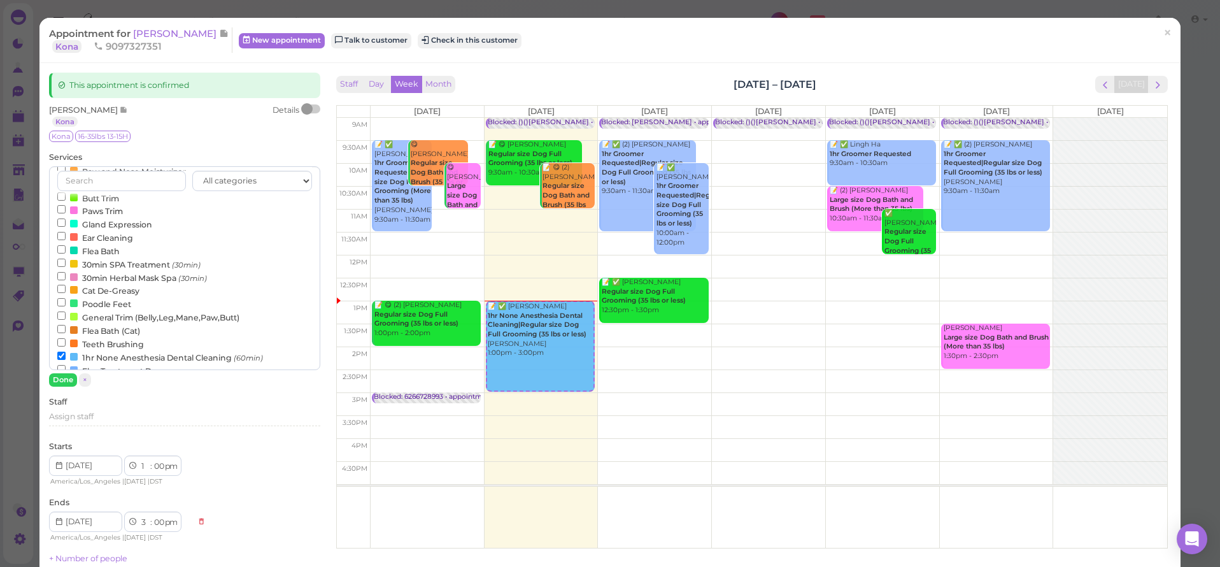
click at [101, 350] on label "1hr None Anesthesia Dental Cleaning (60min)" at bounding box center [160, 356] width 206 height 13
click at [66, 351] on input "1hr None Anesthesia Dental Cleaning (60min)" at bounding box center [61, 355] width 8 height 8
select select "2"
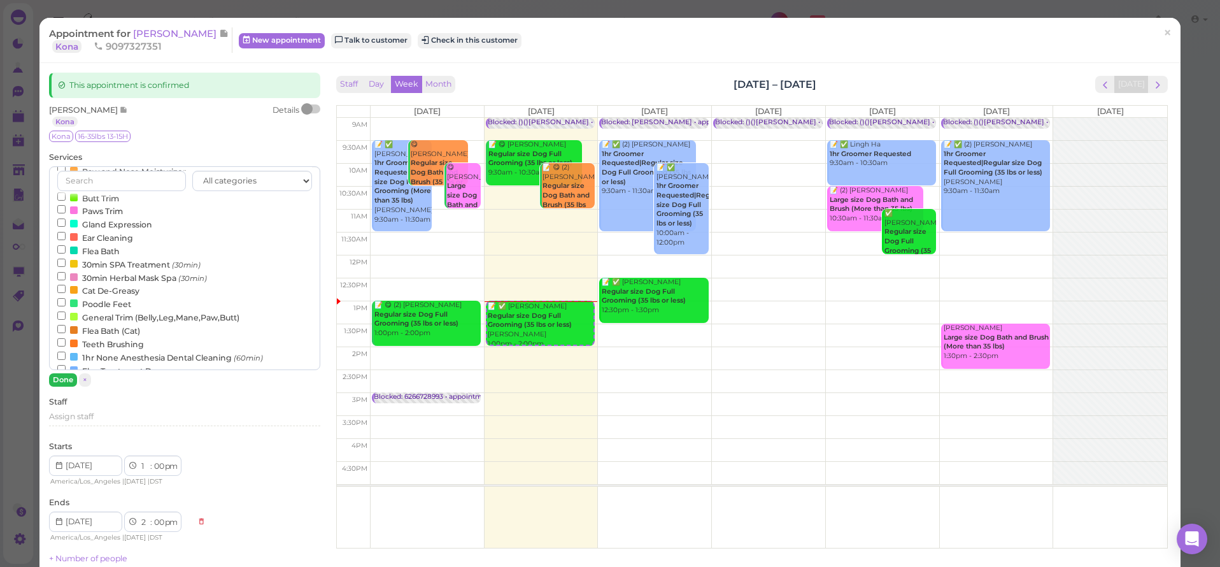
click at [65, 380] on button "Done" at bounding box center [63, 379] width 28 height 13
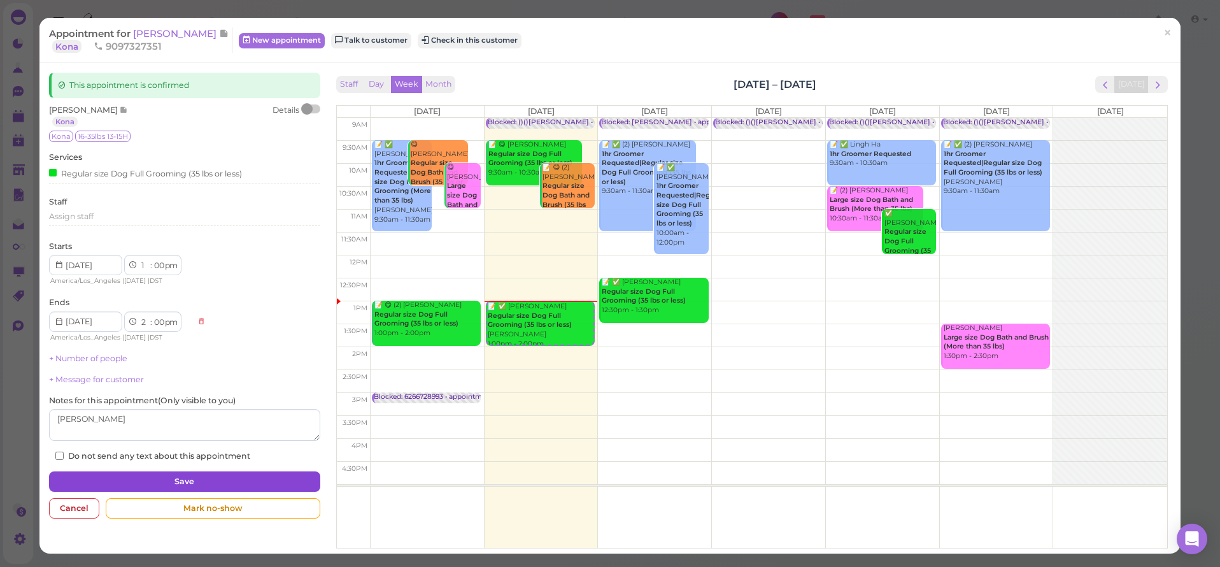
click at [111, 471] on button "Save" at bounding box center [184, 481] width 271 height 20
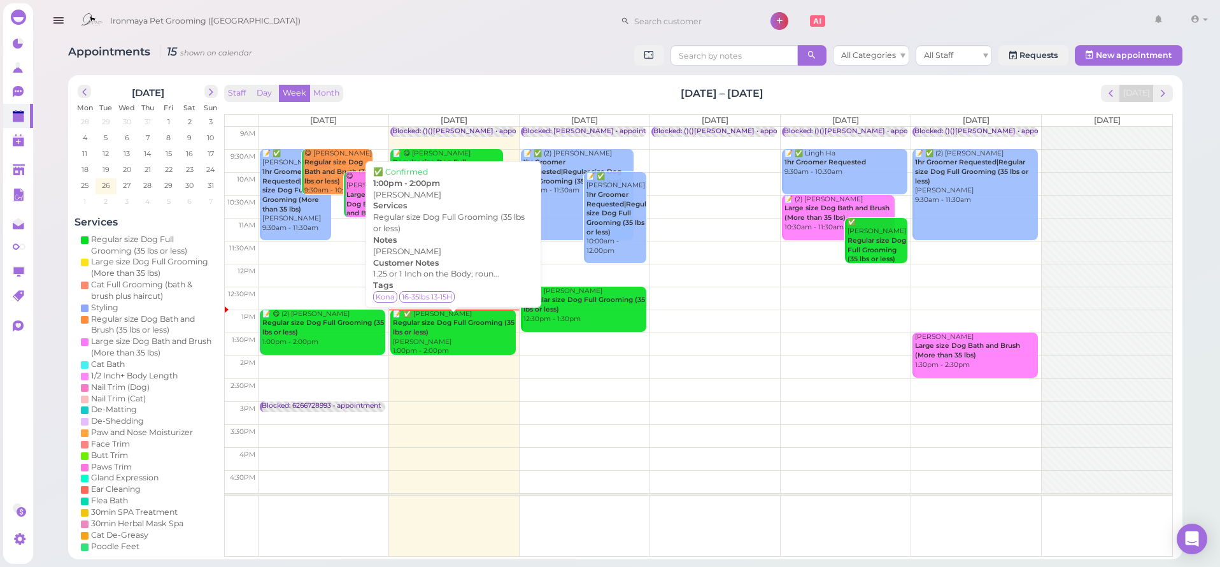
click at [451, 341] on div "📝 ✅ [PERSON_NAME] Regular size Dog Full Grooming (35 lbs or less) [PERSON_NAME]…" at bounding box center [454, 332] width 124 height 46
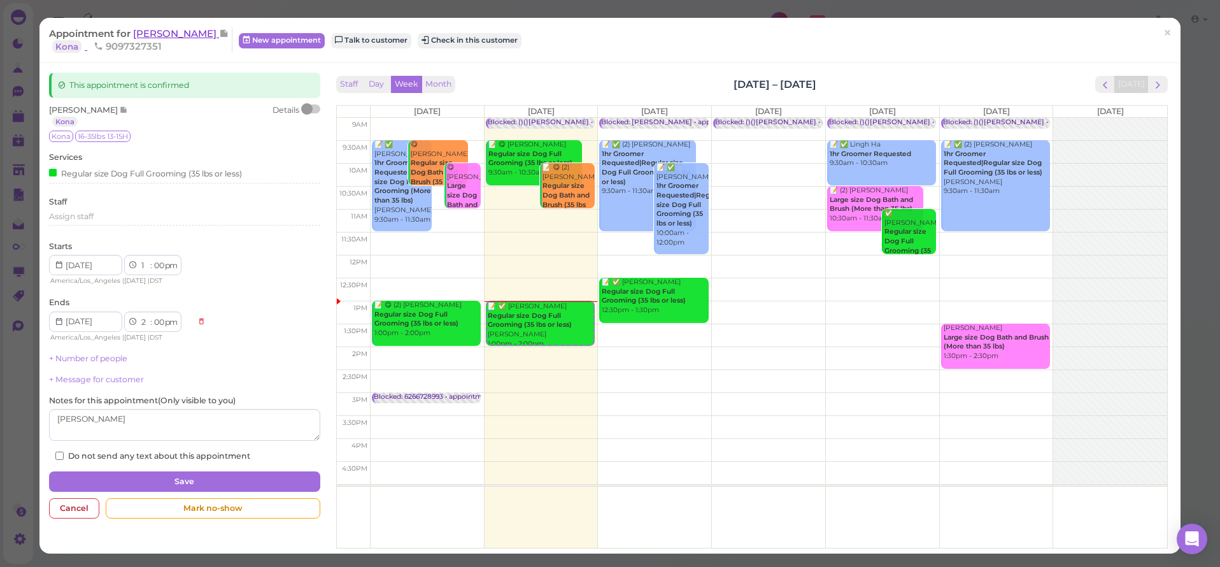
click at [143, 38] on span "[PERSON_NAME]" at bounding box center [176, 33] width 86 height 12
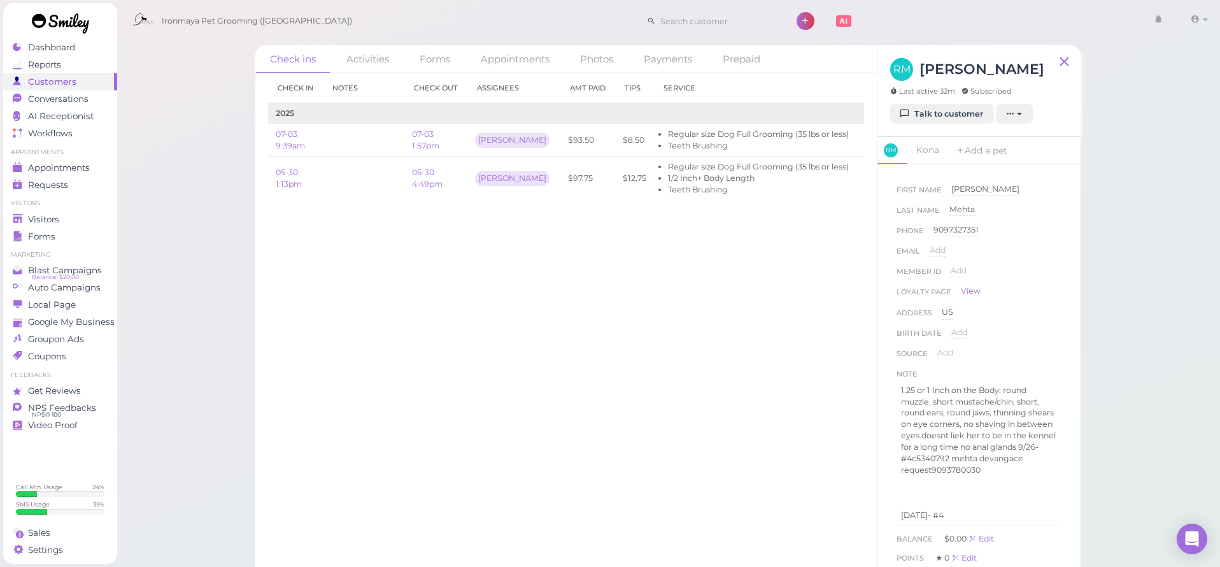
click at [80, 209] on ul "Visitors Visitors Forms" at bounding box center [60, 222] width 114 height 46
click at [77, 218] on div "Visitors" at bounding box center [59, 219] width 92 height 11
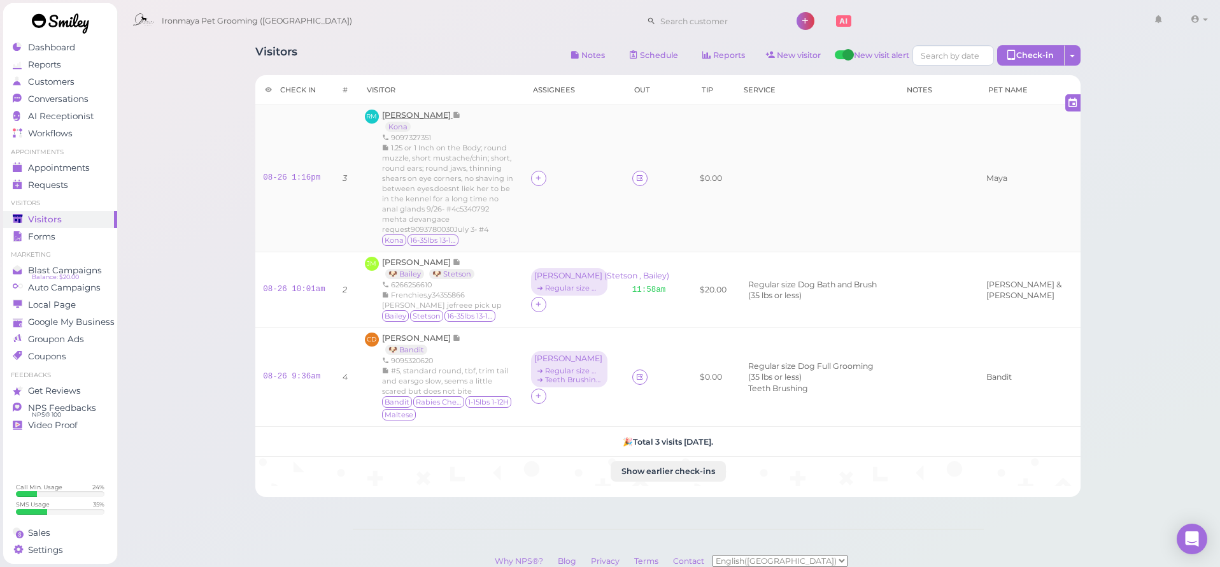
click at [407, 113] on span "[PERSON_NAME]" at bounding box center [417, 115] width 71 height 10
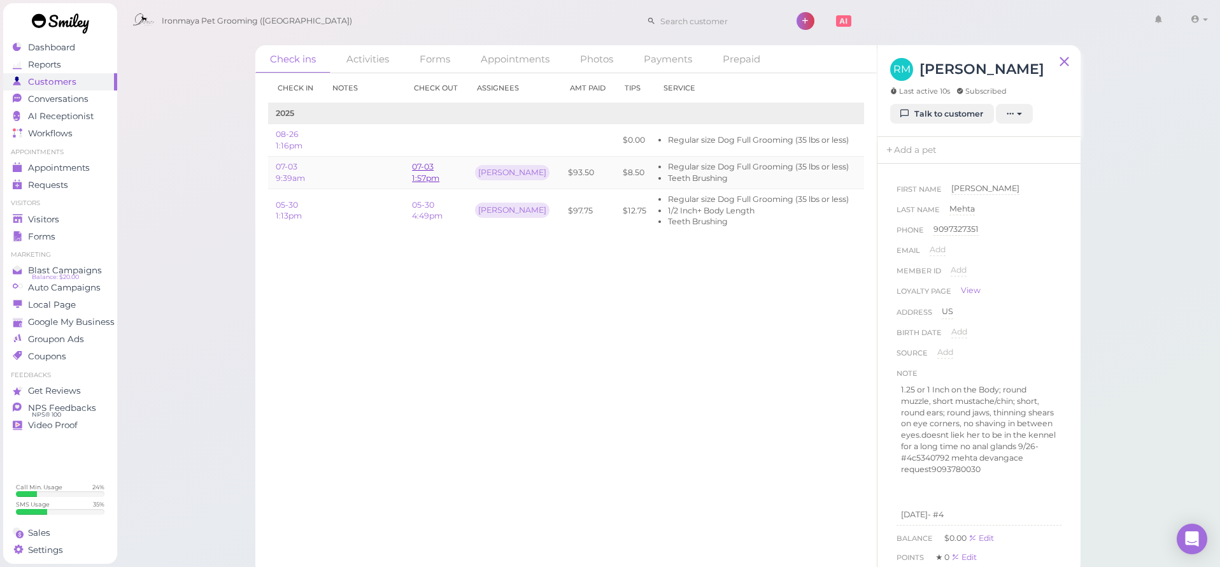
click at [423, 174] on link "07-03 1:57pm" at bounding box center [425, 172] width 27 height 21
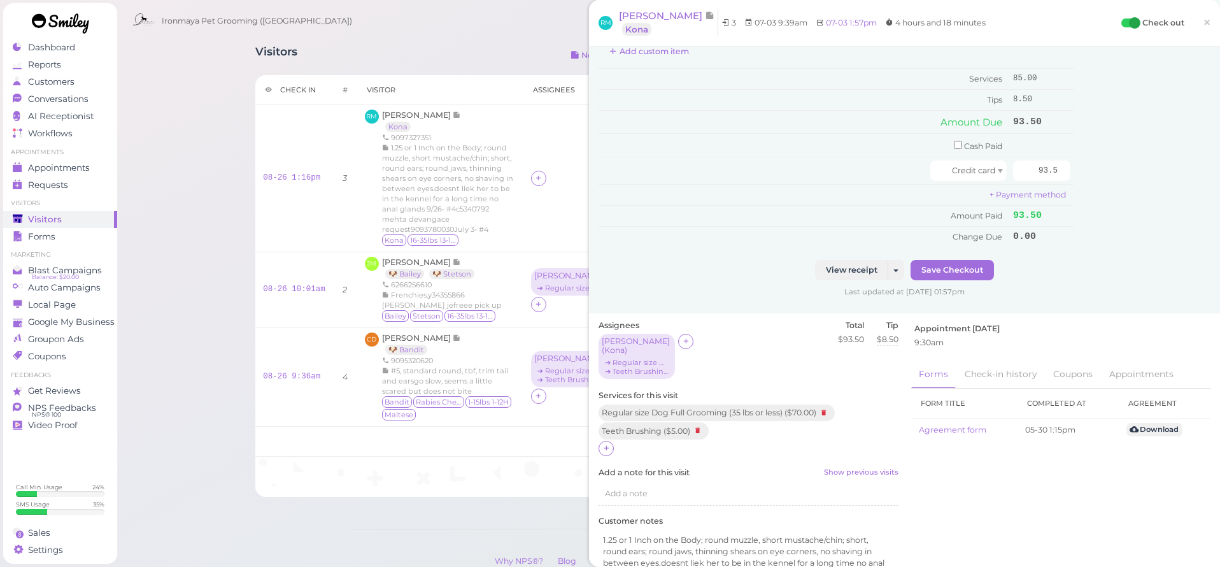
scroll to position [278, 0]
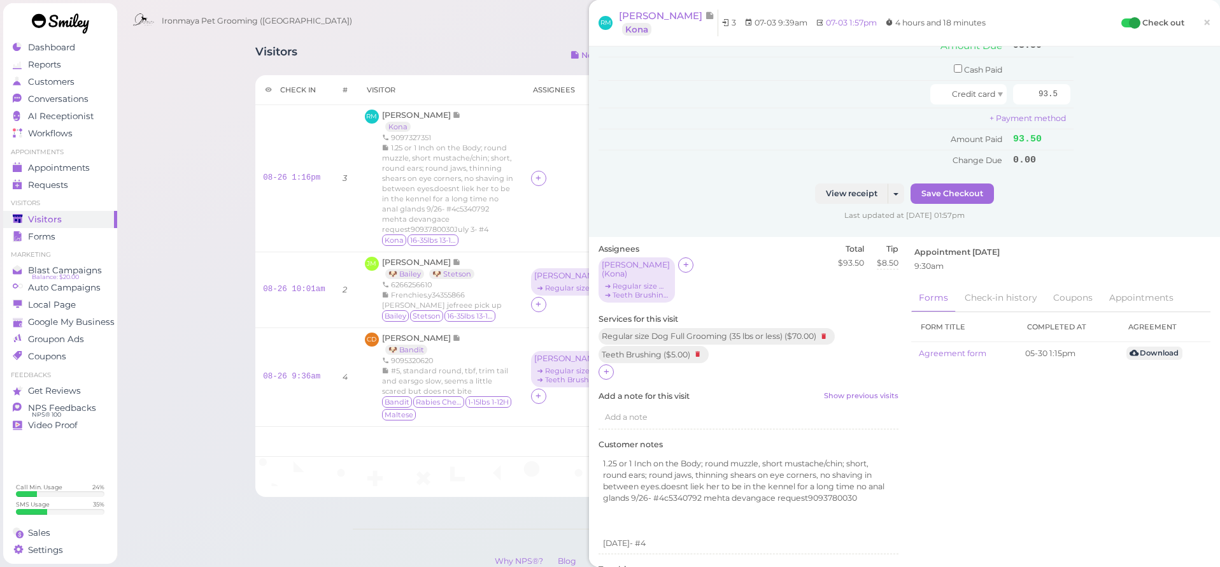
click at [1204, 18] on span "×" at bounding box center [1207, 22] width 8 height 18
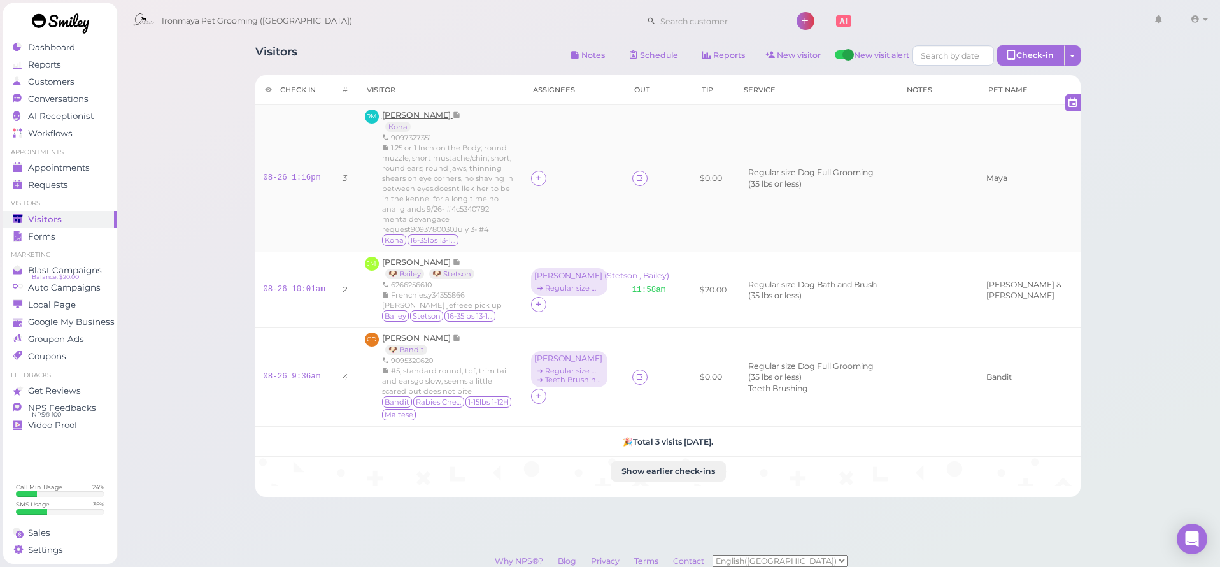
click at [417, 115] on span "[PERSON_NAME]" at bounding box center [417, 115] width 71 height 10
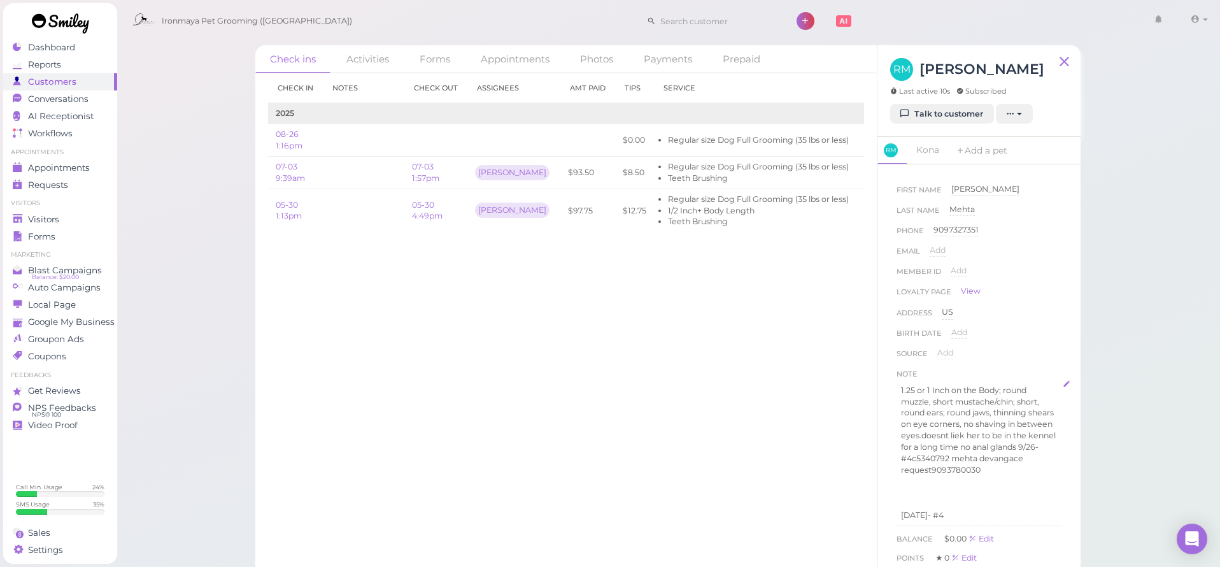
click at [1047, 478] on p at bounding box center [979, 481] width 156 height 11
click at [923, 509] on p "[DATE]- #4" at bounding box center [979, 514] width 156 height 11
click at [935, 514] on div "1.25 or 1 Inch on the Body; round muzzle, short mustache/chin; short, round ear…" at bounding box center [979, 452] width 164 height 143
click at [942, 509] on p "July- #4" at bounding box center [979, 514] width 156 height 11
drag, startPoint x: 1077, startPoint y: 267, endPoint x: 1073, endPoint y: 314, distance: 47.3
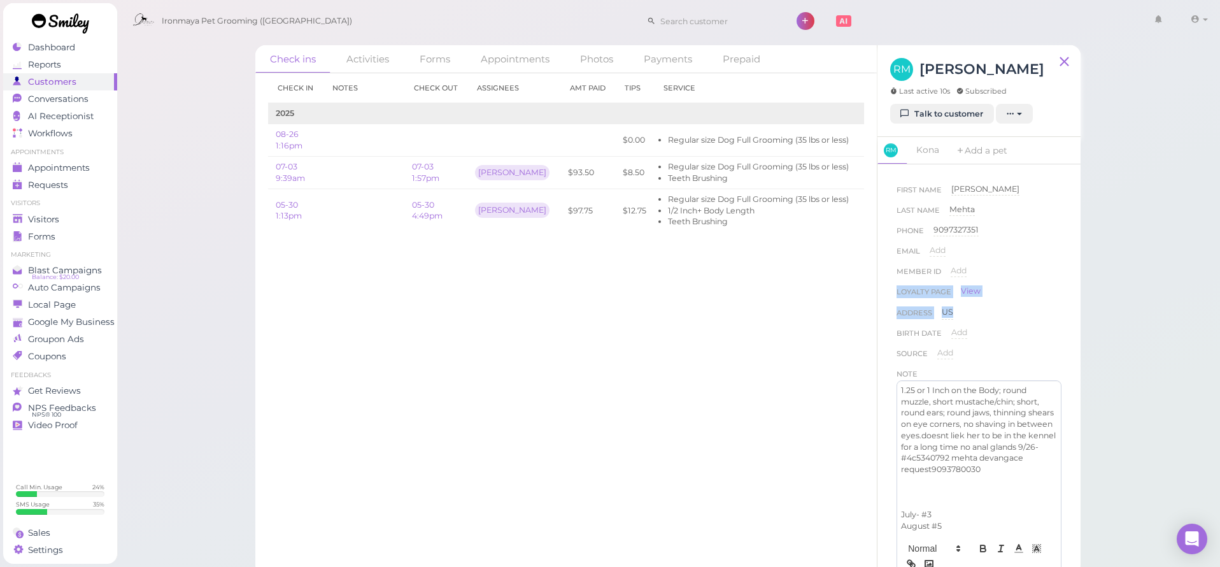
click at [1073, 314] on div "First Name [GEOGRAPHIC_DATA][PERSON_NAME][GEOGRAPHIC_DATA] Last Name [PERSON_NA…" at bounding box center [978, 369] width 203 height 411
click at [1070, 314] on div "First Name [GEOGRAPHIC_DATA][PERSON_NAME][GEOGRAPHIC_DATA] Last Name [PERSON_NA…" at bounding box center [978, 369] width 203 height 411
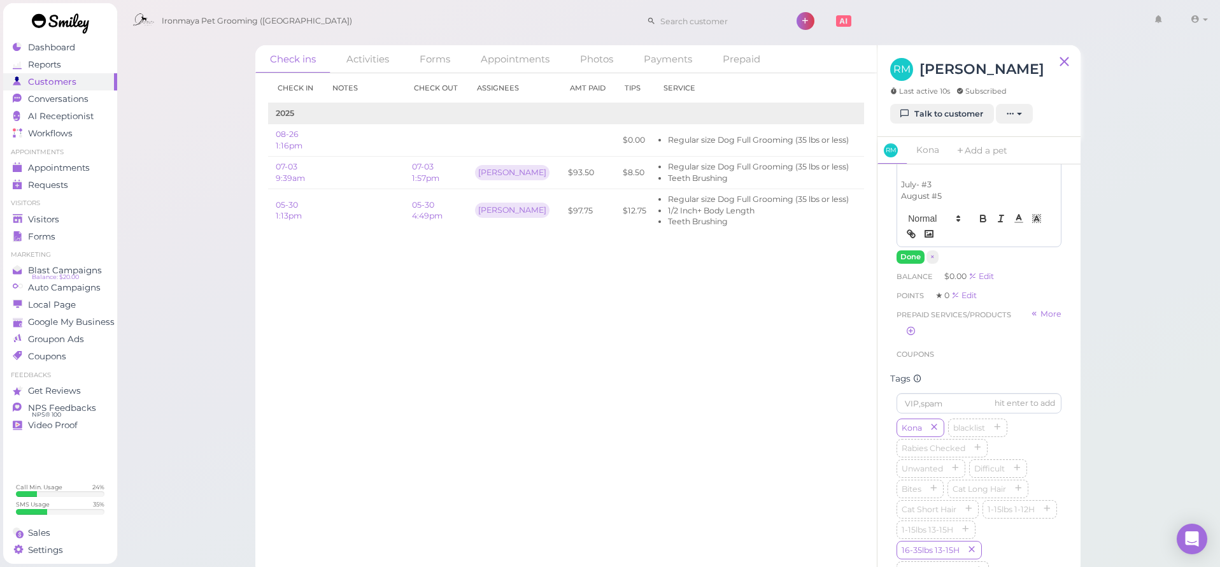
scroll to position [315, 0]
click at [929, 206] on p "August #5" at bounding box center [979, 211] width 156 height 11
click at [928, 206] on p "August #5" at bounding box center [979, 211] width 156 height 11
click at [930, 206] on p "August #5" at bounding box center [979, 211] width 156 height 11
click at [910, 265] on button "Done" at bounding box center [910, 271] width 28 height 13
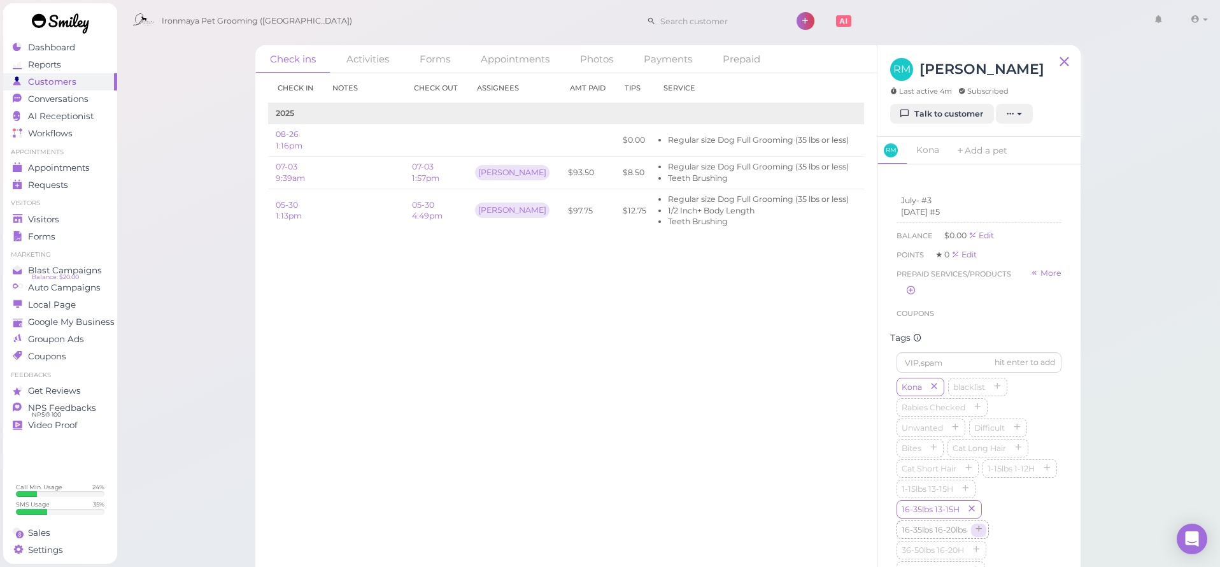
scroll to position [8, 0]
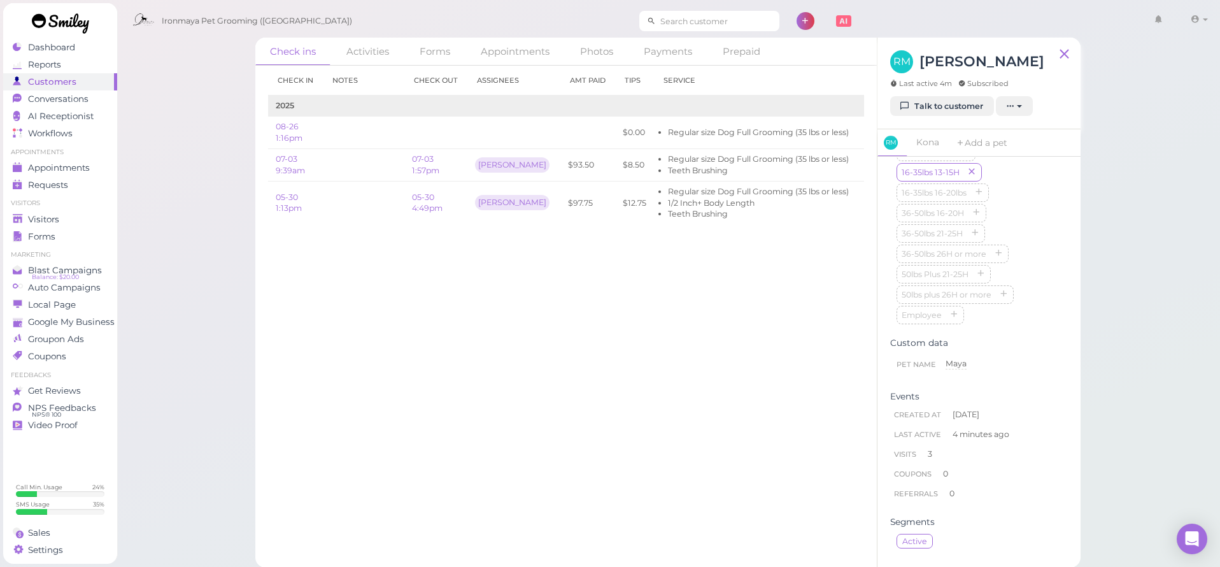
click at [734, 22] on input at bounding box center [718, 21] width 124 height 20
type input "8185166063"
click at [723, 46] on small "8185166063" at bounding box center [727, 43] width 41 height 9
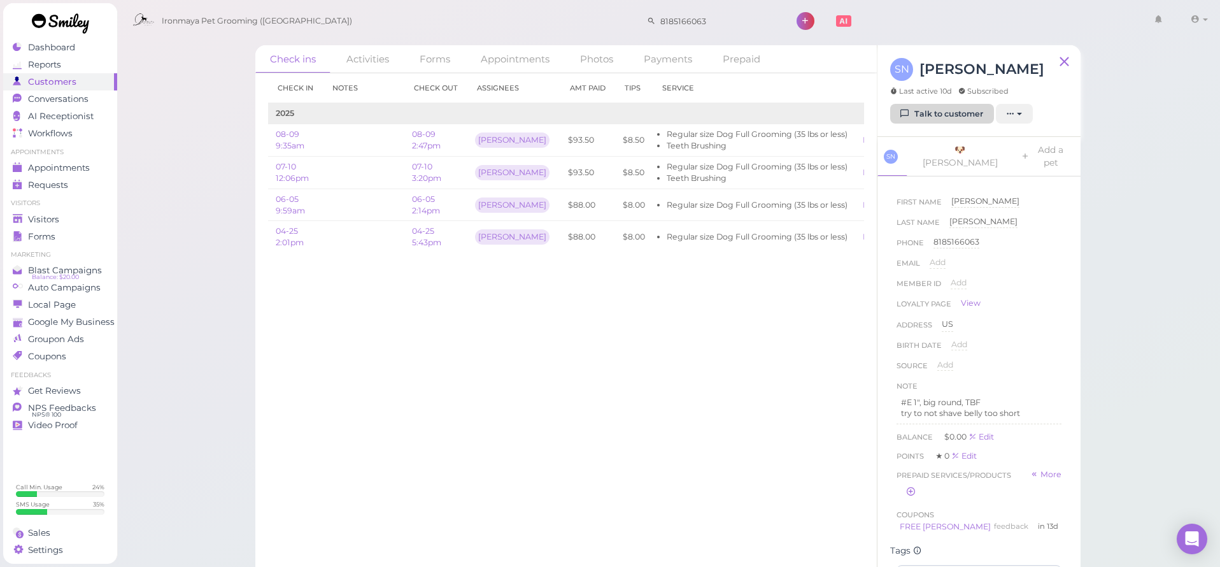
click at [903, 110] on icon at bounding box center [905, 114] width 8 height 10
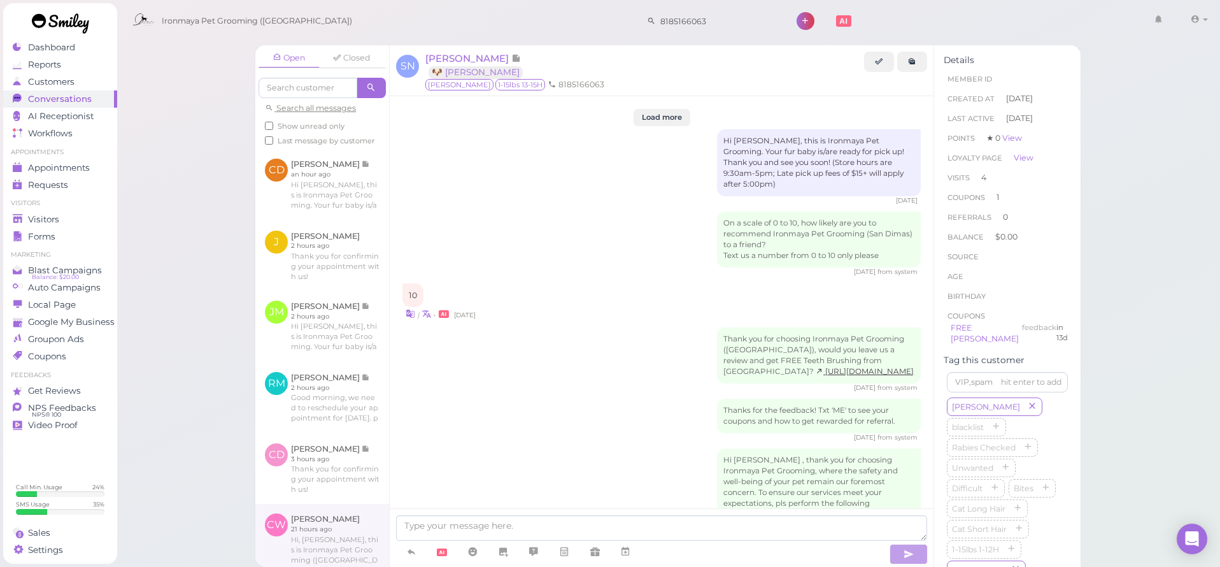
scroll to position [1907, 0]
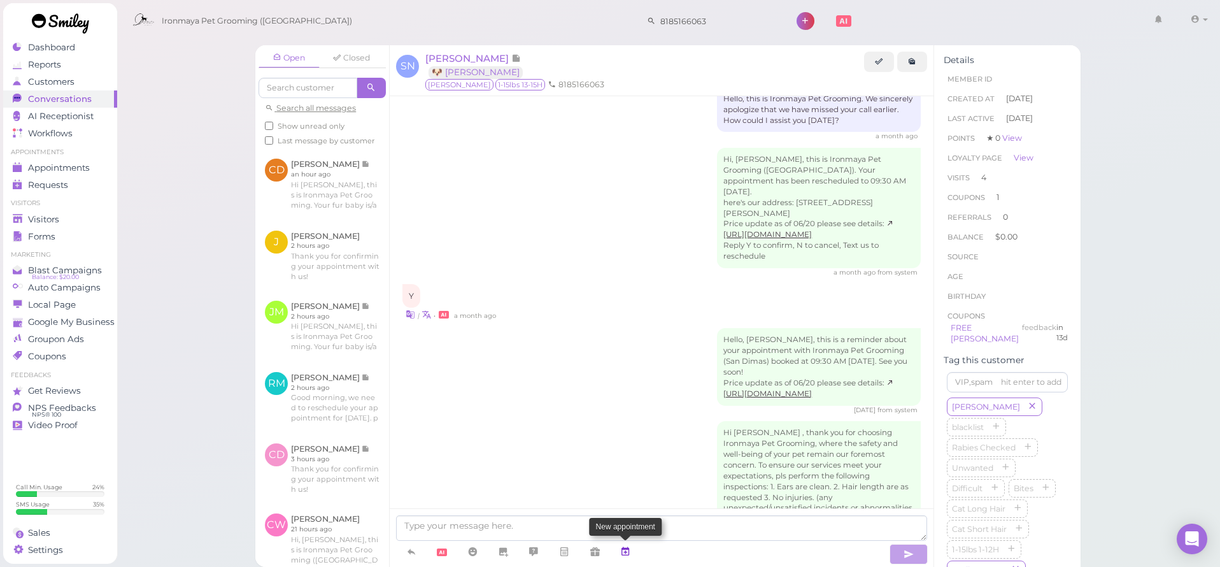
click at [626, 548] on icon at bounding box center [625, 551] width 10 height 13
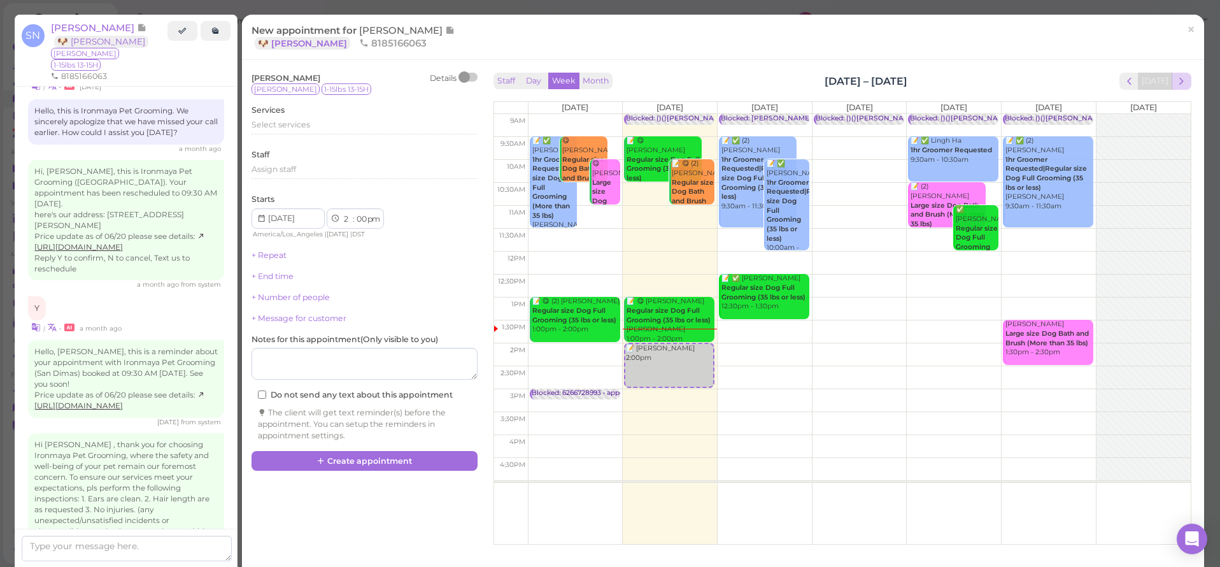
click at [1180, 81] on span "next" at bounding box center [1181, 81] width 12 height 12
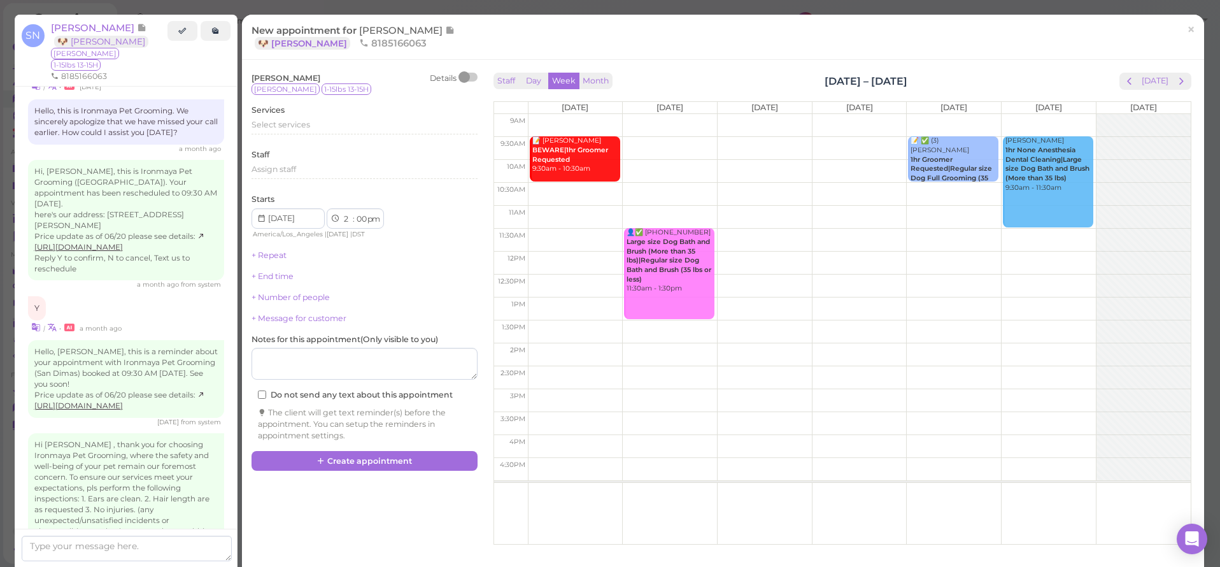
click at [1096, 139] on td at bounding box center [859, 148] width 663 height 23
type input "[DATE]"
select select "9"
select select "30"
select select "am"
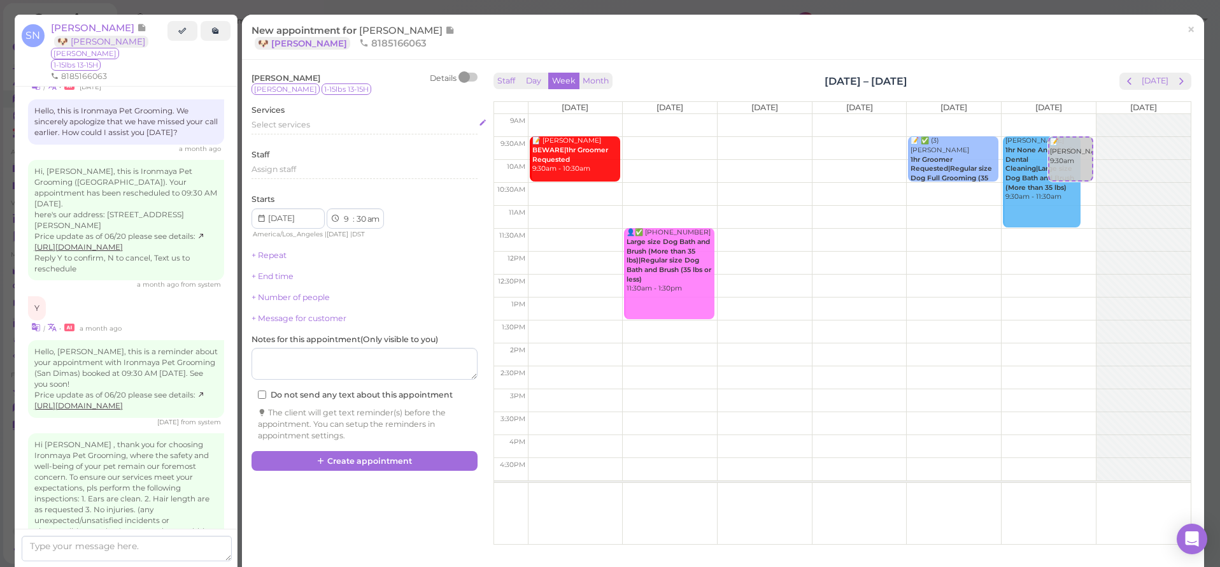
click at [285, 128] on span "Select services" at bounding box center [280, 125] width 59 height 10
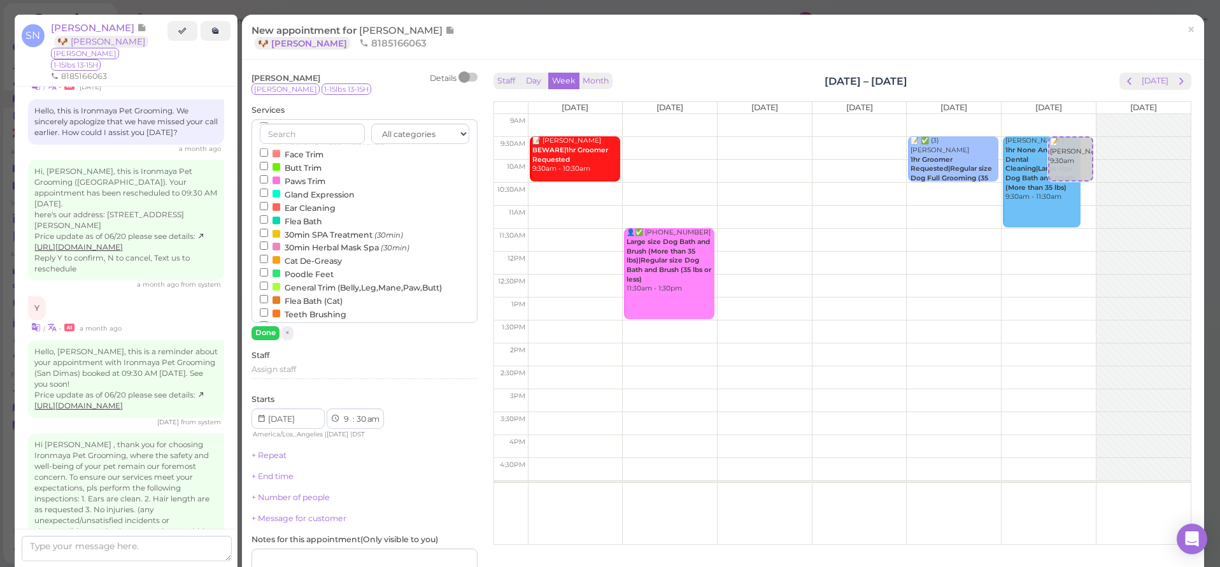
scroll to position [323, 0]
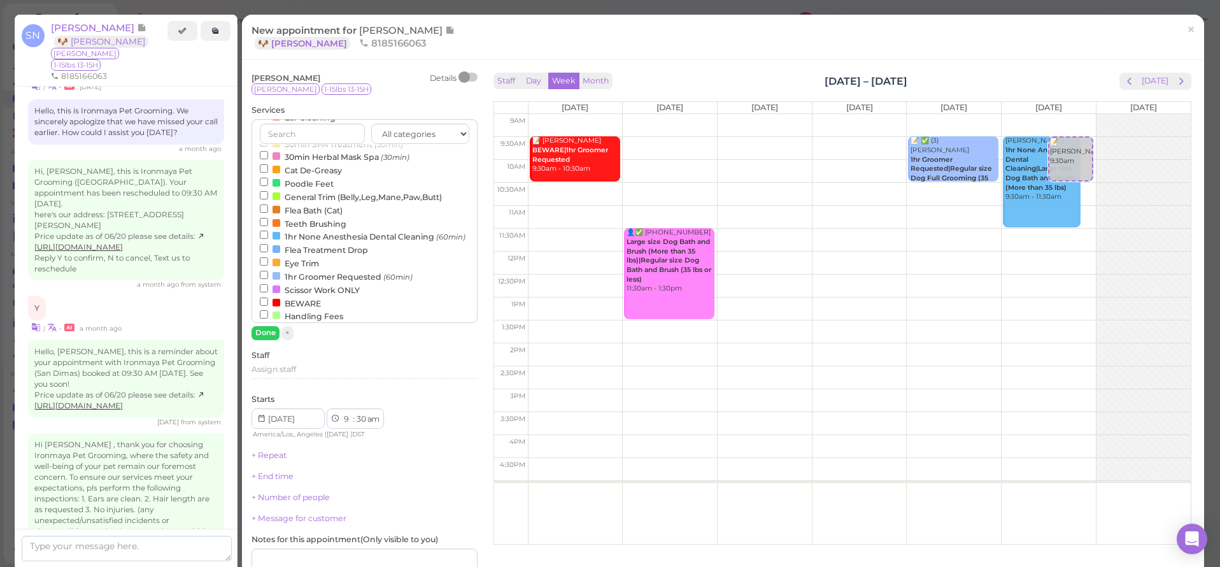
click at [295, 269] on label "1hr Groomer Requested (60min)" at bounding box center [336, 275] width 153 height 13
click at [268, 271] on input "1hr Groomer Requested (60min)" at bounding box center [264, 275] width 8 height 8
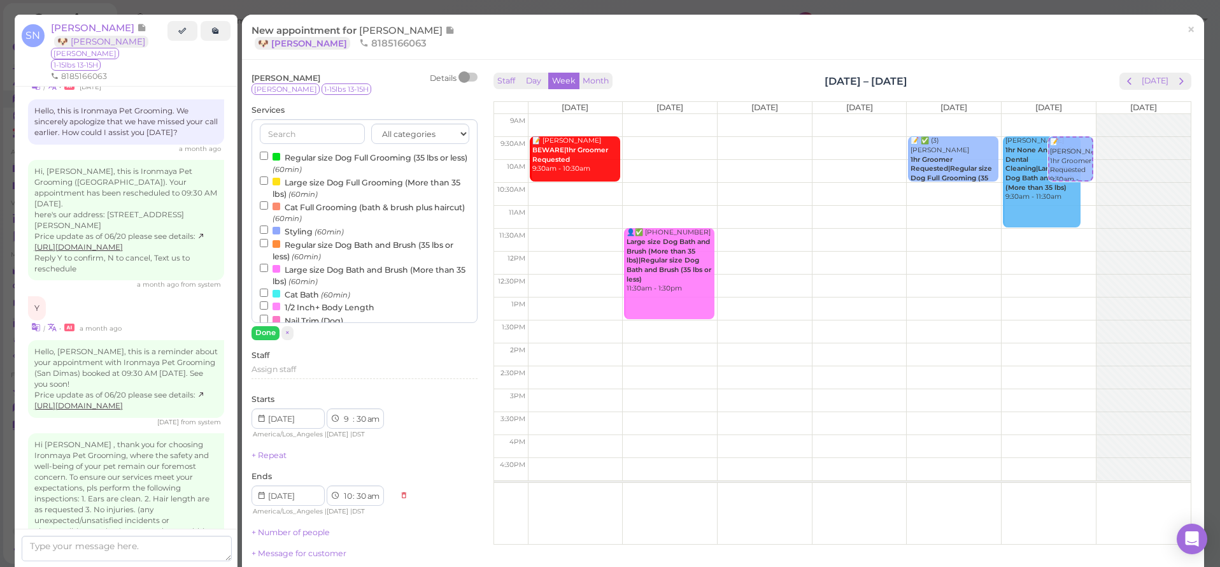
click at [311, 161] on label "Regular size Dog Full Grooming (35 lbs or less) (60min)" at bounding box center [364, 162] width 209 height 25
click at [268, 160] on input "Regular size Dog Full Grooming (35 lbs or less) (60min)" at bounding box center [264, 156] width 8 height 8
select select "11"
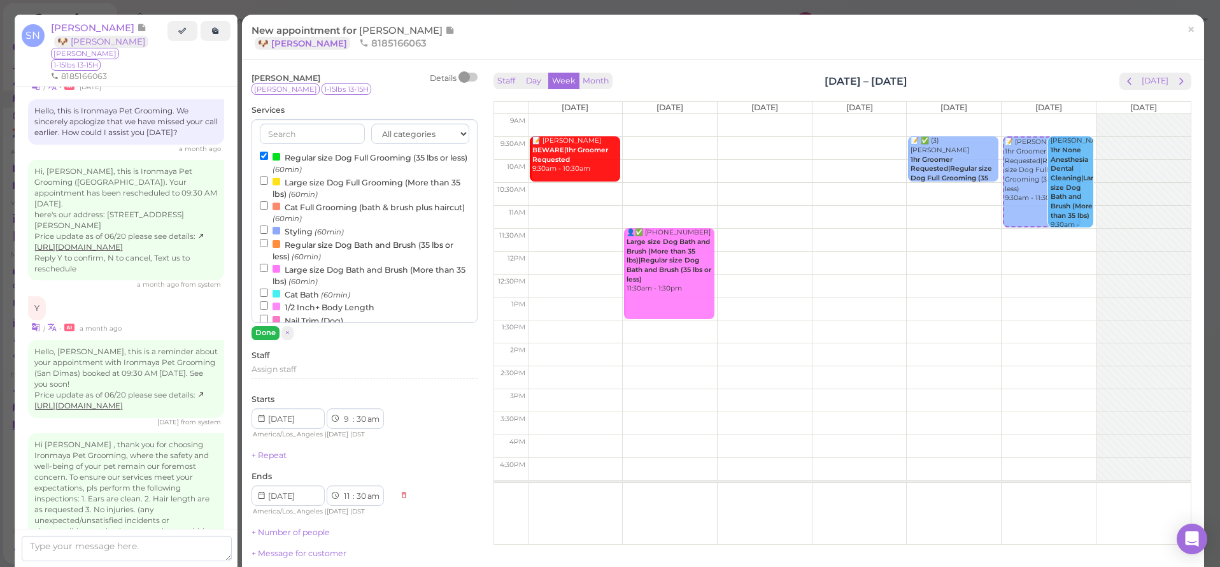
click at [268, 332] on button "Done" at bounding box center [265, 332] width 28 height 13
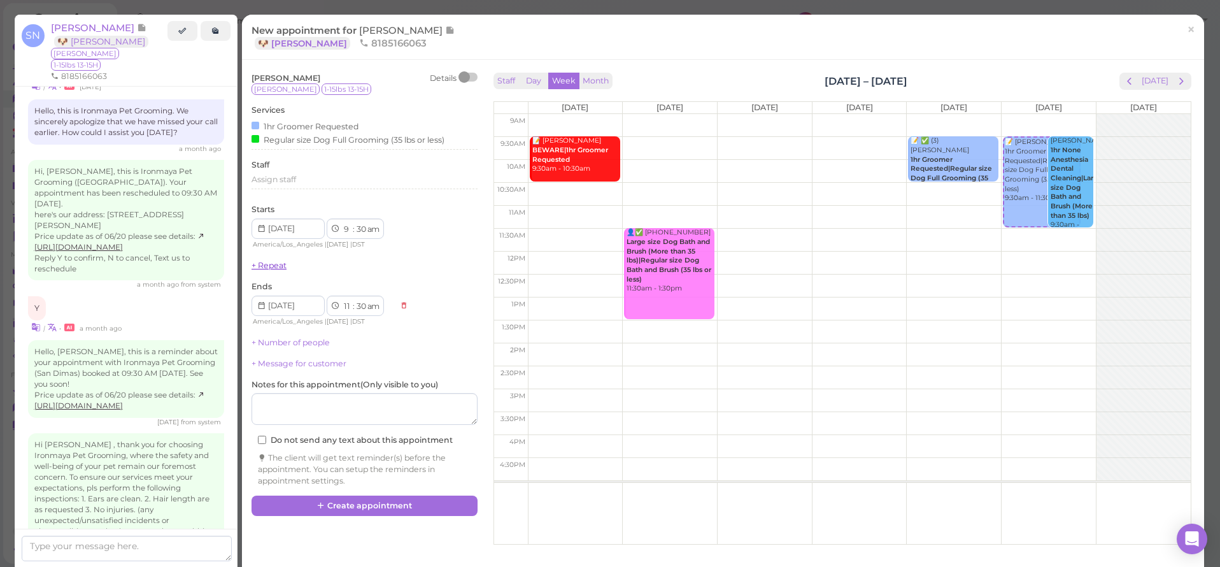
click at [265, 264] on link "+ Repeat" at bounding box center [268, 265] width 35 height 10
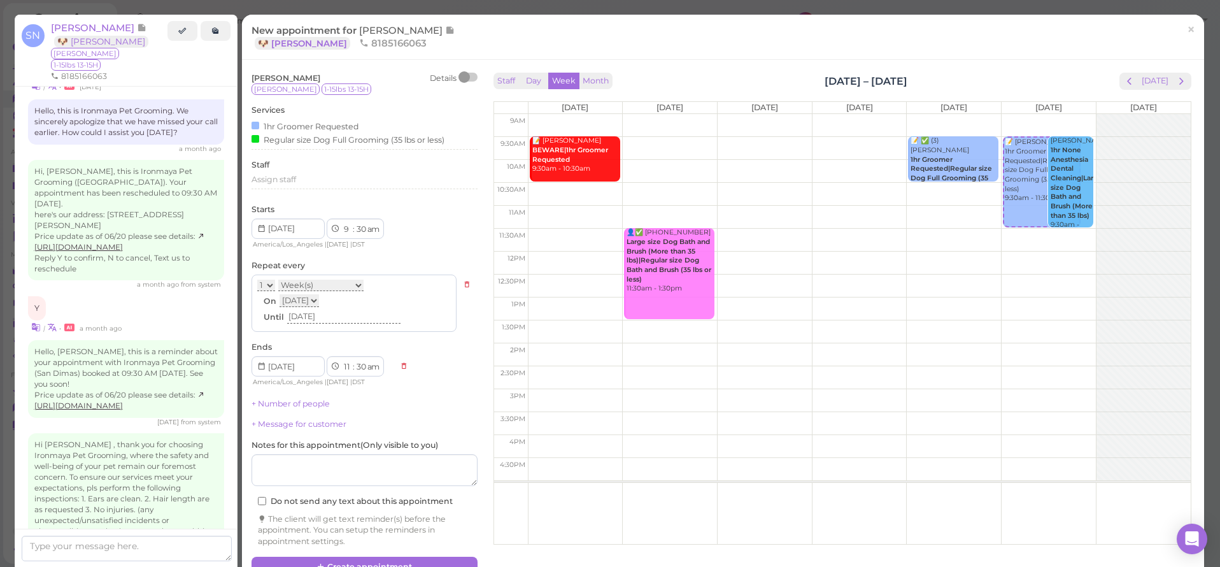
drag, startPoint x: 322, startPoint y: 258, endPoint x: 318, endPoint y: 253, distance: 6.9
click at [322, 260] on div "Repeat every 1 2 3 4 Week(s) Month(s) on Week [DATE] [DATE] [DATE] [DATE] [DATE…" at bounding box center [364, 296] width 226 height 73
click at [298, 178] on div "Assign staff" at bounding box center [364, 179] width 226 height 11
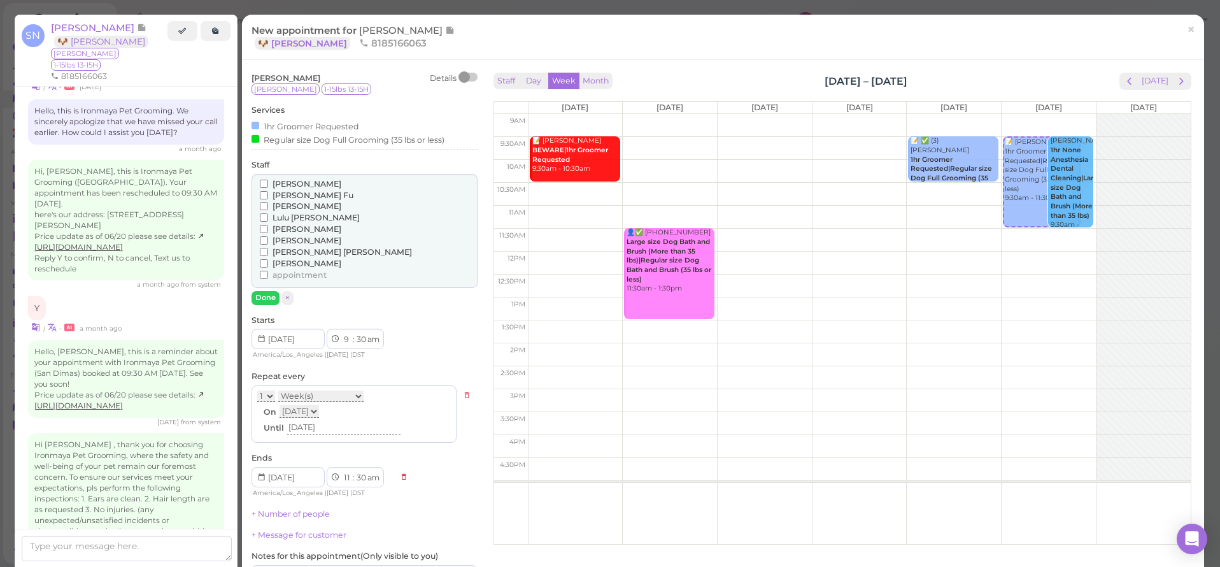
click at [282, 203] on span "[PERSON_NAME]" at bounding box center [306, 206] width 69 height 10
click at [268, 203] on input "[PERSON_NAME]" at bounding box center [264, 206] width 8 height 8
click at [269, 293] on button "Done" at bounding box center [265, 297] width 28 height 13
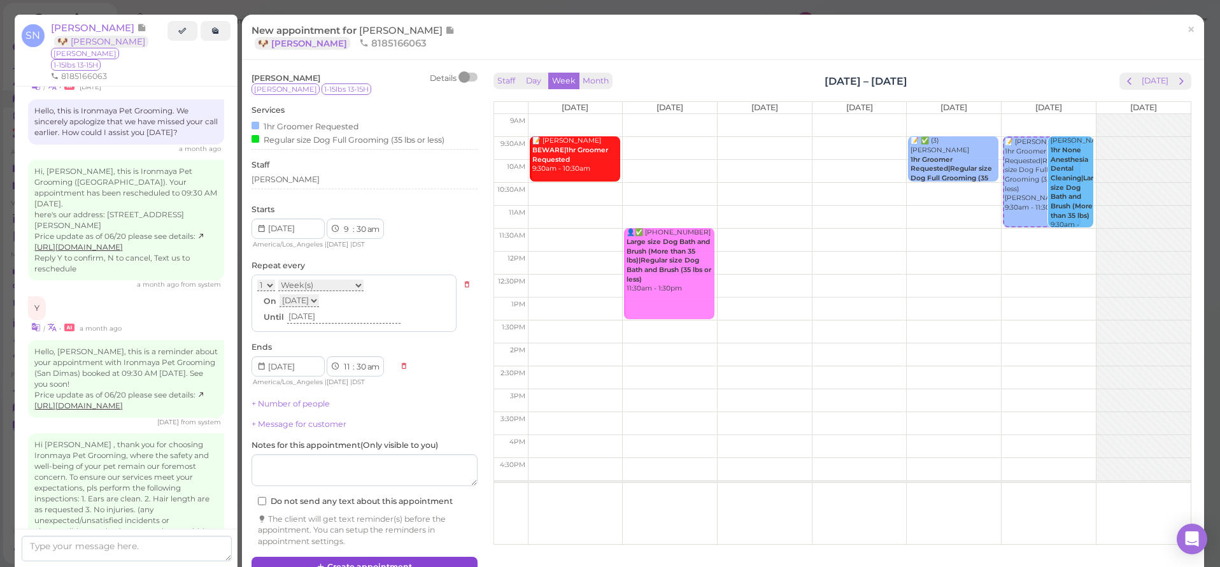
click at [322, 562] on icon at bounding box center [321, 567] width 8 height 10
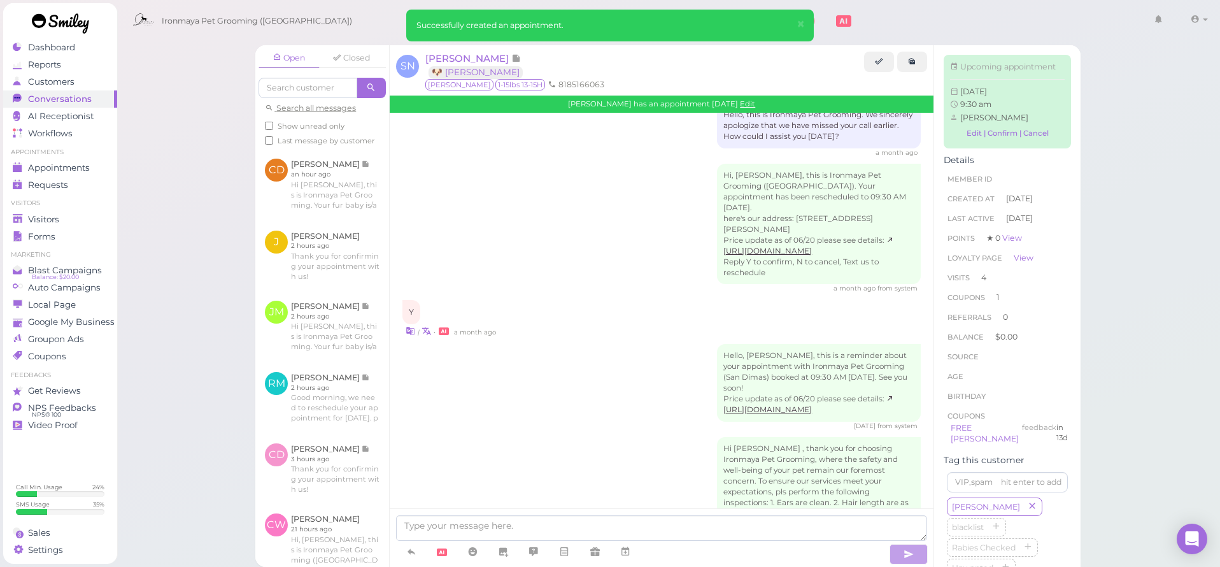
scroll to position [2032, 0]
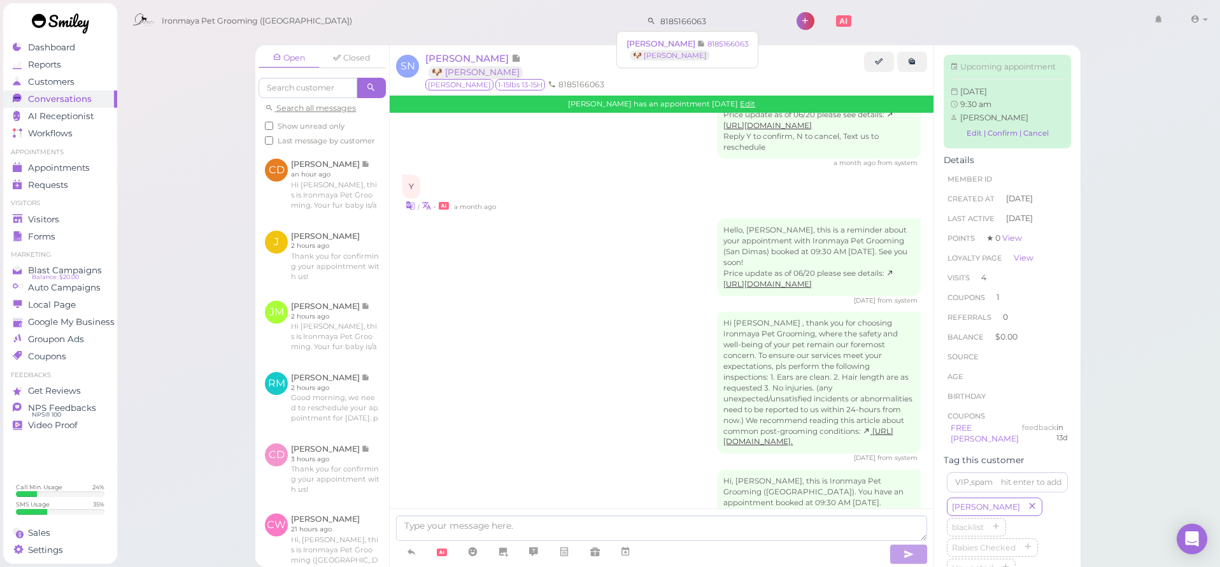
drag, startPoint x: 693, startPoint y: 20, endPoint x: 579, endPoint y: 13, distance: 114.2
click at [579, 13] on div "Ironmaya Pet Grooming ([GEOGRAPHIC_DATA]) 8185166063 1 Account" at bounding box center [669, 21] width 1086 height 36
type input "51849670"
click at [636, 41] on span "[PERSON_NAME]" at bounding box center [661, 44] width 71 height 10
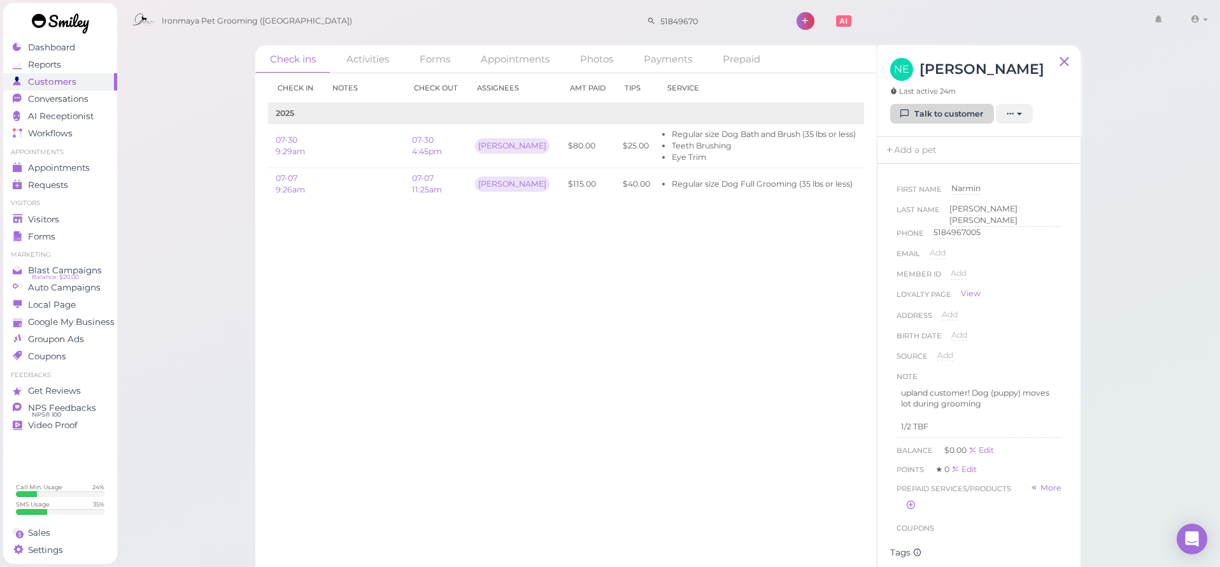
click at [913, 124] on link "Talk to customer" at bounding box center [942, 114] width 104 height 20
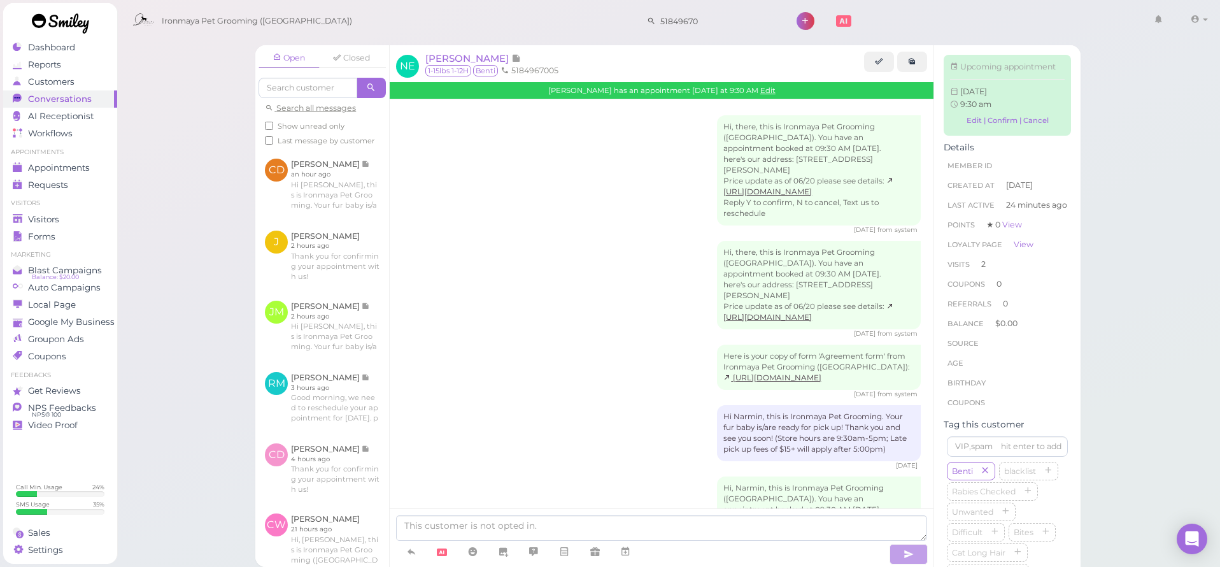
scroll to position [768, 0]
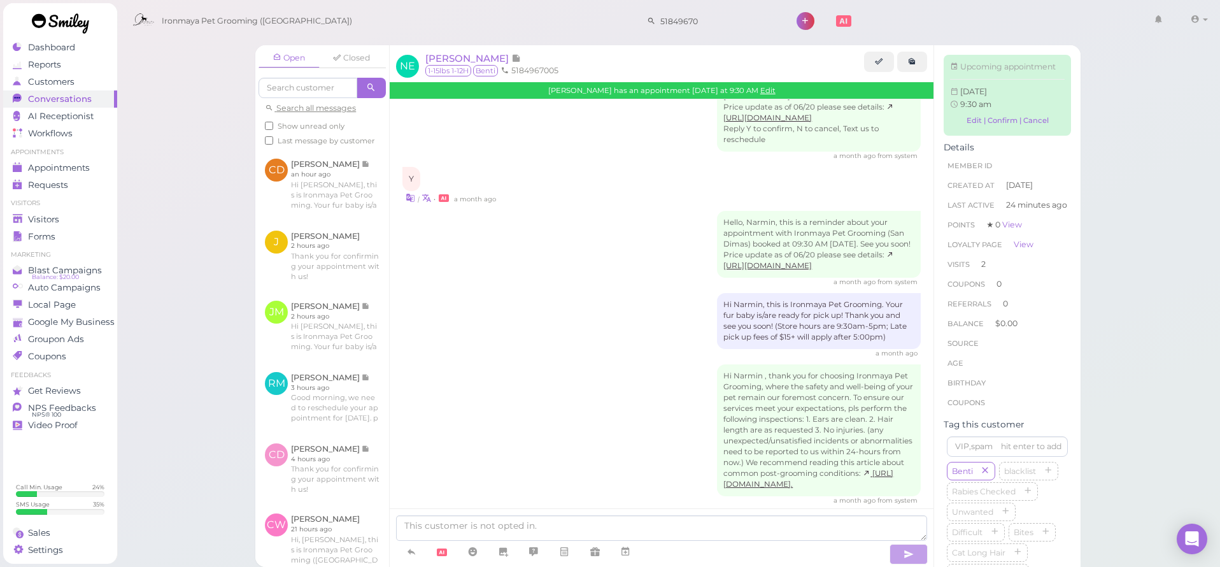
click at [466, 49] on div "NE [PERSON_NAME] 1-15lbs 1-12H Benti 5184967005 [PERSON_NAME] has an appointmen…" at bounding box center [662, 72] width 544 height 54
click at [467, 57] on span "[PERSON_NAME]" at bounding box center [468, 58] width 86 height 12
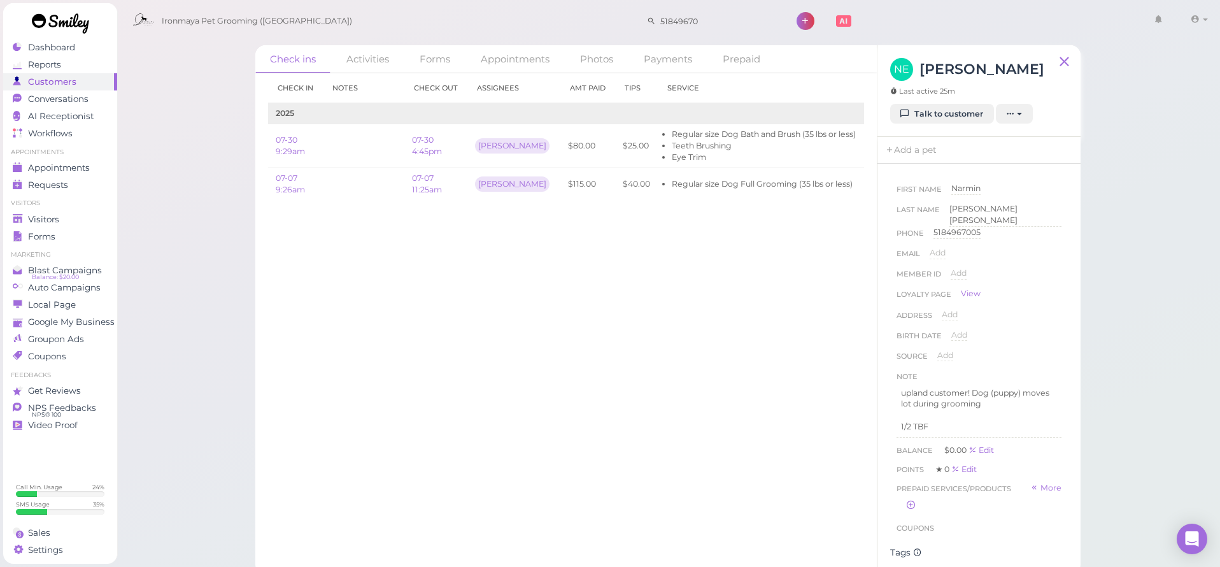
click at [900, 137] on div "NE [PERSON_NAME] Last active 25m Talk to customer New appointment Add stamps Ad…" at bounding box center [978, 91] width 203 height 92
click at [903, 118] on icon at bounding box center [905, 114] width 8 height 10
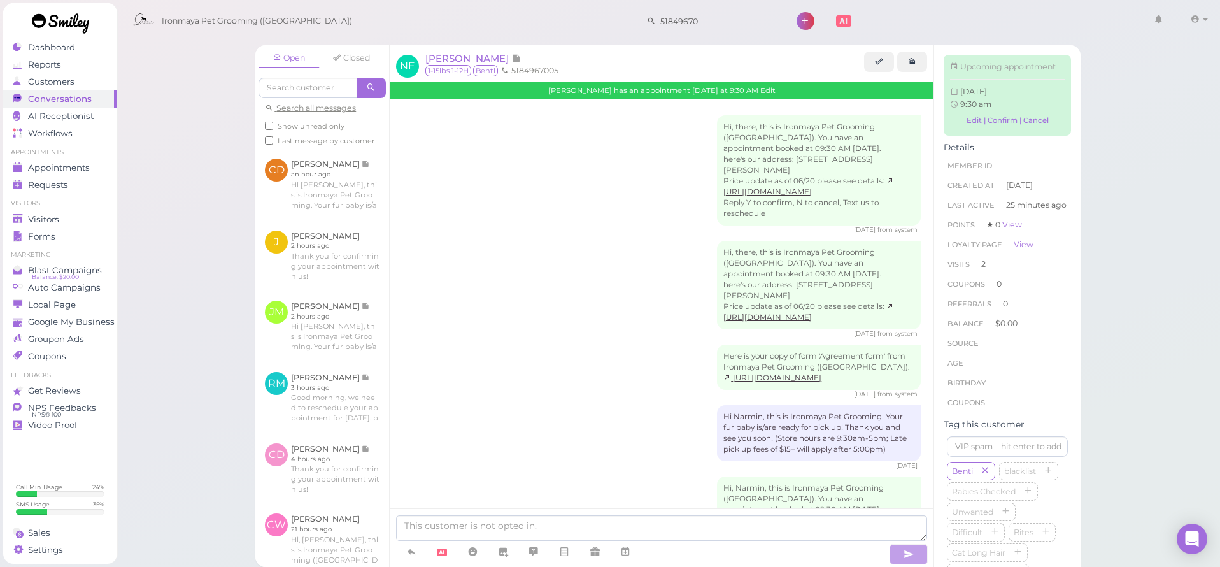
scroll to position [768, 0]
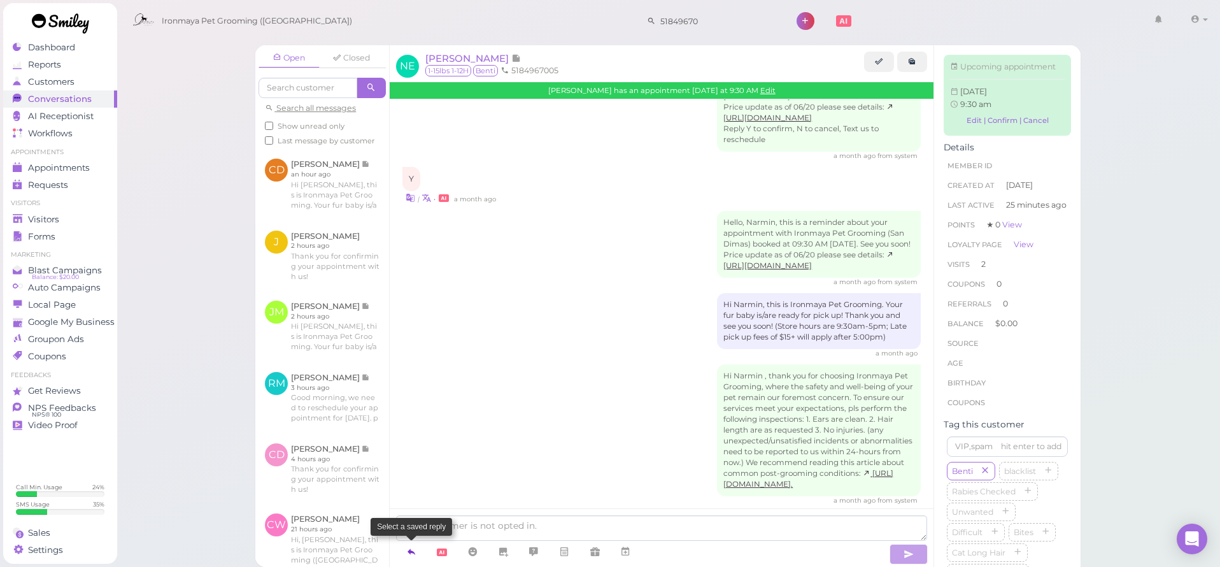
click at [404, 554] on link at bounding box center [411, 552] width 31 height 22
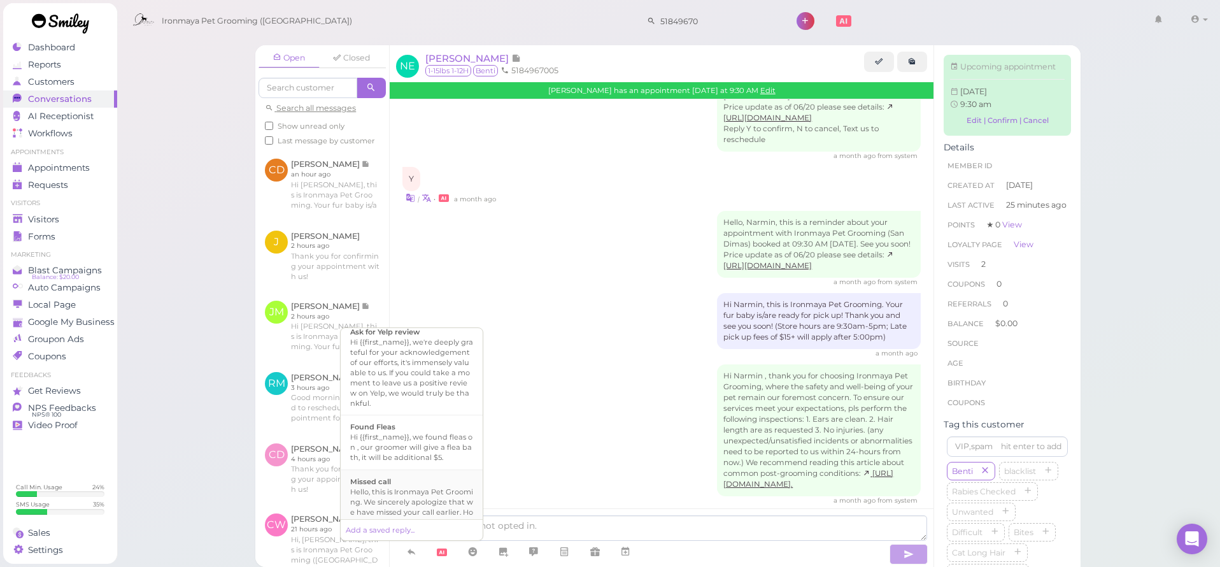
scroll to position [231, 0]
click at [400, 455] on div "Hello, this is Ironmaya Pet Grooming. We sincerely apologize that we have misse…" at bounding box center [411, 456] width 123 height 41
type textarea "Hello, this is Ironmaya Pet Grooming. We sincerely apologize that we have misse…"
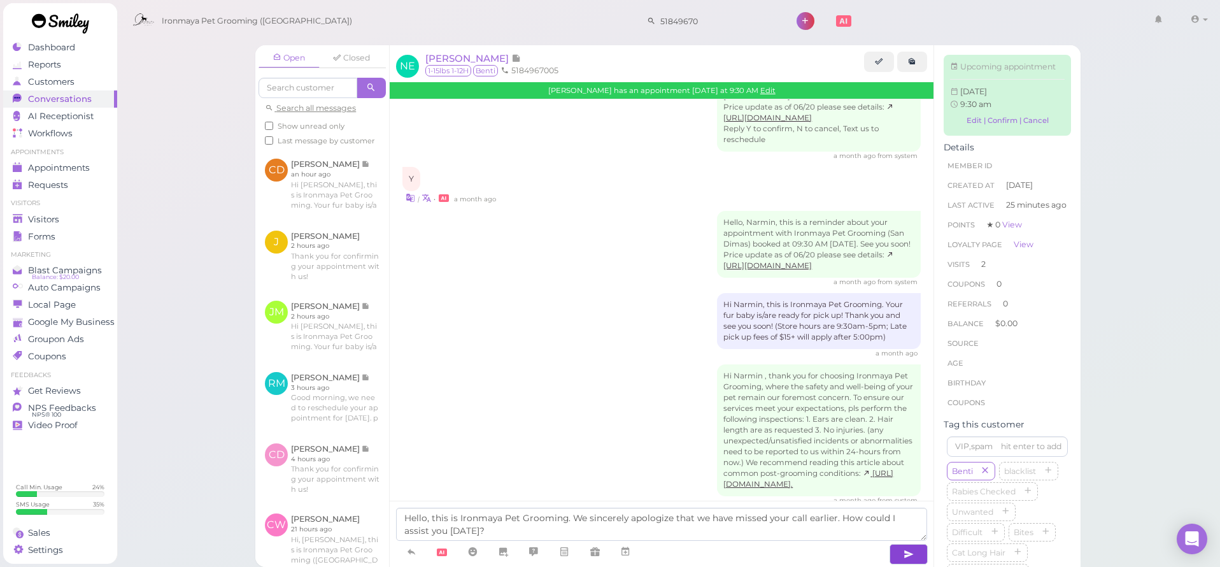
click at [900, 548] on button "button" at bounding box center [908, 554] width 38 height 20
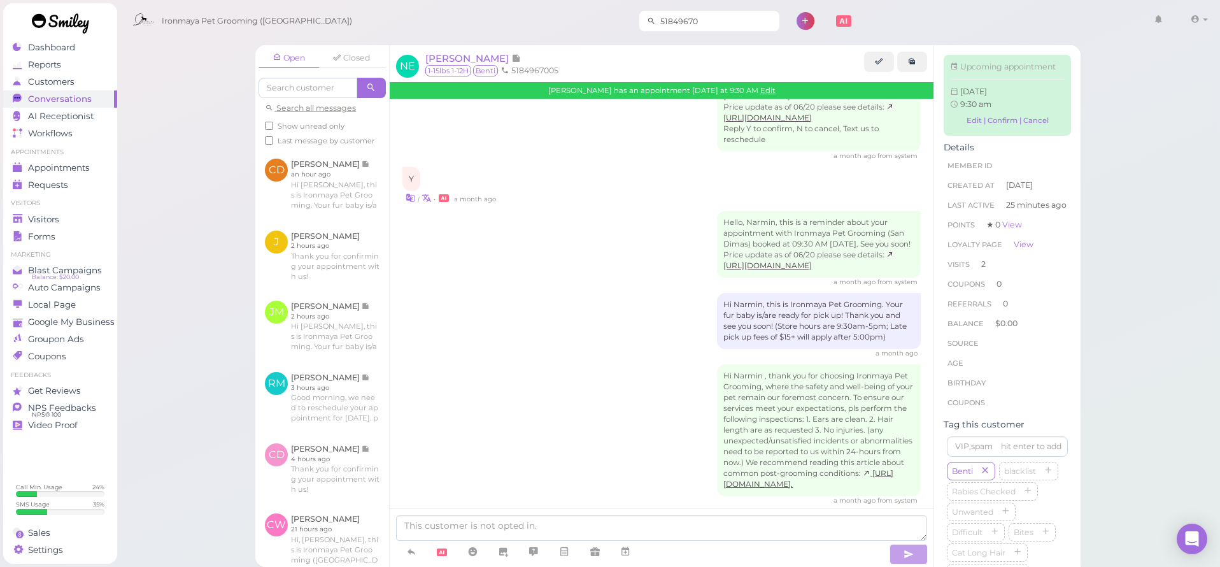
scroll to position [817, 0]
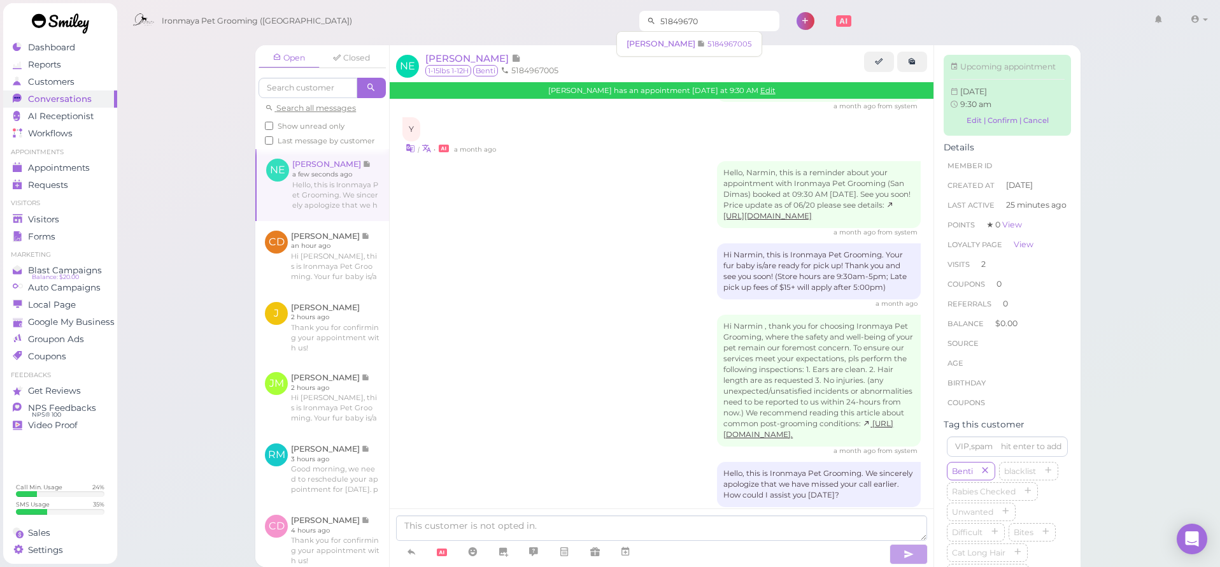
drag, startPoint x: 686, startPoint y: 20, endPoint x: 635, endPoint y: 26, distance: 50.6
click at [656, 26] on input "51849670" at bounding box center [718, 21] width 124 height 20
drag, startPoint x: 693, startPoint y: 20, endPoint x: 535, endPoint y: 25, distance: 158.6
click at [534, 25] on div "Ironmaya Pet Grooming ([GEOGRAPHIC_DATA]) 51849670 1 Account" at bounding box center [669, 21] width 1086 height 36
type input "9093780030"
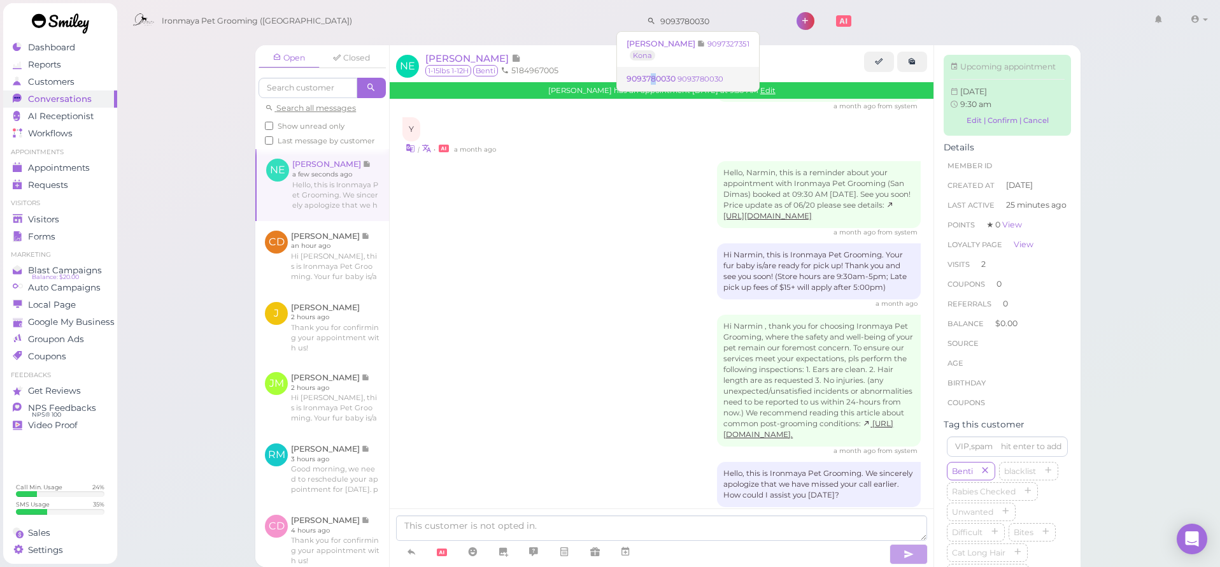
click at [653, 74] on span "9093780030" at bounding box center [651, 79] width 51 height 10
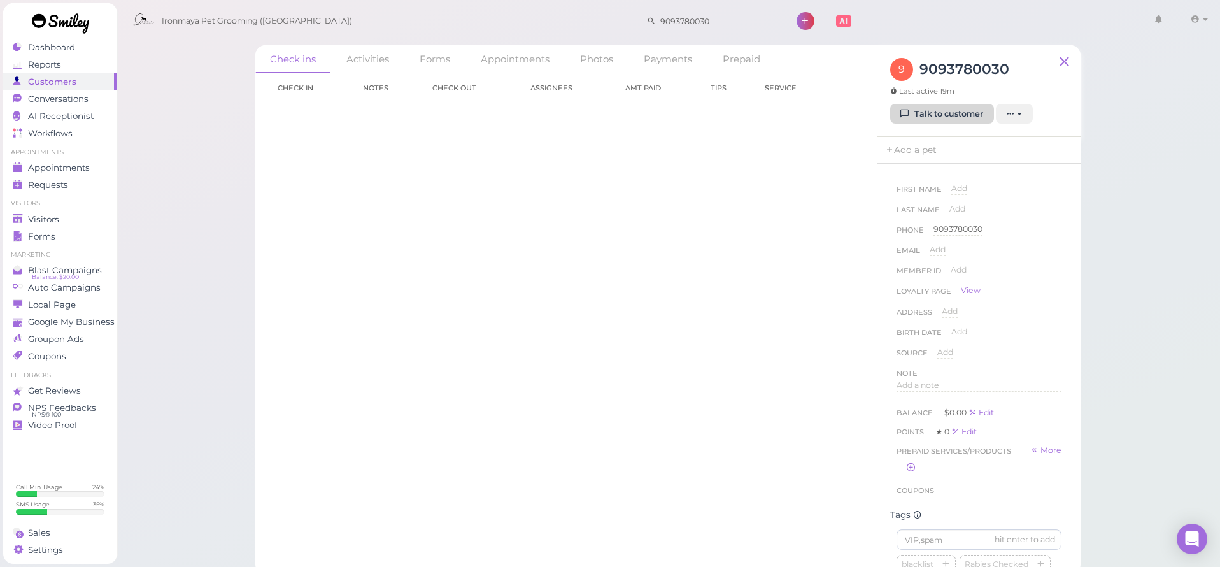
click at [966, 113] on link "Talk to customer" at bounding box center [942, 114] width 104 height 20
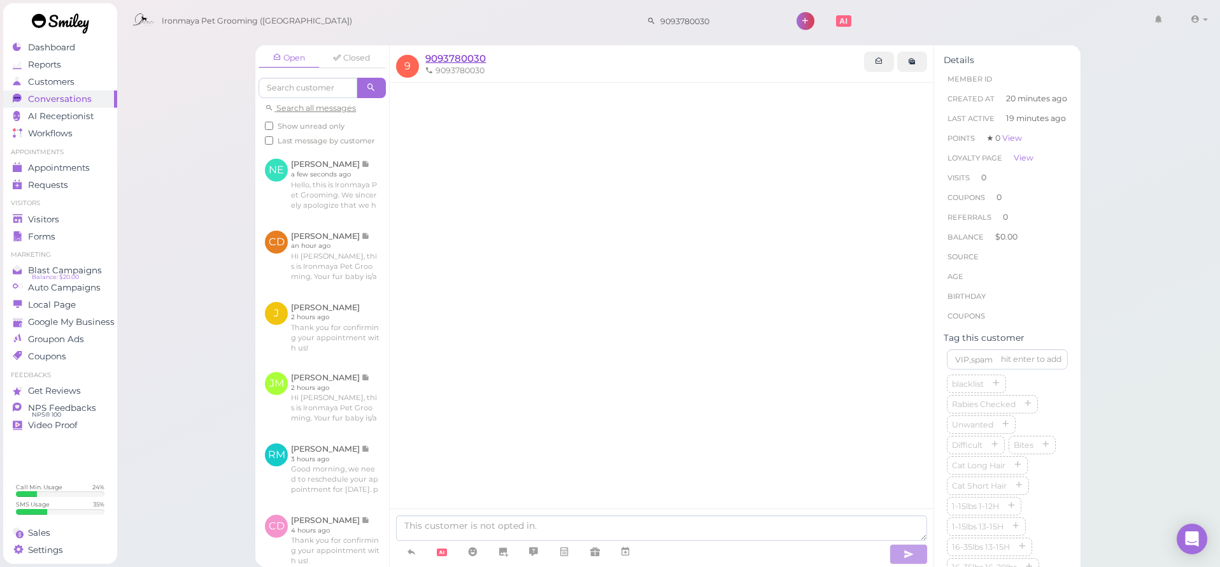
click at [452, 61] on span "9093780030" at bounding box center [455, 58] width 60 height 12
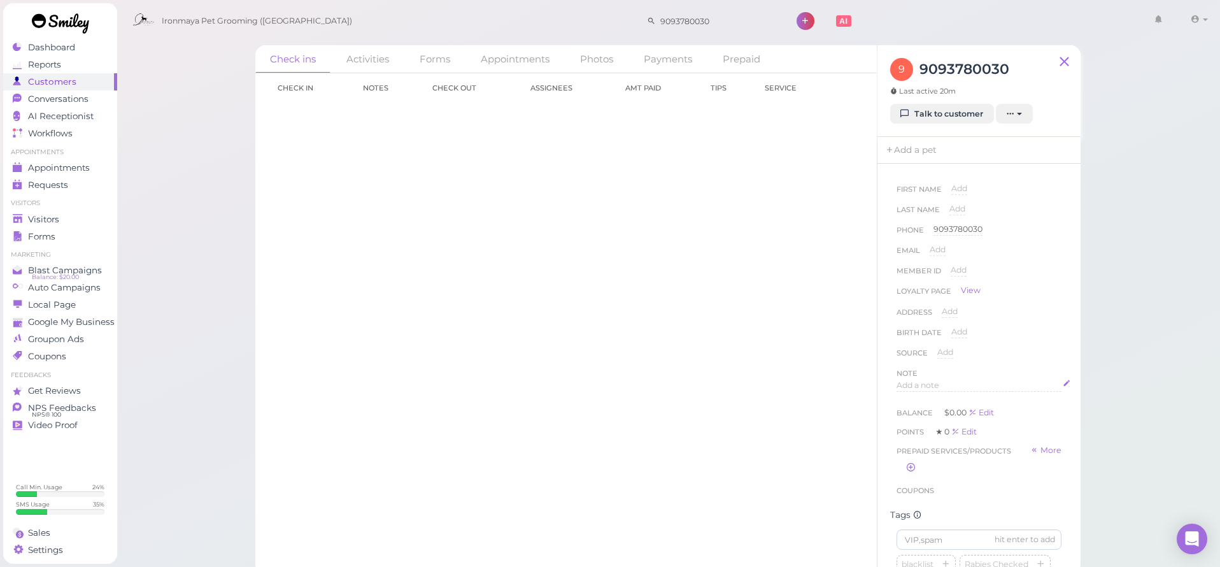
click at [923, 388] on span "Add a note" at bounding box center [917, 385] width 43 height 10
click at [920, 400] on div at bounding box center [979, 418] width 164 height 76
click at [905, 333] on div "hit enter to add blacklist Rabies Checked Unwanted Difficult Bites Cat Long Hai…" at bounding box center [978, 458] width 165 height 290
click at [906, 327] on input at bounding box center [978, 323] width 165 height 20
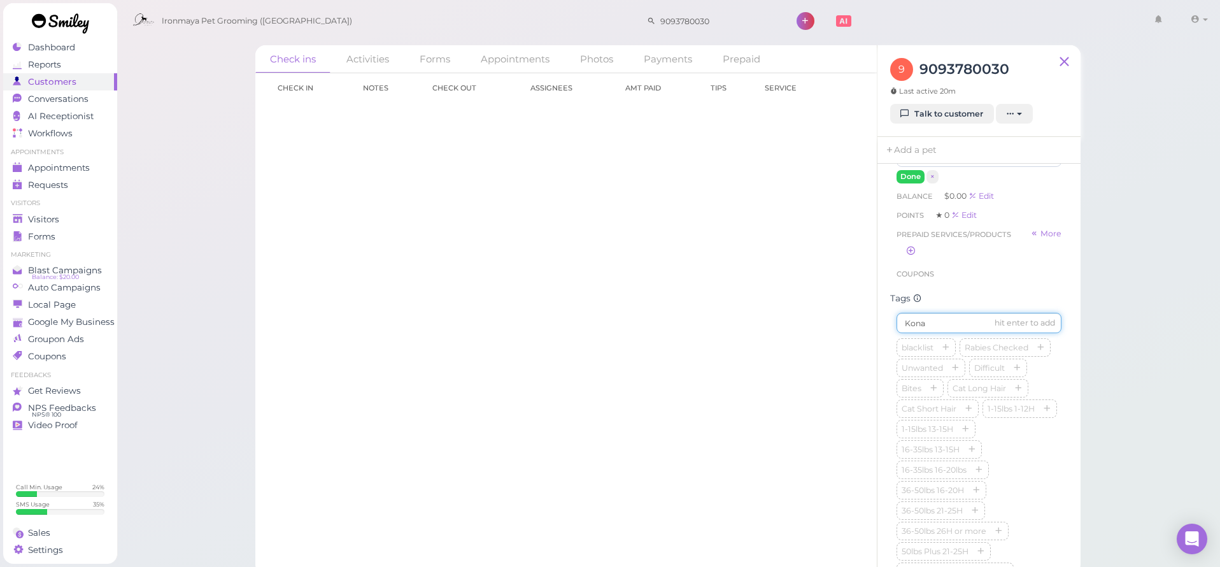
type input "Kona"
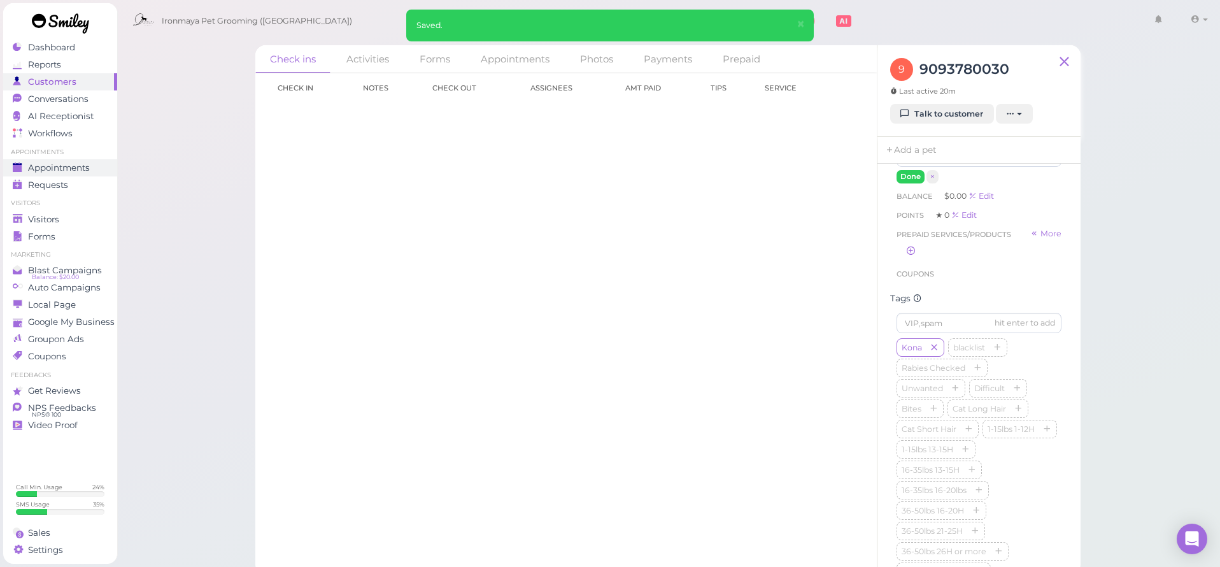
click at [57, 167] on span "Appointments" at bounding box center [59, 167] width 62 height 11
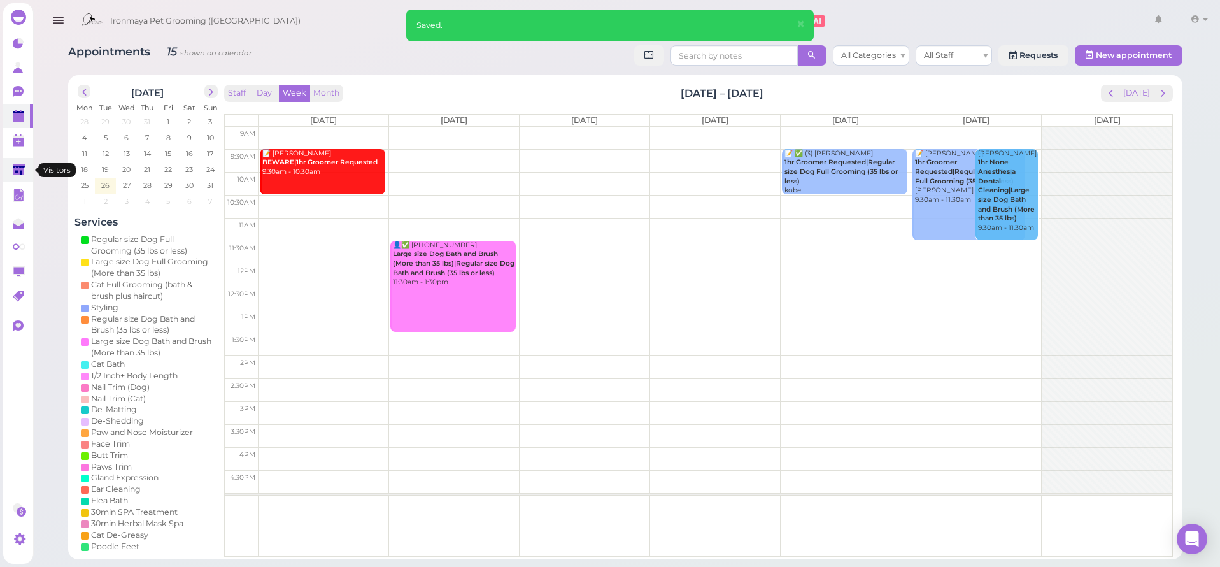
click at [25, 176] on icon at bounding box center [19, 170] width 13 height 13
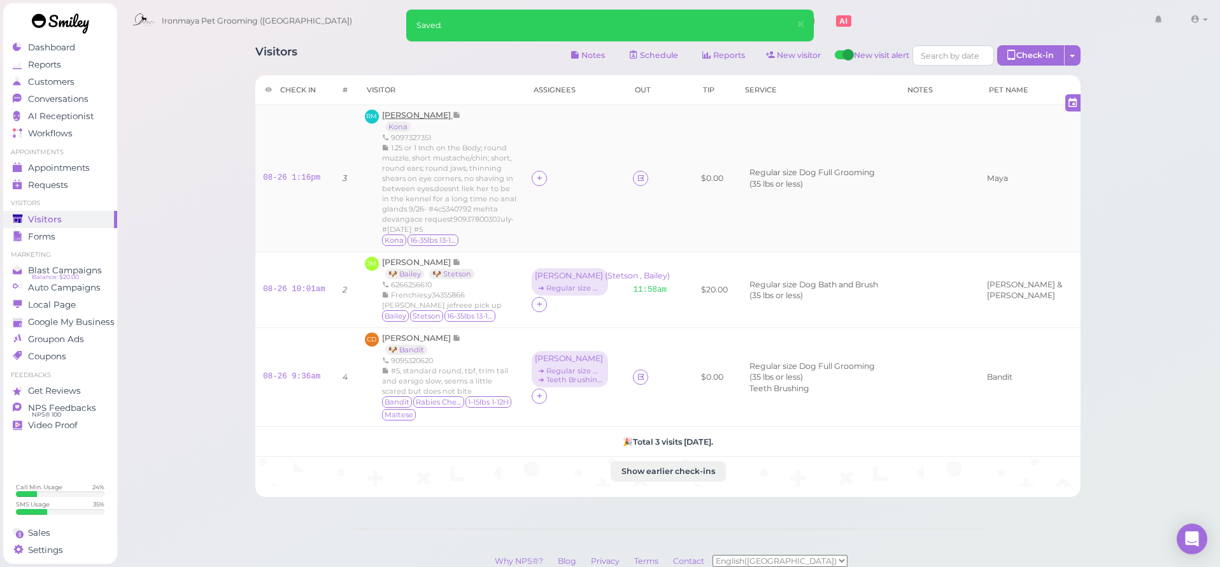
click at [413, 115] on span "[PERSON_NAME]" at bounding box center [417, 115] width 71 height 10
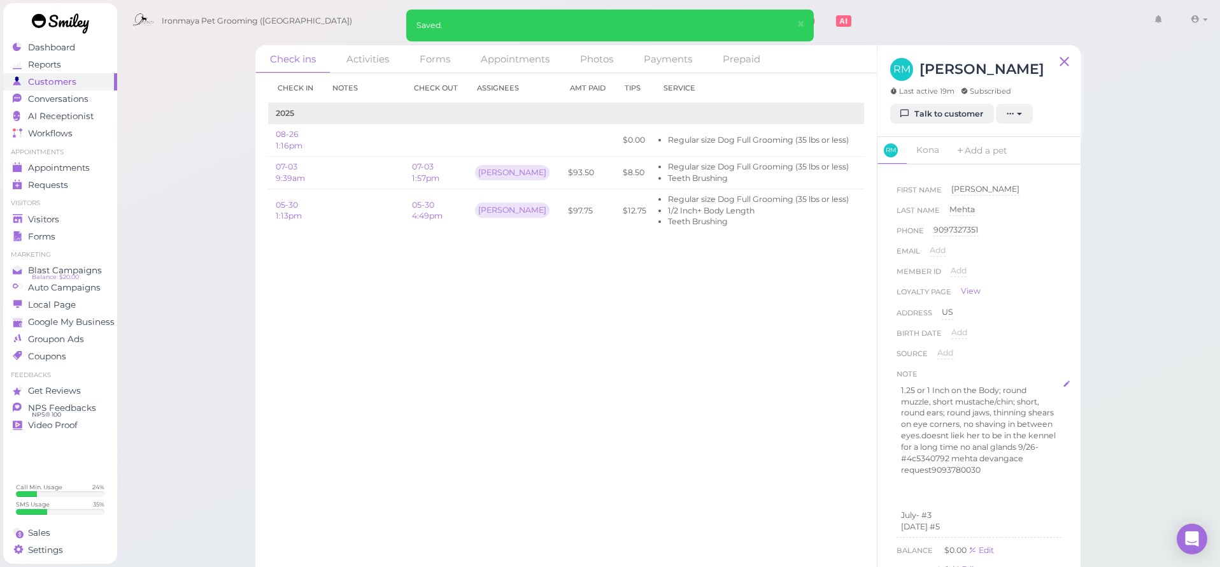
click at [967, 486] on p at bounding box center [979, 491] width 156 height 11
click at [956, 486] on p at bounding box center [979, 491] width 156 height 11
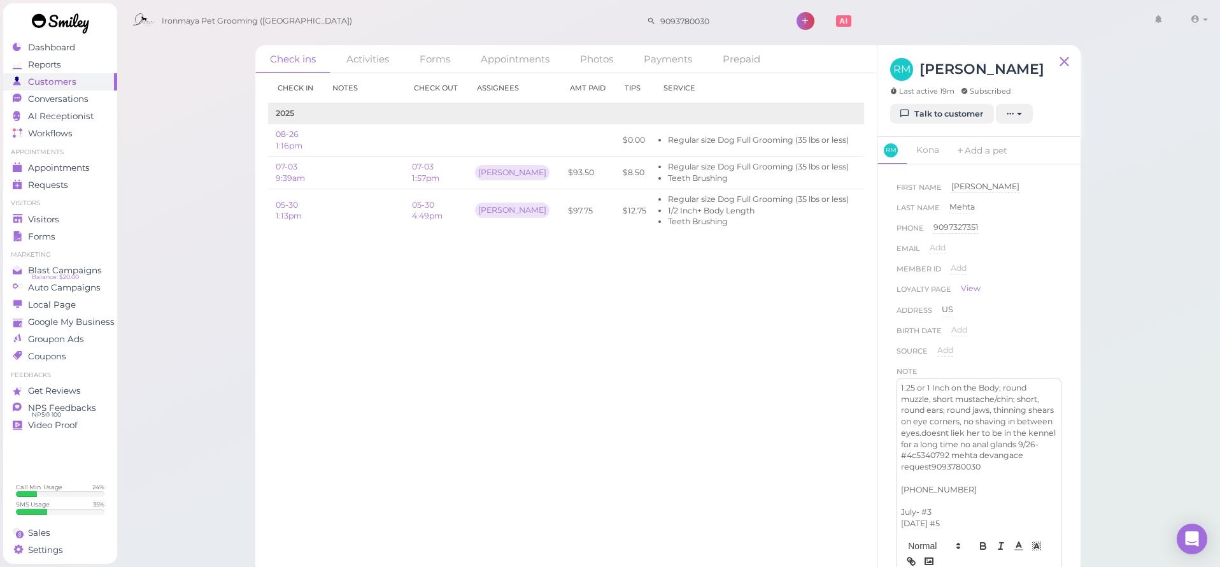
scroll to position [19, 0]
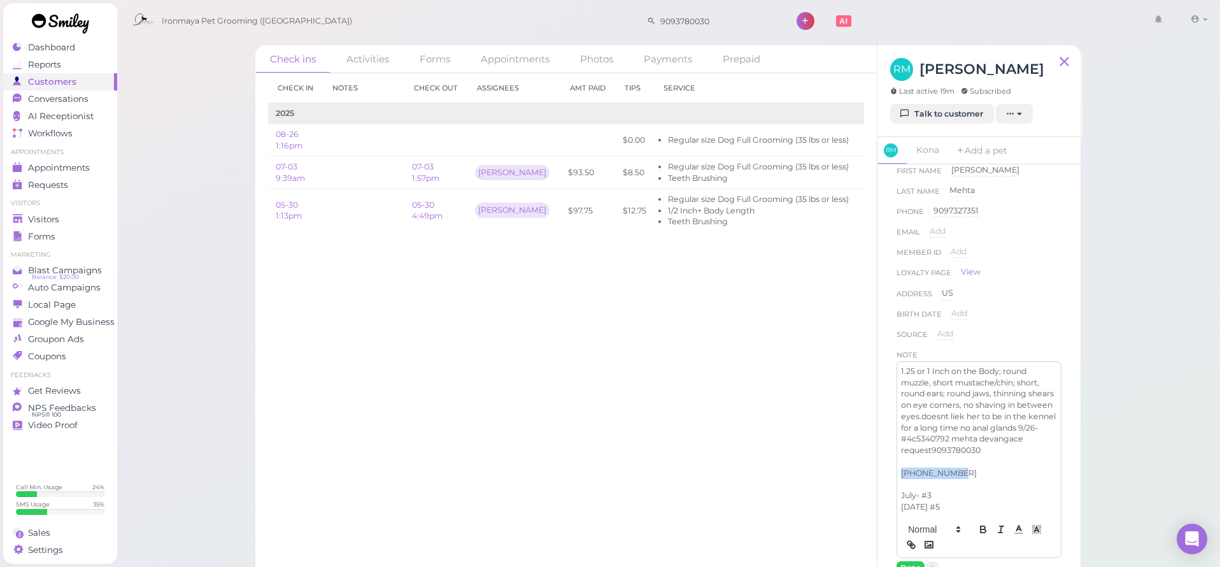
drag, startPoint x: 979, startPoint y: 466, endPoint x: 883, endPoint y: 469, distance: 95.6
click at [883, 469] on div "First Name [GEOGRAPHIC_DATA][PERSON_NAME][GEOGRAPHIC_DATA] Last Name [PERSON_NA…" at bounding box center [978, 369] width 203 height 411
click at [903, 561] on button "Done" at bounding box center [910, 567] width 28 height 13
click at [81, 217] on div "Visitors" at bounding box center [59, 219] width 92 height 11
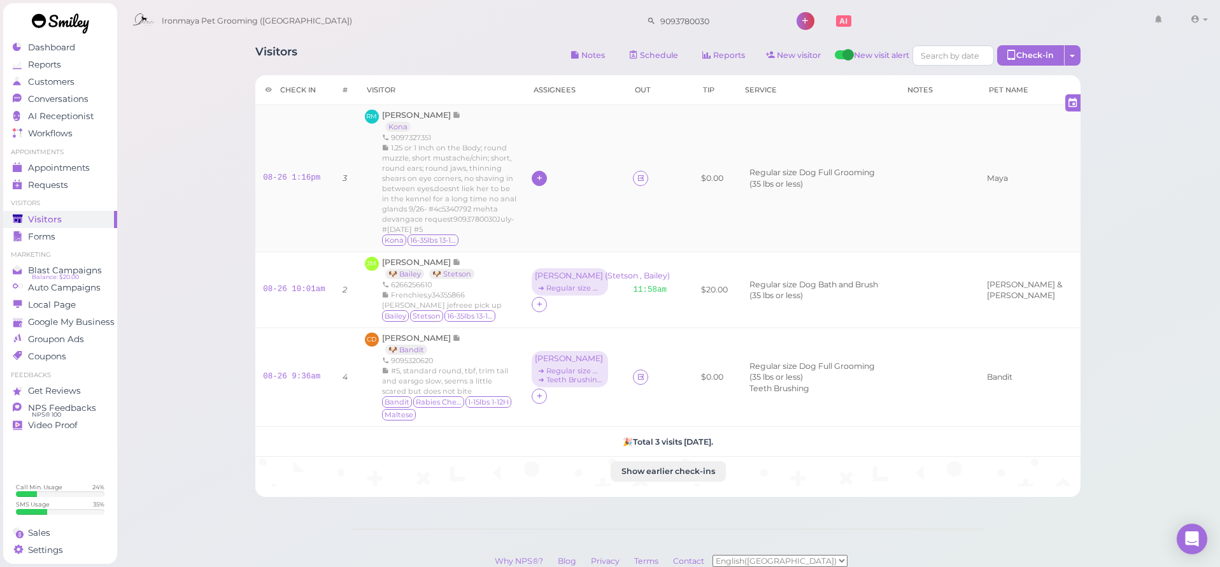
click at [544, 175] on icon at bounding box center [539, 178] width 8 height 10
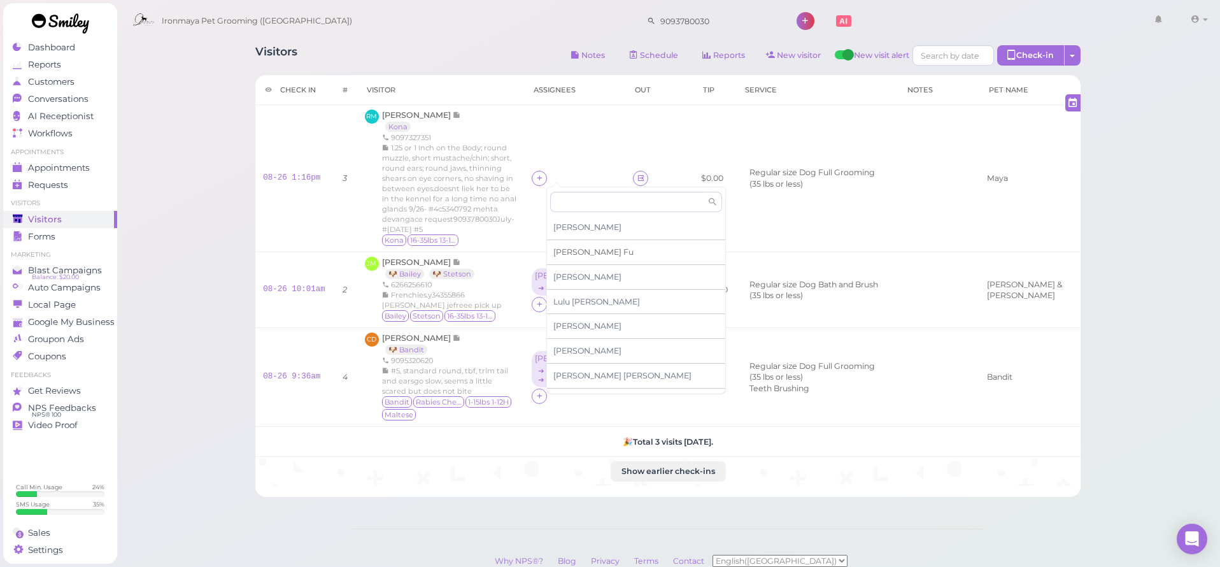
click at [564, 255] on span "[PERSON_NAME]" at bounding box center [593, 252] width 80 height 10
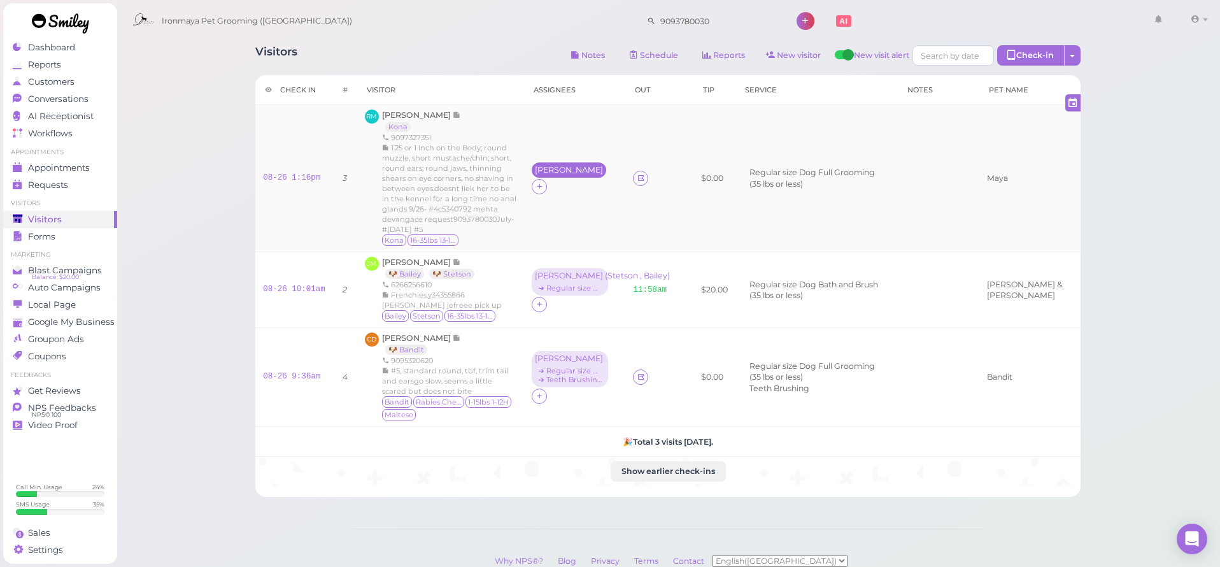
click at [555, 170] on div "[PERSON_NAME]" at bounding box center [569, 170] width 68 height 9
click at [572, 215] on span "Select services" at bounding box center [585, 214] width 59 height 14
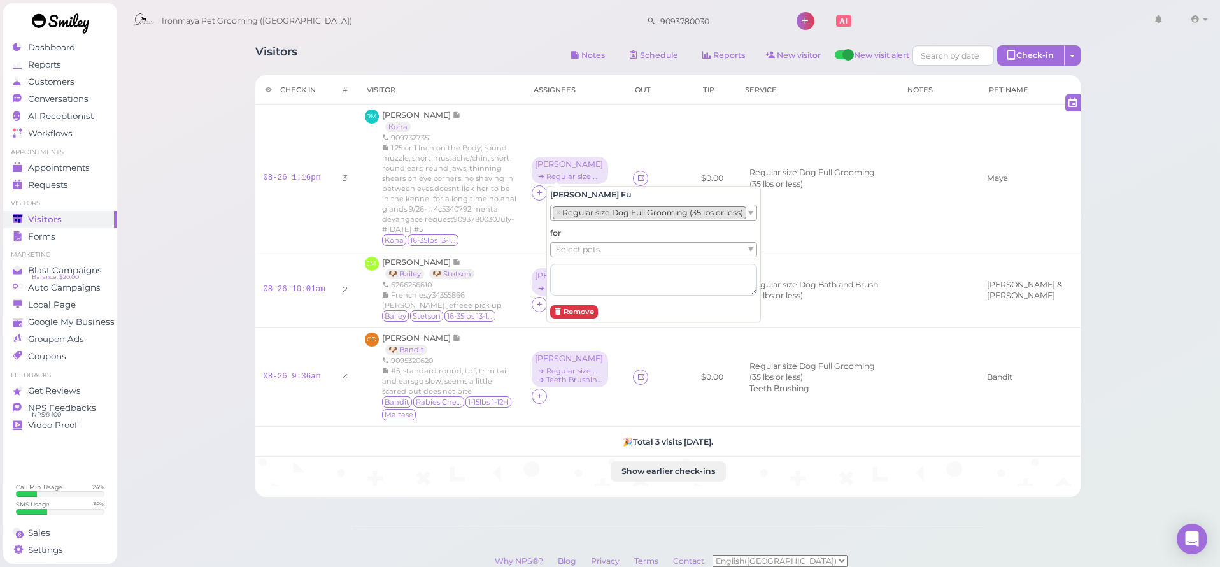
click at [577, 243] on span "Select pets" at bounding box center [578, 250] width 44 height 14
click at [183, 257] on div "Visitors Notes Schedule Reports New visitor New visit alert Check-in Customer c…" at bounding box center [669, 325] width 1104 height 651
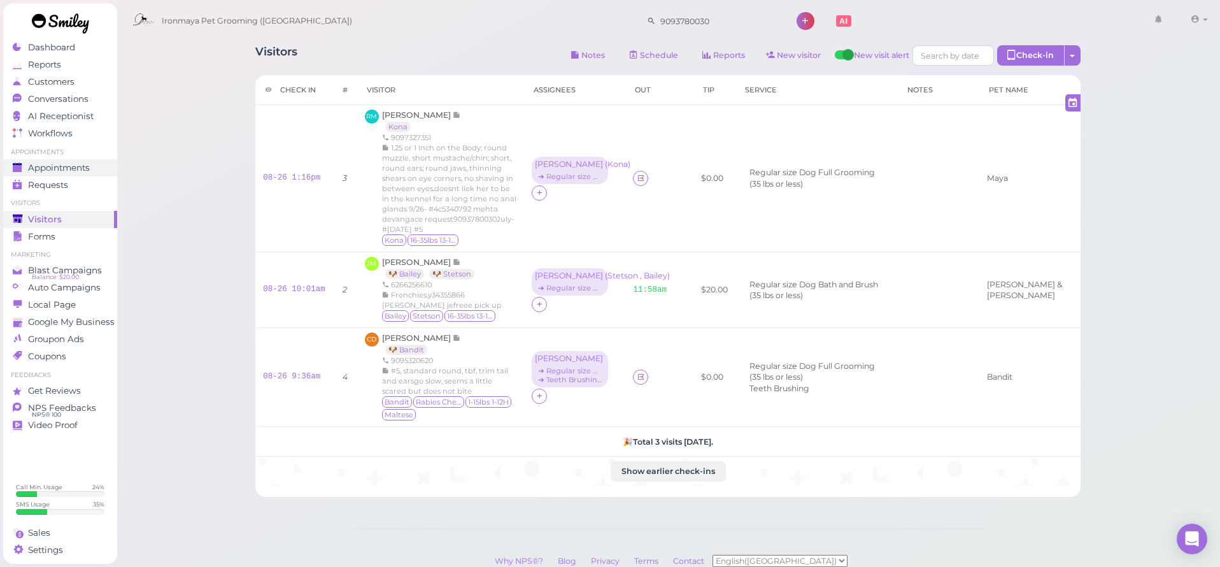
click at [74, 173] on span "Appointments" at bounding box center [59, 167] width 62 height 11
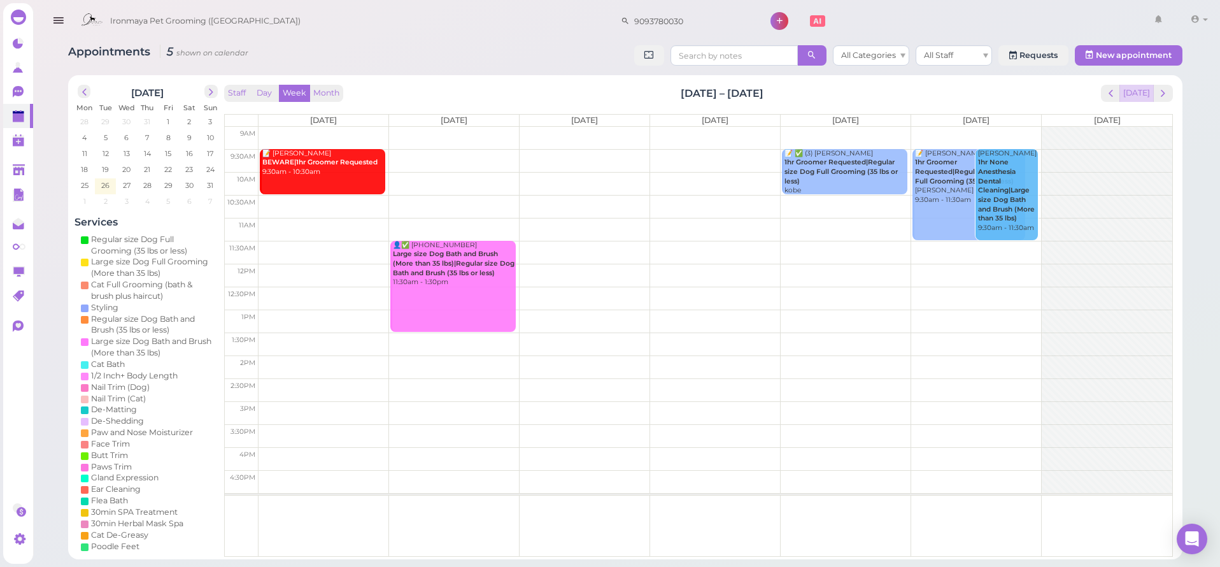
click at [1136, 101] on button "[DATE]" at bounding box center [1136, 93] width 34 height 17
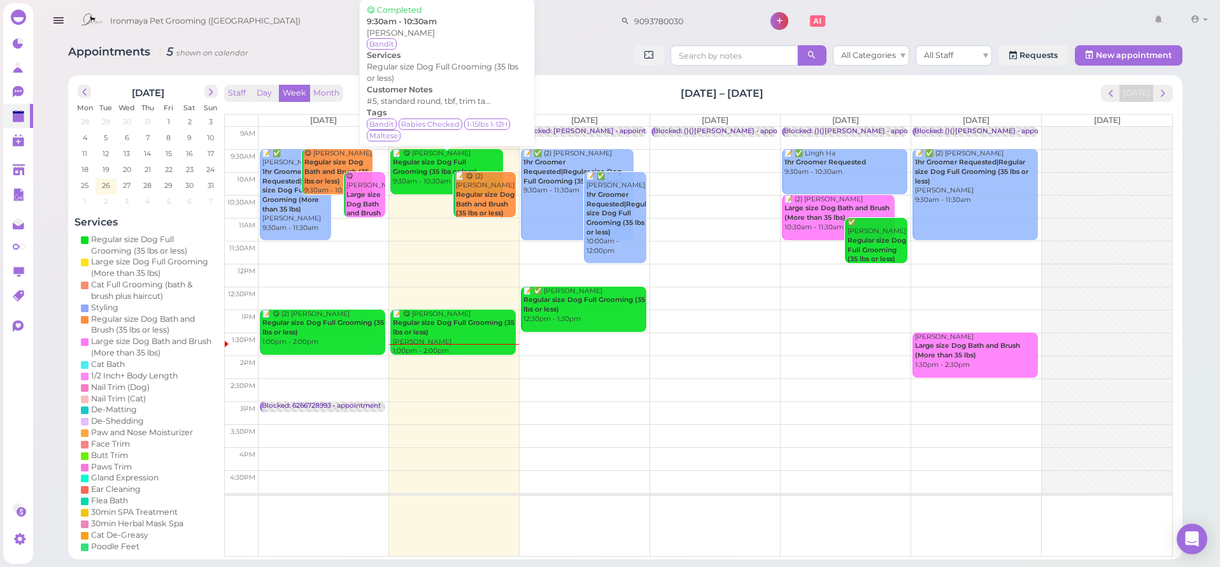
click at [437, 169] on b "Regular size Dog Full Grooming (35 lbs or less)" at bounding box center [435, 167] width 84 height 18
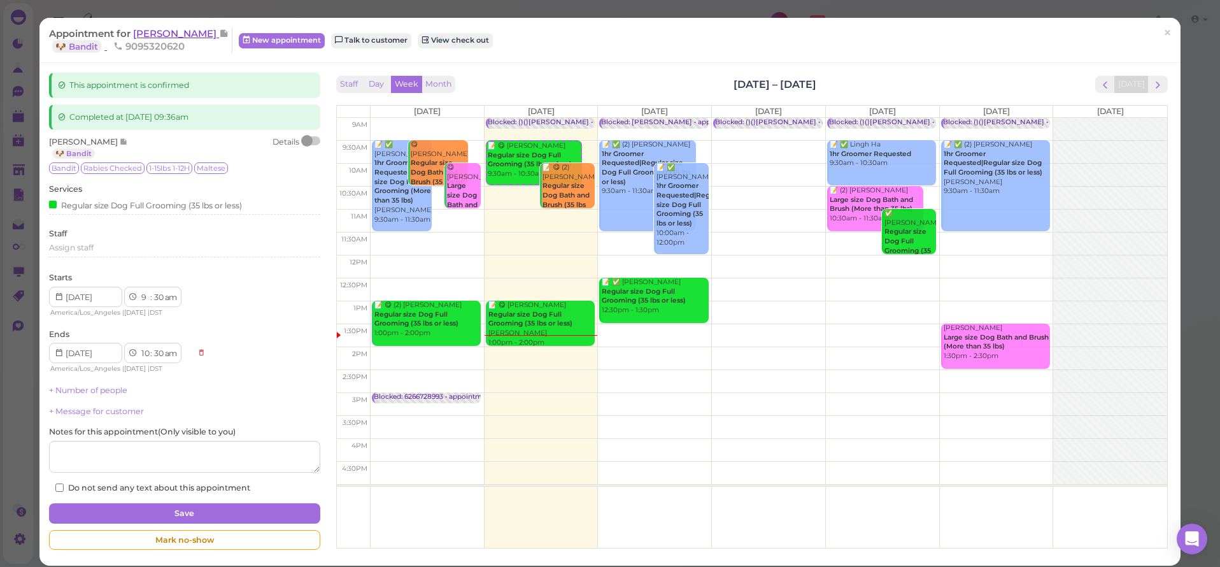
click at [187, 36] on span "[PERSON_NAME]" at bounding box center [176, 33] width 86 height 12
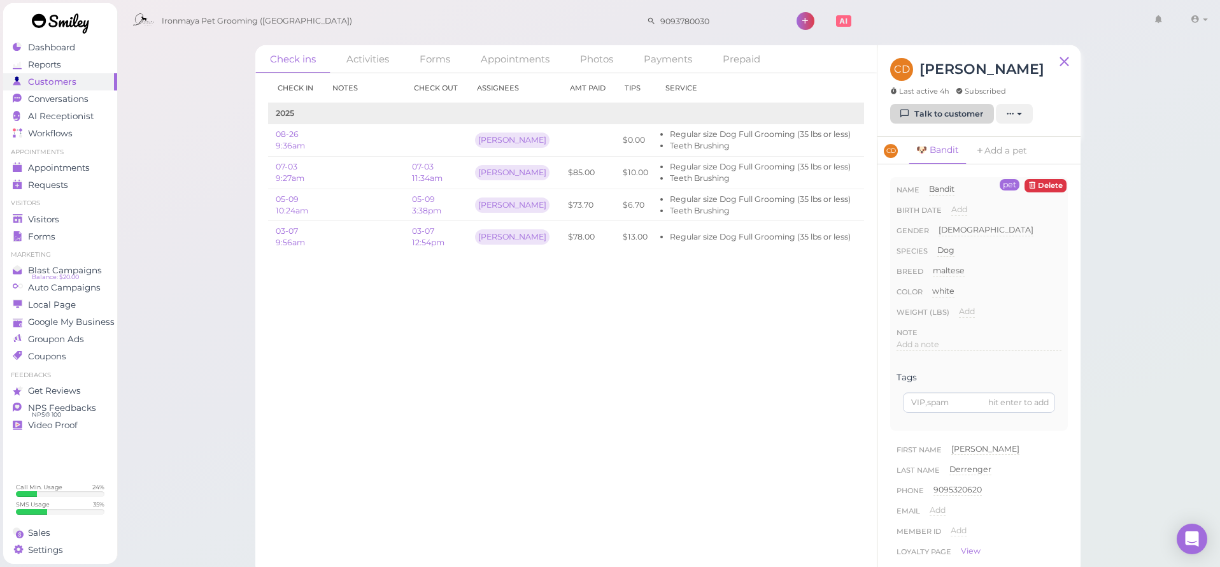
click at [952, 111] on link "Talk to customer" at bounding box center [942, 114] width 104 height 20
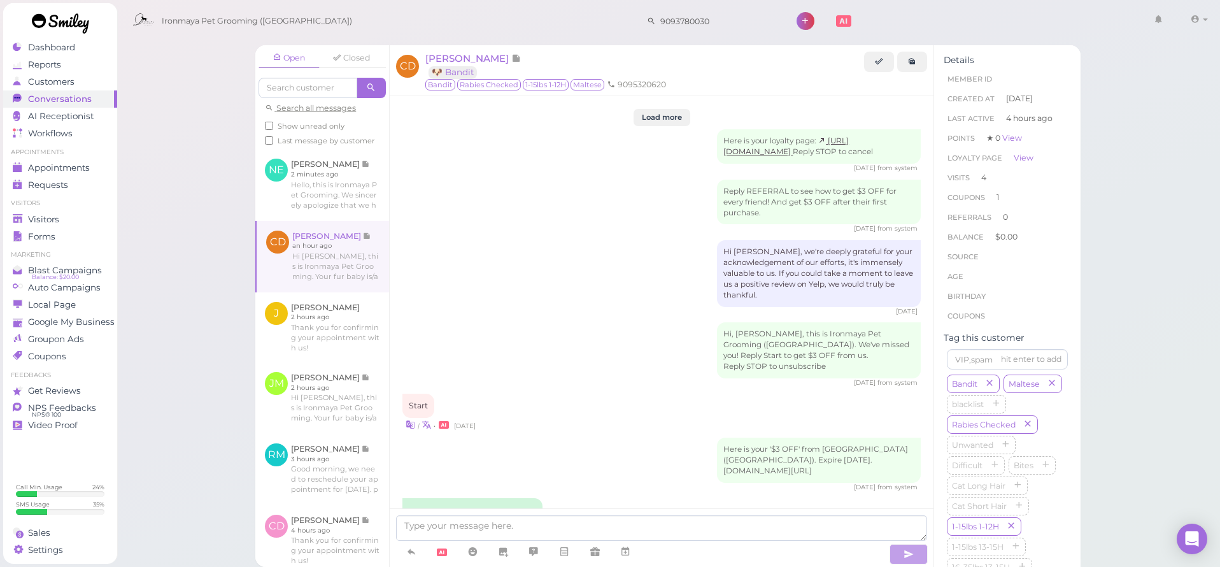
scroll to position [1876, 0]
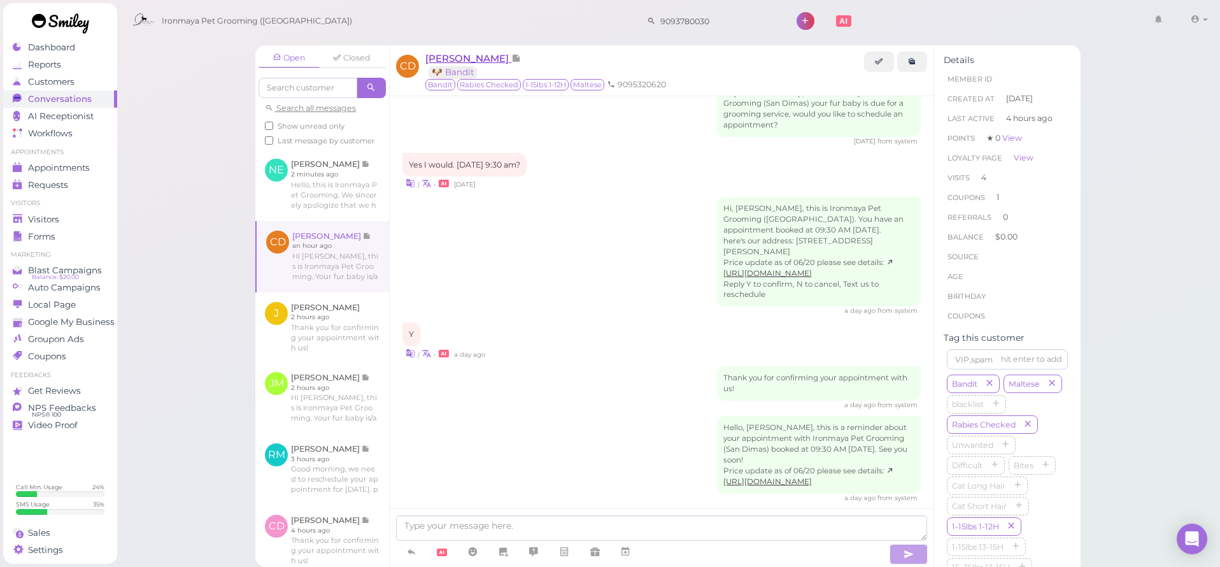
click at [488, 57] on span "[PERSON_NAME]" at bounding box center [468, 58] width 86 height 12
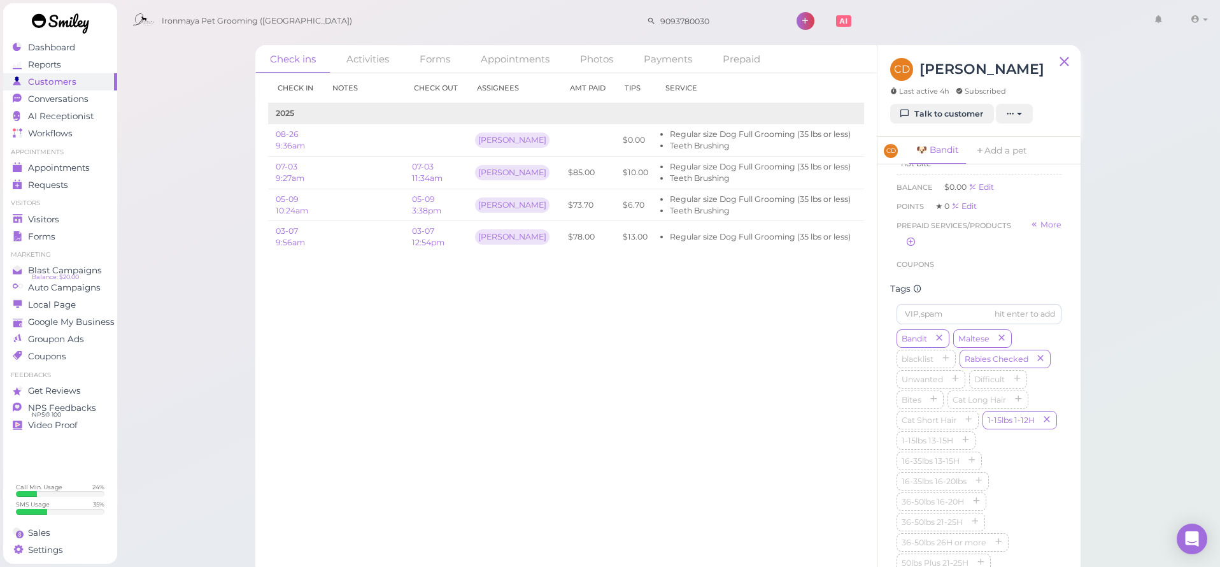
scroll to position [816, 0]
click at [19, 169] on polygon at bounding box center [17, 168] width 9 height 7
